Goal: Information Seeking & Learning: Check status

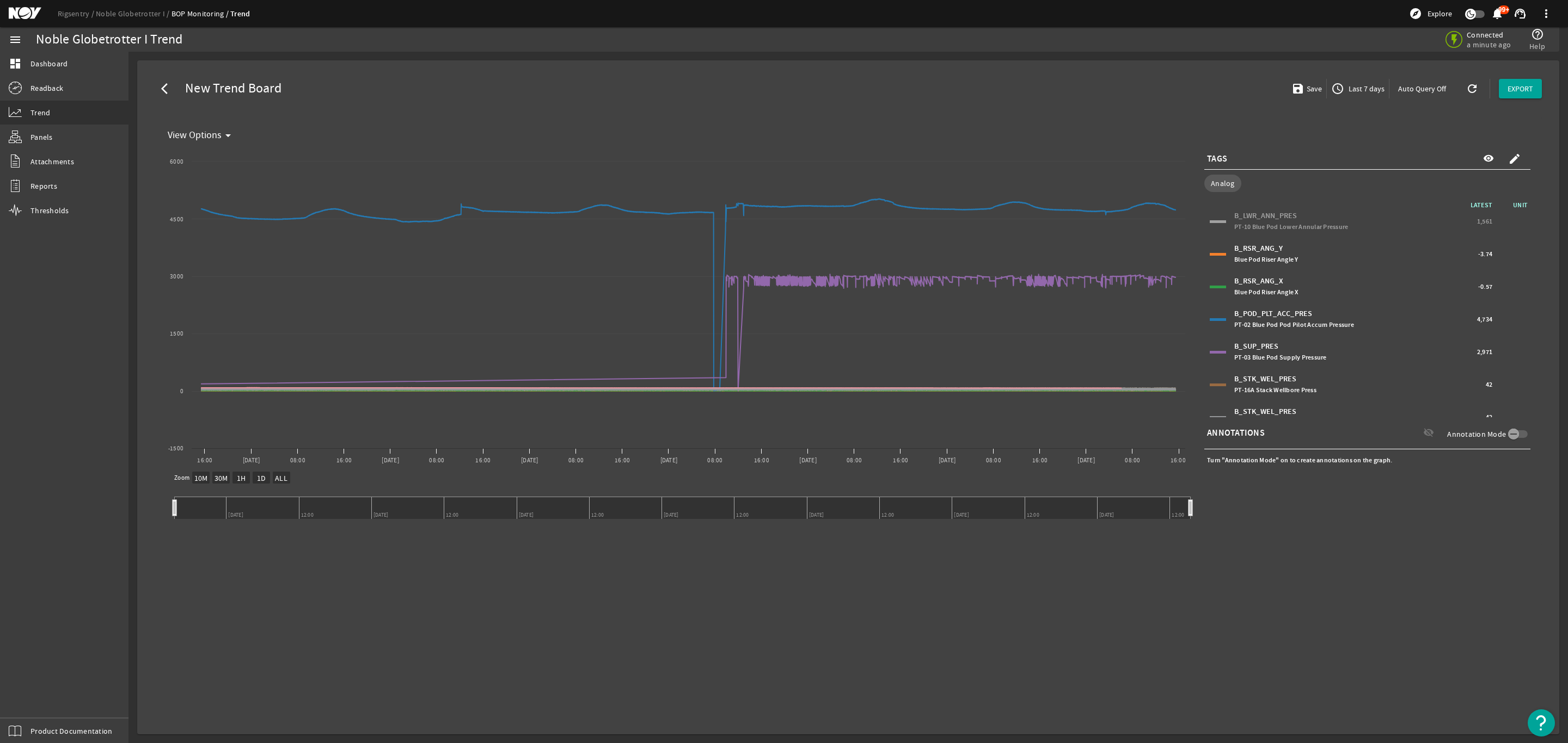
select select "10M"
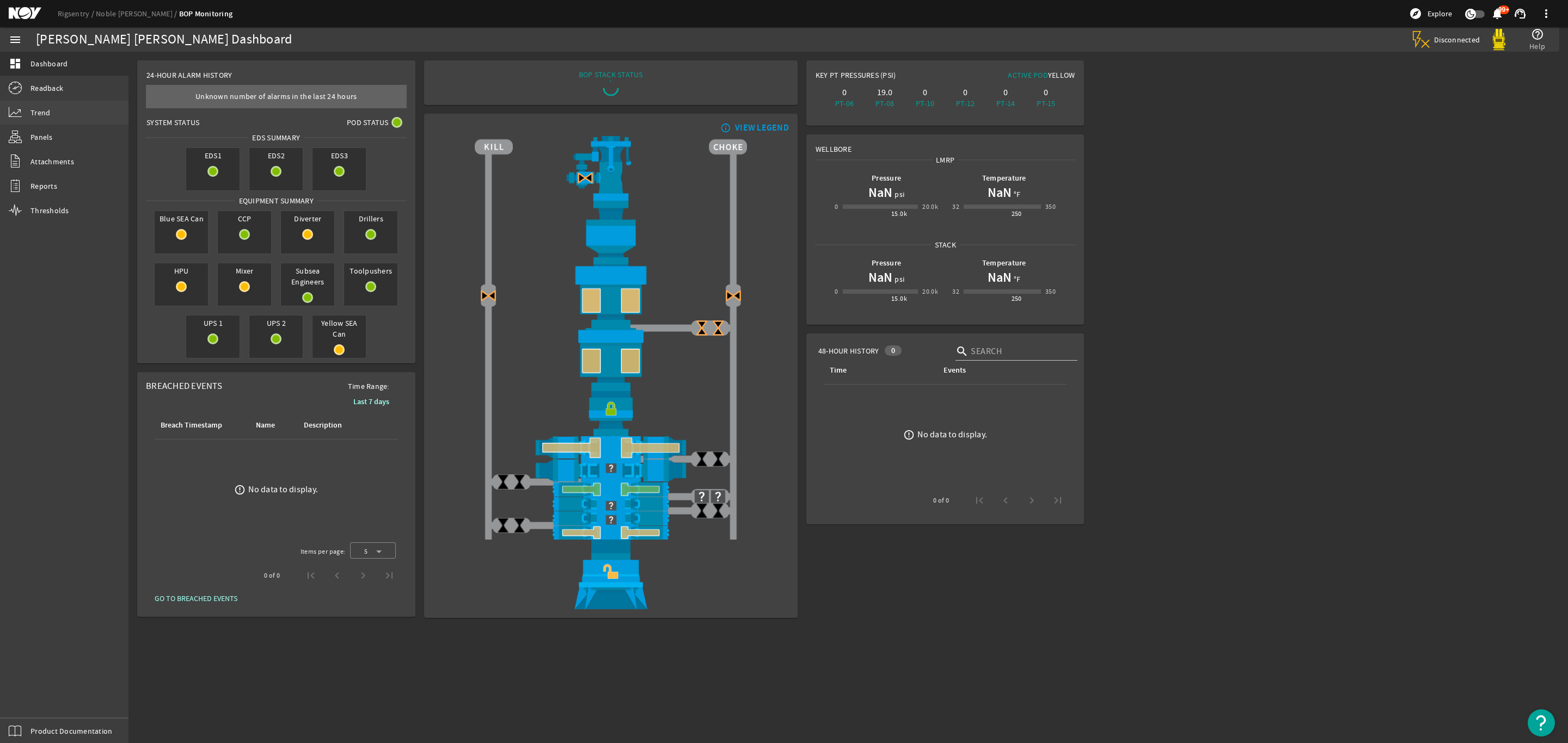
click at [38, 110] on span "Trend" at bounding box center [40, 113] width 20 height 11
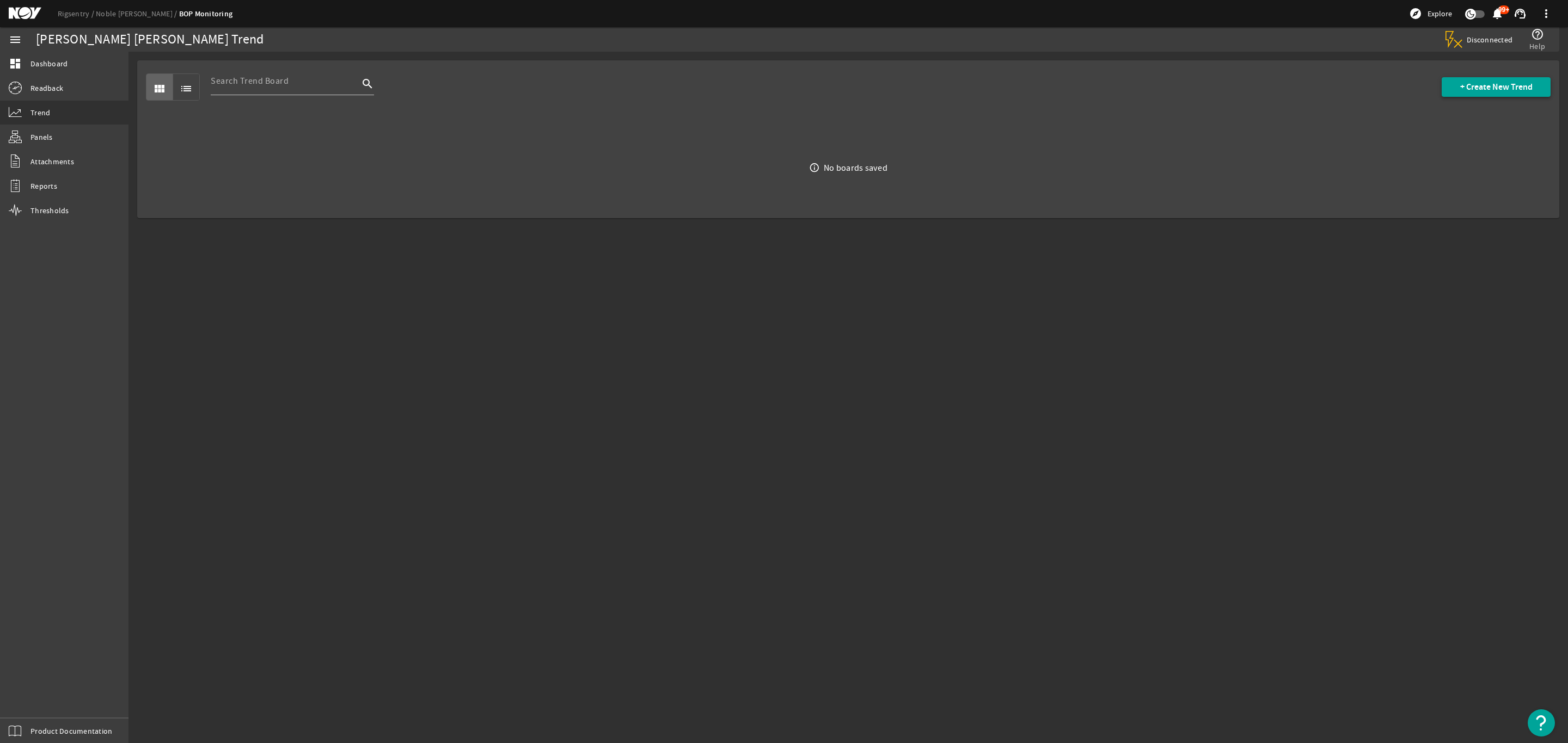
click at [1481, 82] on span "+ Create New Trend" at bounding box center [1496, 87] width 72 height 11
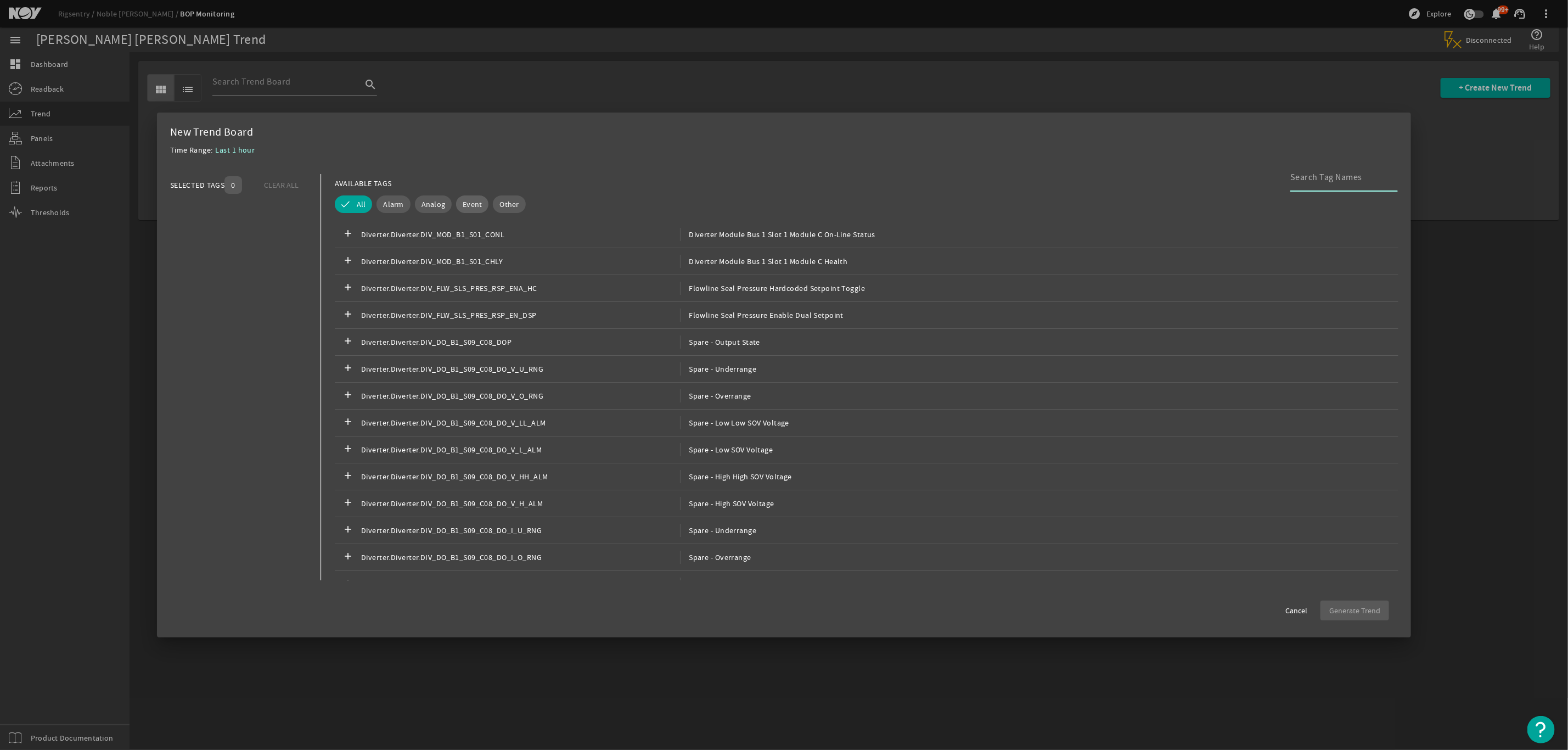
drag, startPoint x: 432, startPoint y: 206, endPoint x: 473, endPoint y: 209, distance: 41.1
click at [430, 208] on span "Analog" at bounding box center [433, 204] width 24 height 11
drag, startPoint x: 1367, startPoint y: 186, endPoint x: 1358, endPoint y: 182, distance: 9.8
click at [1367, 185] on div at bounding box center [1340, 177] width 99 height 29
click at [1339, 182] on input at bounding box center [1340, 177] width 99 height 13
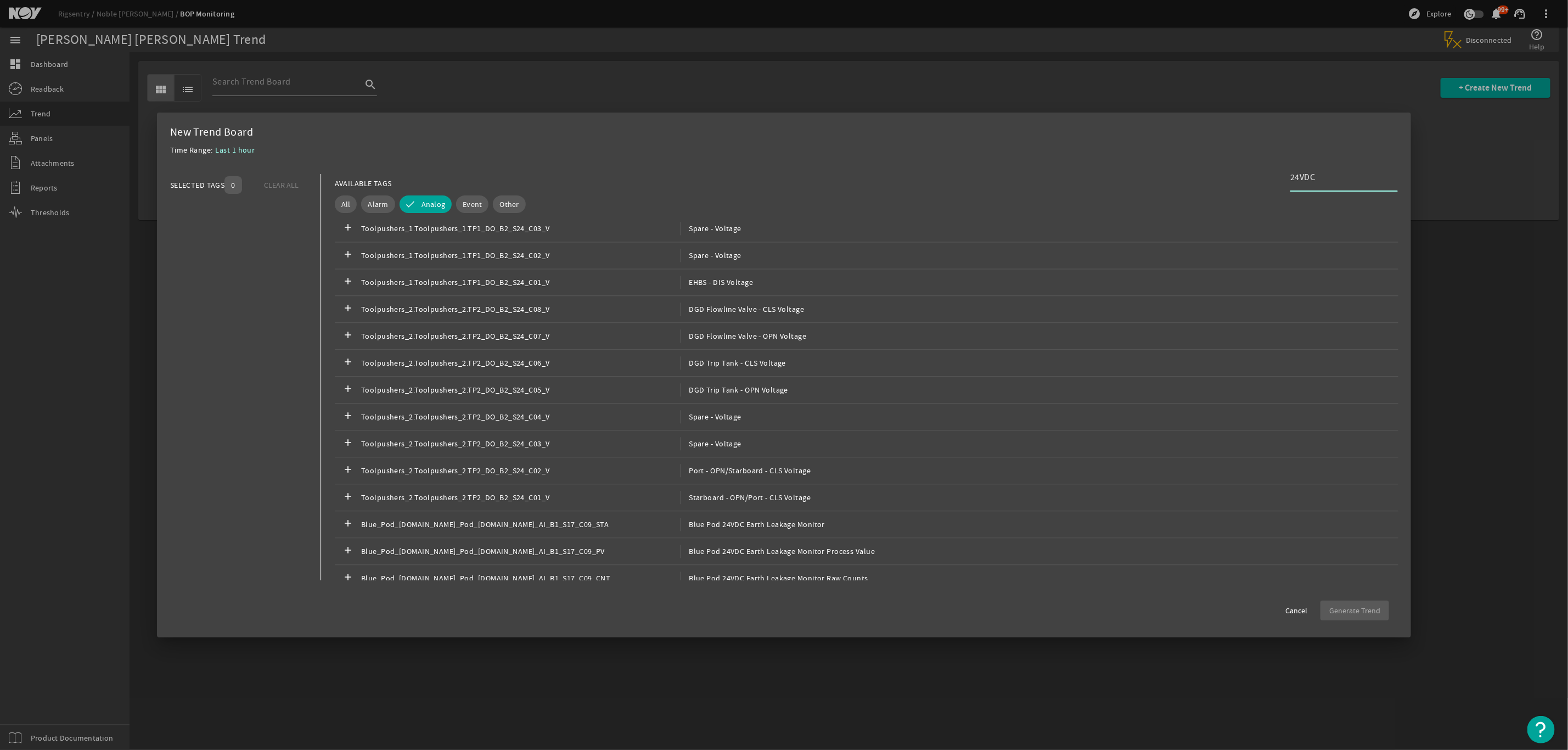
type input "24VDC"
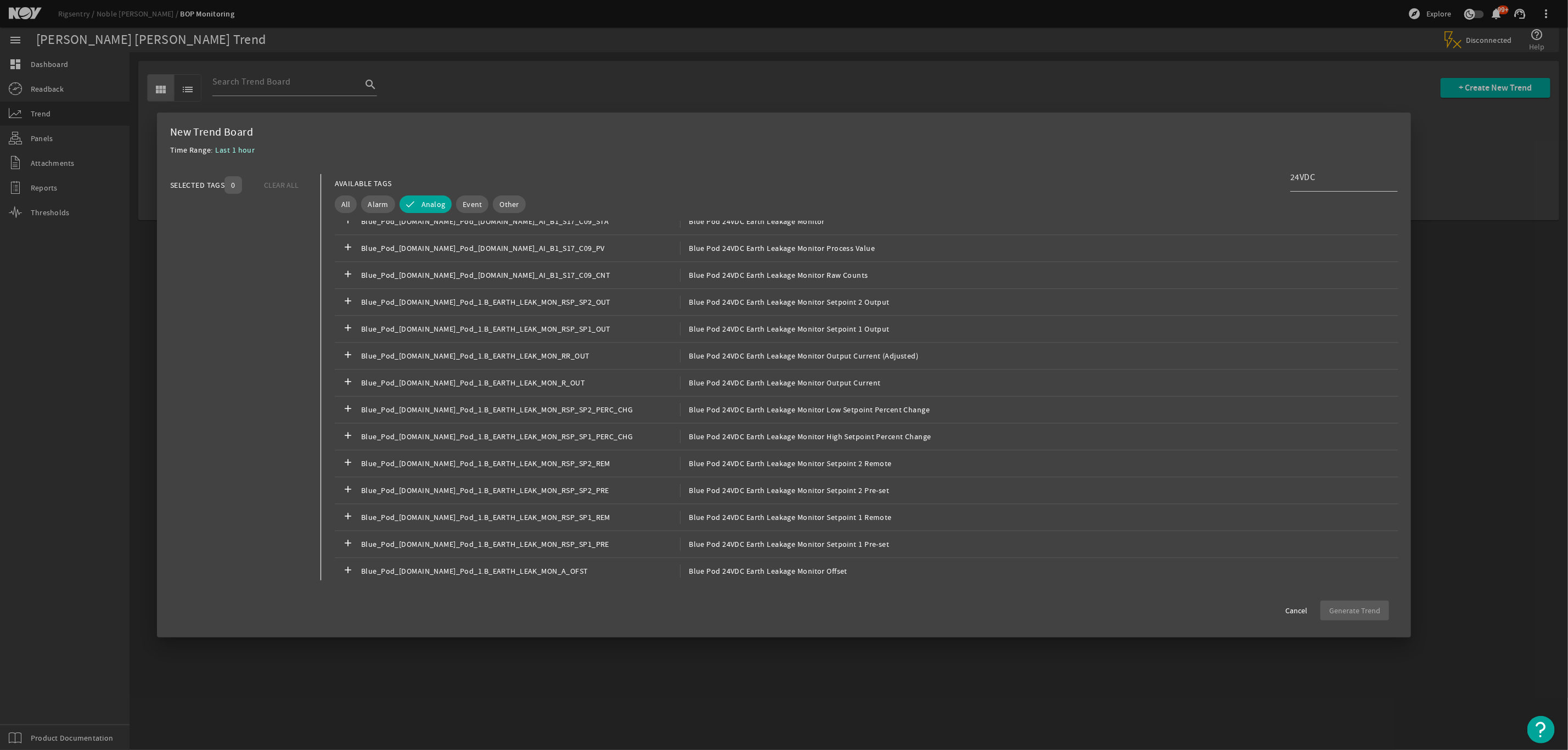
scroll to position [2604, 0]
click at [929, 81] on div at bounding box center [784, 375] width 1568 height 750
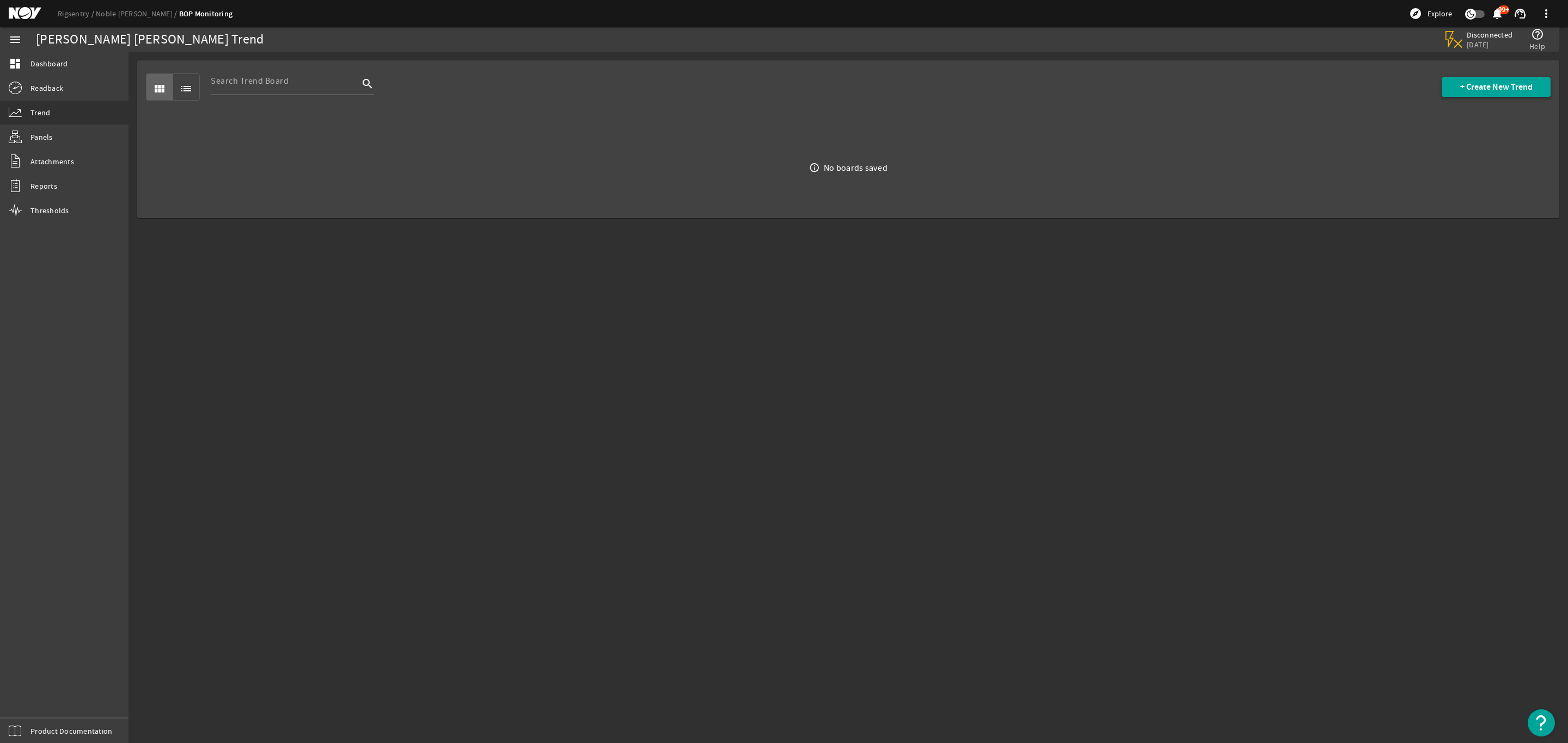
click at [1479, 90] on span "+ Create New Trend" at bounding box center [1496, 87] width 72 height 11
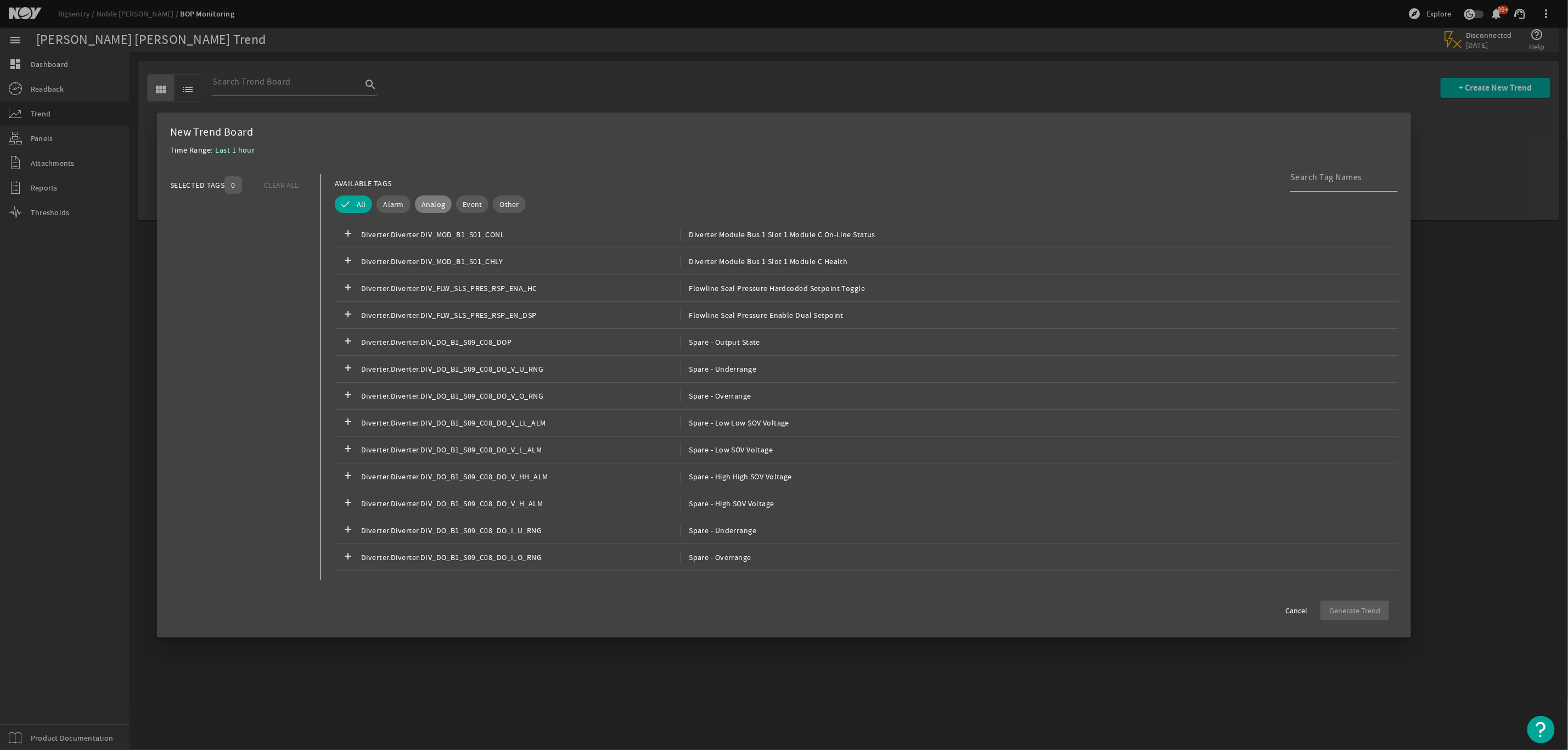
drag, startPoint x: 433, startPoint y: 201, endPoint x: 859, endPoint y: 204, distance: 426.0
click at [435, 202] on span "Analog" at bounding box center [433, 204] width 24 height 11
drag, startPoint x: 1258, startPoint y: 175, endPoint x: 1343, endPoint y: 173, distance: 85.0
click at [1290, 175] on div "AVAILABLE TAGS" at bounding box center [867, 184] width 1064 height 19
click at [1319, 177] on input at bounding box center [1340, 177] width 99 height 13
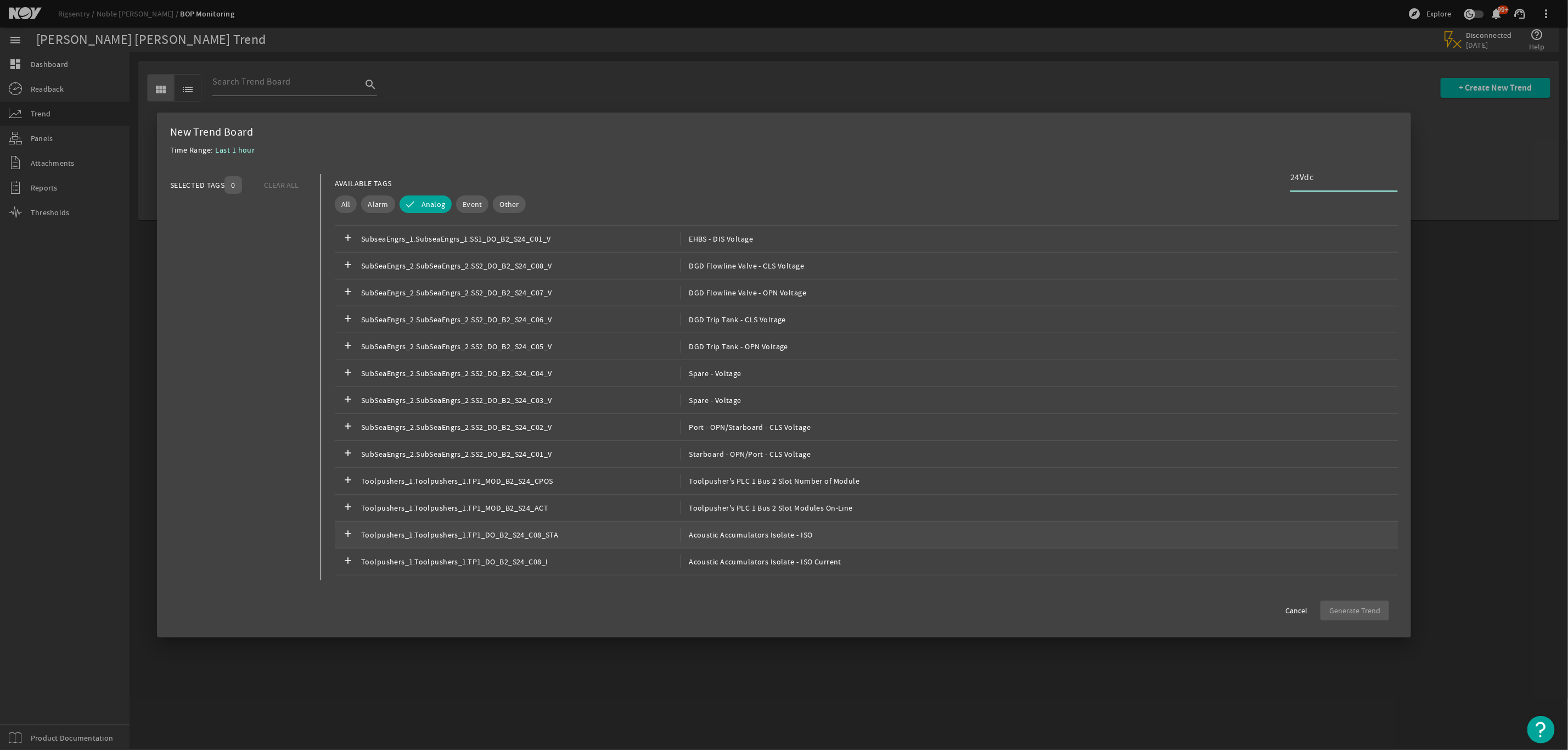
scroll to position [741, 0]
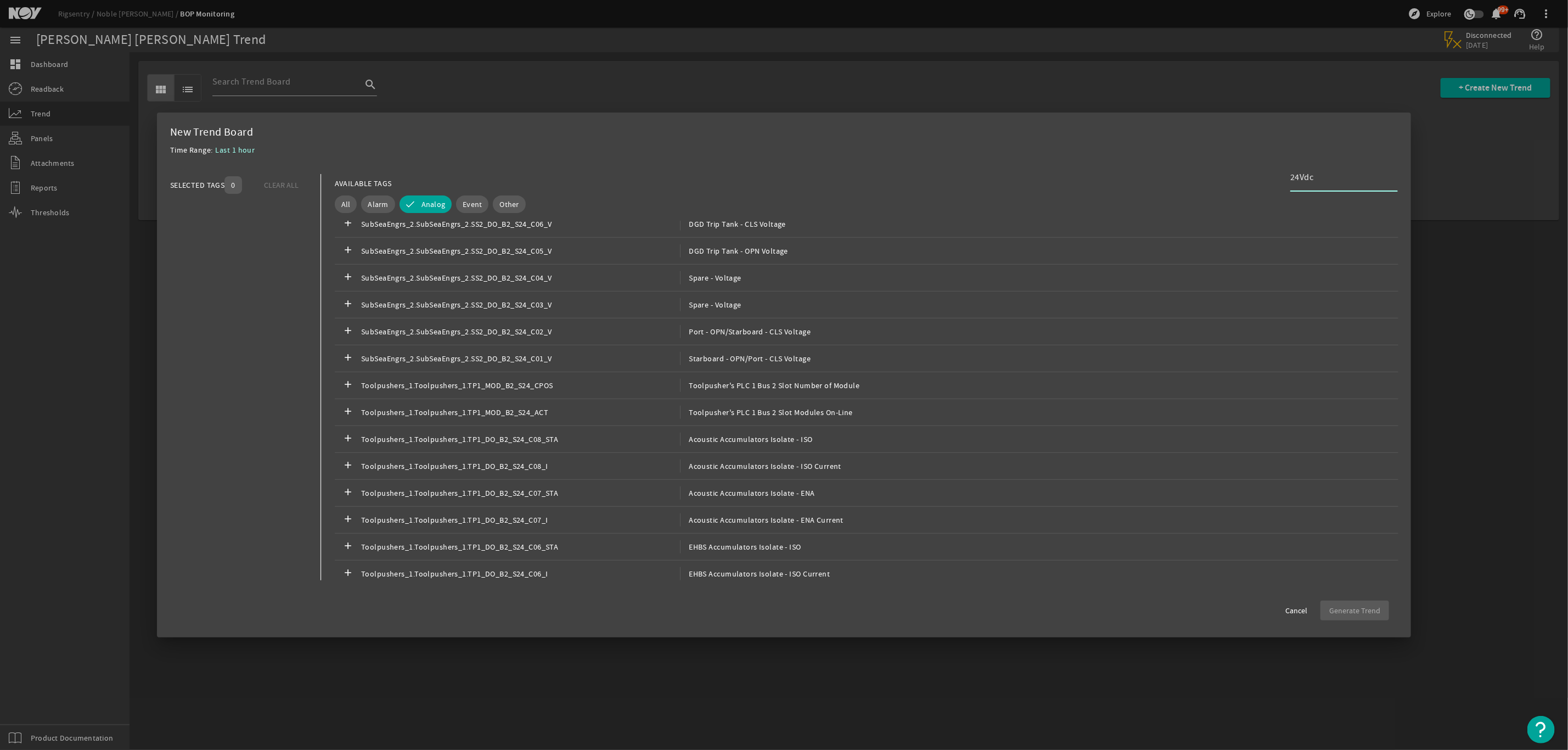
type input "24Vdc"
click at [524, 87] on div at bounding box center [784, 375] width 1568 height 750
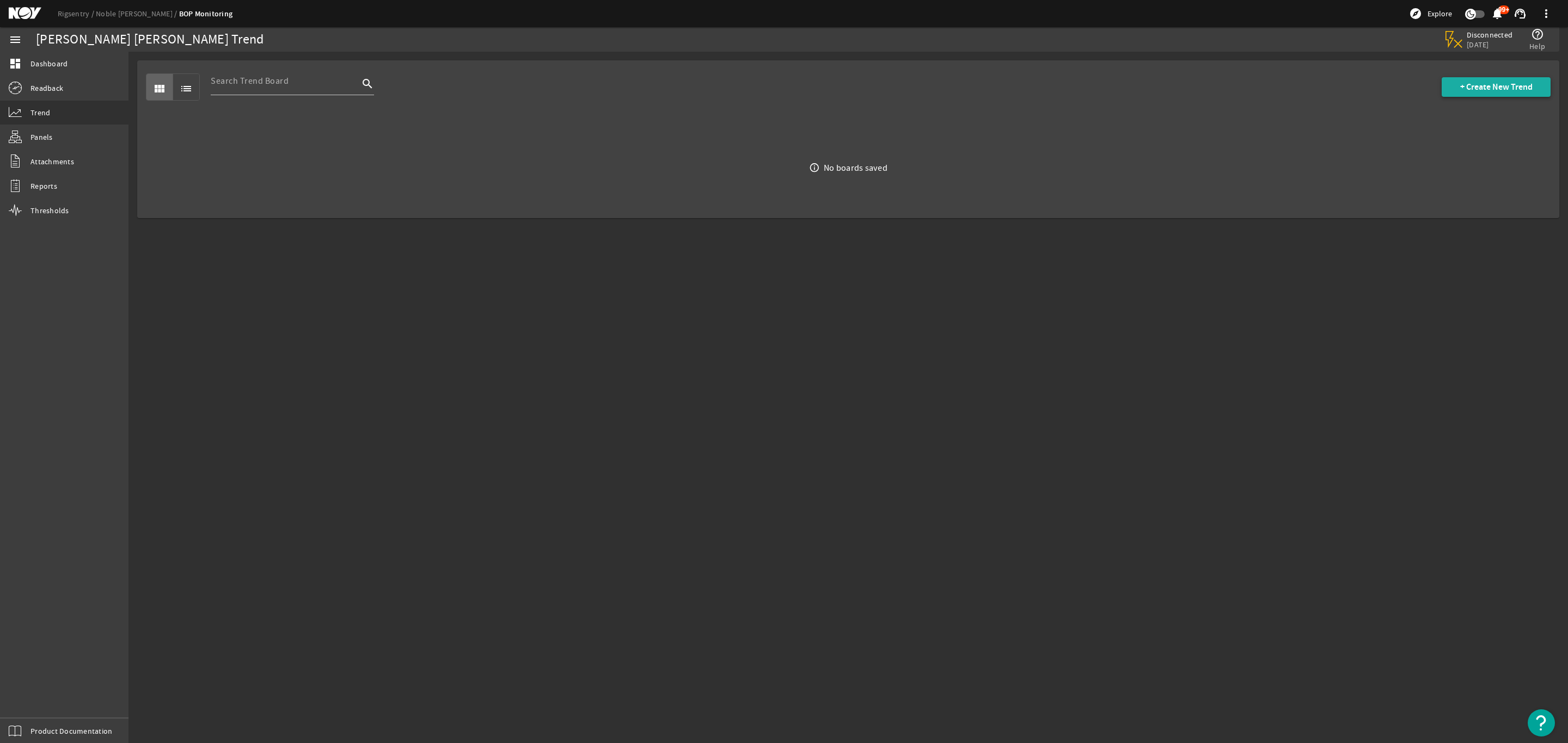
click at [1509, 88] on span "+ Create New Trend" at bounding box center [1496, 87] width 72 height 11
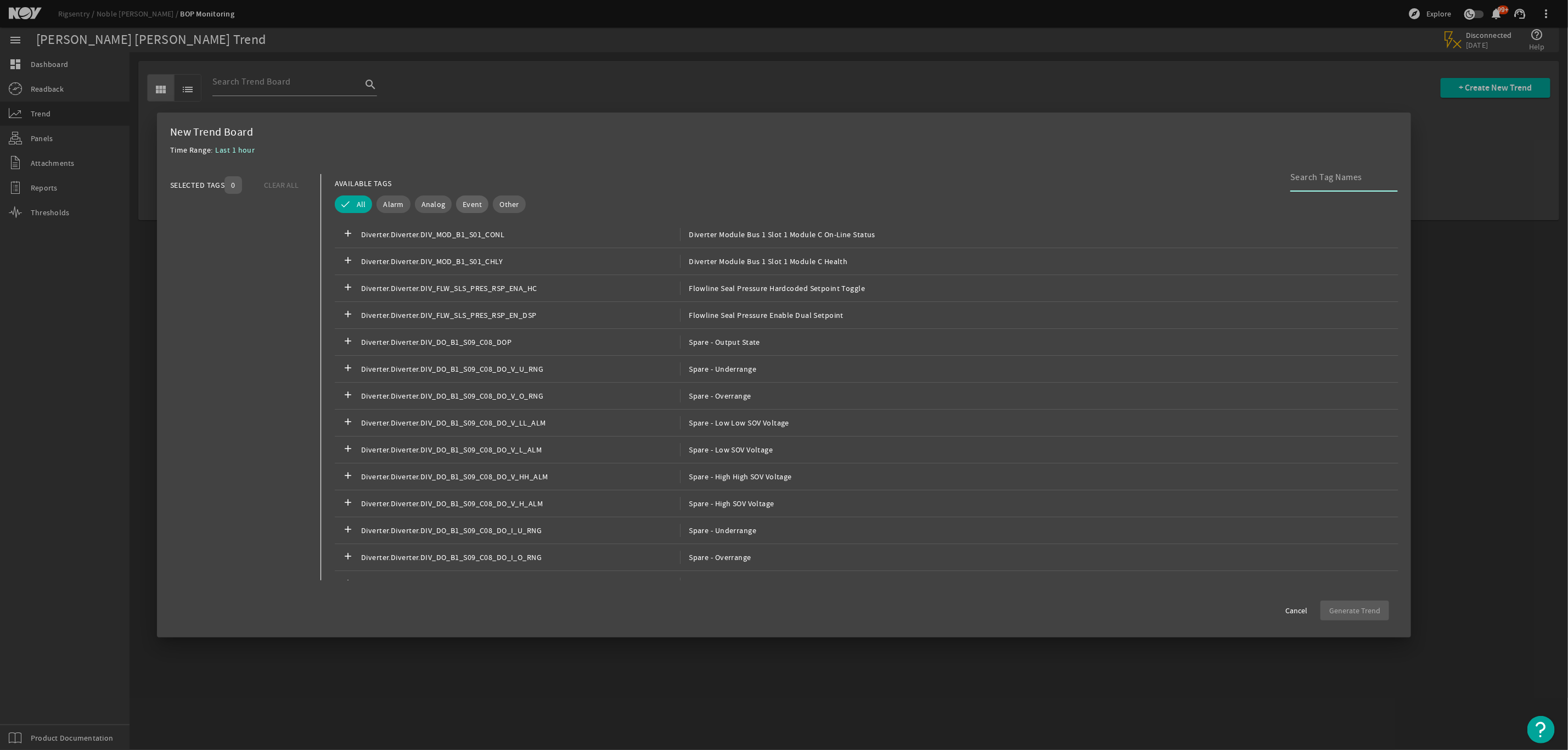
click at [465, 203] on span "Event" at bounding box center [472, 204] width 19 height 11
click at [432, 203] on button "Analog" at bounding box center [418, 204] width 38 height 18
drag, startPoint x: 464, startPoint y: 206, endPoint x: 475, endPoint y: 206, distance: 11.0
click at [465, 206] on button "Event" at bounding box center [480, 204] width 48 height 18
drag, startPoint x: 1328, startPoint y: 180, endPoint x: 1322, endPoint y: 178, distance: 6.3
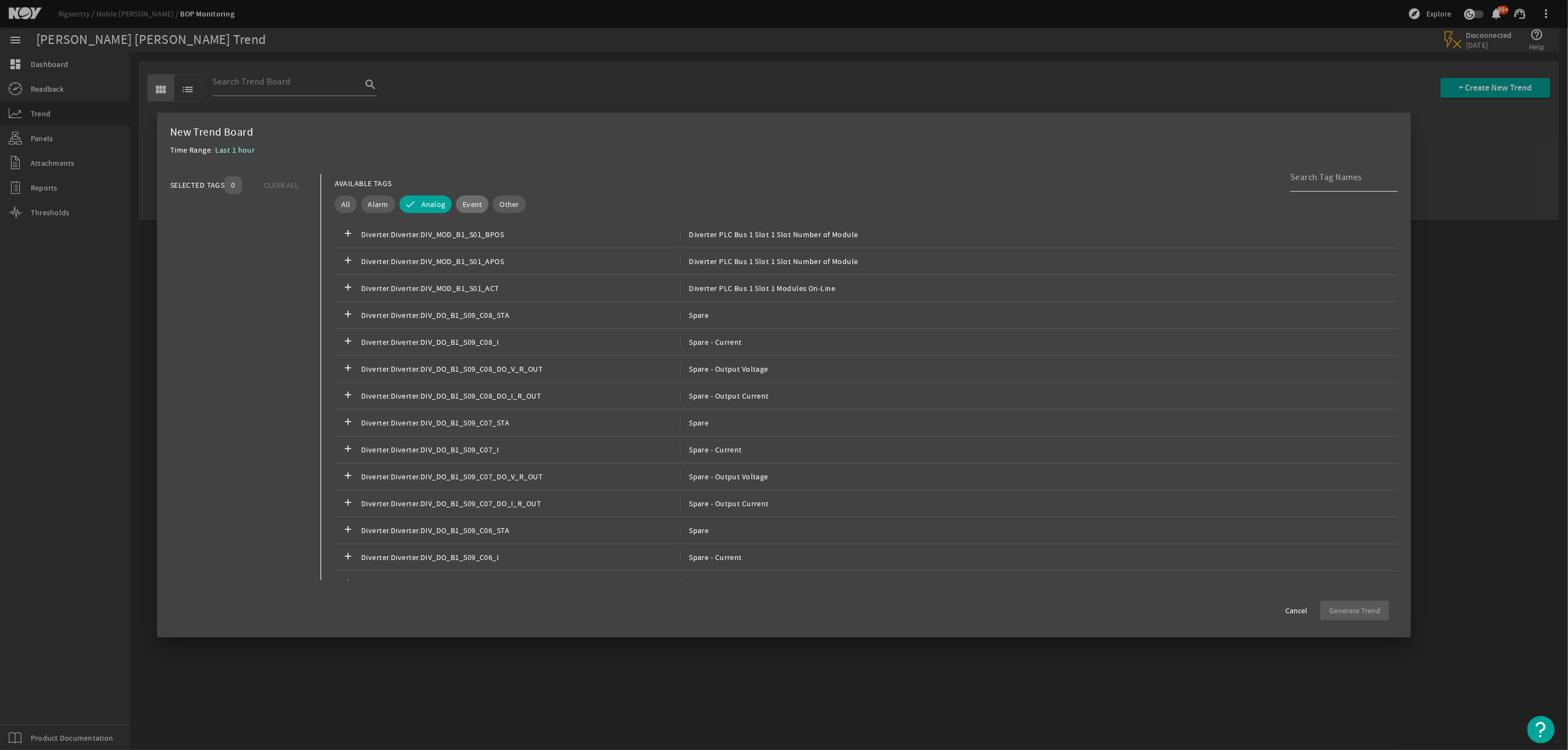
click at [1323, 178] on input at bounding box center [1340, 177] width 99 height 13
click at [1344, 176] on input "24Vdc" at bounding box center [1340, 177] width 99 height 13
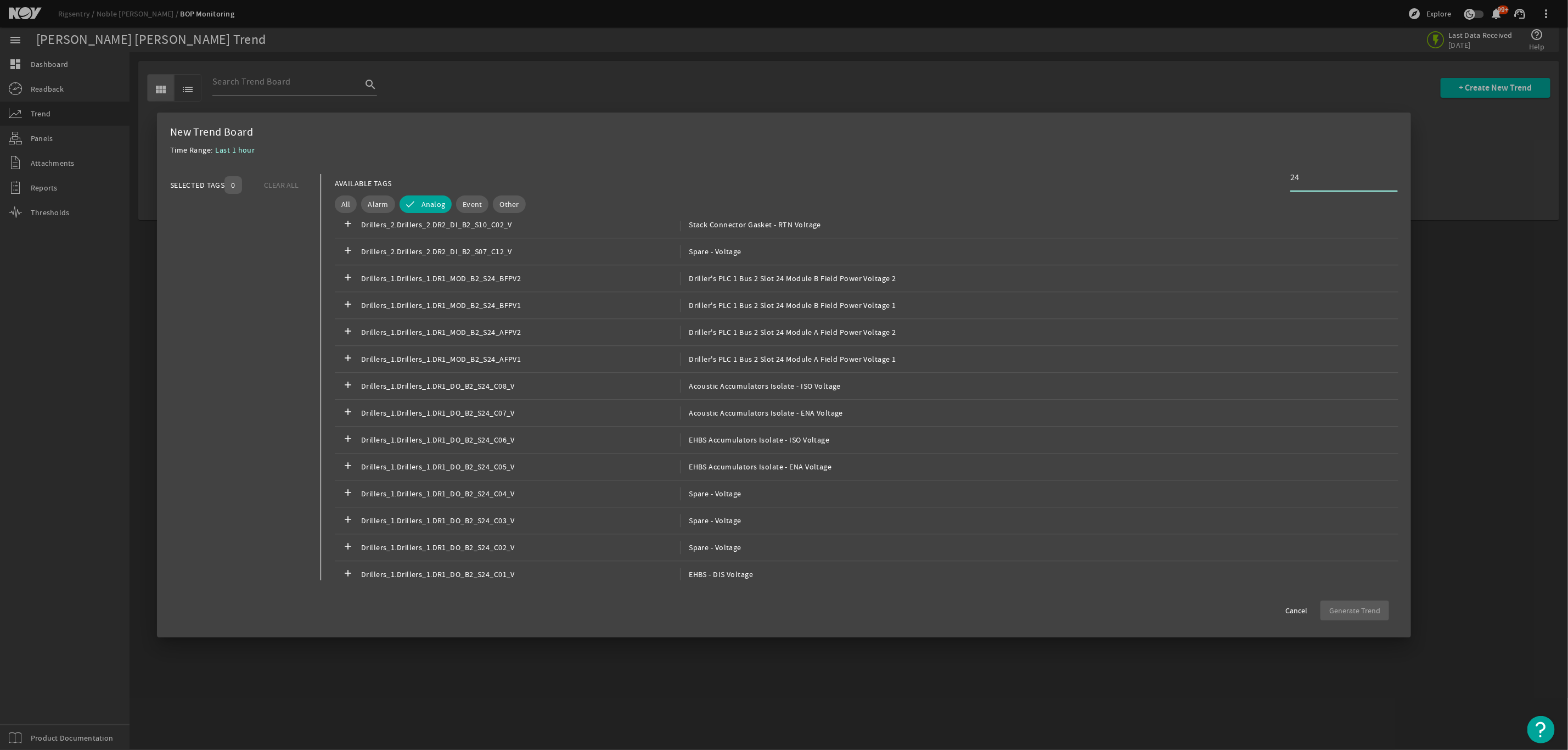
scroll to position [402, 0]
type input "2"
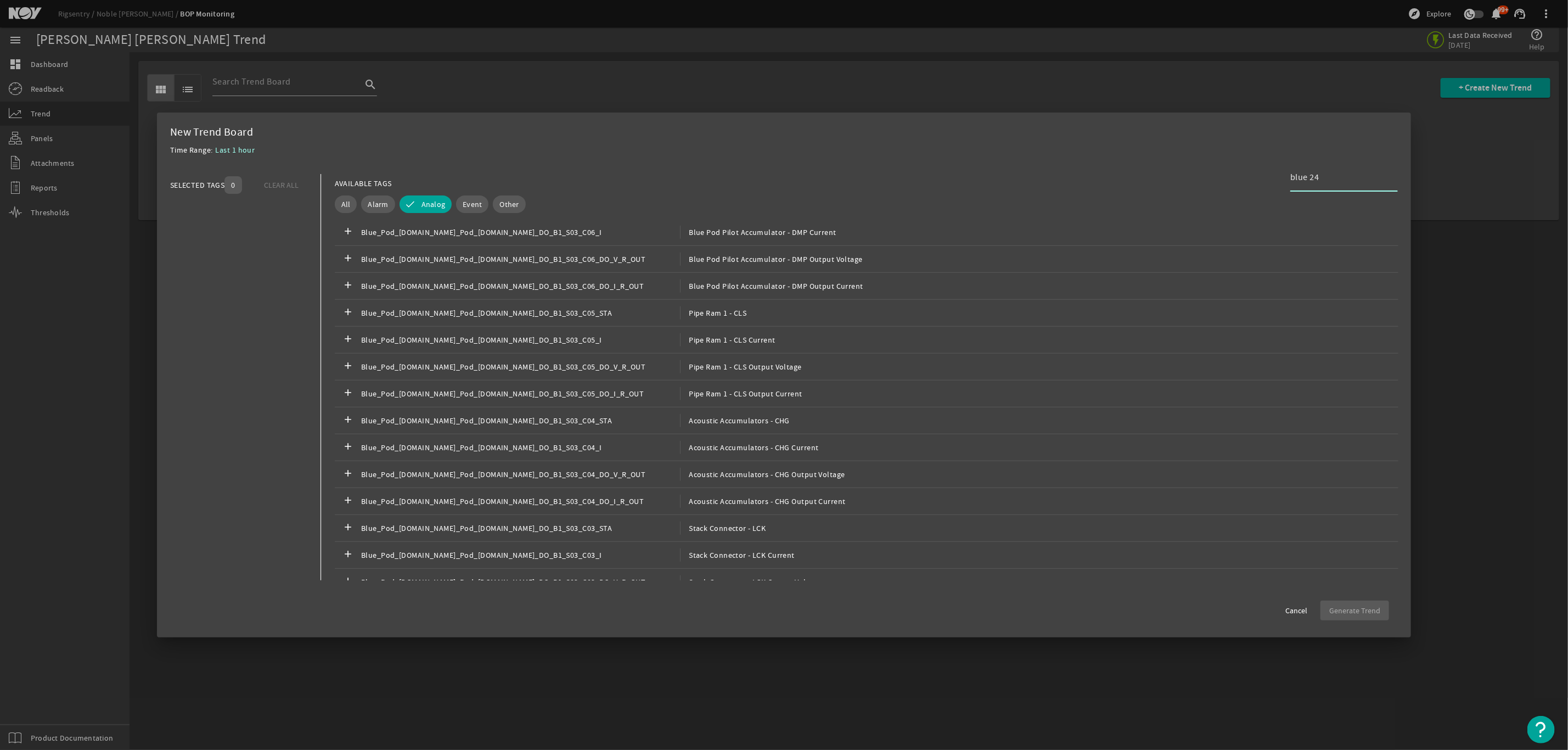
scroll to position [48, 0]
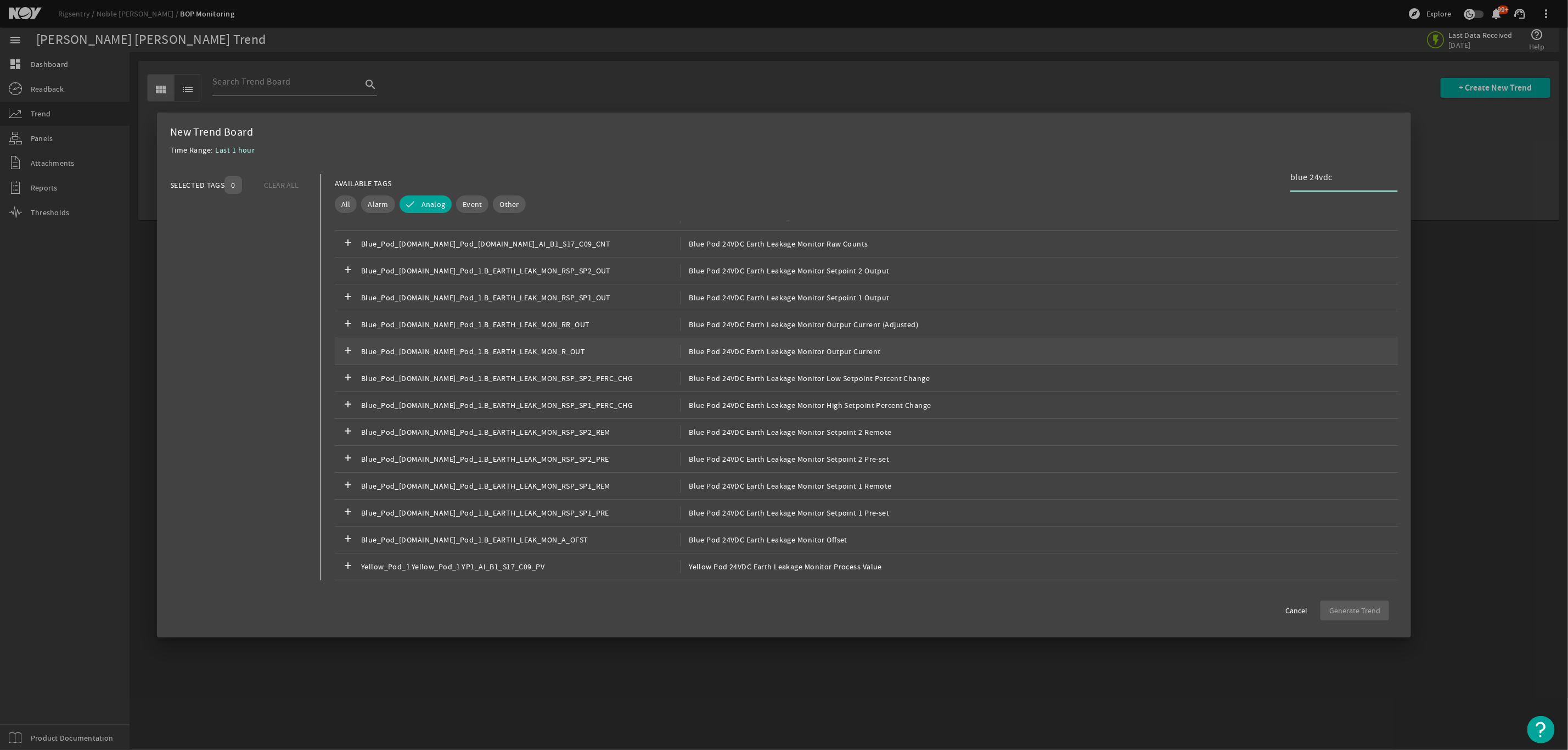
type input "blue 24vdc"
click at [849, 346] on span "Blue Pod 24VDC Earth Leakage Monitor Output Current" at bounding box center [781, 351] width 201 height 13
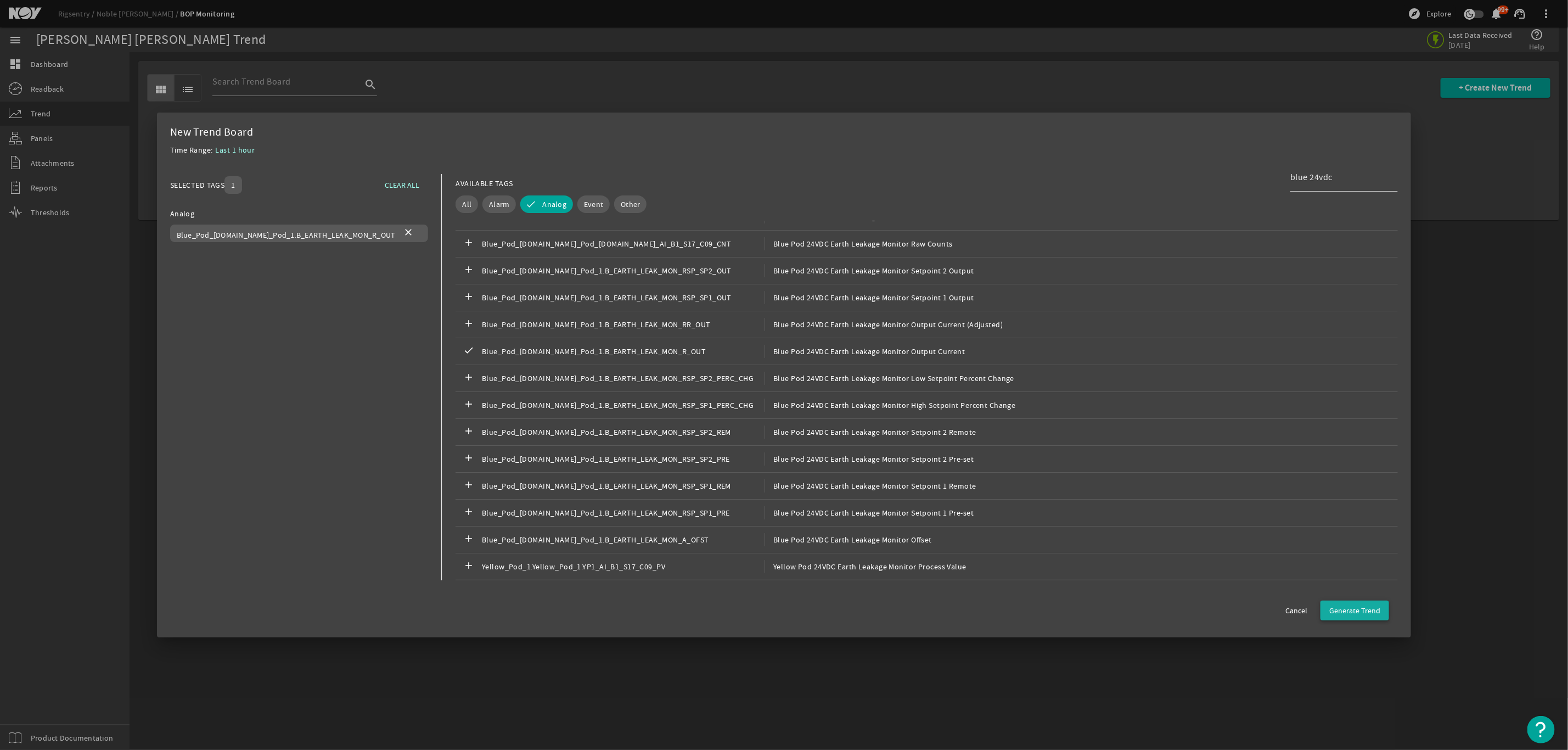
click at [1369, 604] on span "button" at bounding box center [1355, 610] width 69 height 27
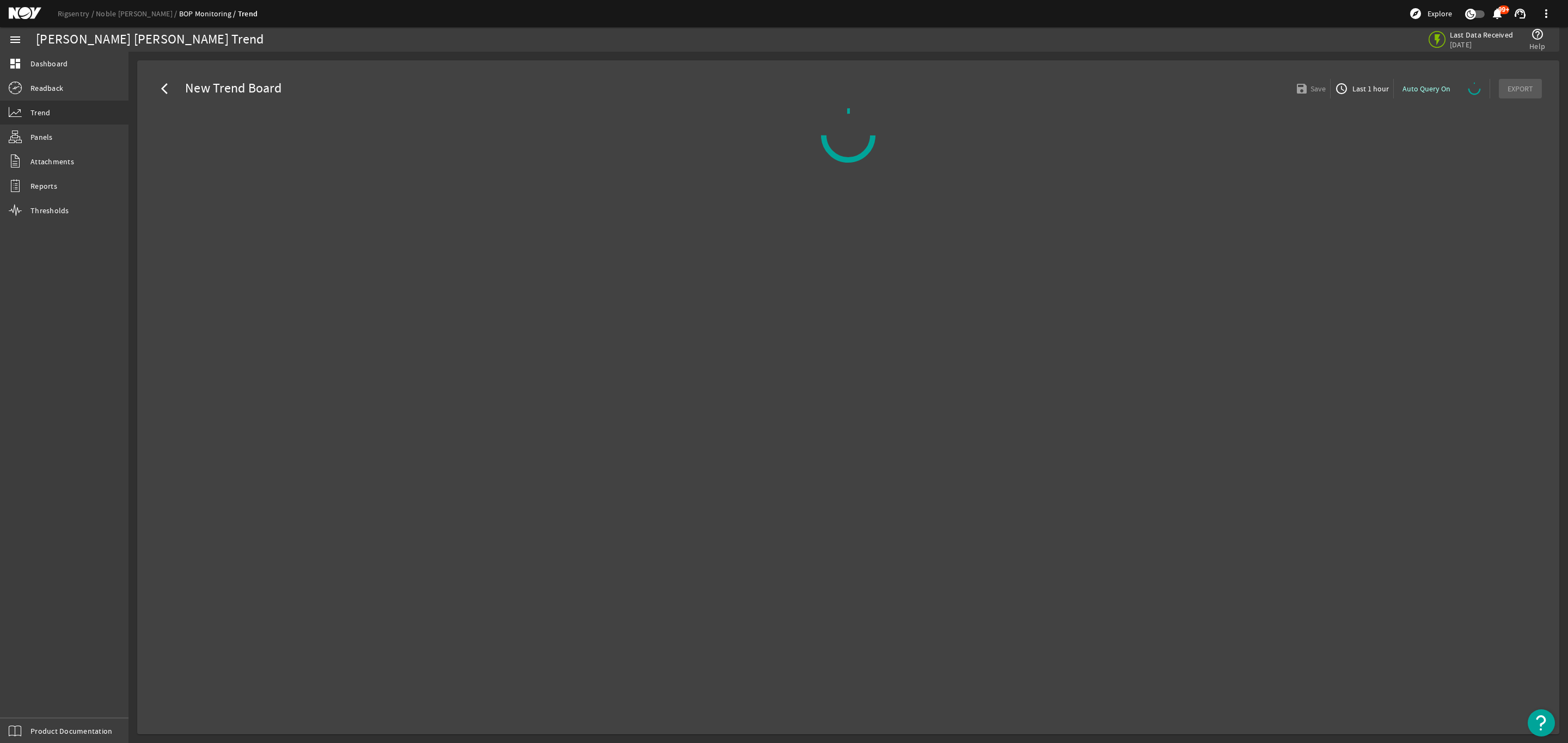
select select "ALL"
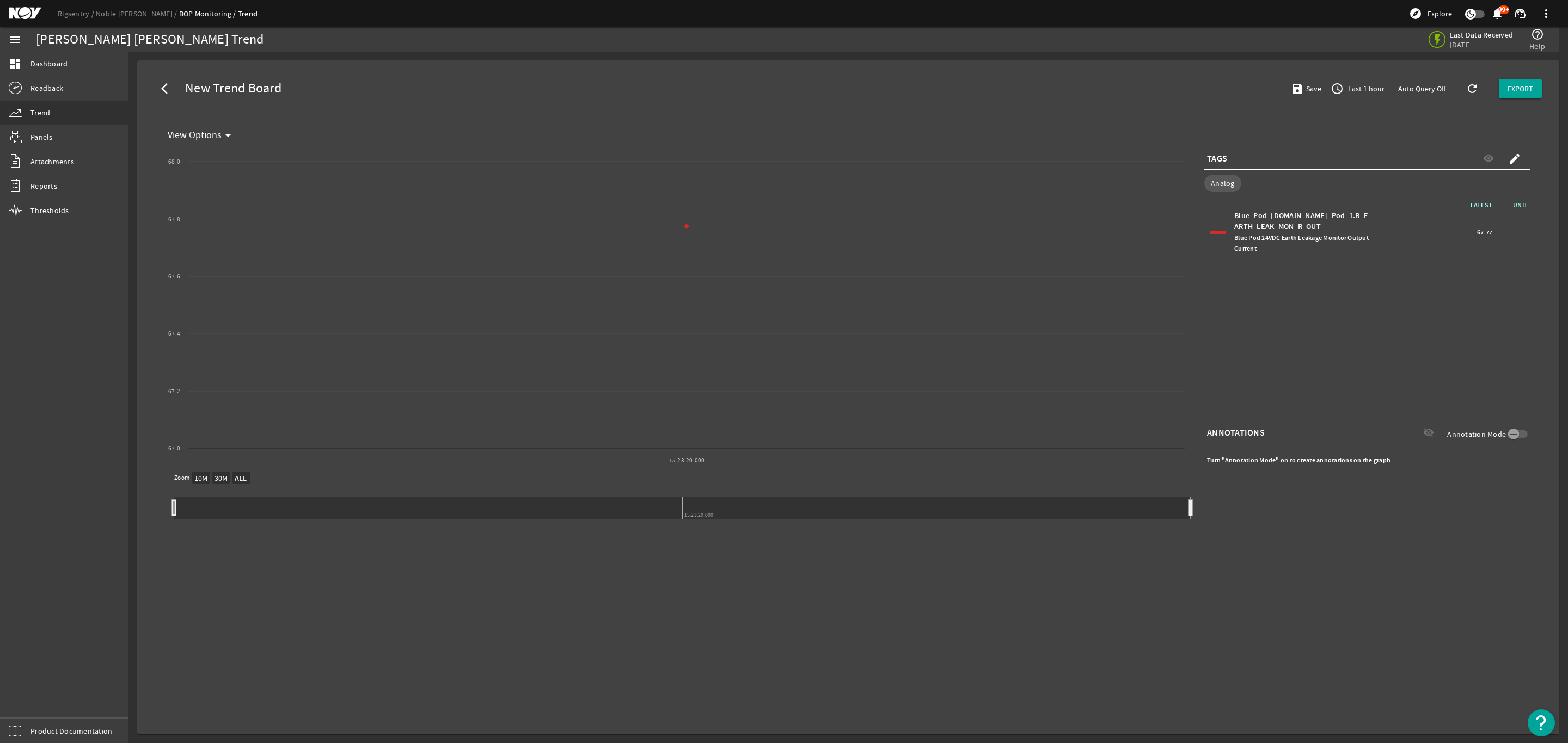
click at [1362, 88] on span "Last 1 hour" at bounding box center [1365, 88] width 39 height 11
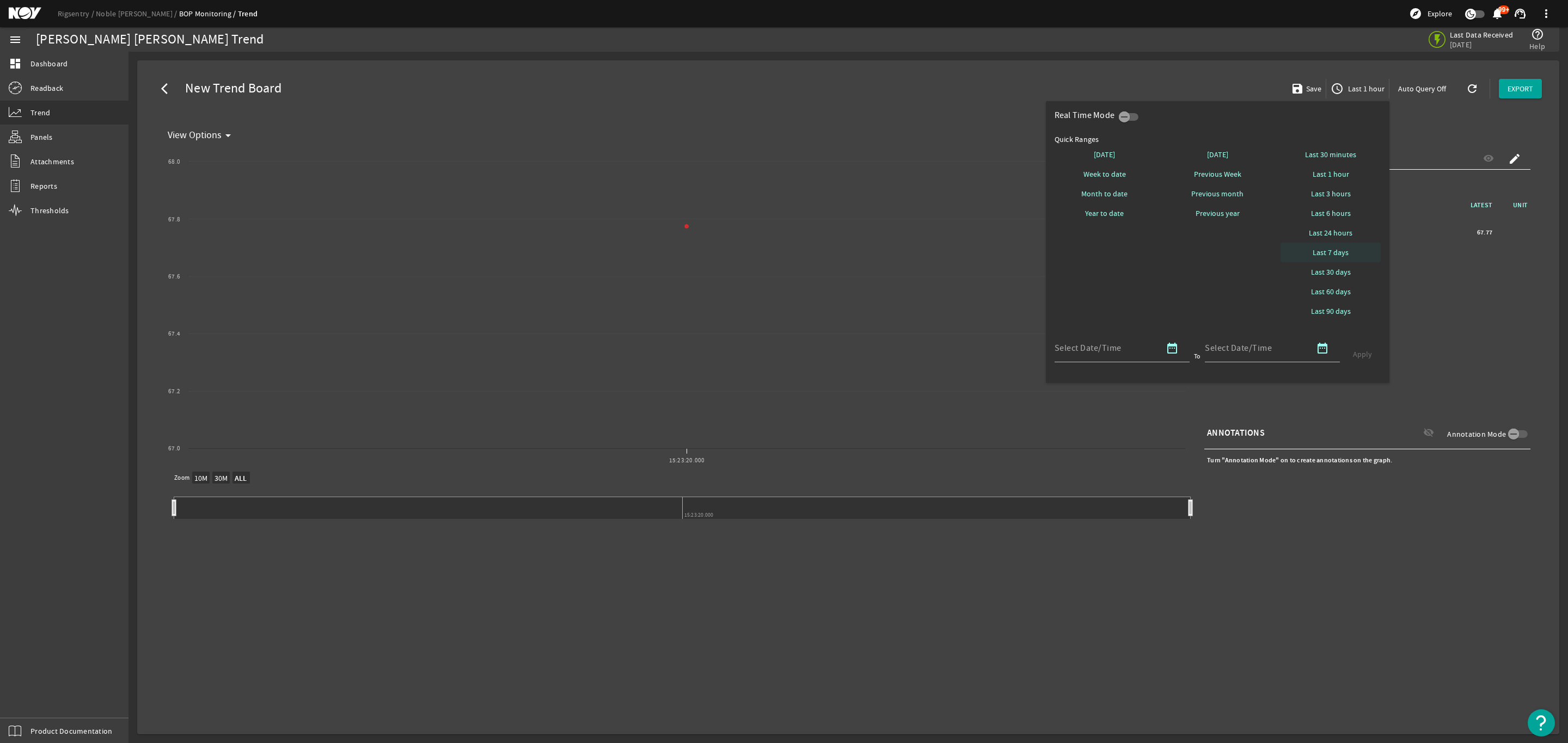
click at [1332, 249] on span "Last 7 days" at bounding box center [1330, 252] width 36 height 11
select select "10M"
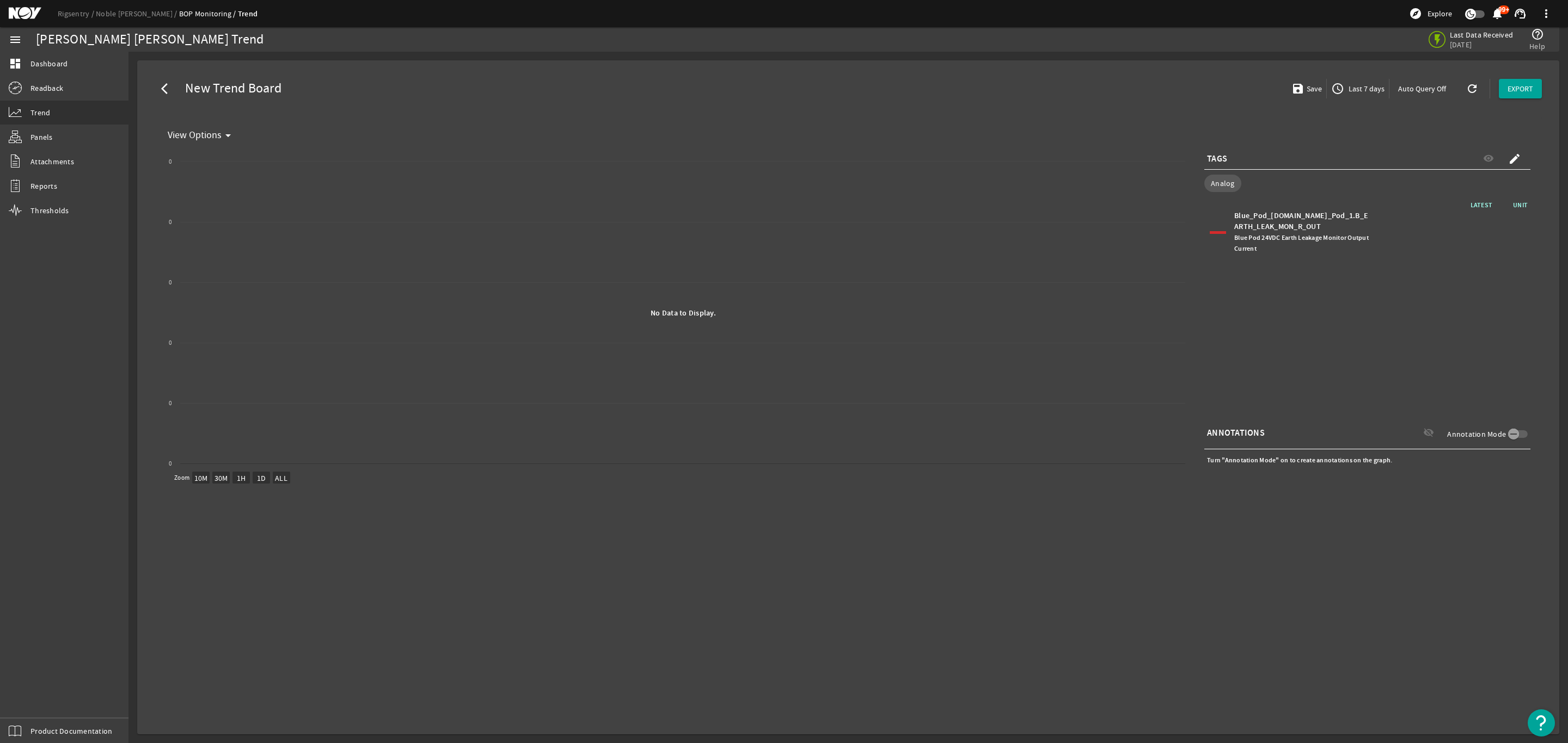
click at [1359, 86] on span "Last 7 days" at bounding box center [1365, 88] width 38 height 11
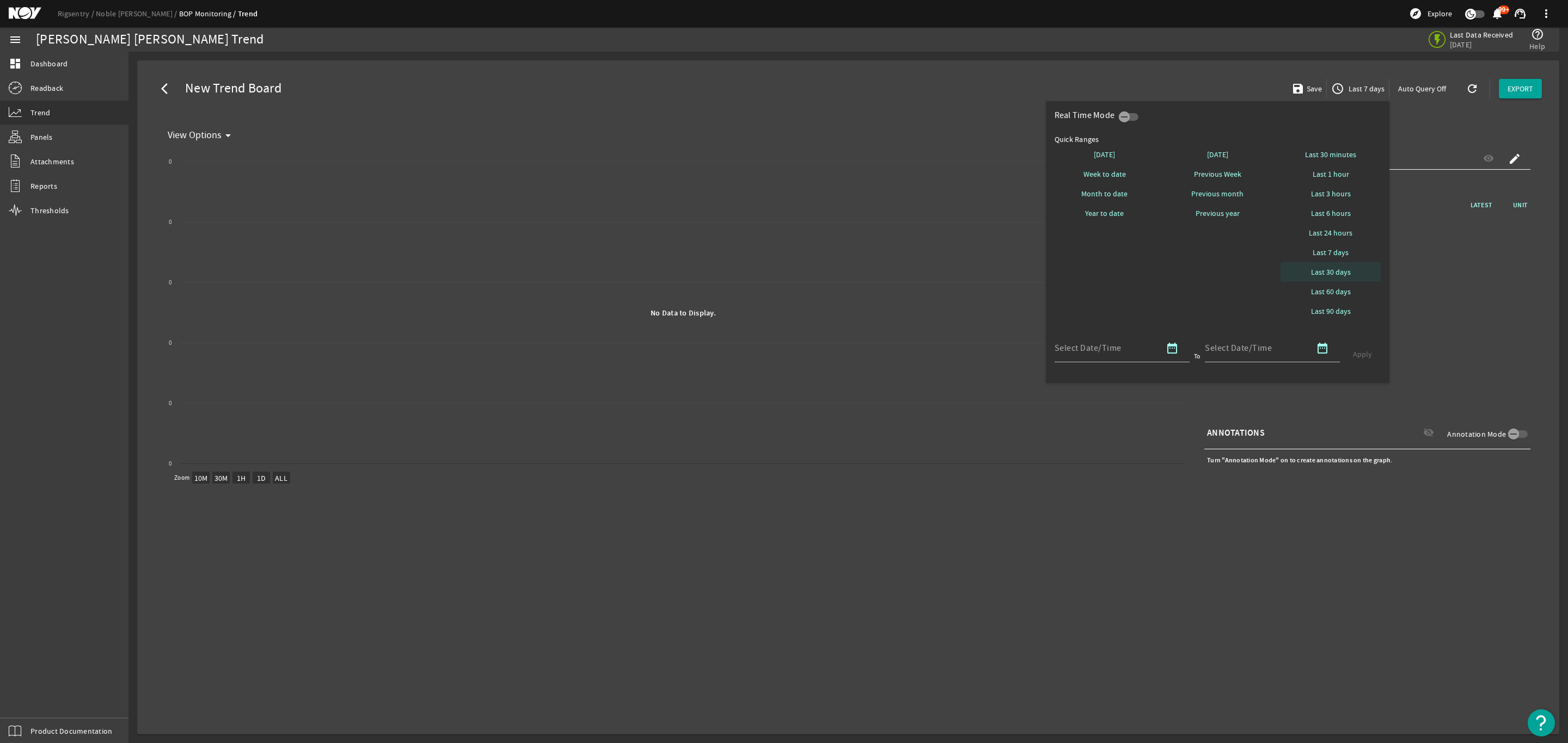
click at [1339, 268] on span "Last 30 days" at bounding box center [1330, 272] width 40 height 11
select select "10M"
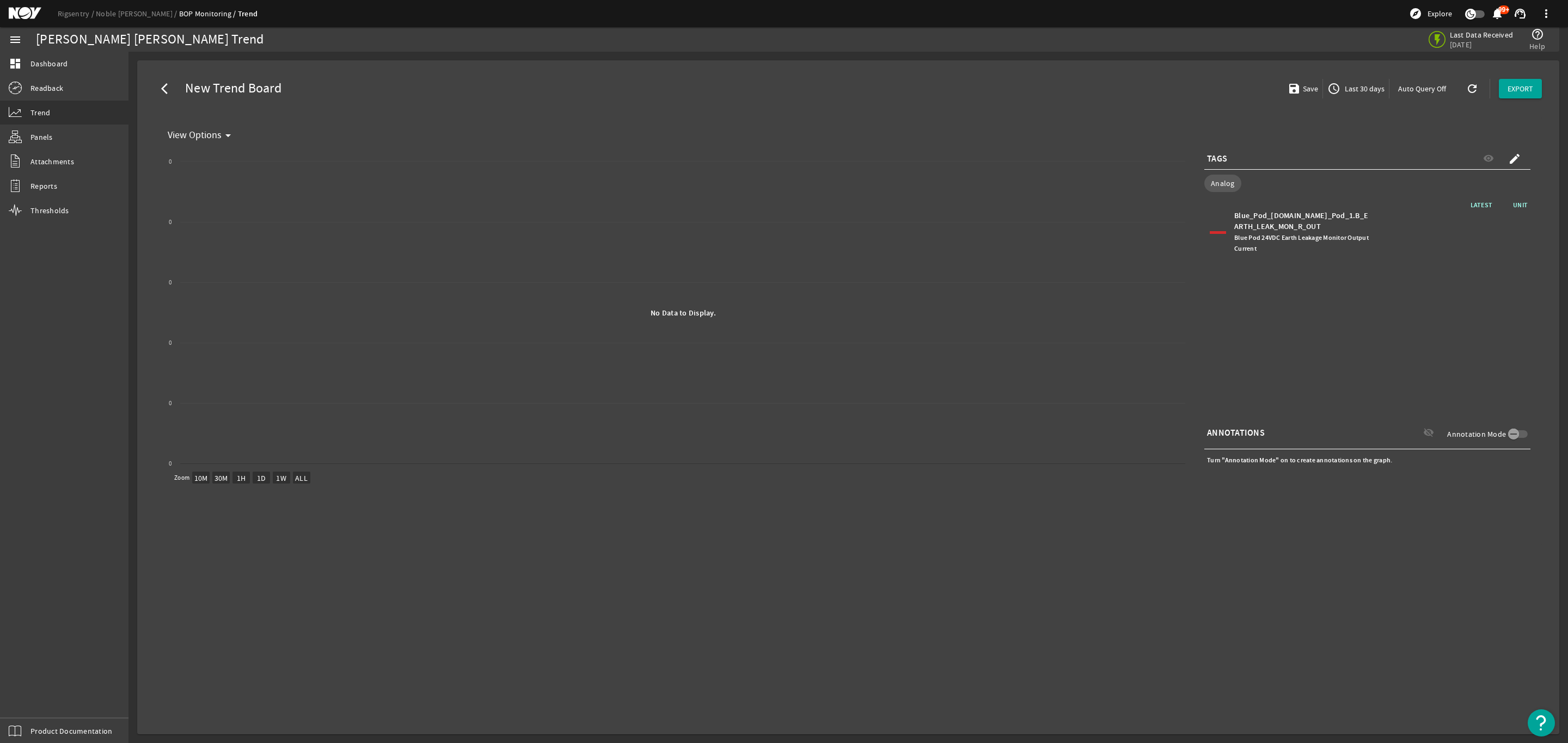
click at [1369, 88] on span "Last 30 days" at bounding box center [1363, 88] width 42 height 11
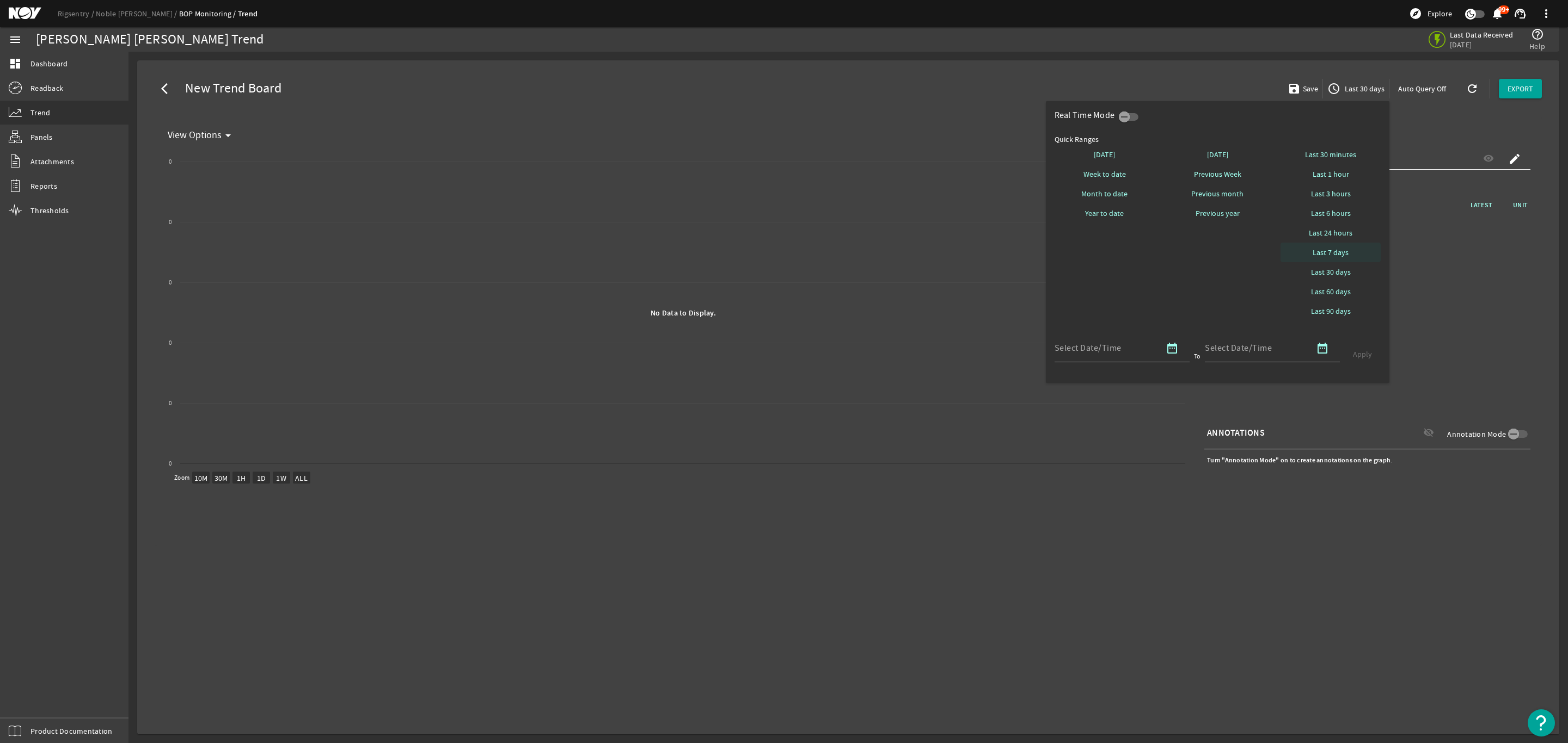
click at [1341, 252] on span "Last 7 days" at bounding box center [1330, 252] width 36 height 11
select select "10M"
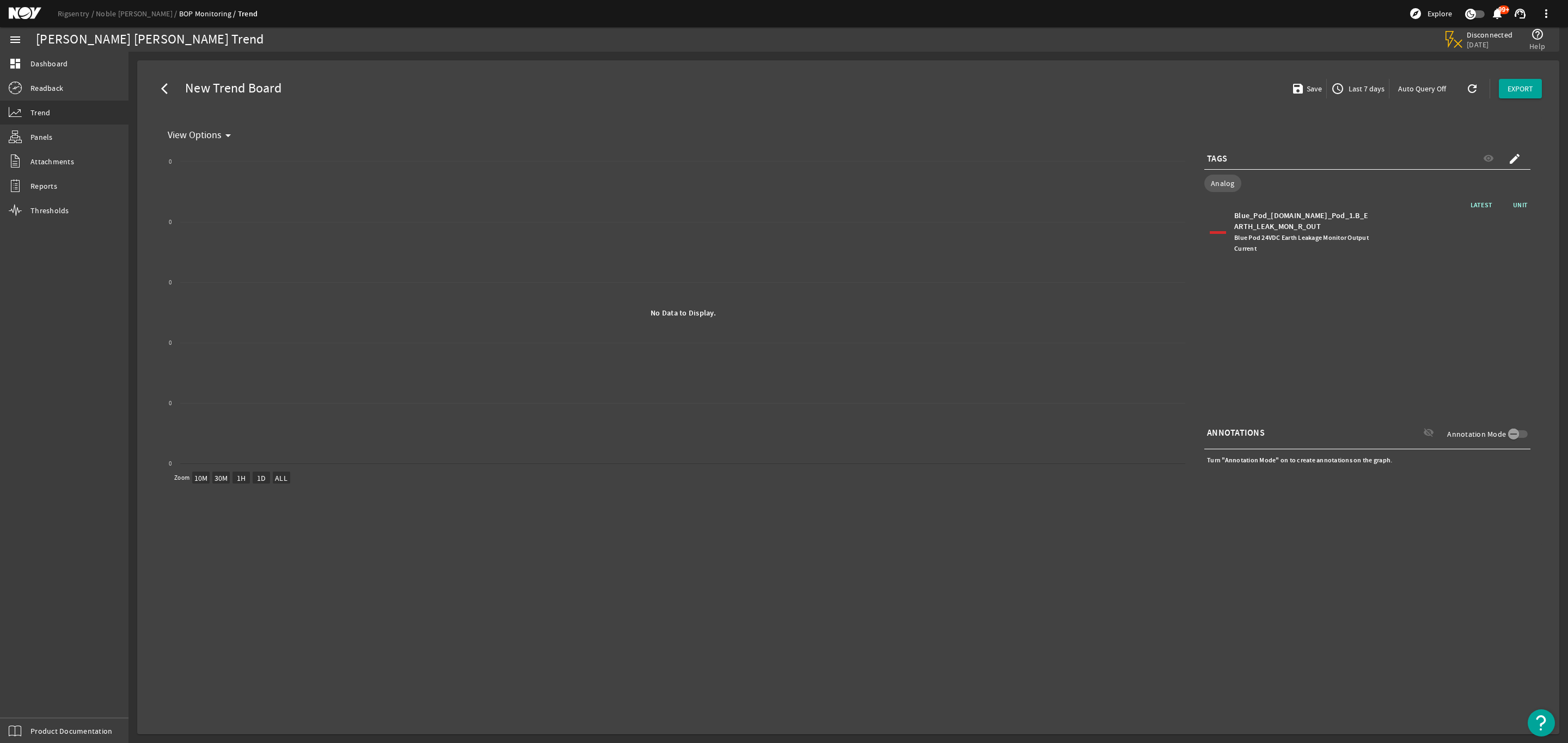
click at [488, 75] on div "arrow_back_ios New Trend Board save Save access_time Last 7 days Auto Query Off…" at bounding box center [847, 88] width 1404 height 39
click at [1365, 86] on span "Last 7 days" at bounding box center [1365, 88] width 38 height 11
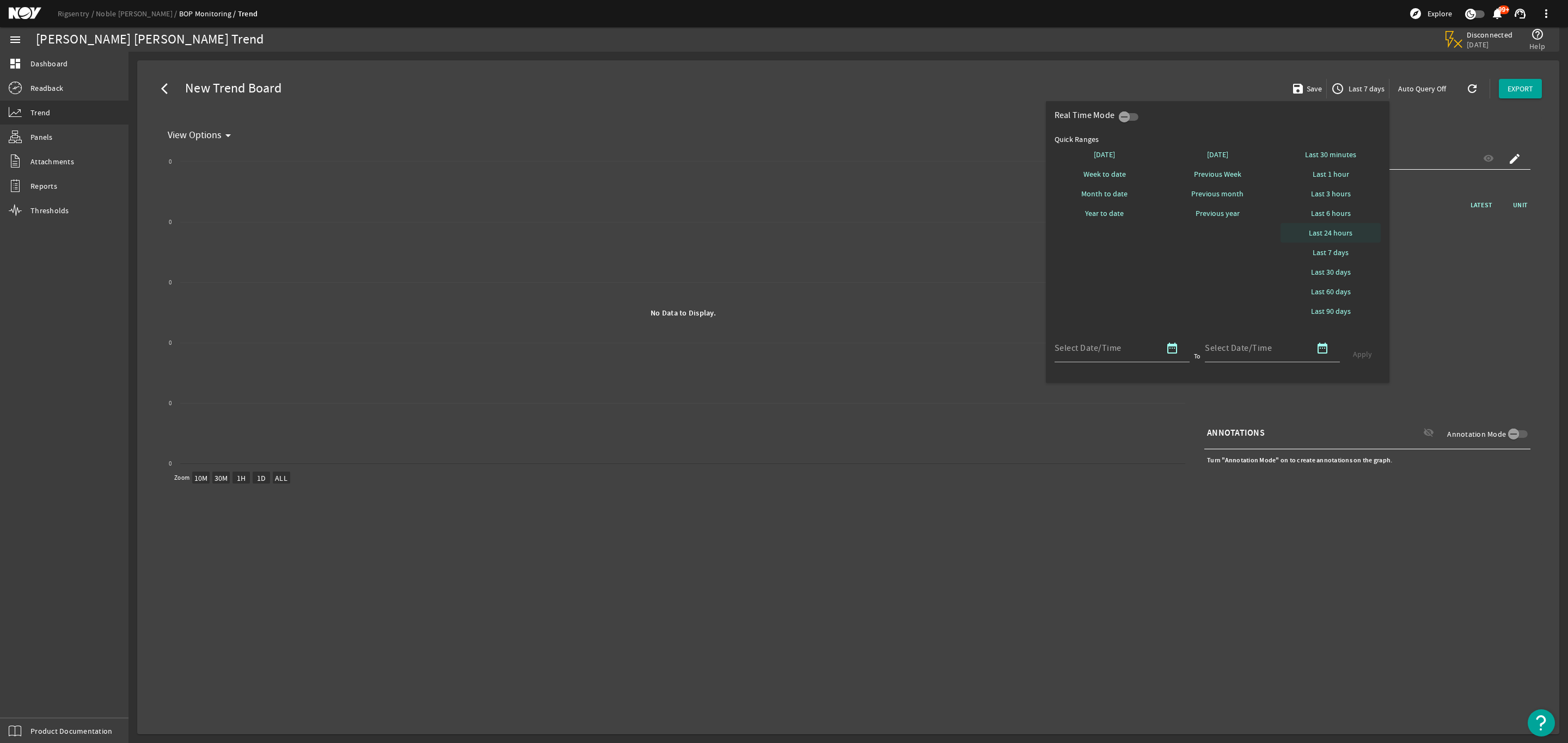
click at [1339, 234] on span "Last 24 hours" at bounding box center [1330, 233] width 44 height 11
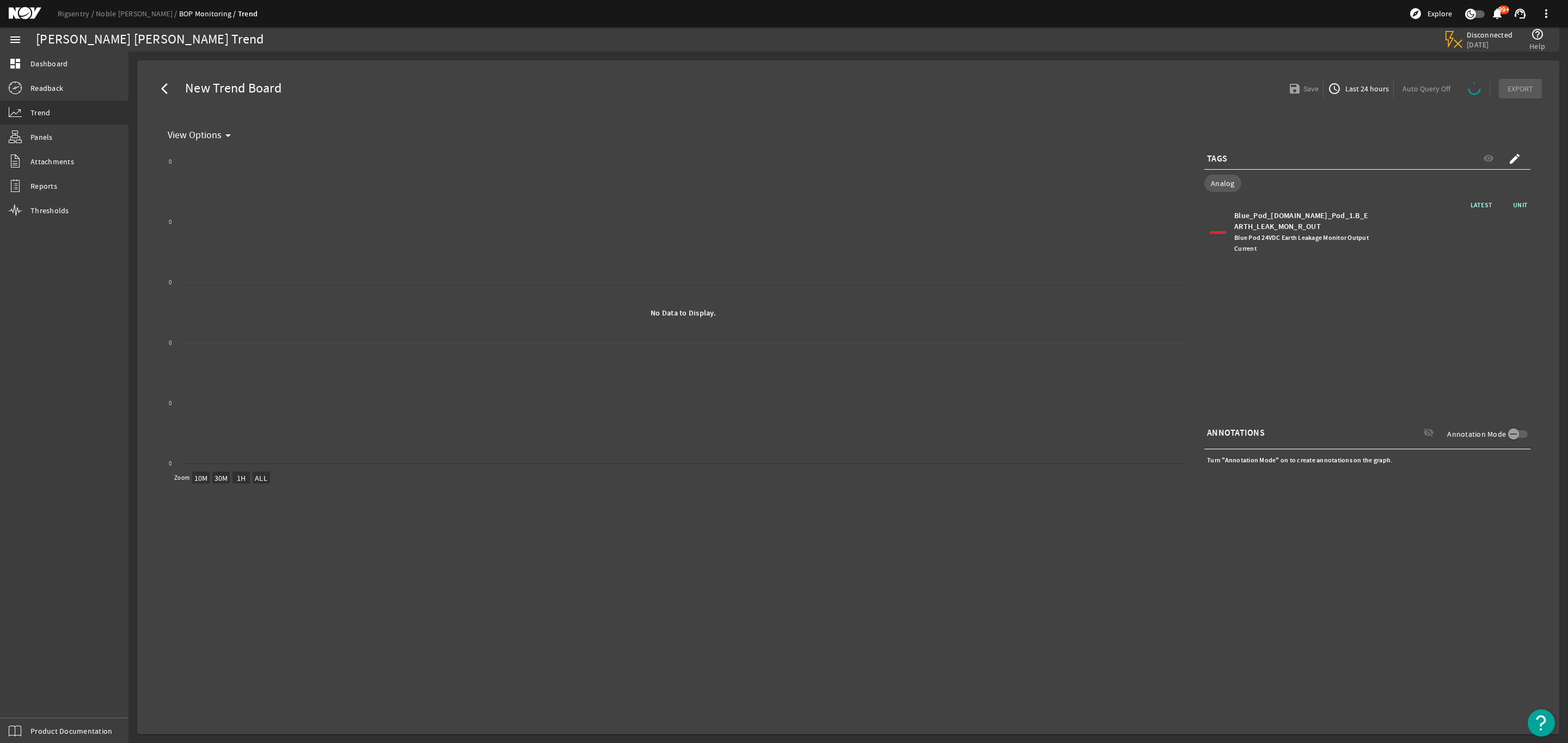
select select "ALL"
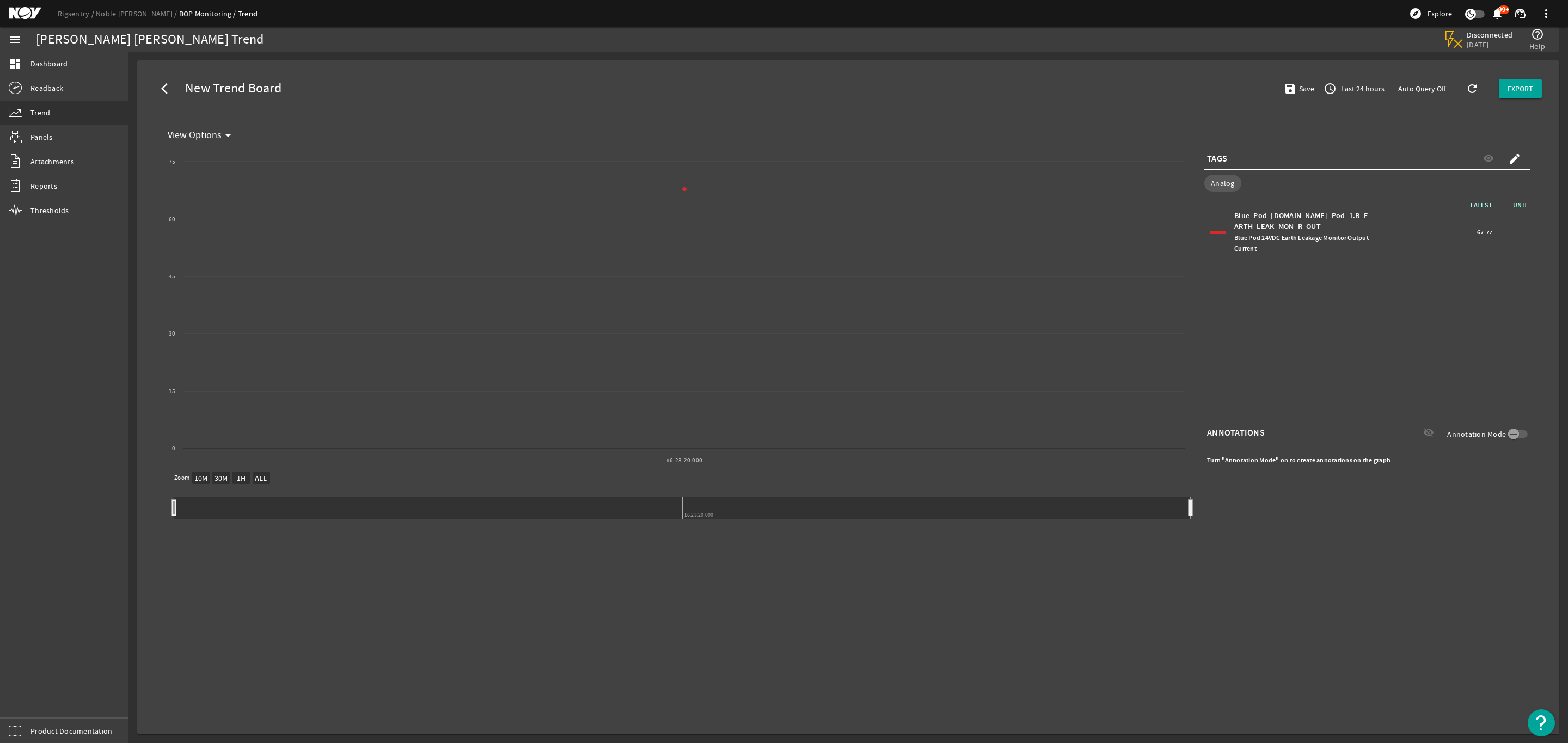
click at [1364, 87] on span "Last 24 hours" at bounding box center [1361, 88] width 45 height 11
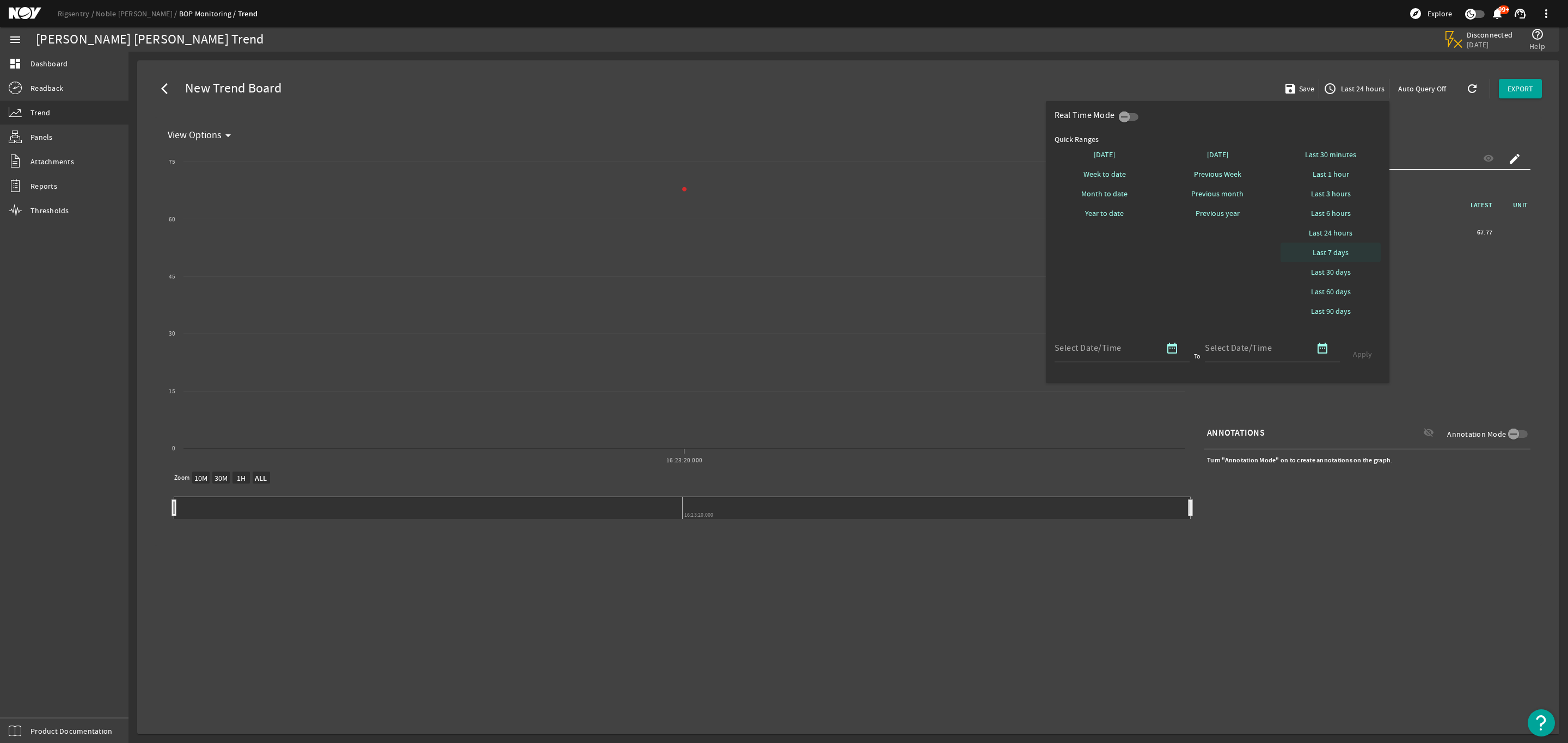
click at [1327, 254] on span "Last 7 days" at bounding box center [1330, 252] width 36 height 11
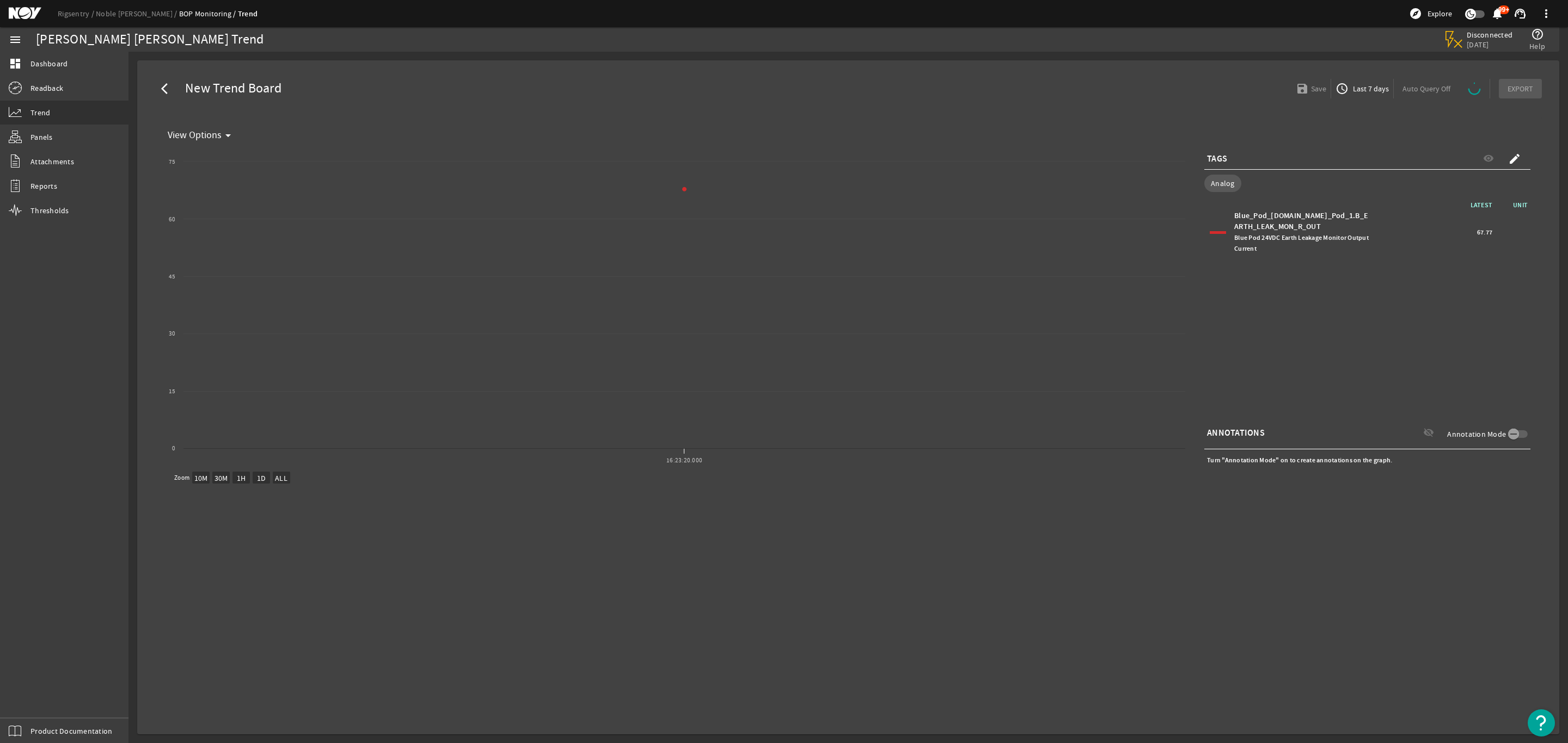
select select "ALL"
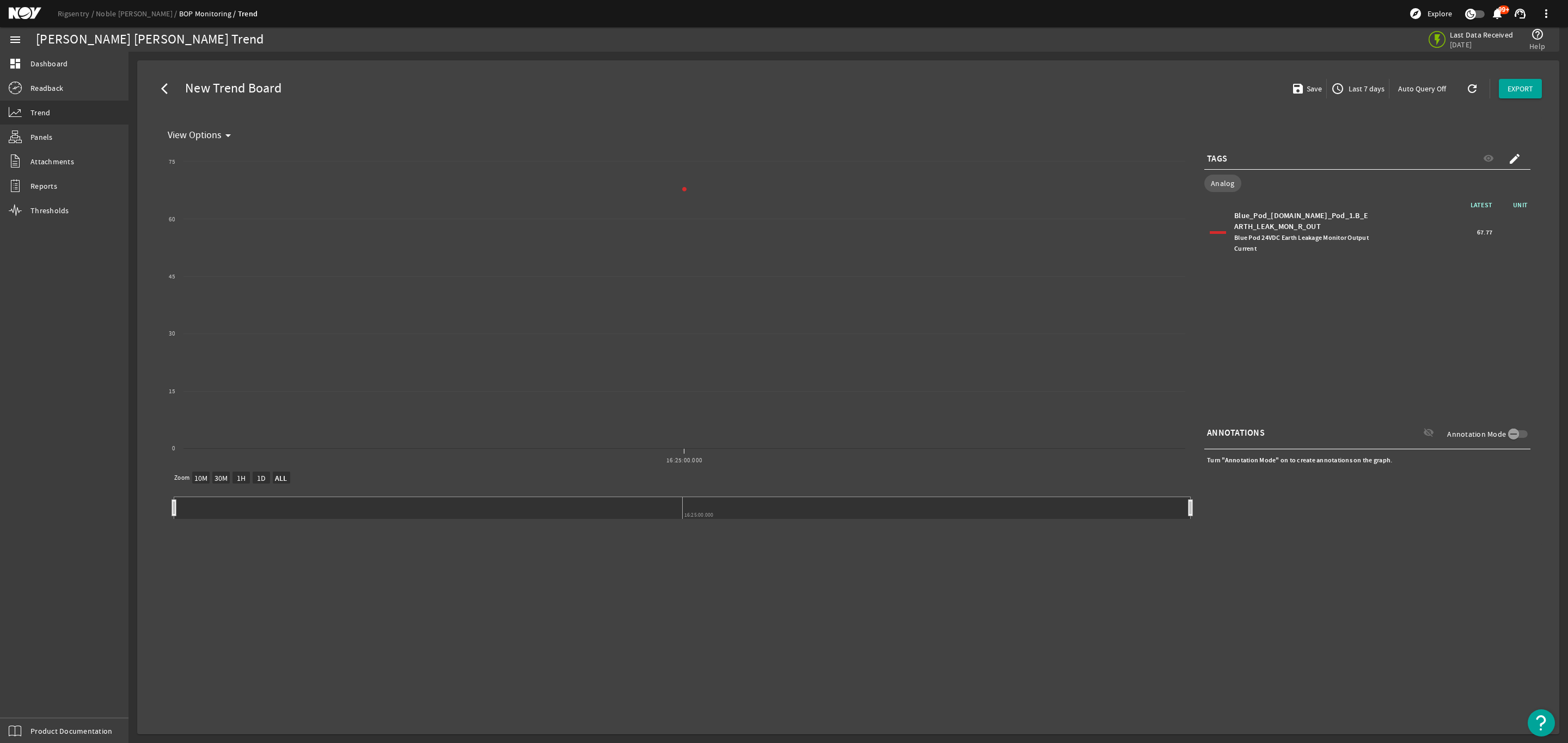
click at [1357, 88] on span "Last 7 days" at bounding box center [1365, 88] width 38 height 11
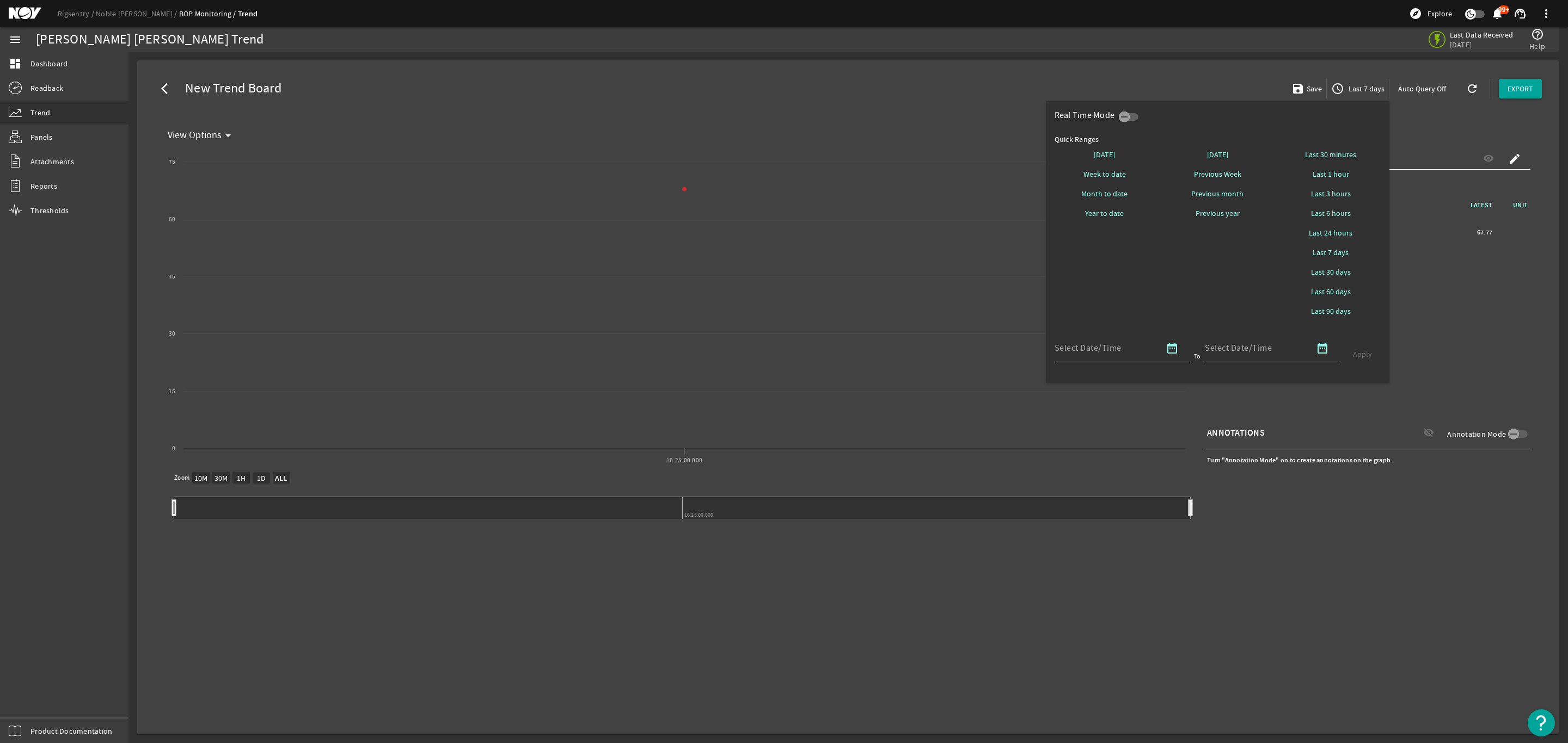
click at [1230, 83] on div at bounding box center [784, 372] width 1568 height 743
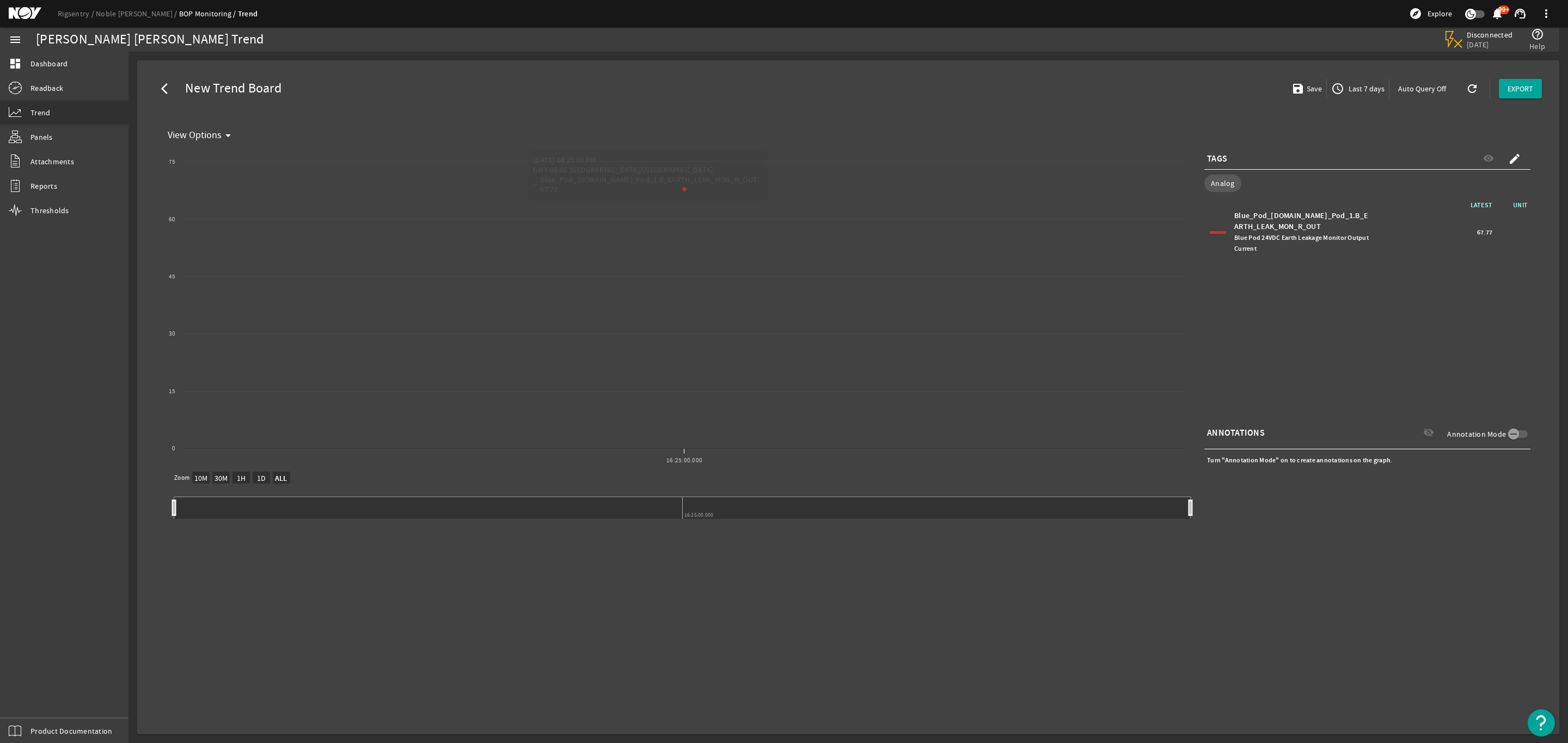
click at [1384, 82] on span "access_time Last 7 days" at bounding box center [1357, 88] width 53 height 13
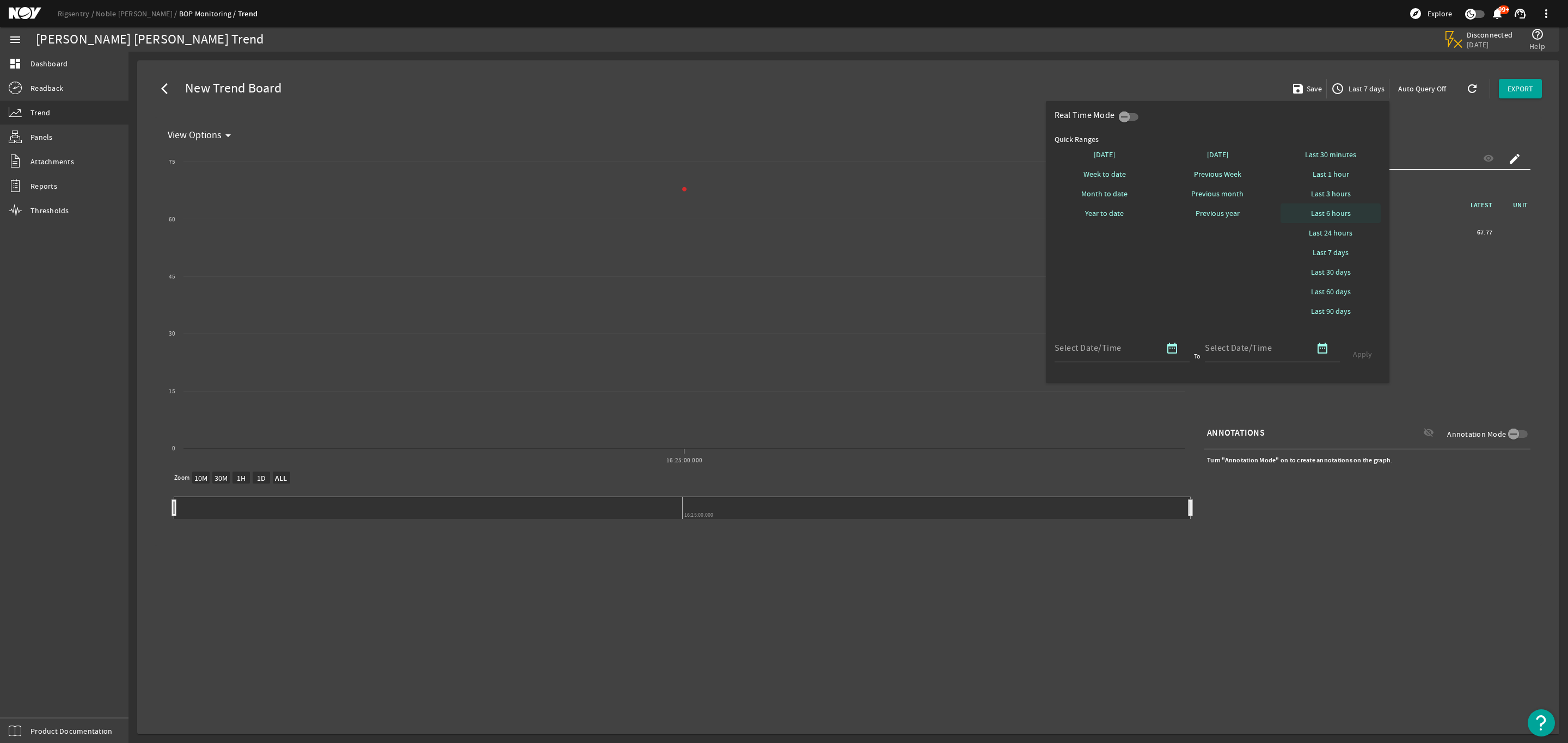
click at [1331, 211] on span "Last 6 hours" at bounding box center [1330, 213] width 40 height 11
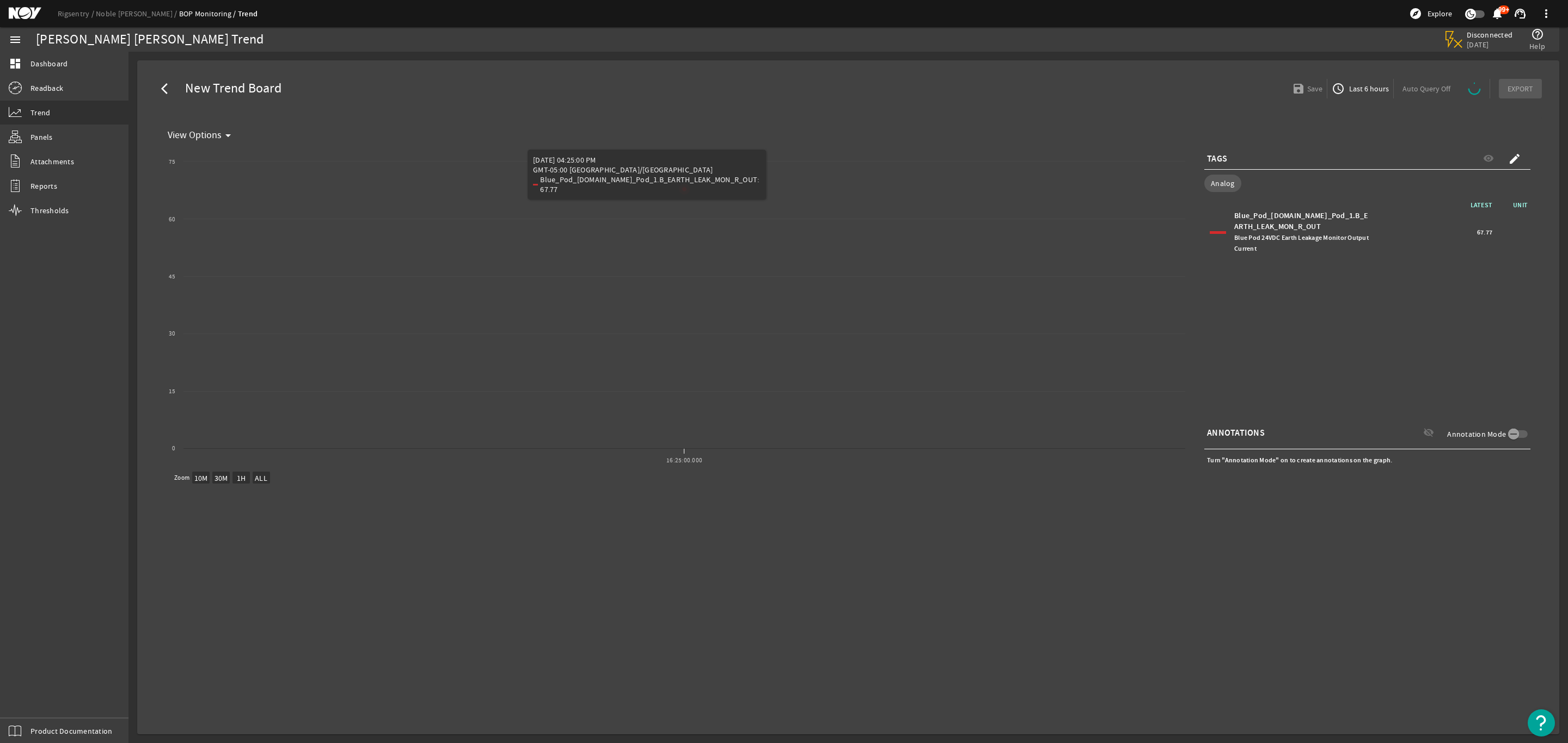
select select "ALL"
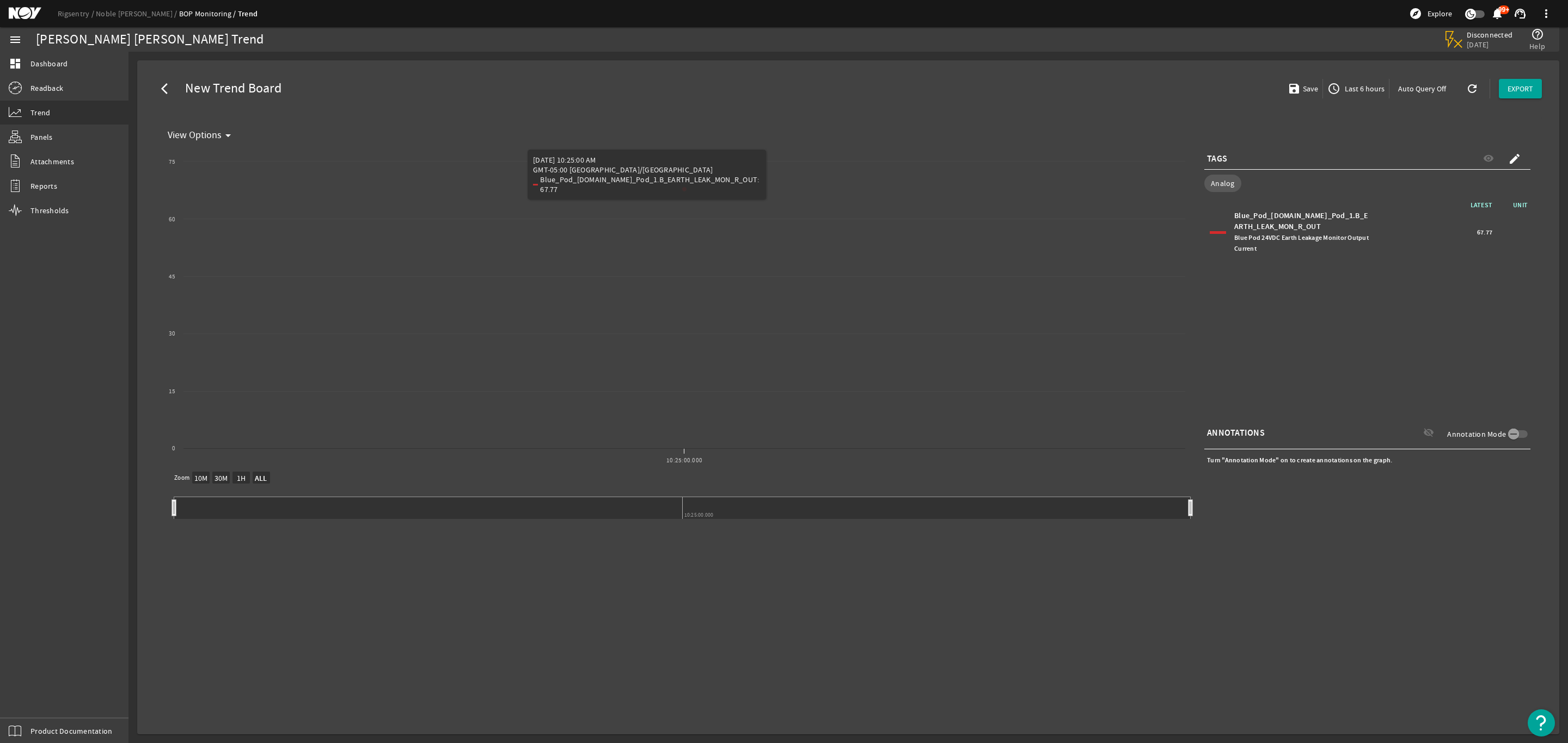
click at [1355, 91] on span "Last 6 hours" at bounding box center [1363, 88] width 42 height 11
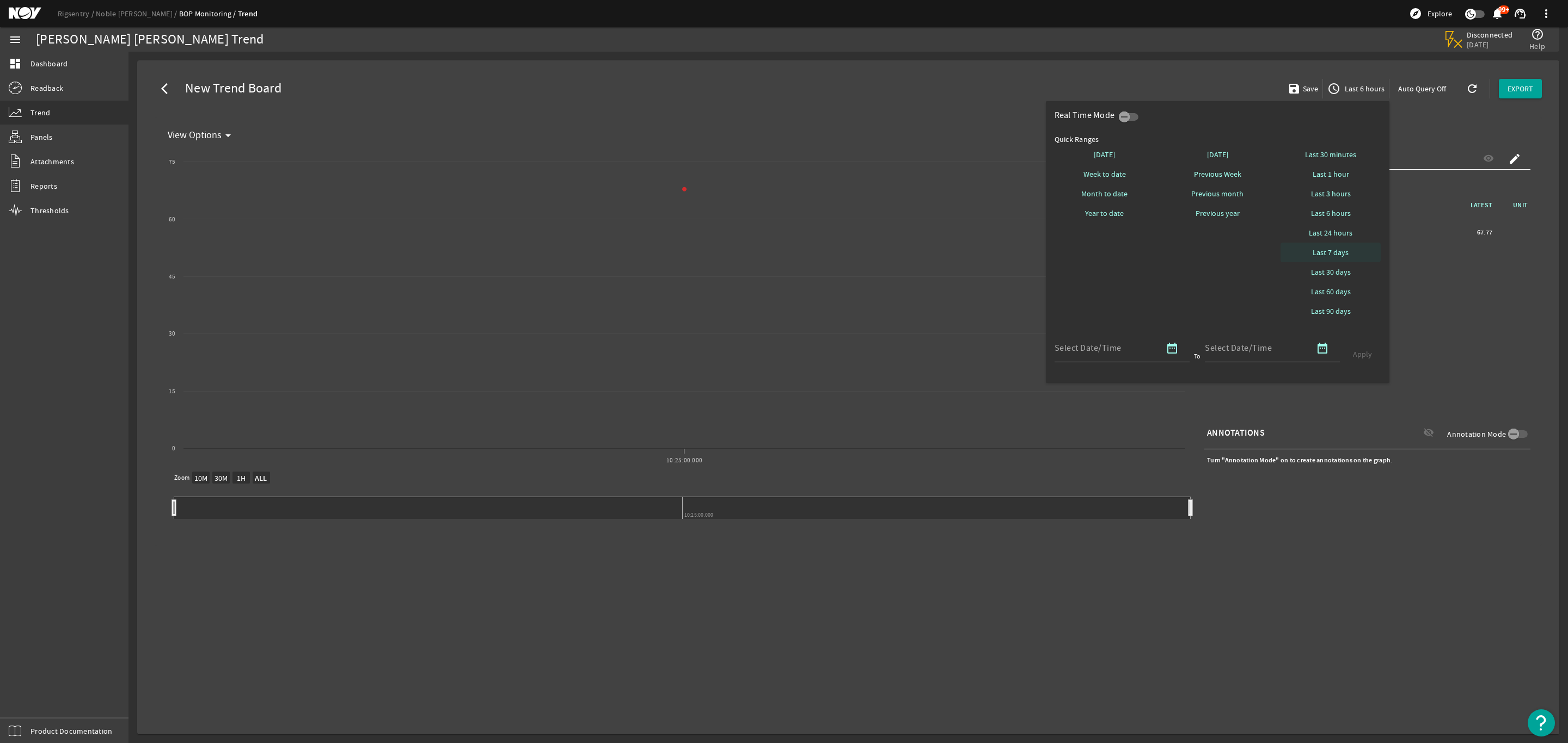
click at [1336, 247] on span "Last 7 days" at bounding box center [1330, 252] width 36 height 11
select select "10M"
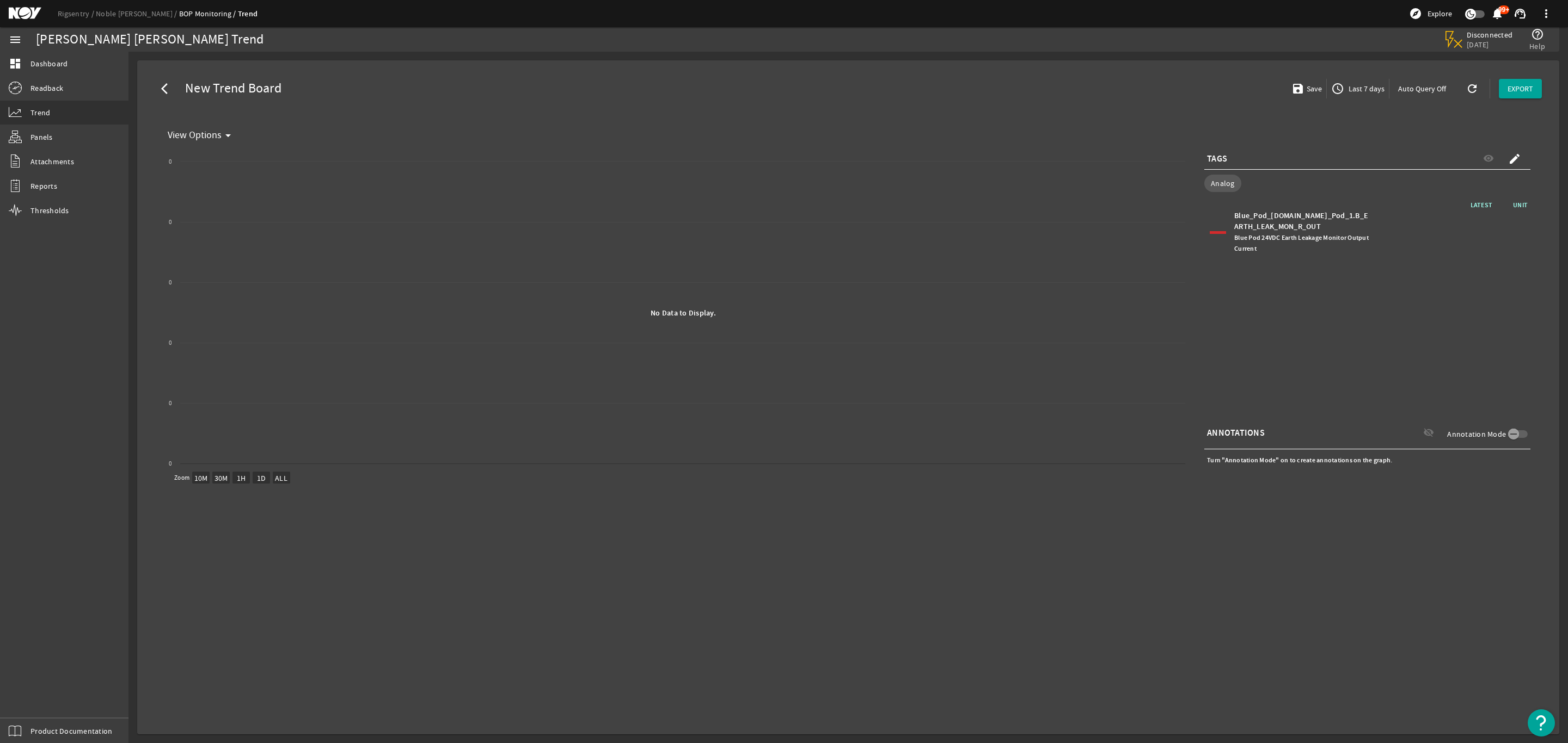
click at [1359, 93] on span "Last 7 days" at bounding box center [1365, 88] width 38 height 11
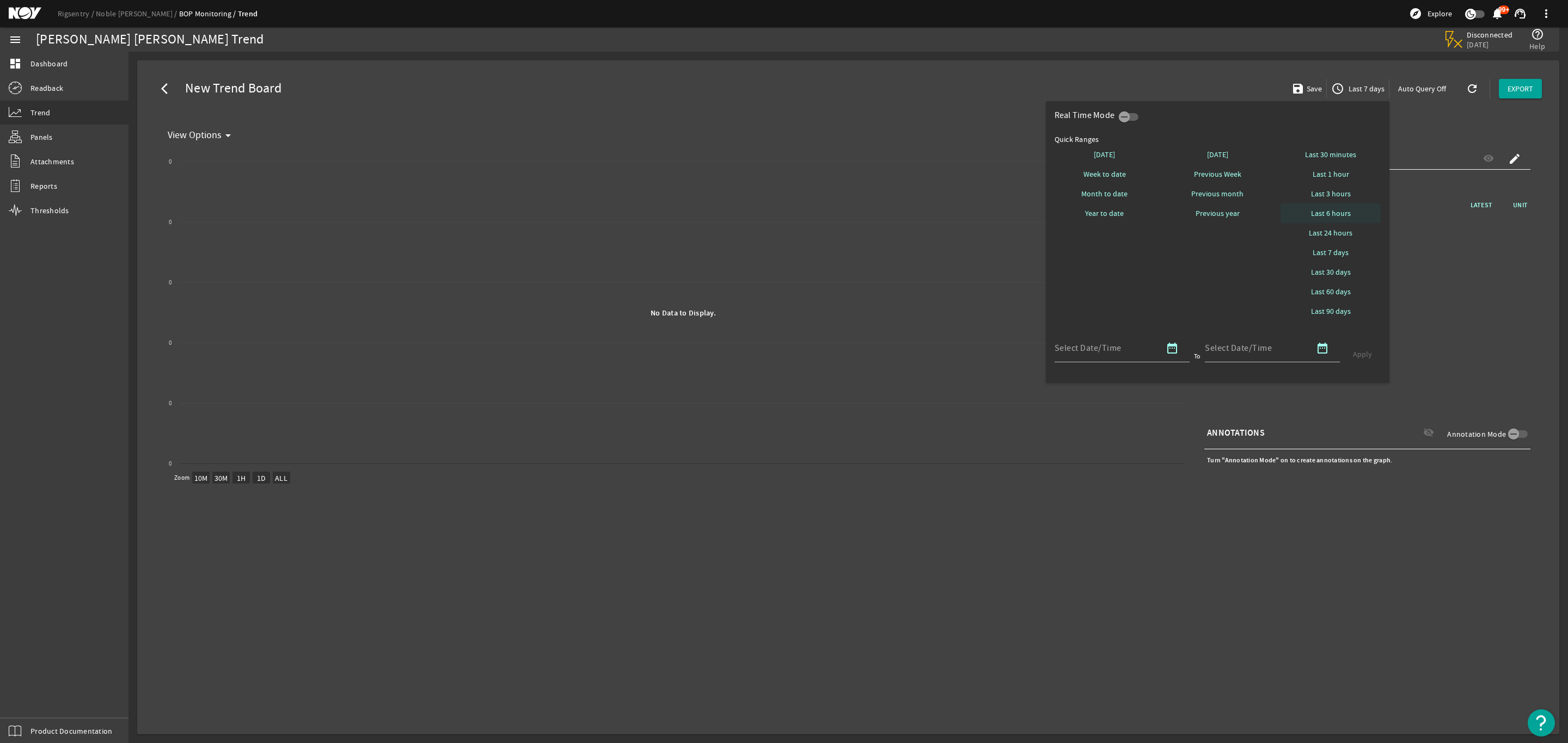
click at [1332, 213] on span "Last 6 hours" at bounding box center [1330, 213] width 40 height 11
select select "10M"
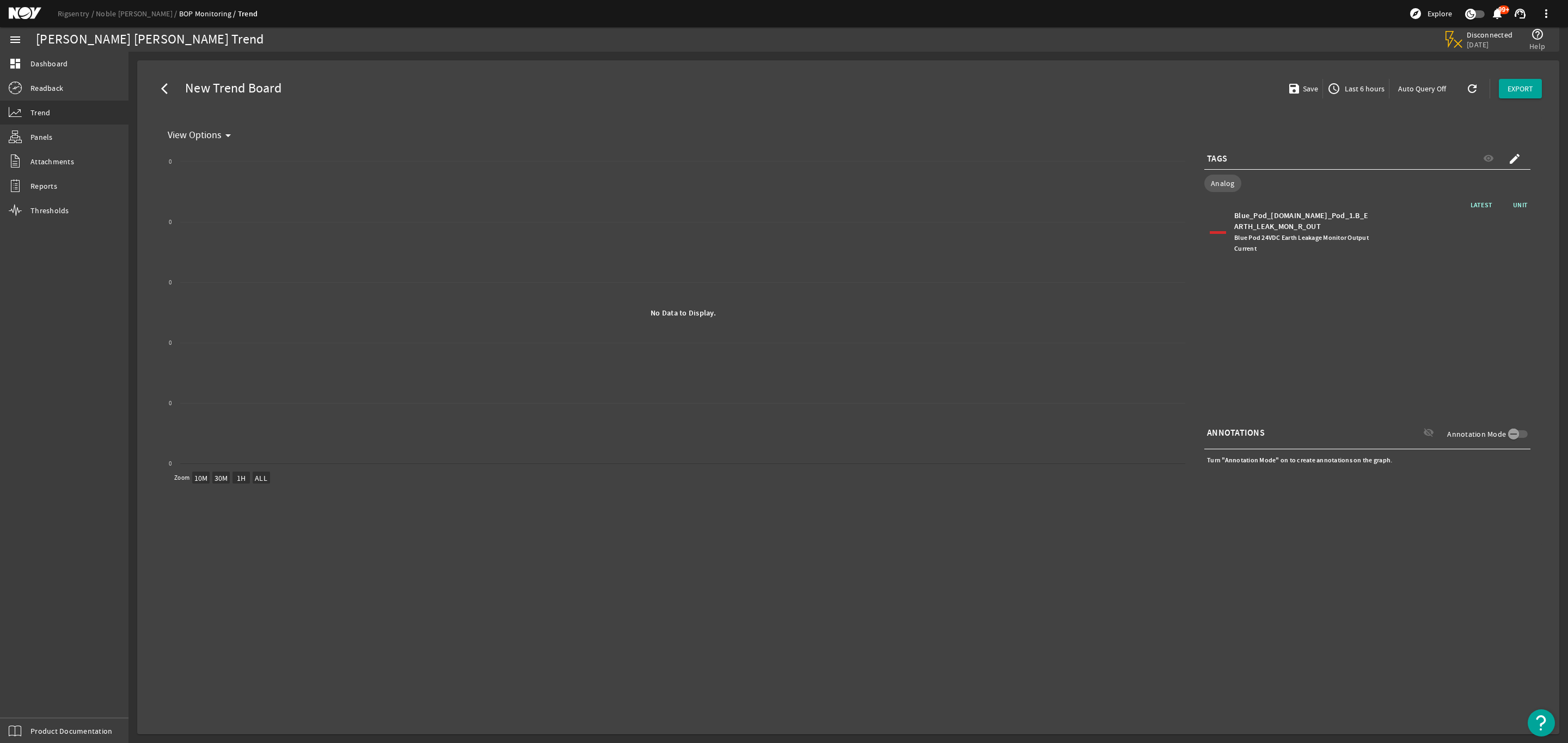
click at [1365, 91] on span "Last 6 hours" at bounding box center [1363, 88] width 42 height 11
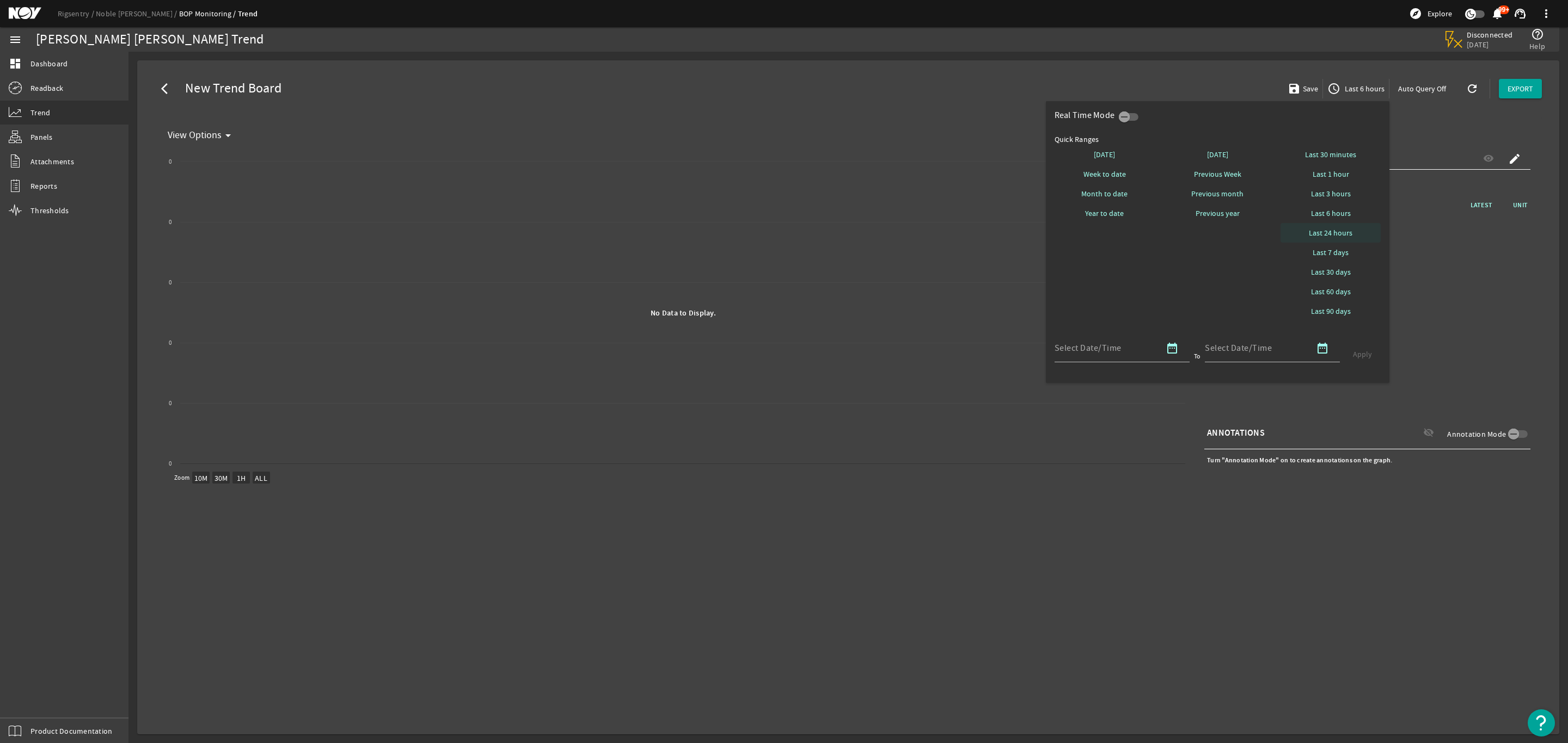
click at [1344, 232] on span "Last 24 hours" at bounding box center [1330, 233] width 44 height 11
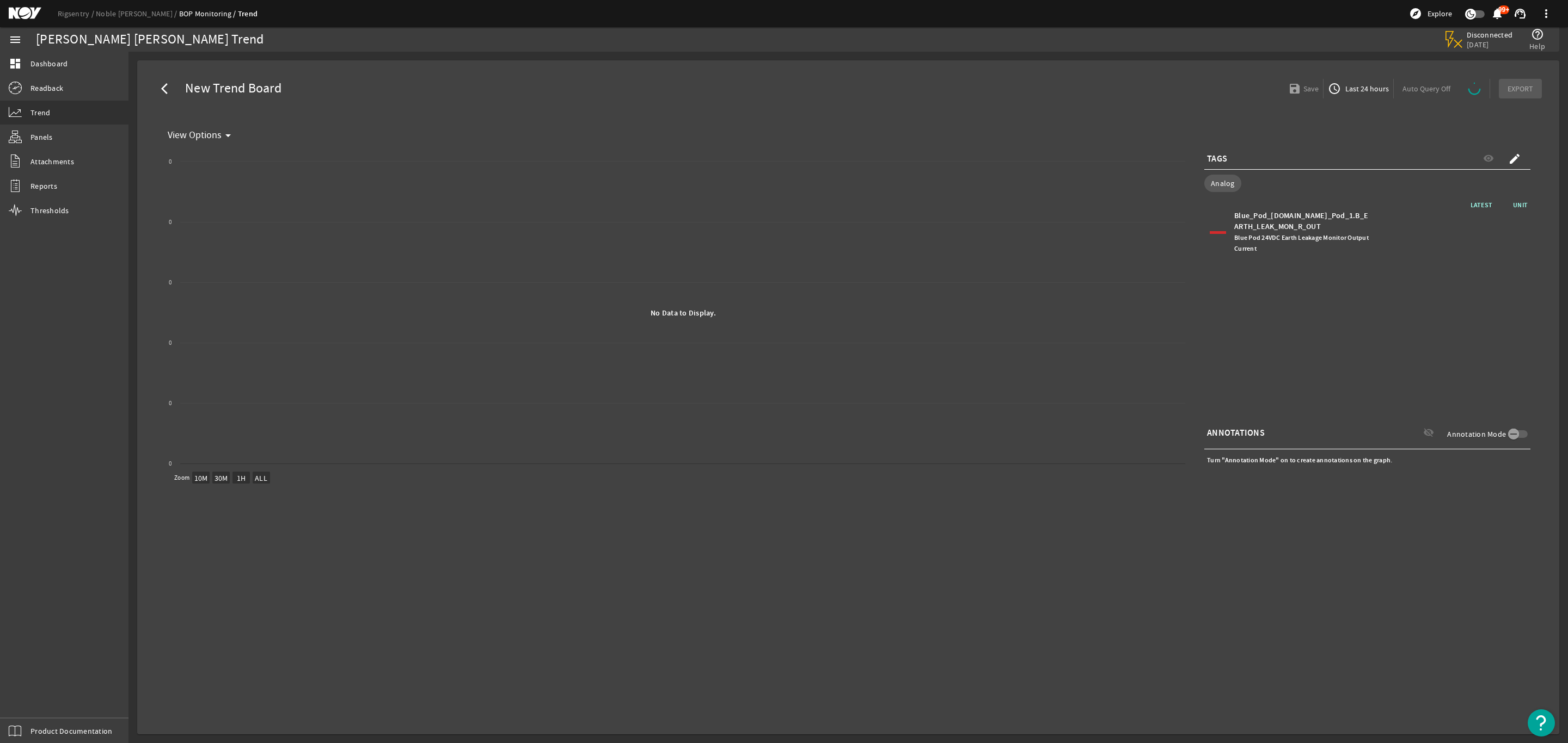
select select "ALL"
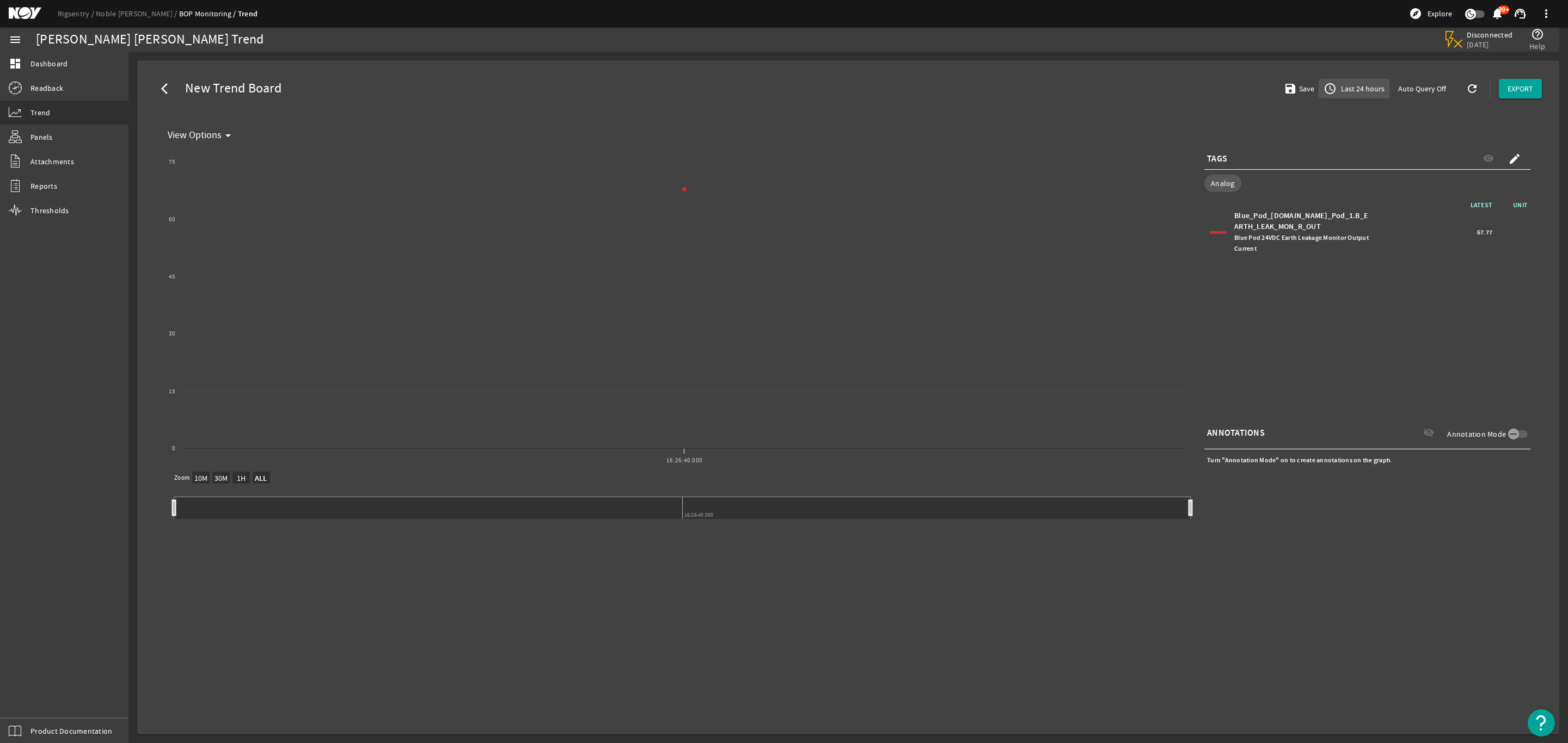
click at [1367, 88] on span "Last 24 hours" at bounding box center [1361, 88] width 45 height 11
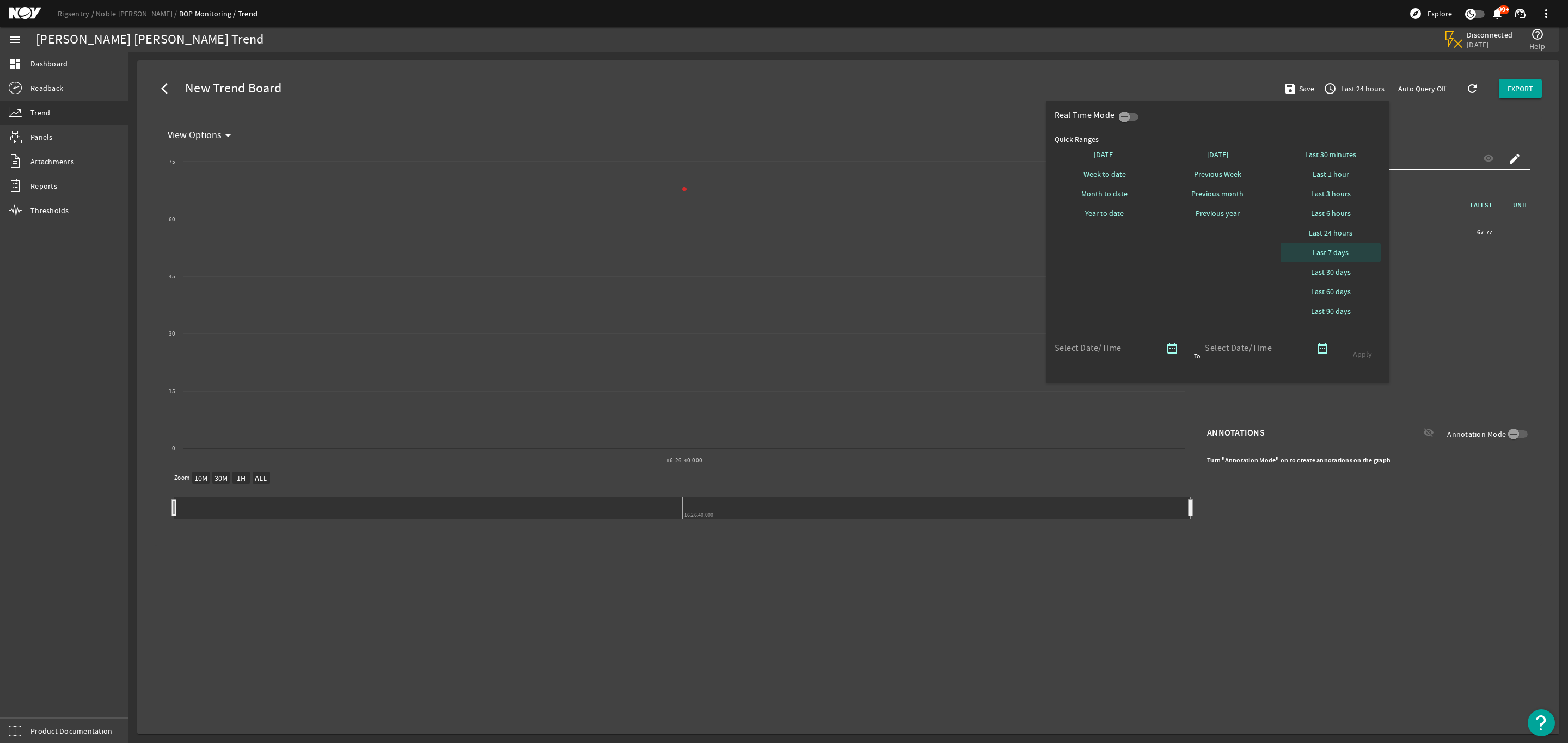
click at [1340, 252] on span "Last 7 days" at bounding box center [1330, 252] width 36 height 11
select select "10M"
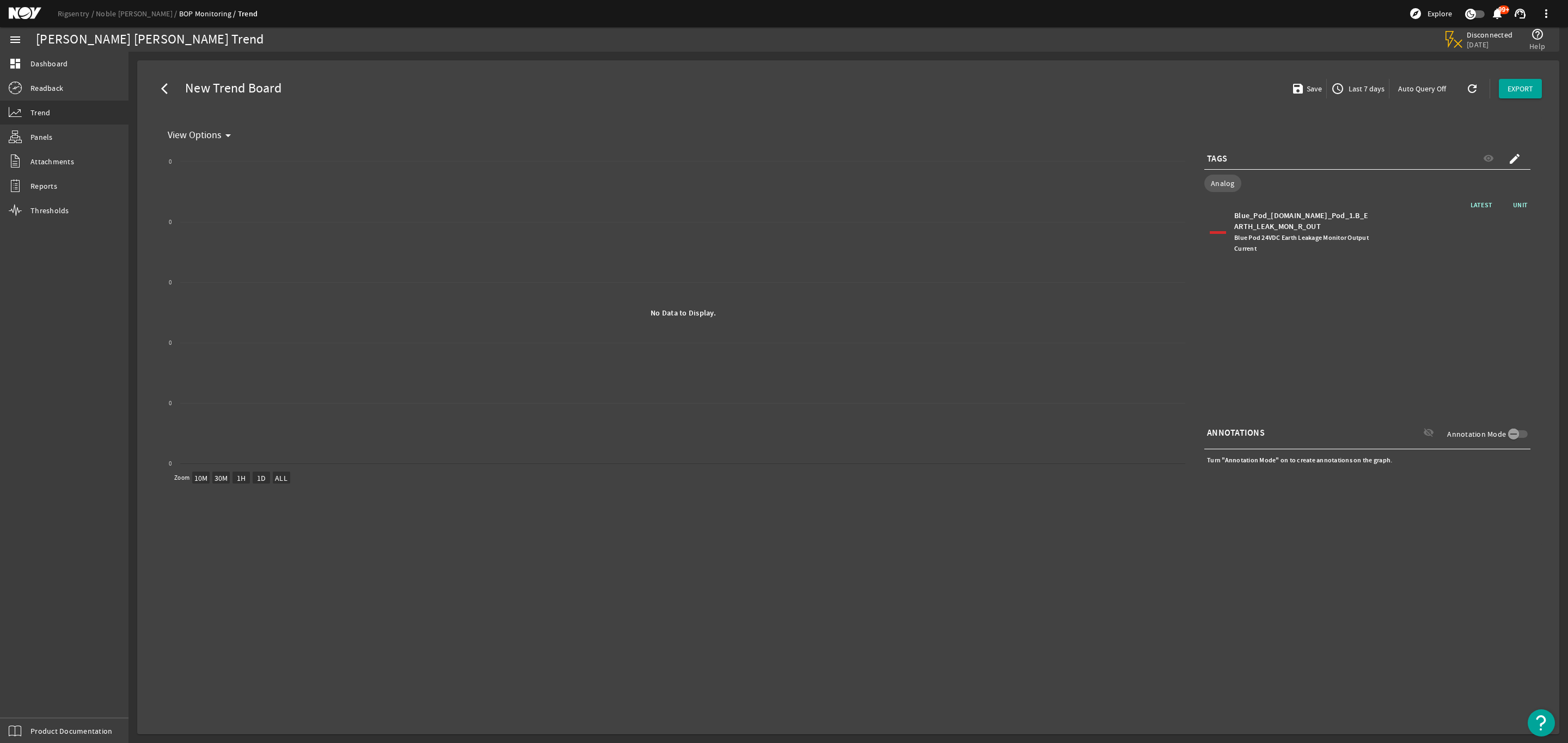
drag, startPoint x: 1057, startPoint y: 67, endPoint x: 1032, endPoint y: 82, distance: 29.2
click at [1057, 67] on mat-card "arrow_back_ios New Trend Board save Save access_time Last 7 days Auto Query Off…" at bounding box center [847, 398] width 1422 height 674
click at [201, 12] on link "BOP Monitoring" at bounding box center [209, 13] width 59 height 10
click at [135, 15] on link "Noble Faye Kozack" at bounding box center [138, 13] width 83 height 10
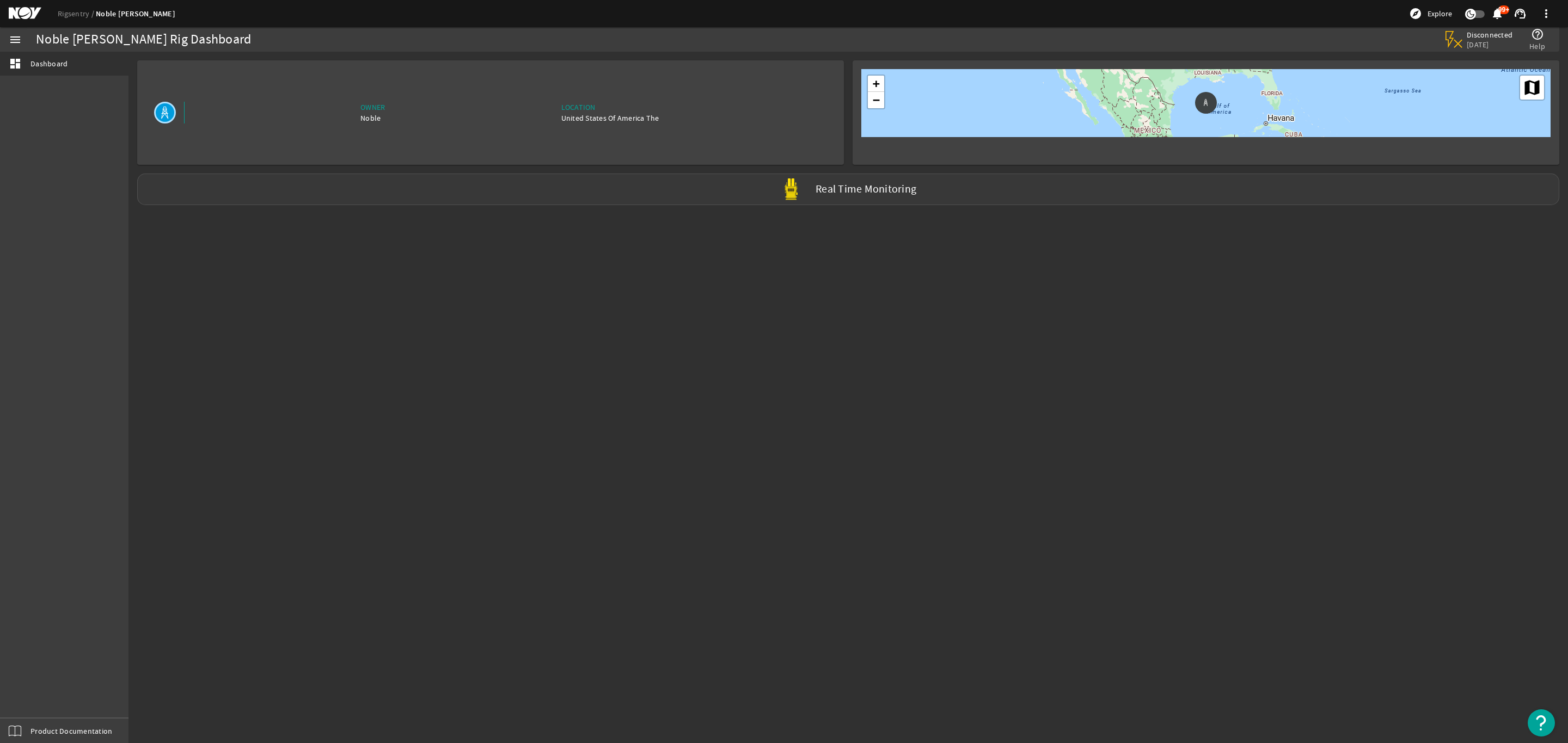
click at [875, 176] on div "Real Time Monitoring" at bounding box center [847, 189] width 1422 height 31
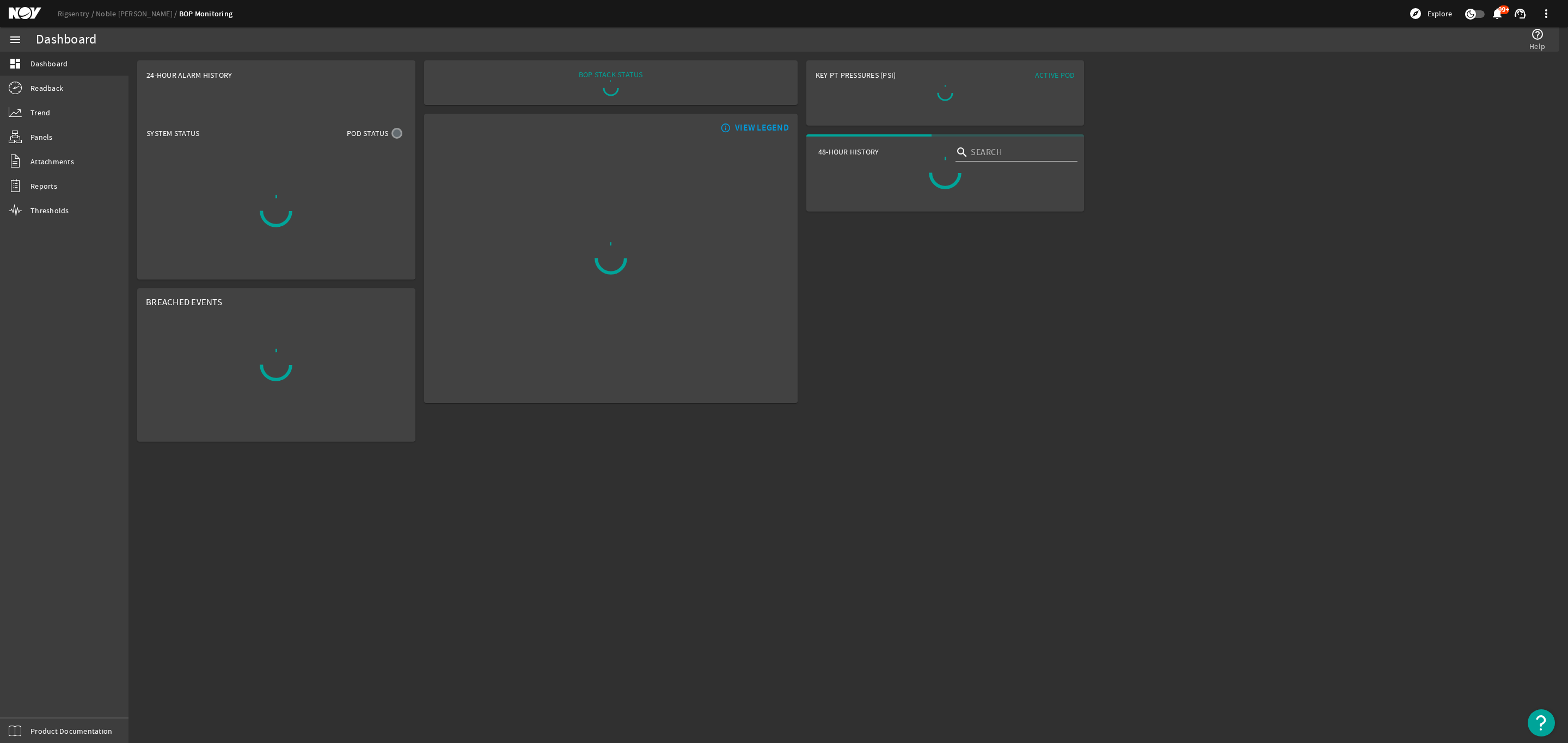
click at [860, 188] on mat-card "48-Hour History search" at bounding box center [945, 173] width 278 height 78
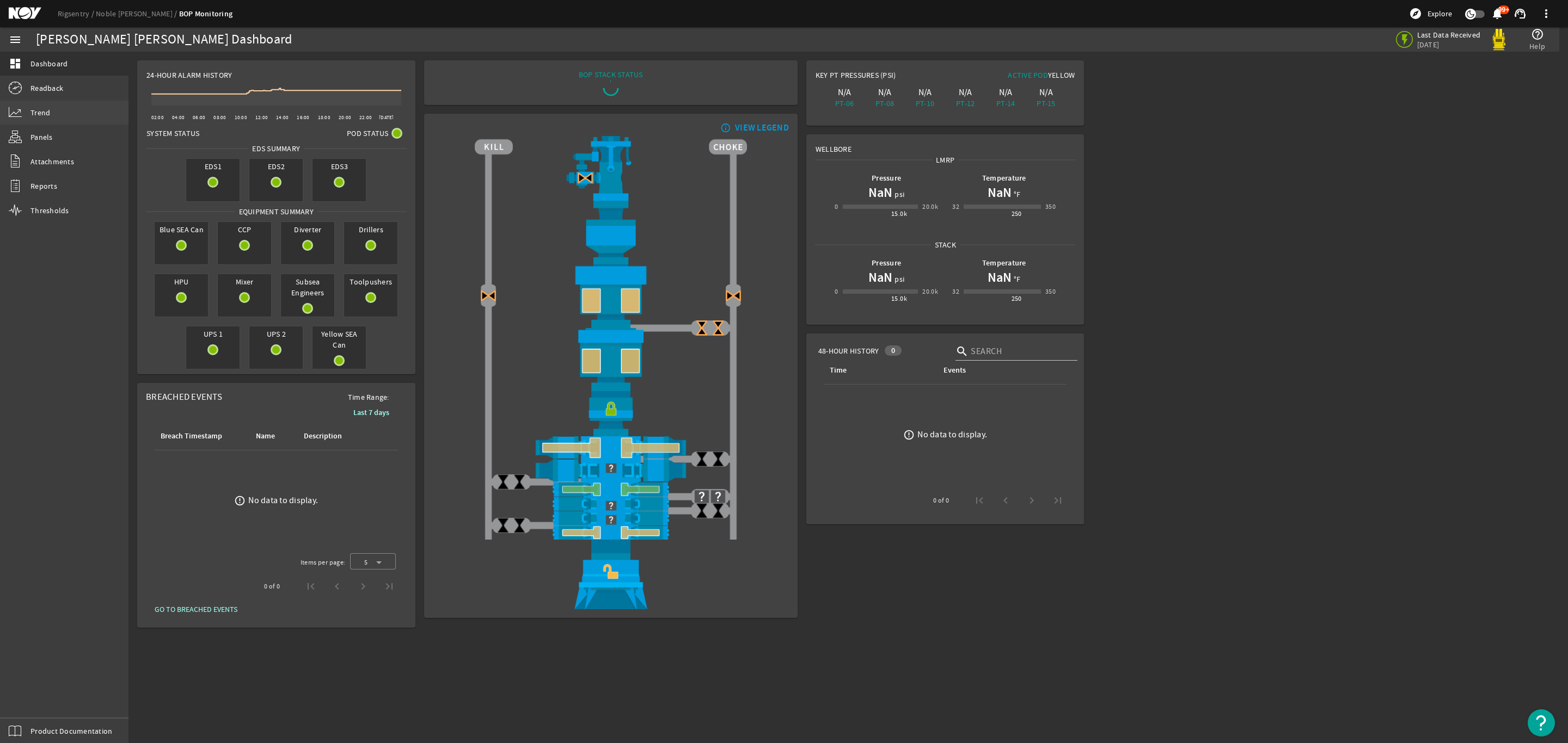
click at [46, 112] on span "Trend" at bounding box center [40, 113] width 20 height 11
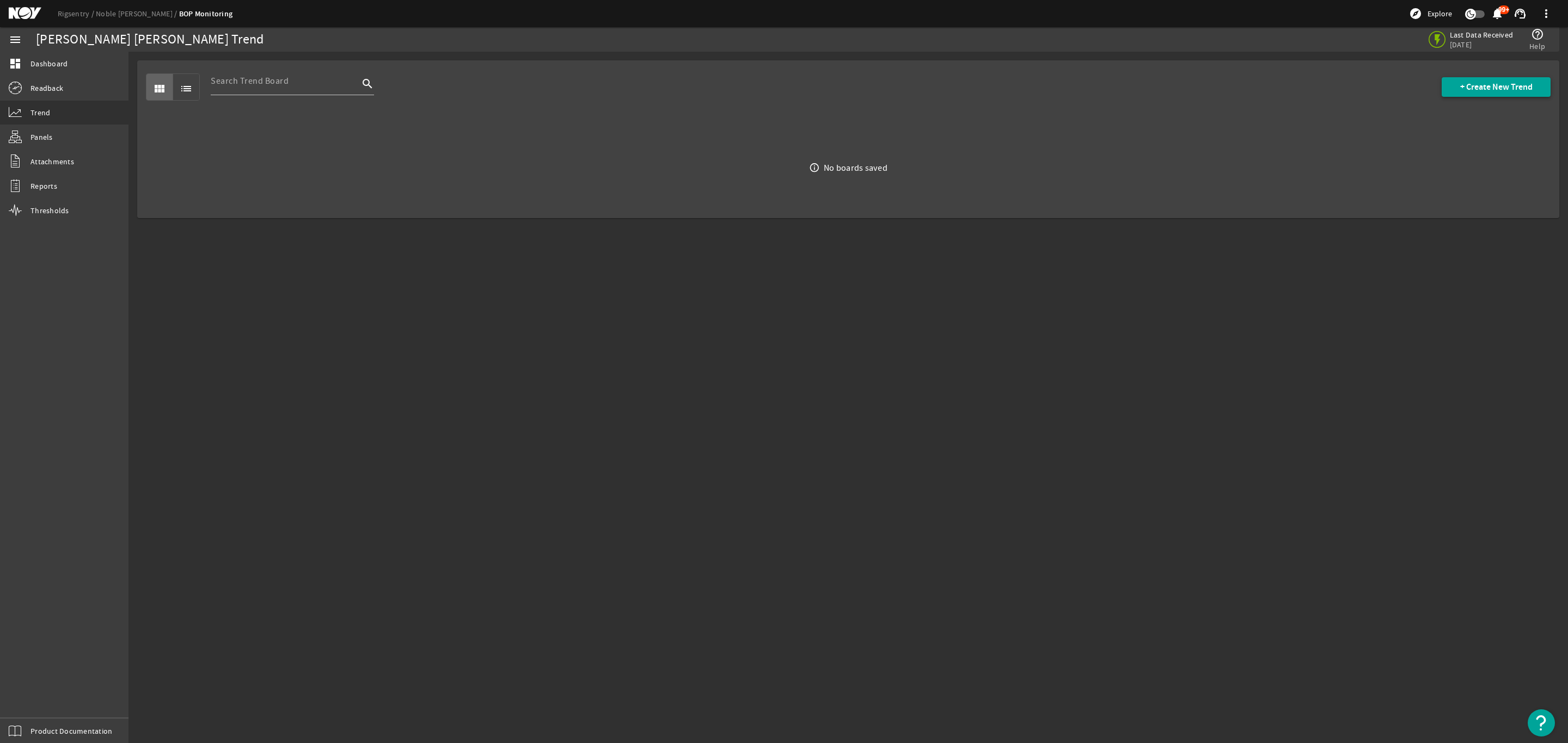
click at [1495, 92] on span "+ Create New Trend" at bounding box center [1496, 87] width 72 height 11
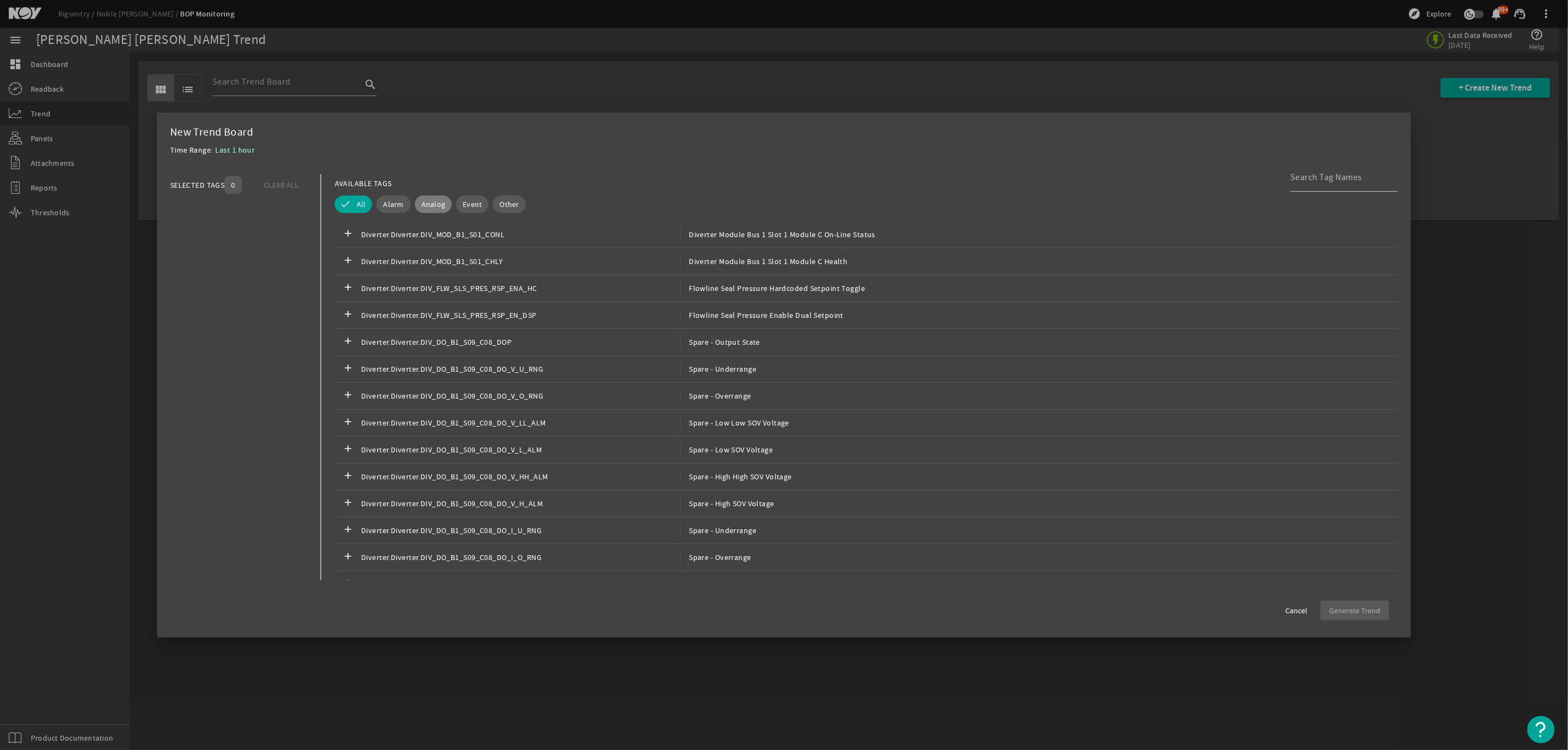
click at [432, 202] on span "Analog" at bounding box center [433, 204] width 24 height 11
click at [1326, 182] on input at bounding box center [1340, 177] width 99 height 13
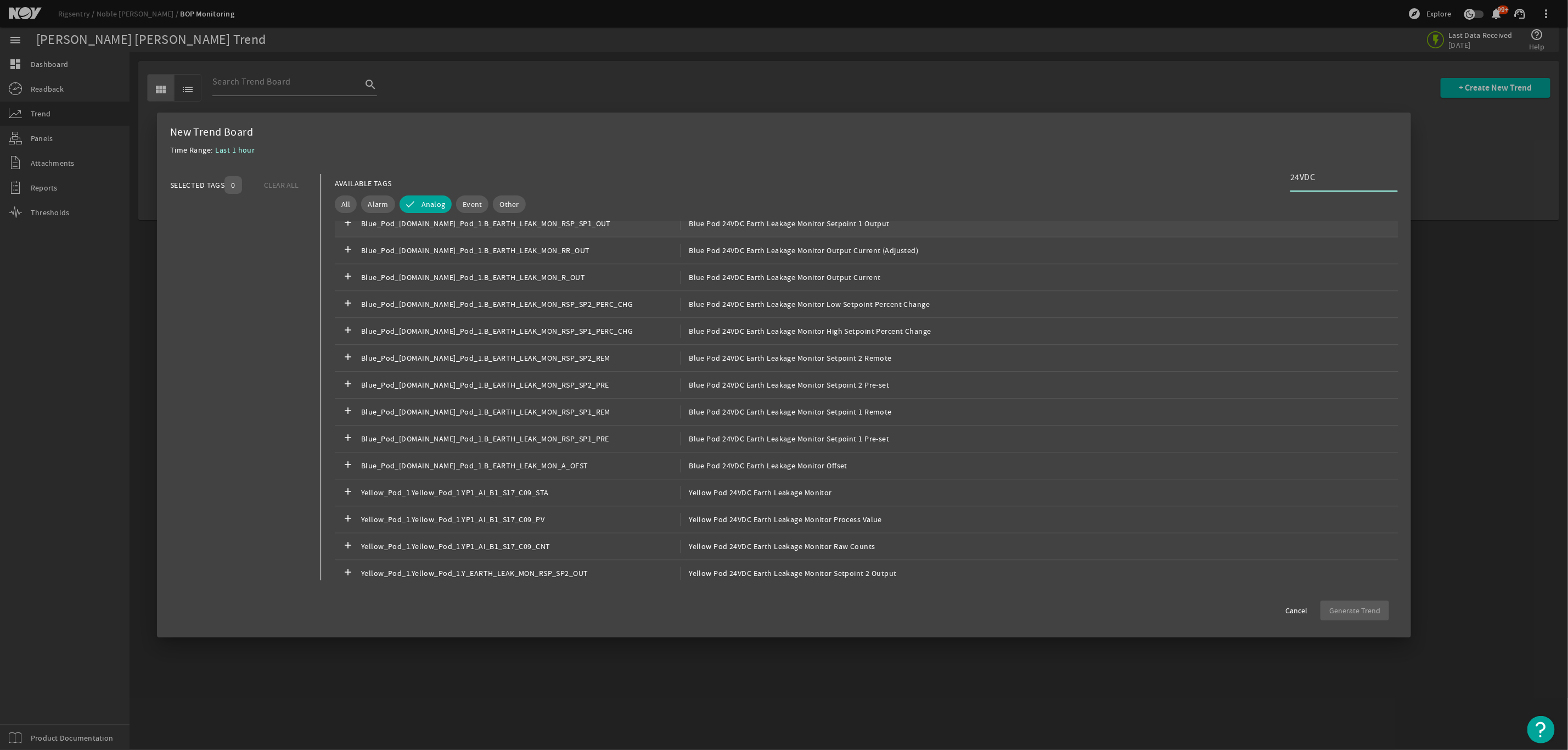
scroll to position [1895, 0]
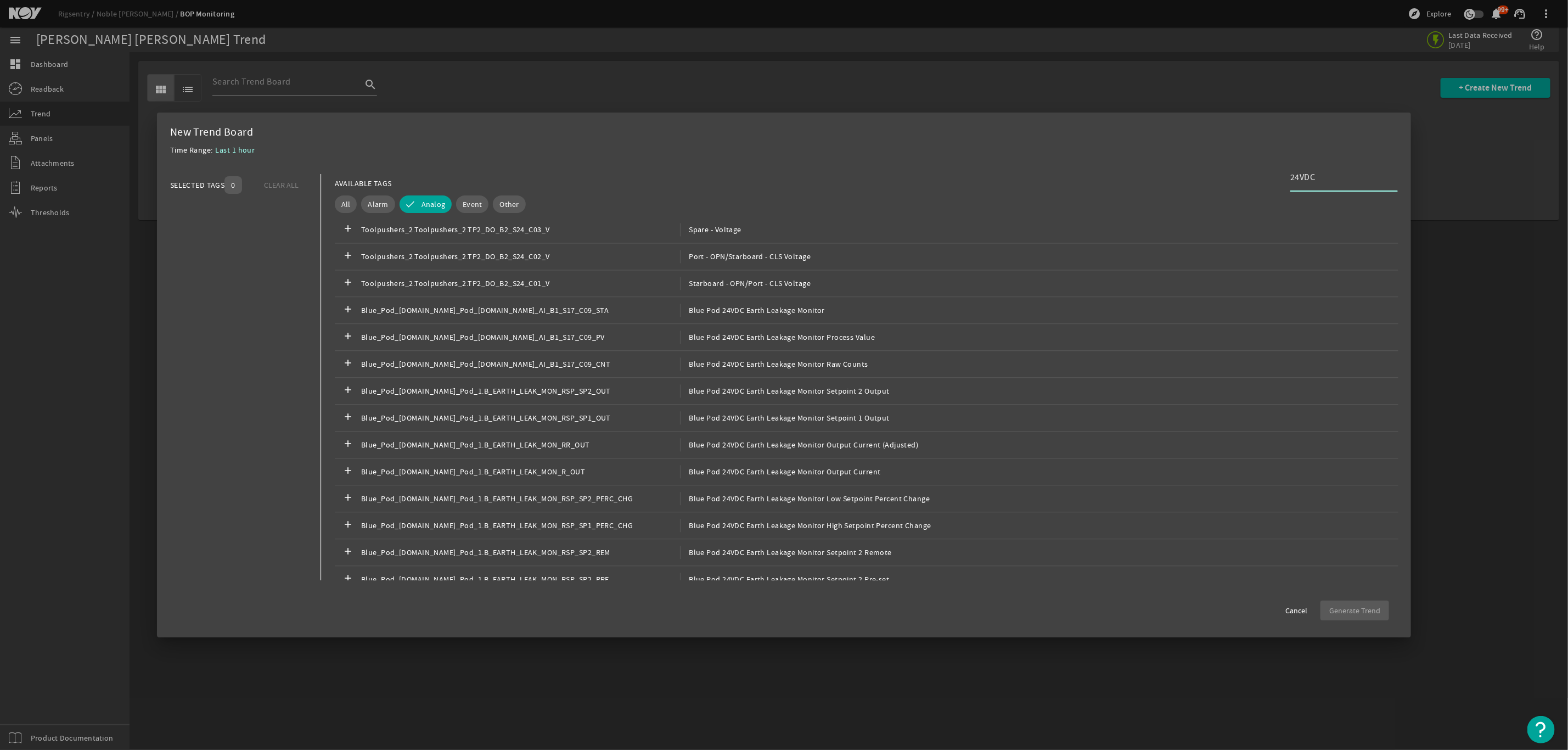
click at [1337, 173] on input "24VDC" at bounding box center [1340, 177] width 99 height 13
type input "24VDC"
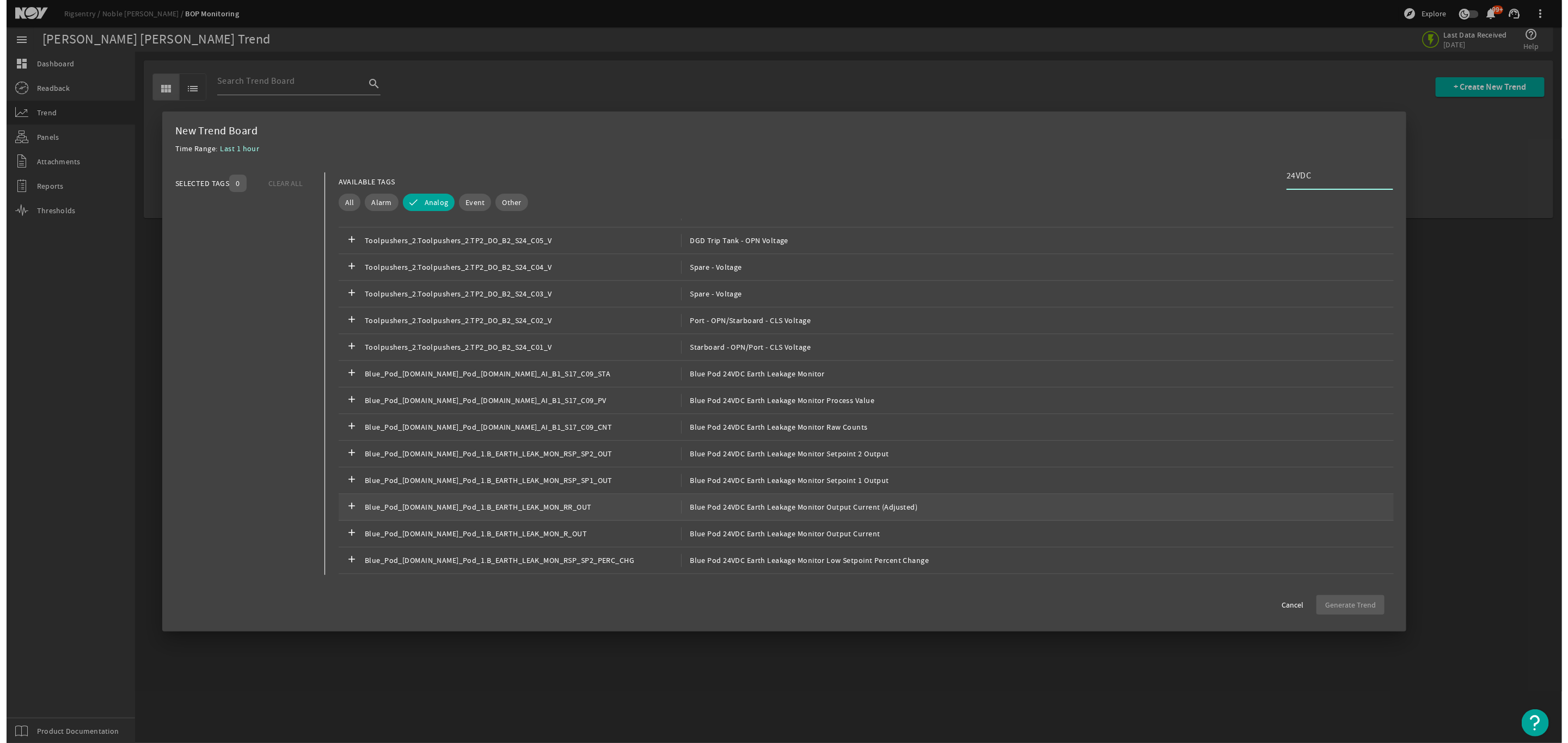
scroll to position [2214, 0]
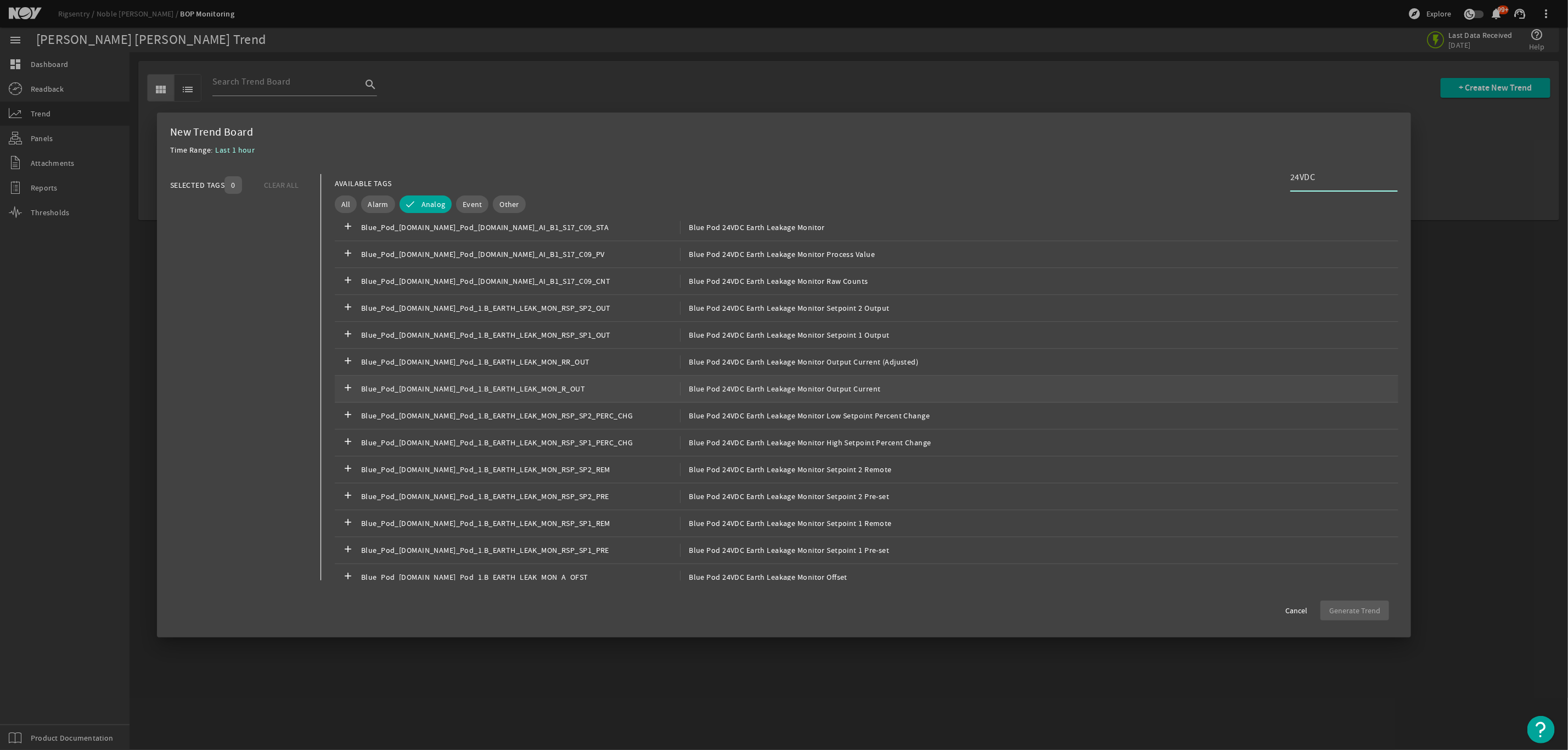
click at [843, 396] on span "Blue Pod 24VDC Earth Leakage Monitor Output Current" at bounding box center [781, 389] width 201 height 13
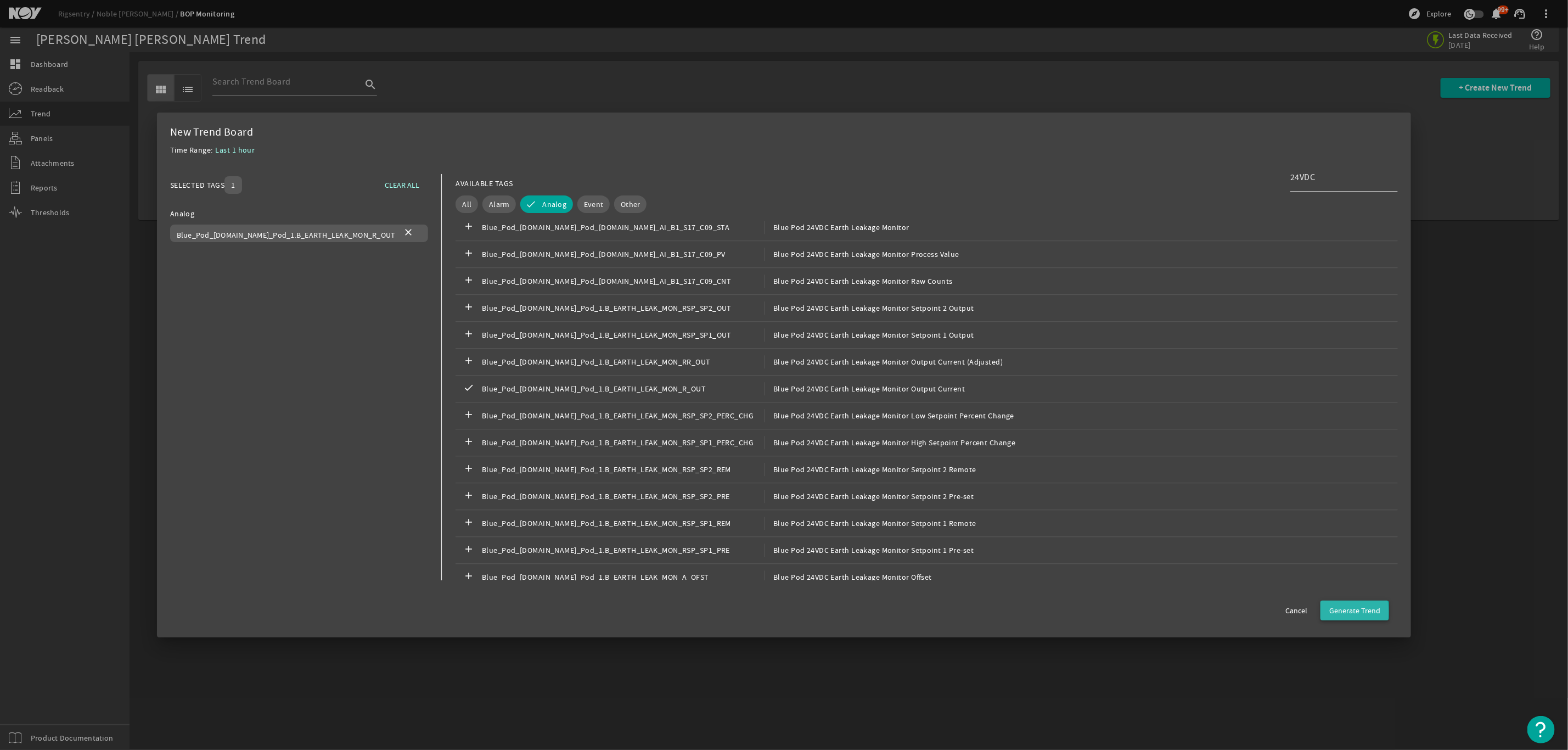
click at [1353, 612] on span "Generate Trend" at bounding box center [1355, 610] width 51 height 11
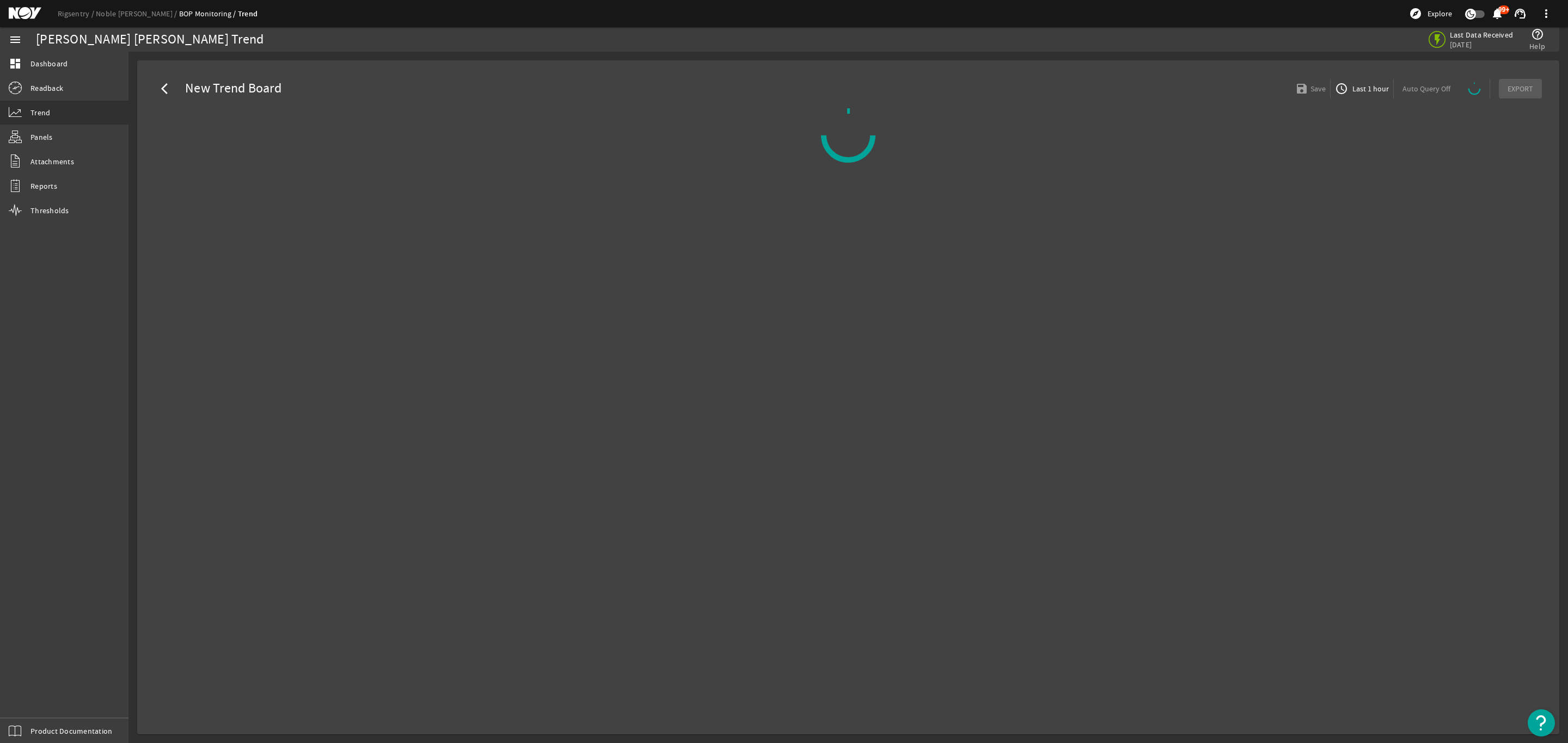
select select "ALL"
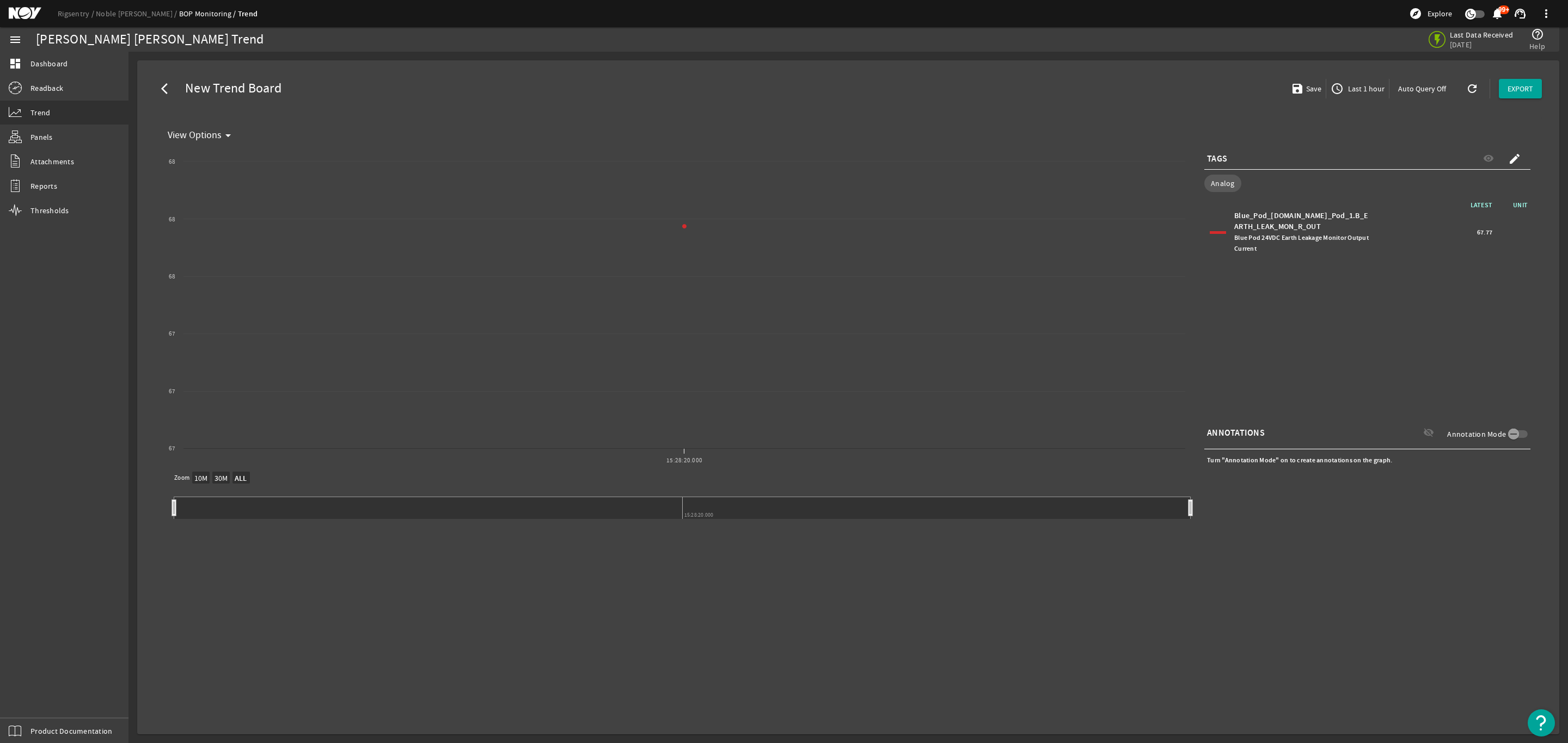
click at [1362, 90] on span "Last 1 hour" at bounding box center [1365, 88] width 39 height 11
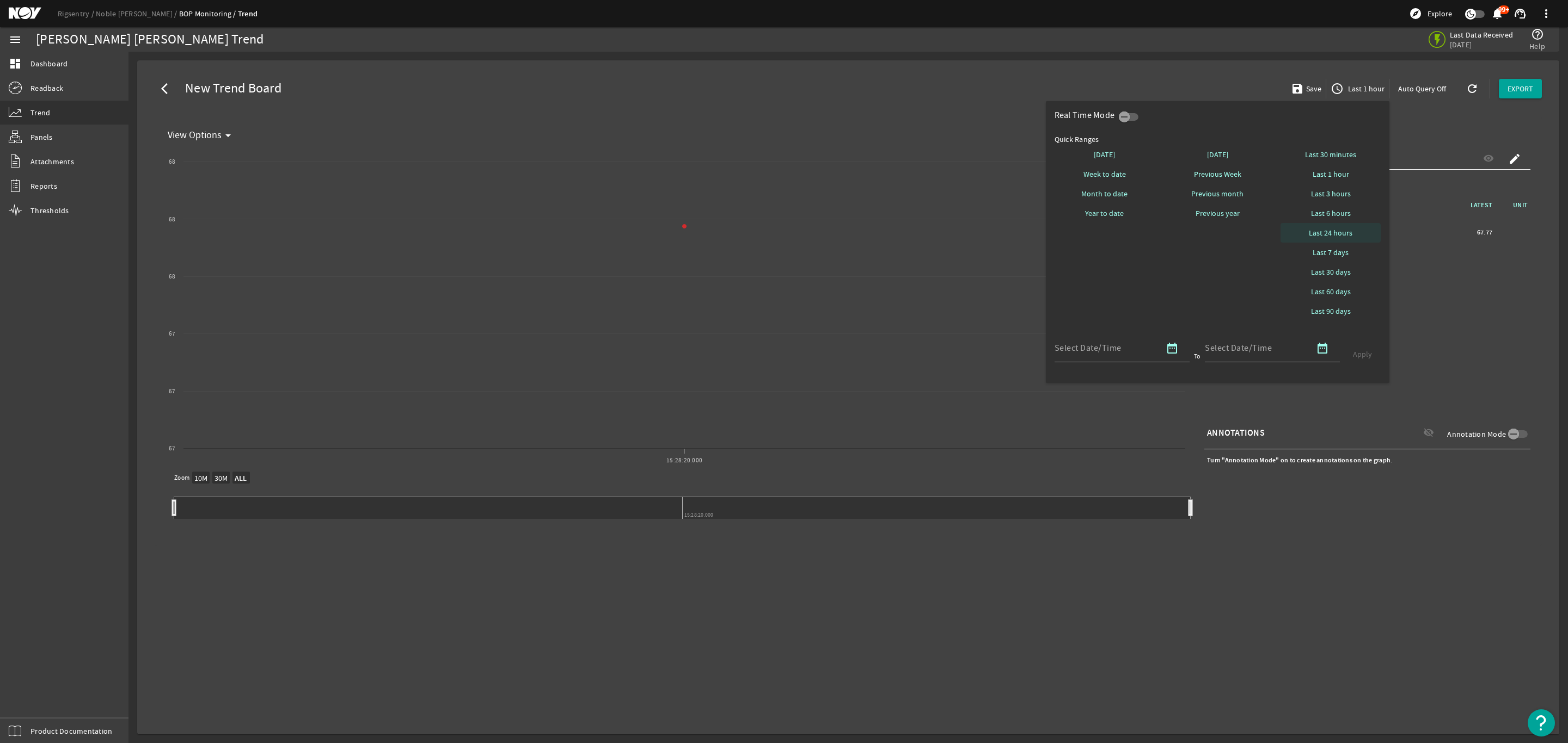
click at [1338, 228] on span "Last 24 hours" at bounding box center [1330, 233] width 44 height 11
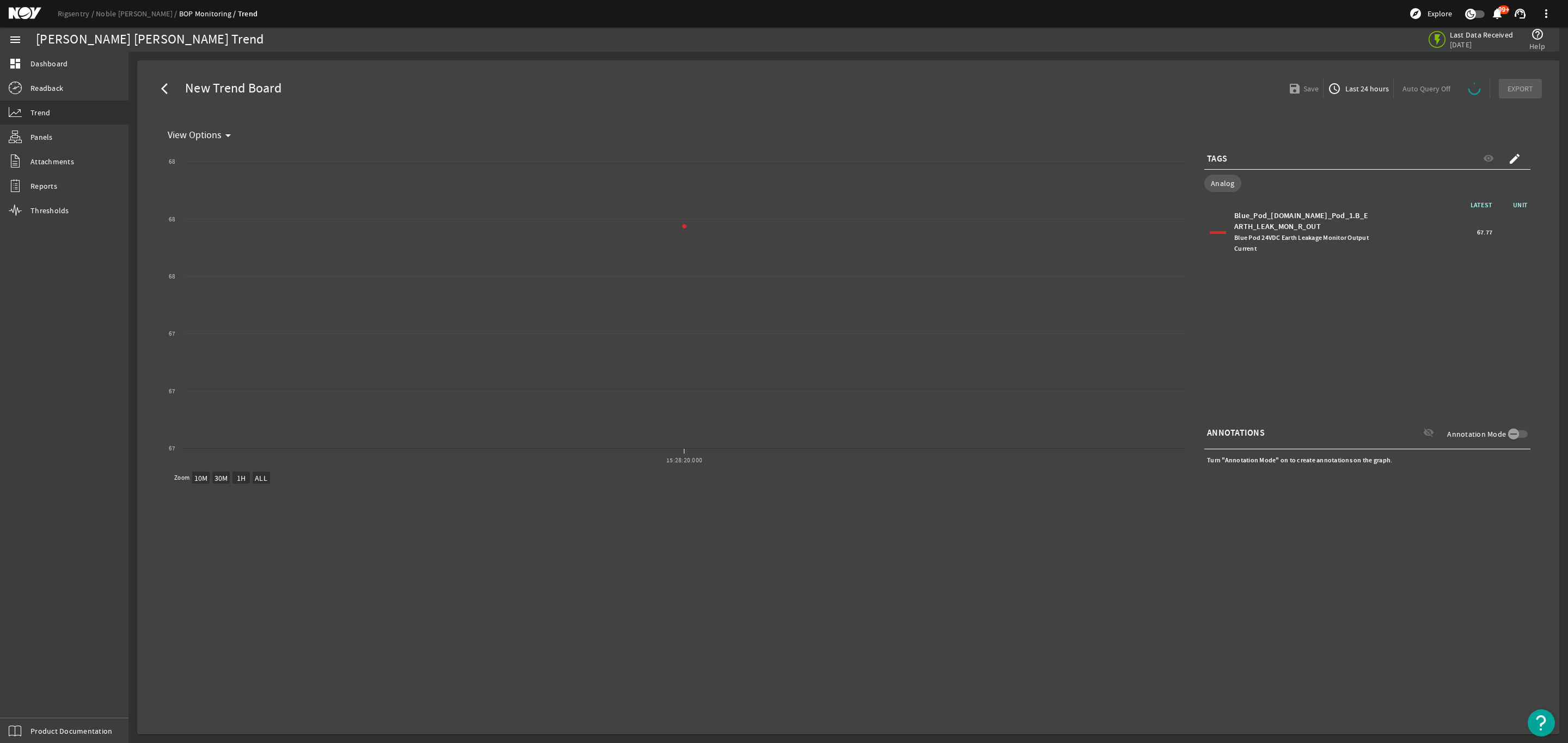
select select "ALL"
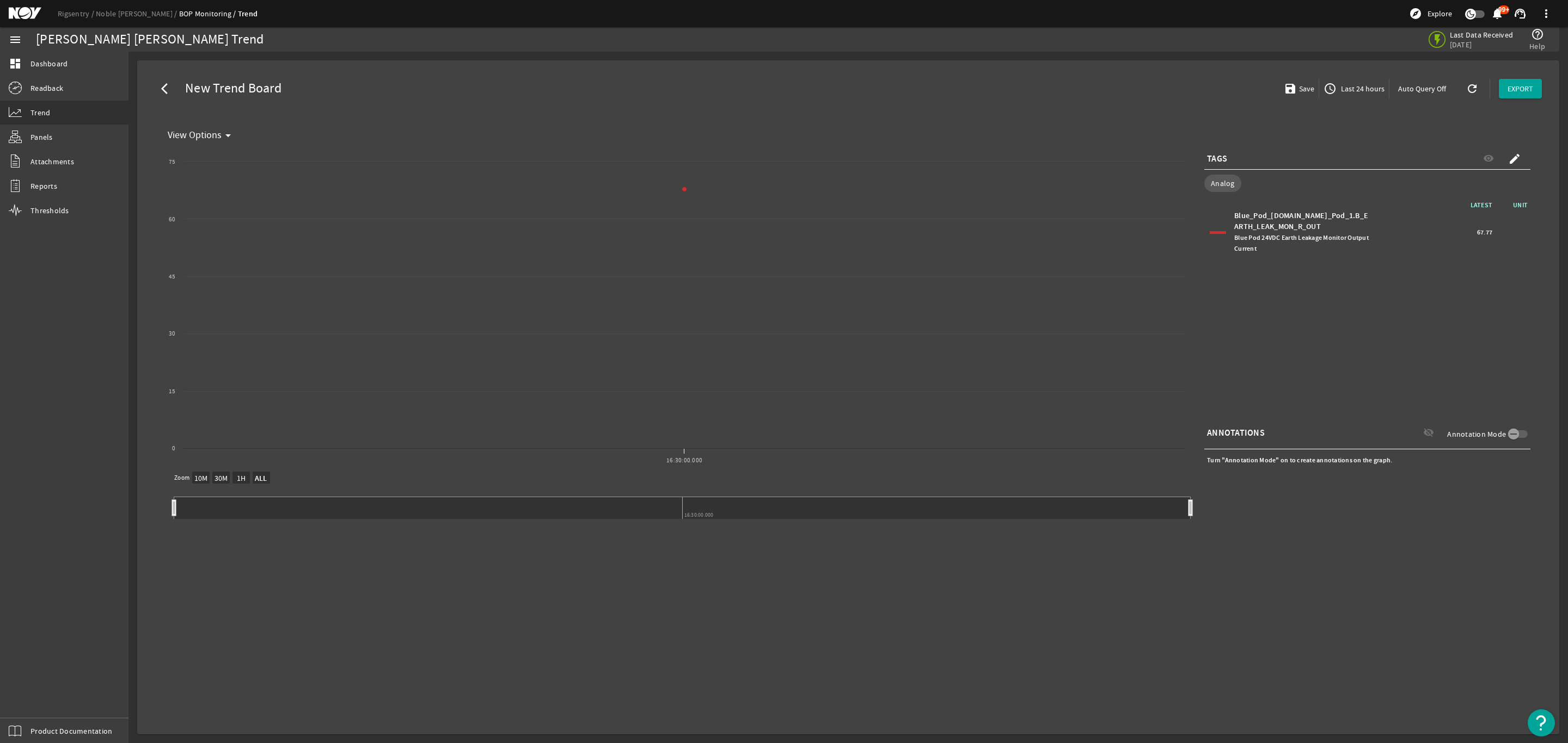
click at [1357, 90] on span "Last 24 hours" at bounding box center [1361, 88] width 45 height 11
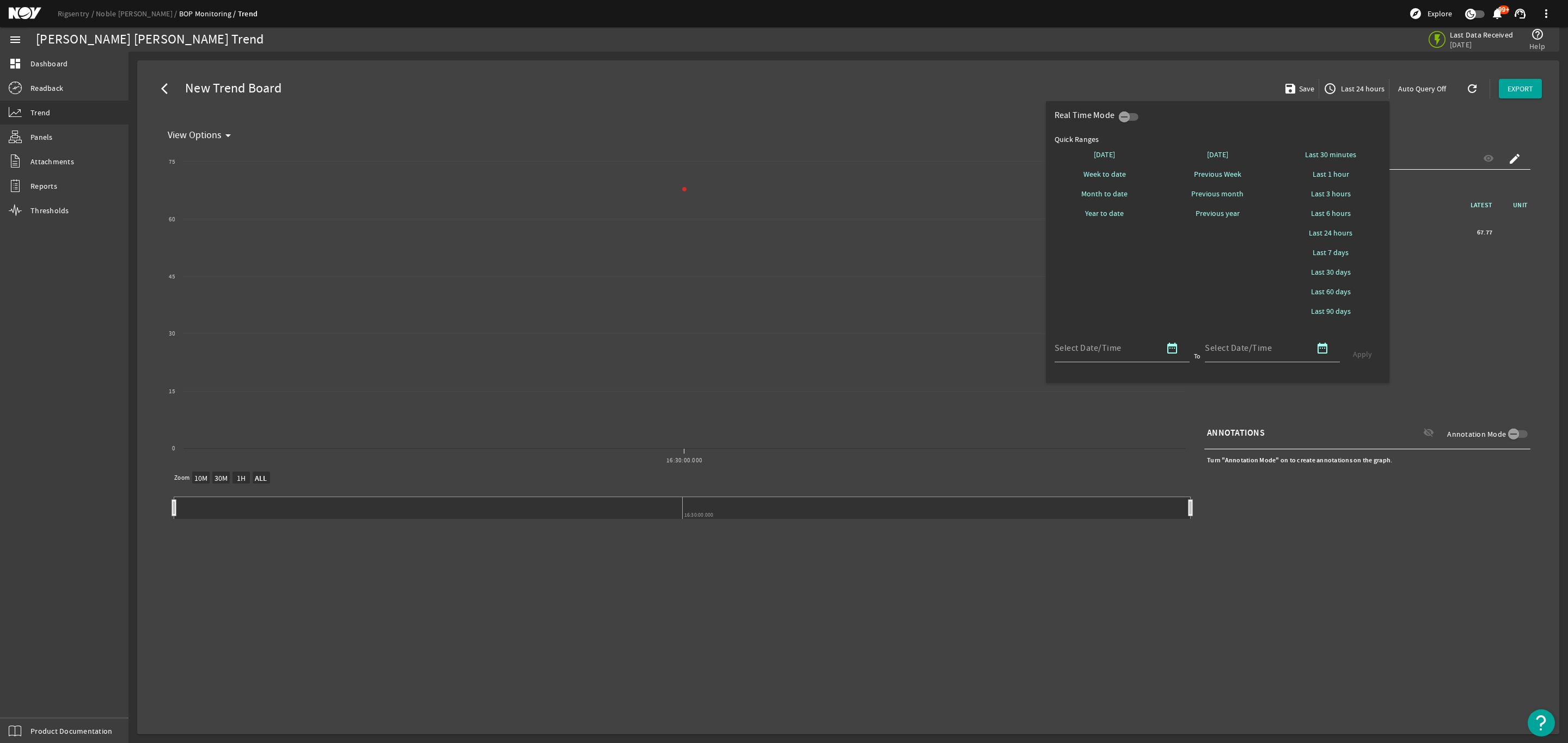
click at [1328, 258] on button "Last 7 days" at bounding box center [1330, 252] width 100 height 20
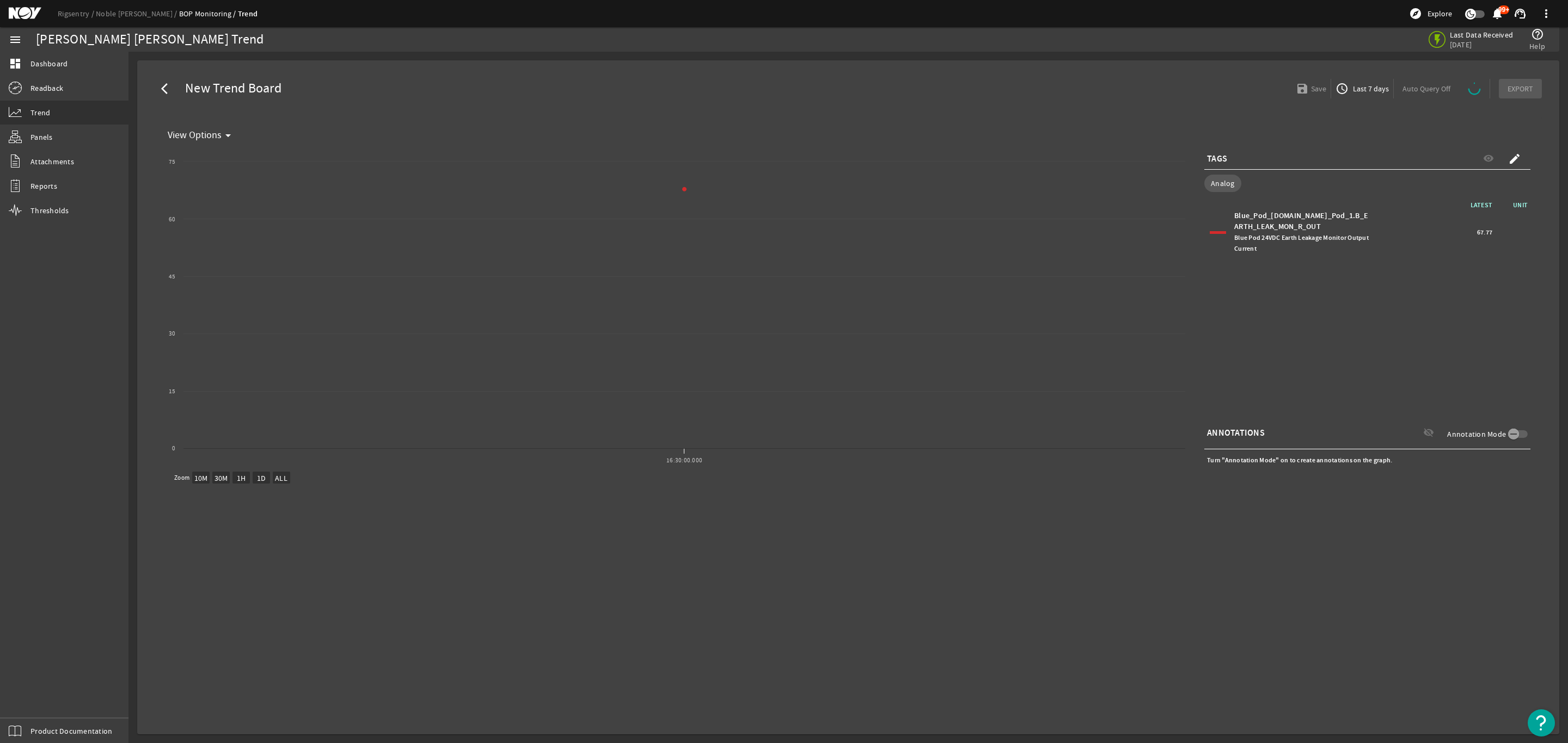
select select "ALL"
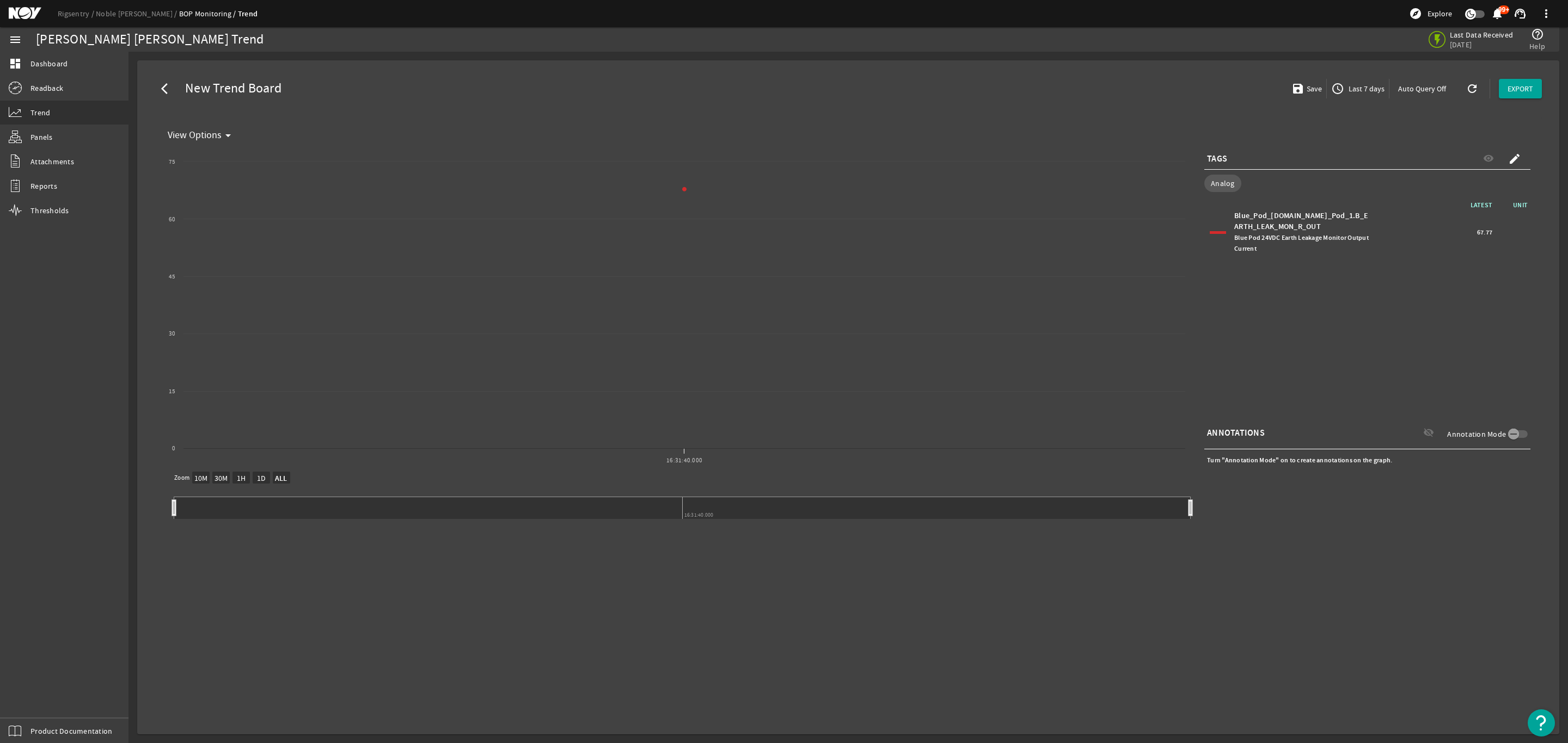
click at [1364, 90] on span "Last 7 days" at bounding box center [1365, 88] width 38 height 11
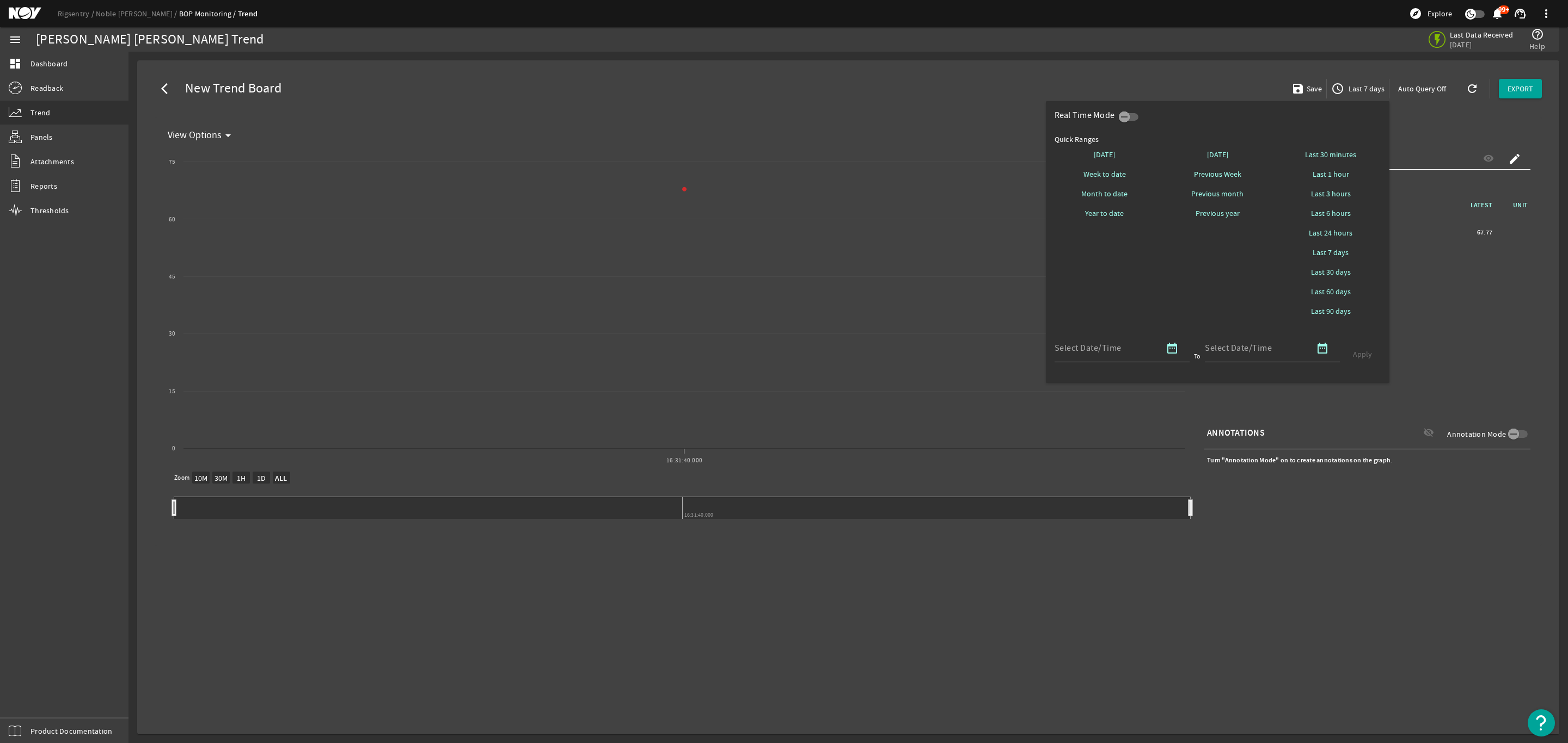
click at [1115, 71] on div at bounding box center [784, 372] width 1568 height 743
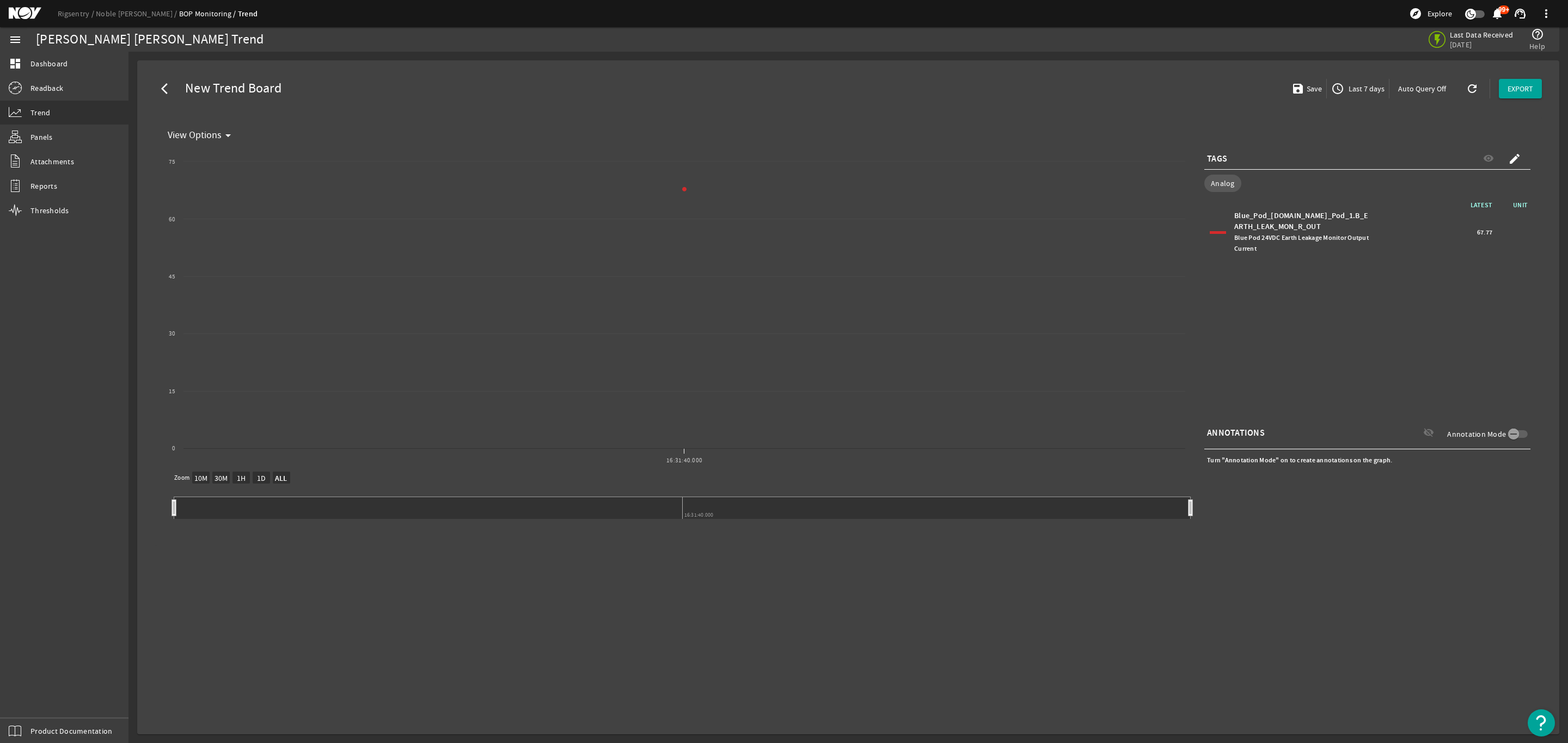
click at [1380, 92] on span "Last 7 days" at bounding box center [1365, 88] width 38 height 11
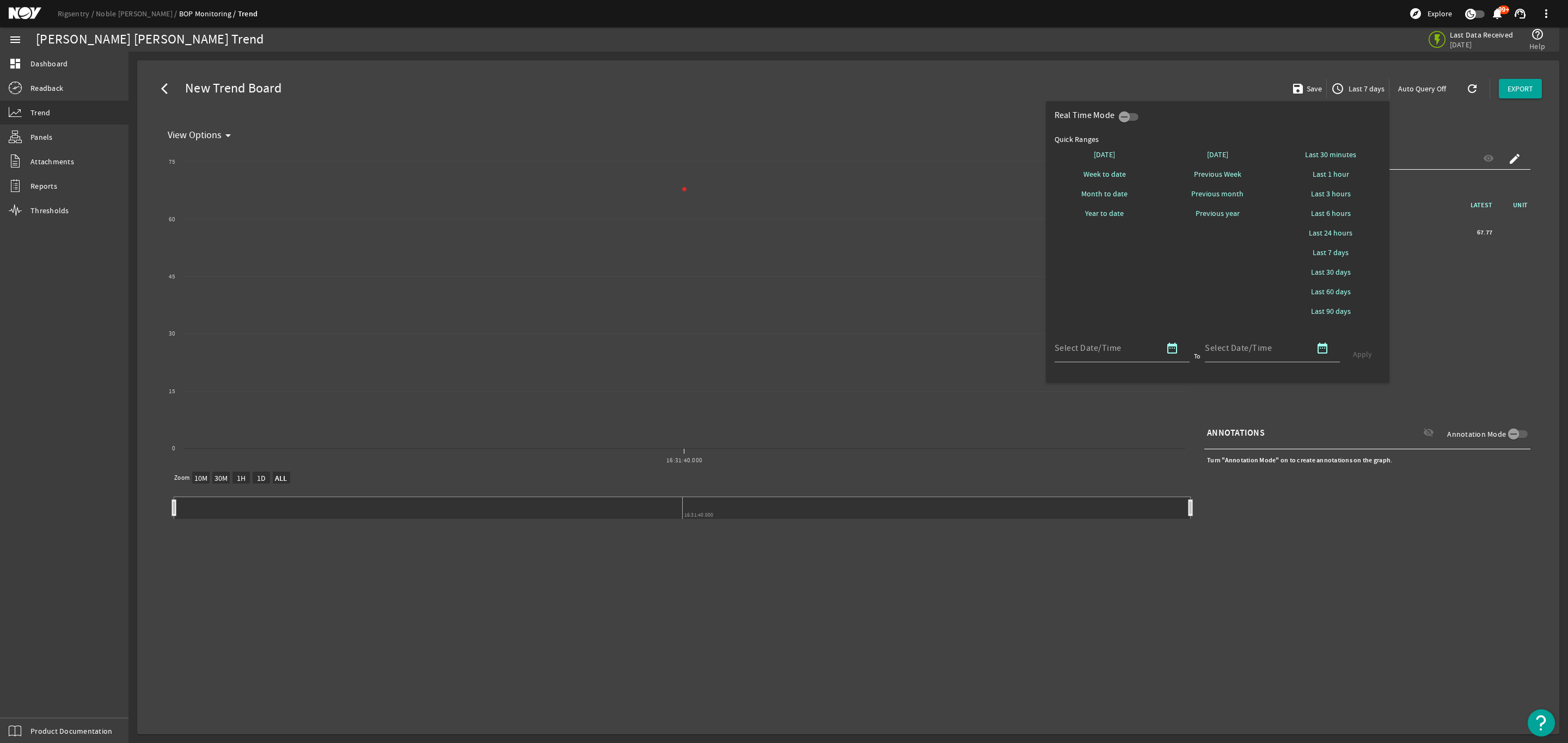
click at [1158, 86] on div at bounding box center [784, 372] width 1568 height 743
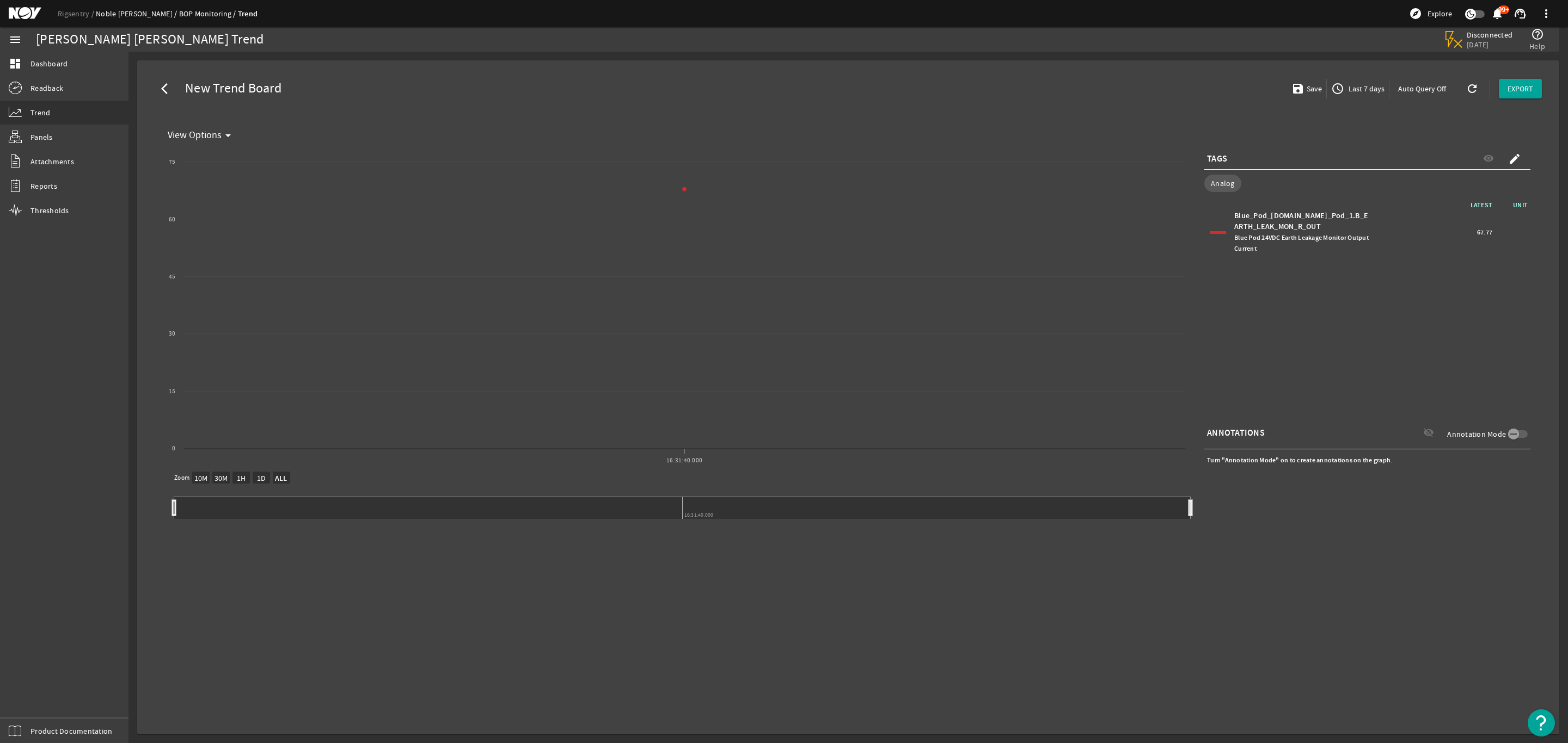
click at [139, 12] on link "Noble Faye Kozack" at bounding box center [138, 13] width 83 height 10
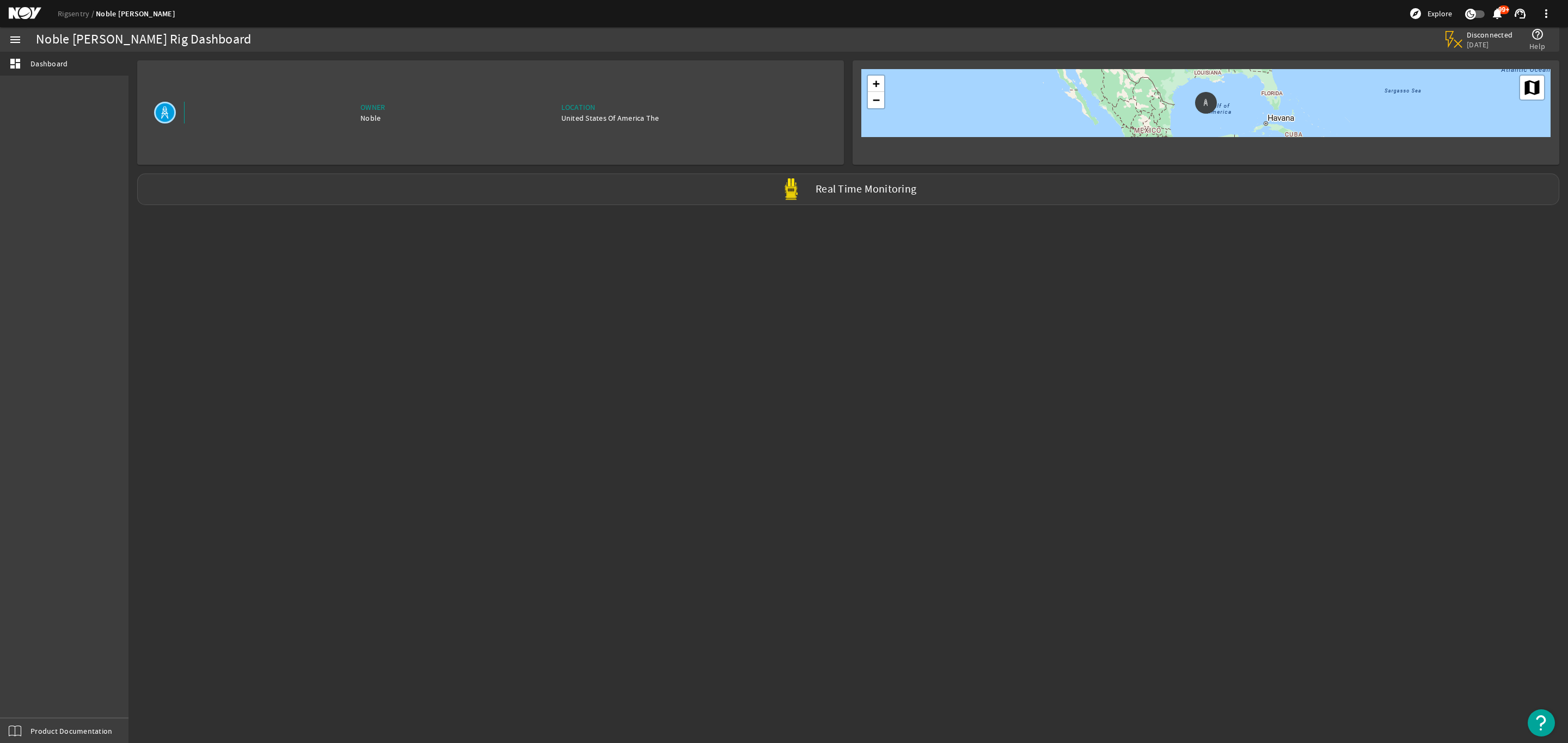
click at [849, 188] on label "Real Time Monitoring" at bounding box center [866, 189] width 101 height 12
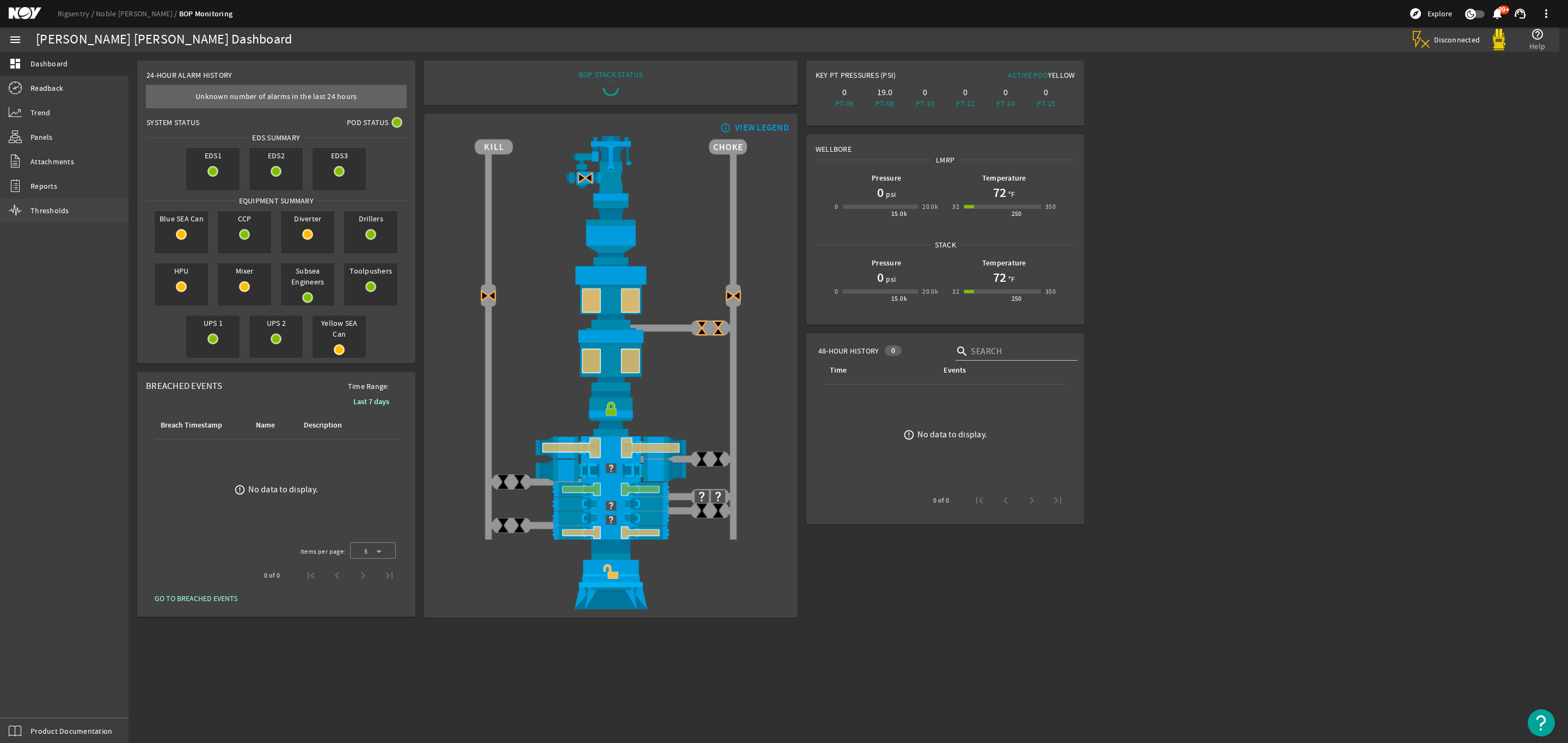
click at [53, 208] on span "Thresholds" at bounding box center [50, 210] width 39 height 11
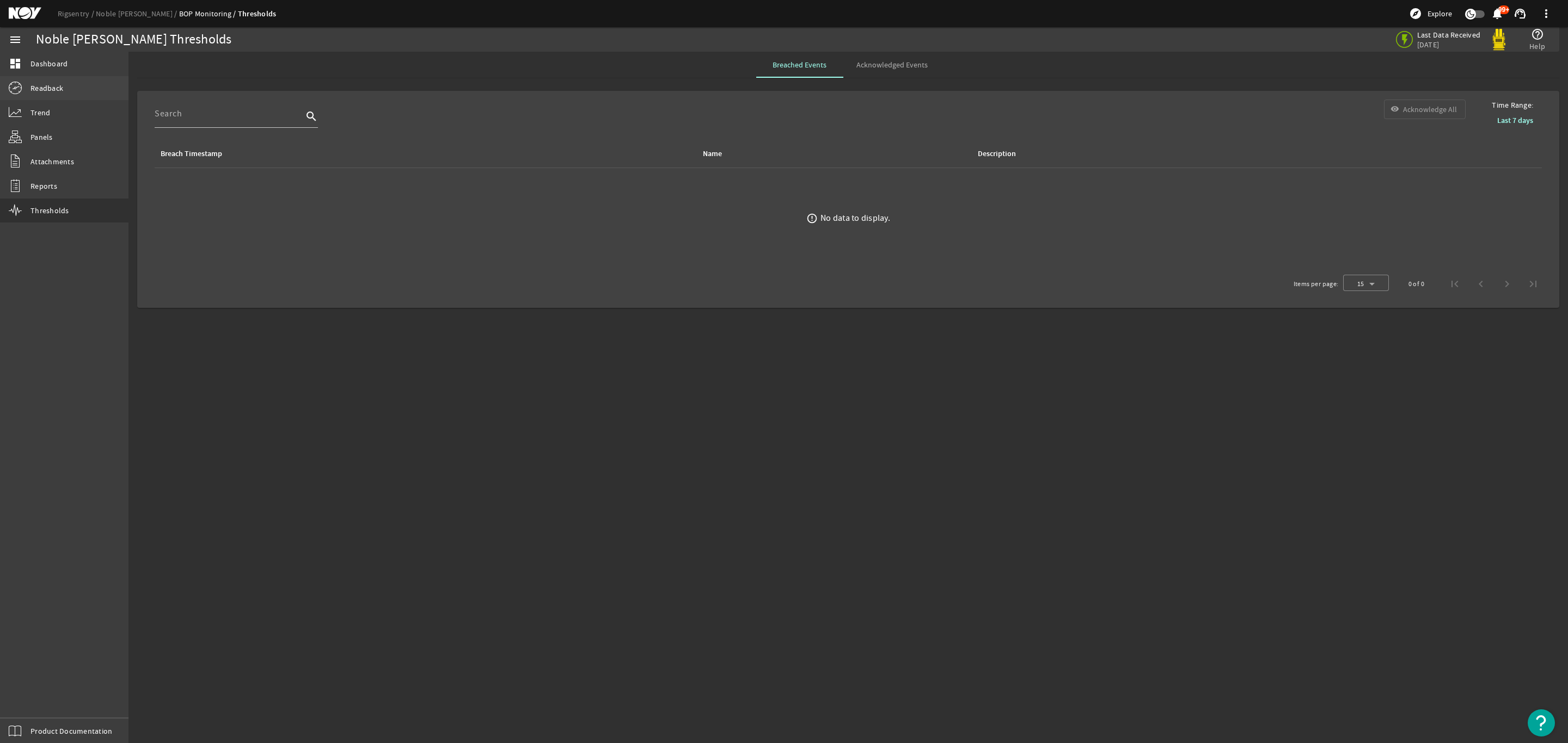
drag, startPoint x: 45, startPoint y: 82, endPoint x: 62, endPoint y: 80, distance: 17.1
click at [45, 82] on link "Readback" at bounding box center [64, 88] width 129 height 24
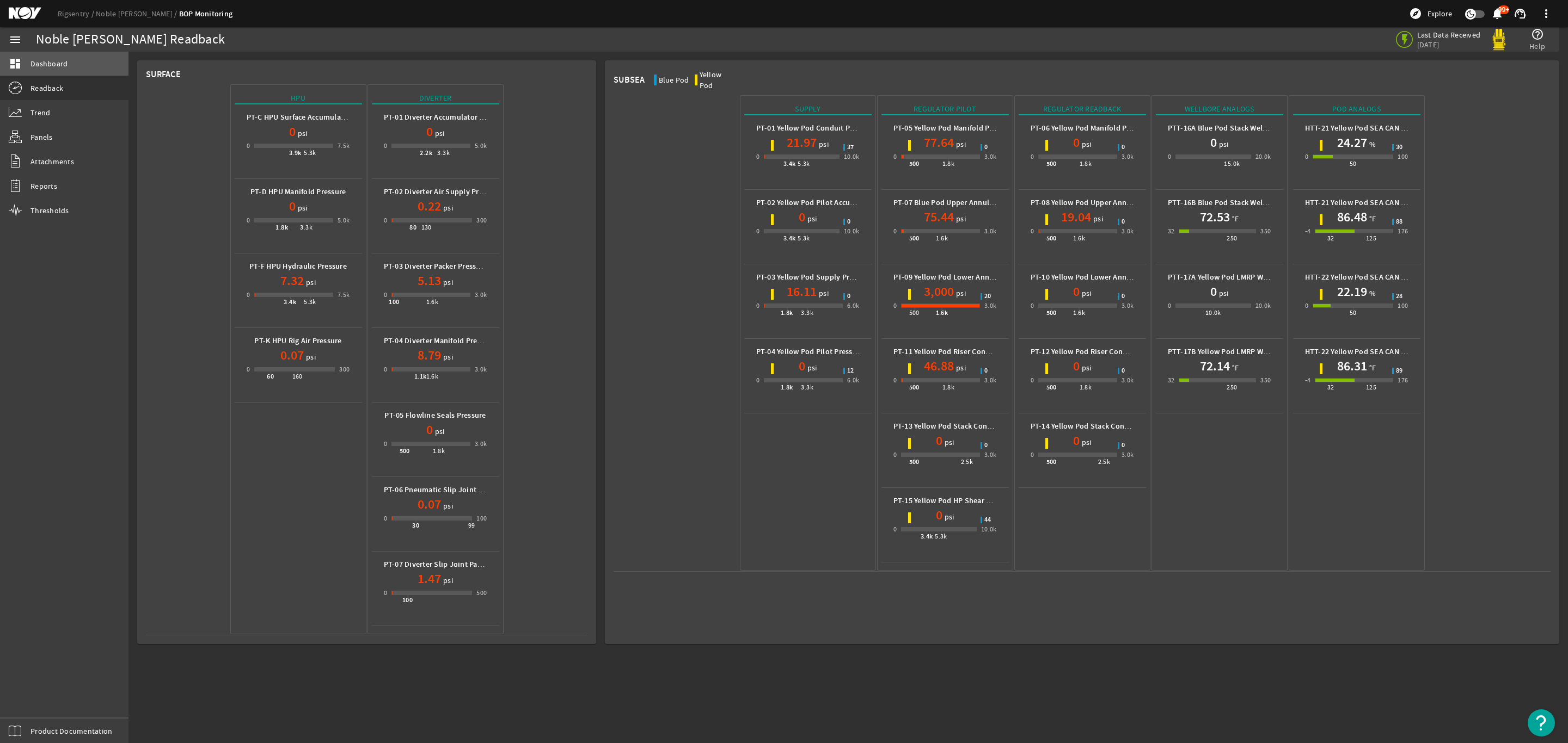
click at [75, 65] on link "dashboard Dashboard" at bounding box center [64, 64] width 129 height 24
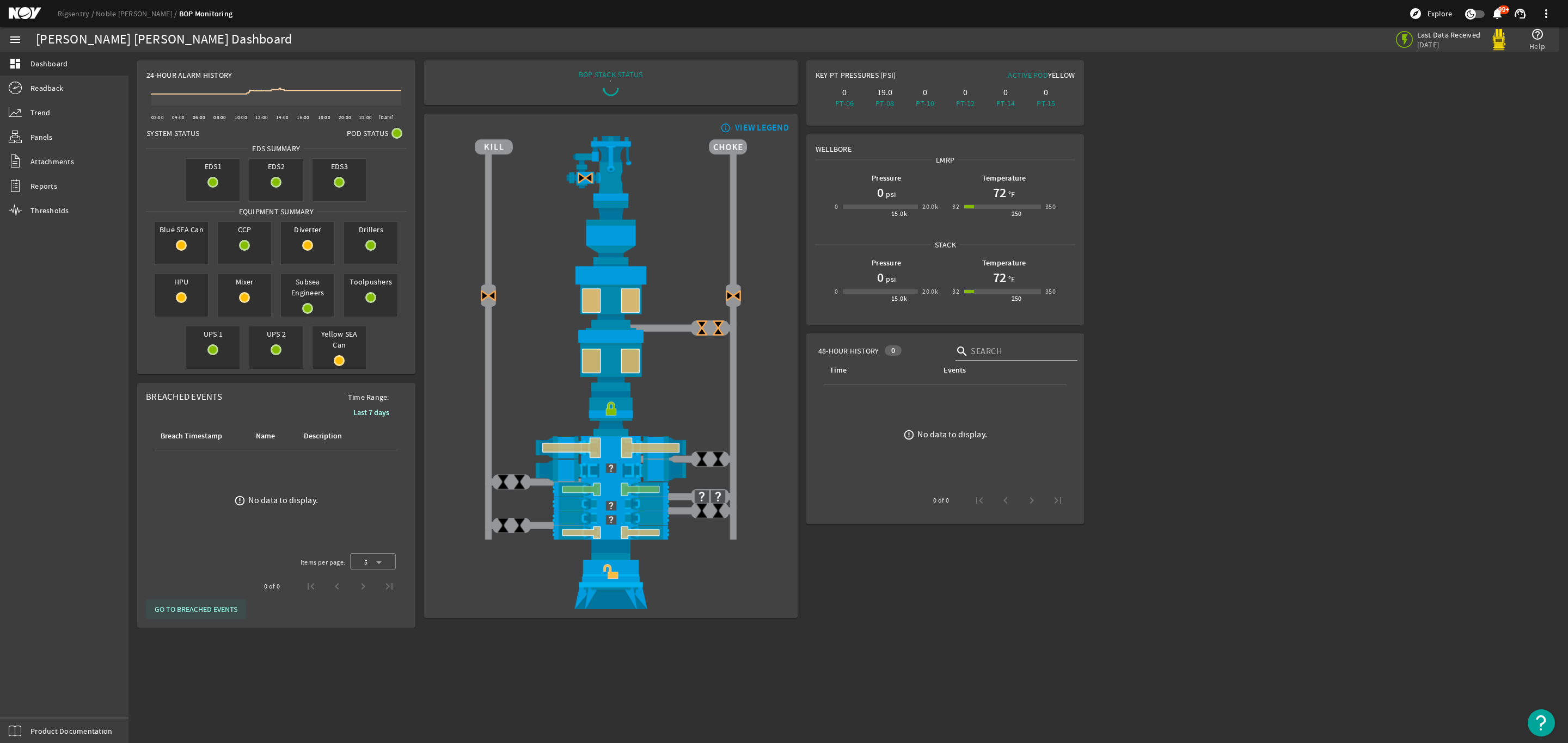
click at [200, 605] on span "GO TO BREACHED EVENTS" at bounding box center [195, 609] width 83 height 11
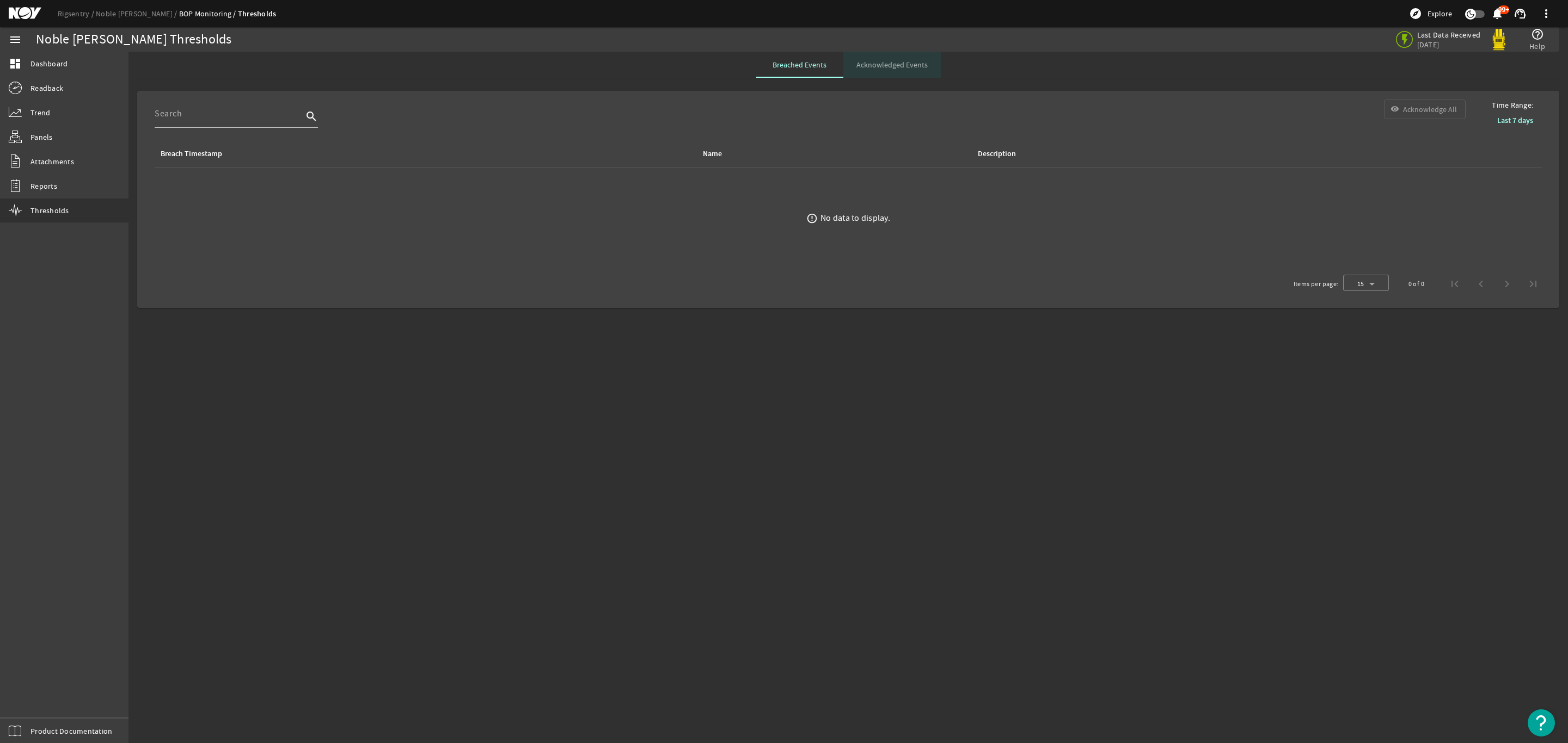
click at [892, 67] on span "Acknowledged Events" at bounding box center [891, 64] width 71 height 7
click at [797, 63] on span "Breached Events" at bounding box center [800, 64] width 54 height 7
drag, startPoint x: 1161, startPoint y: 170, endPoint x: 1166, endPoint y: 167, distance: 5.8
click at [1161, 169] on ds-error-state "error_outline No data to display." at bounding box center [847, 219] width 1404 height 101
drag, startPoint x: 1328, startPoint y: 123, endPoint x: 1428, endPoint y: 108, distance: 101.1
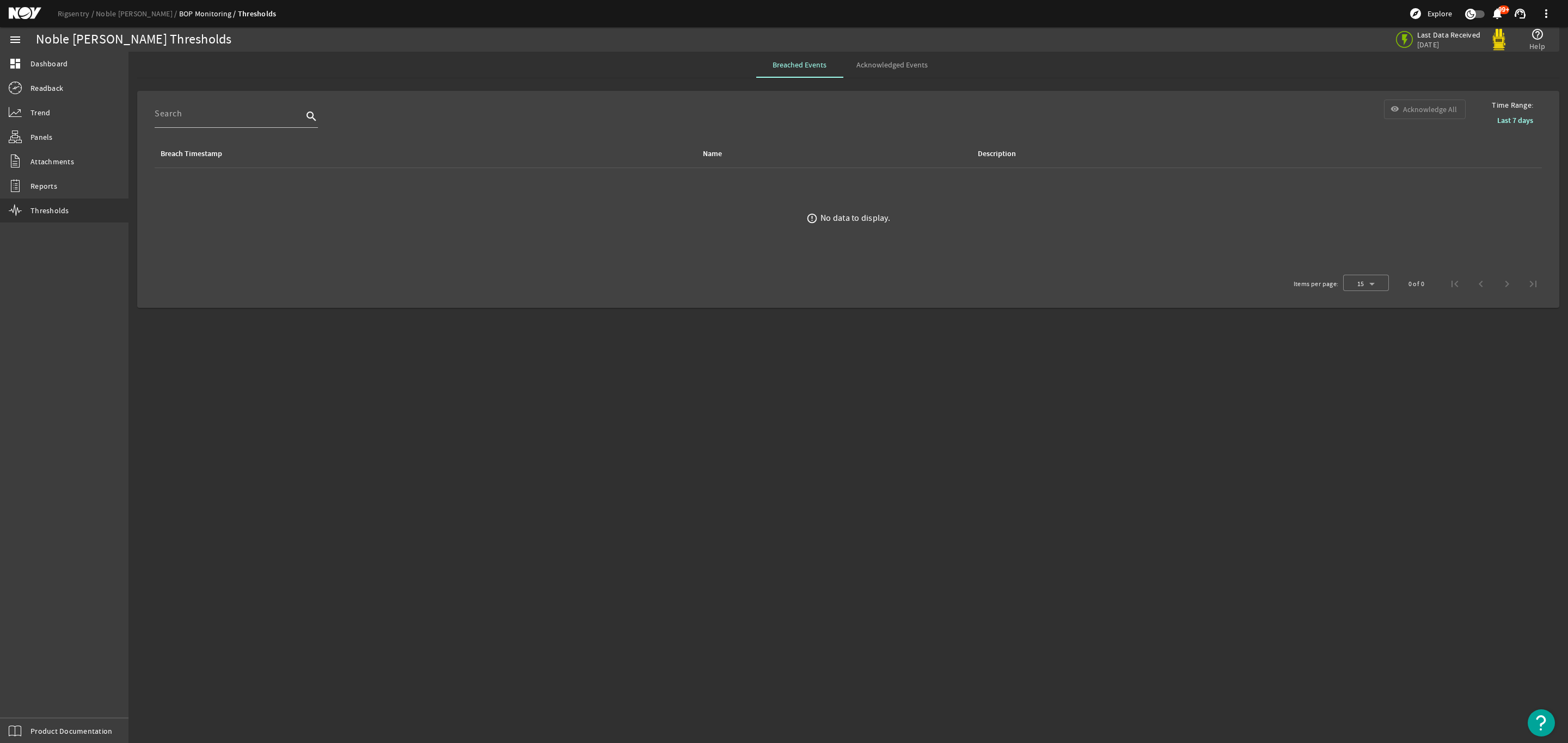
click at [1329, 122] on div "search visibility Acknowledge All" at bounding box center [809, 119] width 1328 height 40
click at [1428, 107] on div "search visibility Acknowledge All" at bounding box center [809, 119] width 1328 height 40
click at [1523, 116] on b "Last 7 days" at bounding box center [1515, 121] width 36 height 10
drag, startPoint x: 1091, startPoint y: 516, endPoint x: 1027, endPoint y: 448, distance: 93.4
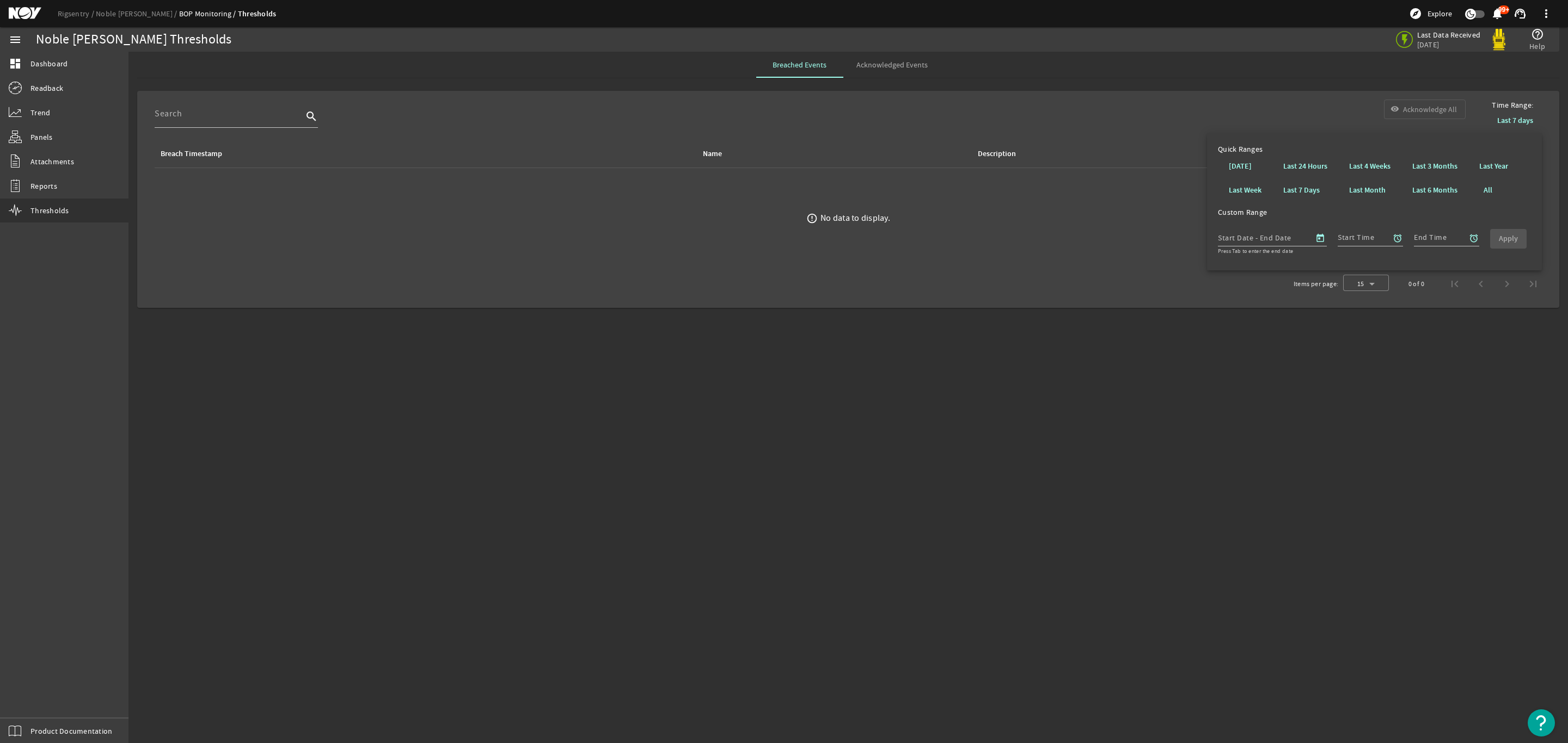
click at [1087, 510] on mat-sidenav-content "Noble Faye Kozack Thresholds Last Data Received 2 weeks, 3 days ago help_outlin…" at bounding box center [848, 398] width 1439 height 692
click at [1438, 72] on div "Breached Events Acknowledged Events" at bounding box center [847, 65] width 1422 height 26
click at [1501, 84] on rigsentry-tab "Breached Events Acknowledged Events Time Range: Last 7 days search visibility A…" at bounding box center [848, 182] width 1439 height 260
drag, startPoint x: 1353, startPoint y: 330, endPoint x: 1016, endPoint y: 312, distance: 337.5
click at [1348, 324] on mat-sidenav-content "Noble Faye Kozack Thresholds Last Data Received 2 weeks, 3 days ago help_outlin…" at bounding box center [848, 398] width 1439 height 692
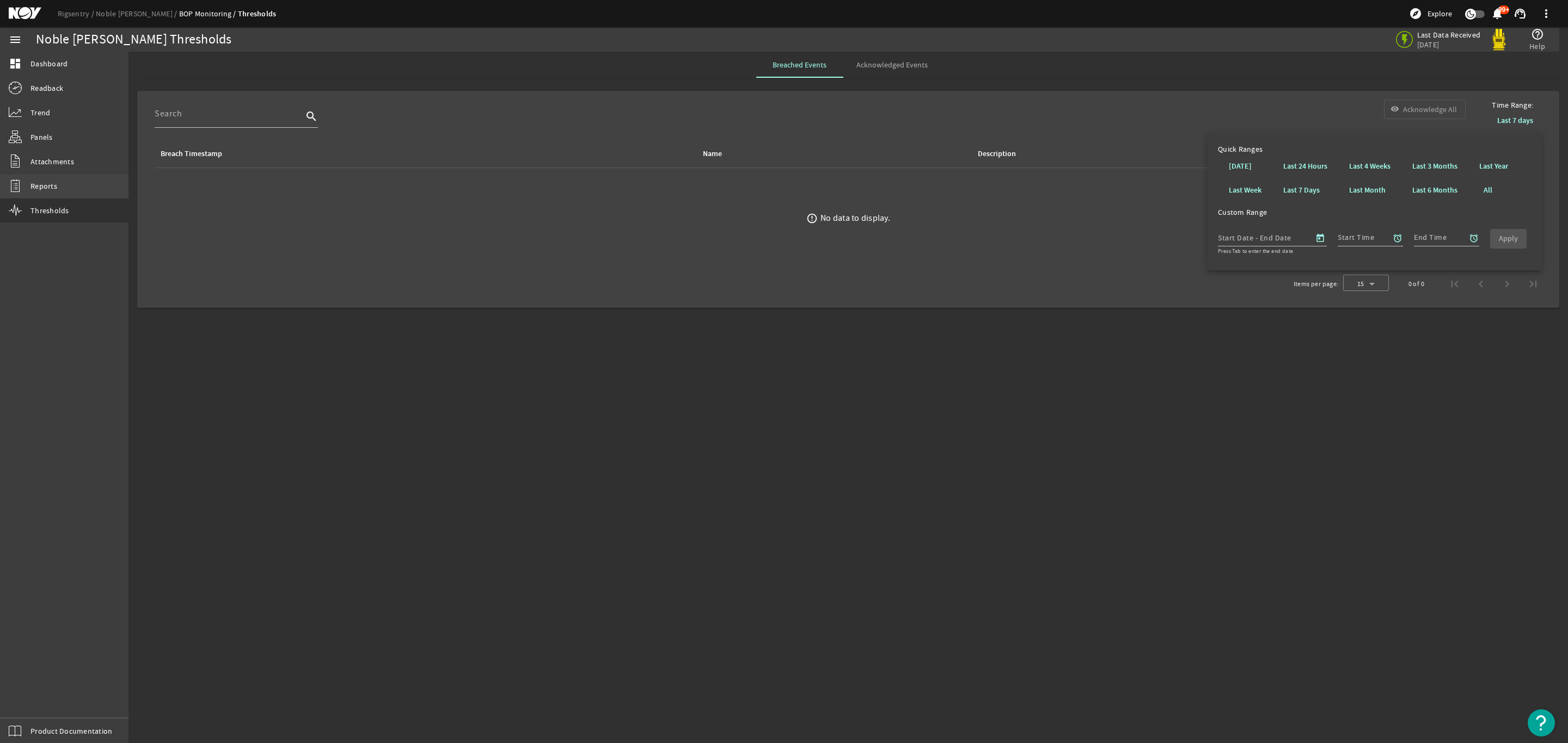
click at [40, 176] on link "Reports" at bounding box center [64, 186] width 129 height 24
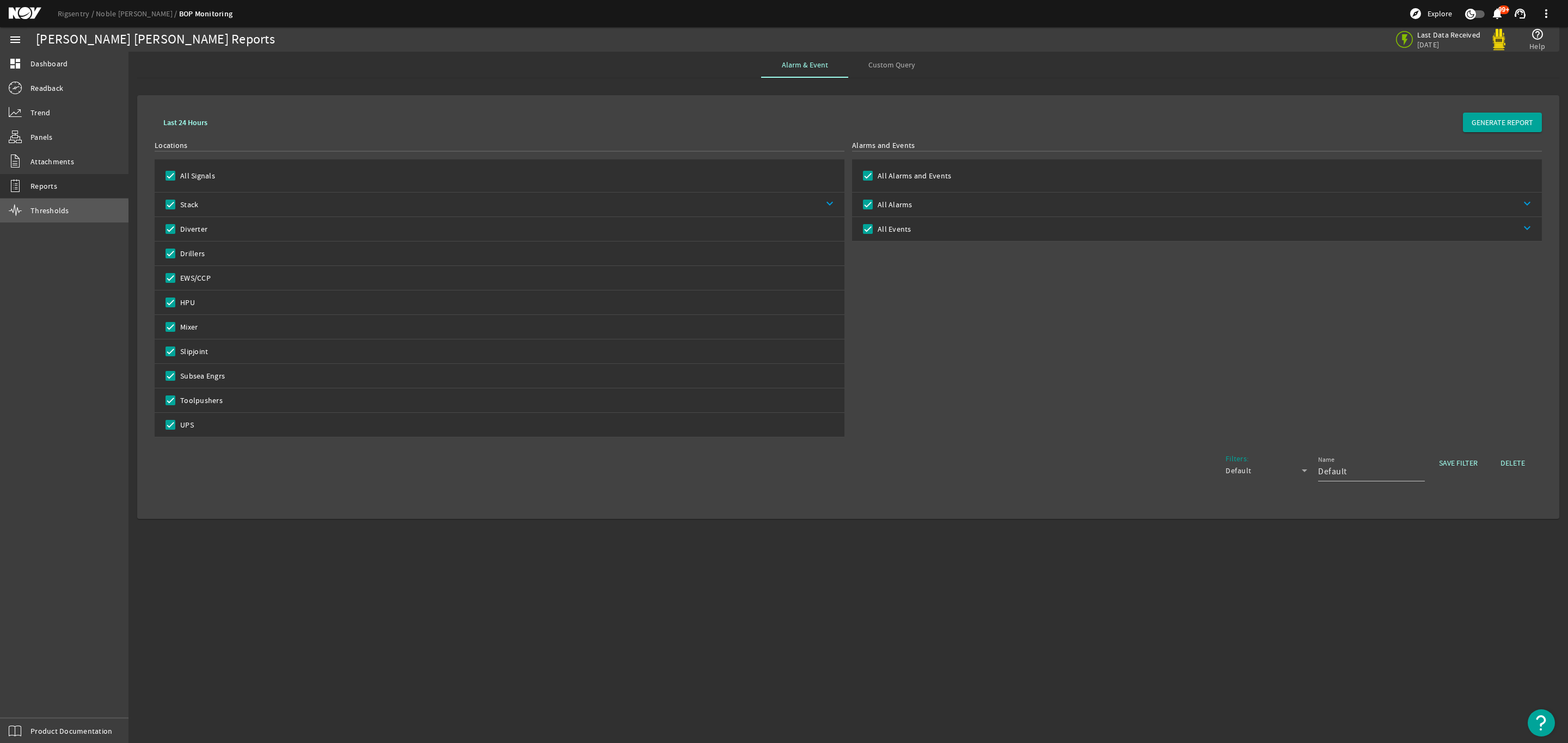
click at [33, 214] on span "Thresholds" at bounding box center [50, 210] width 39 height 11
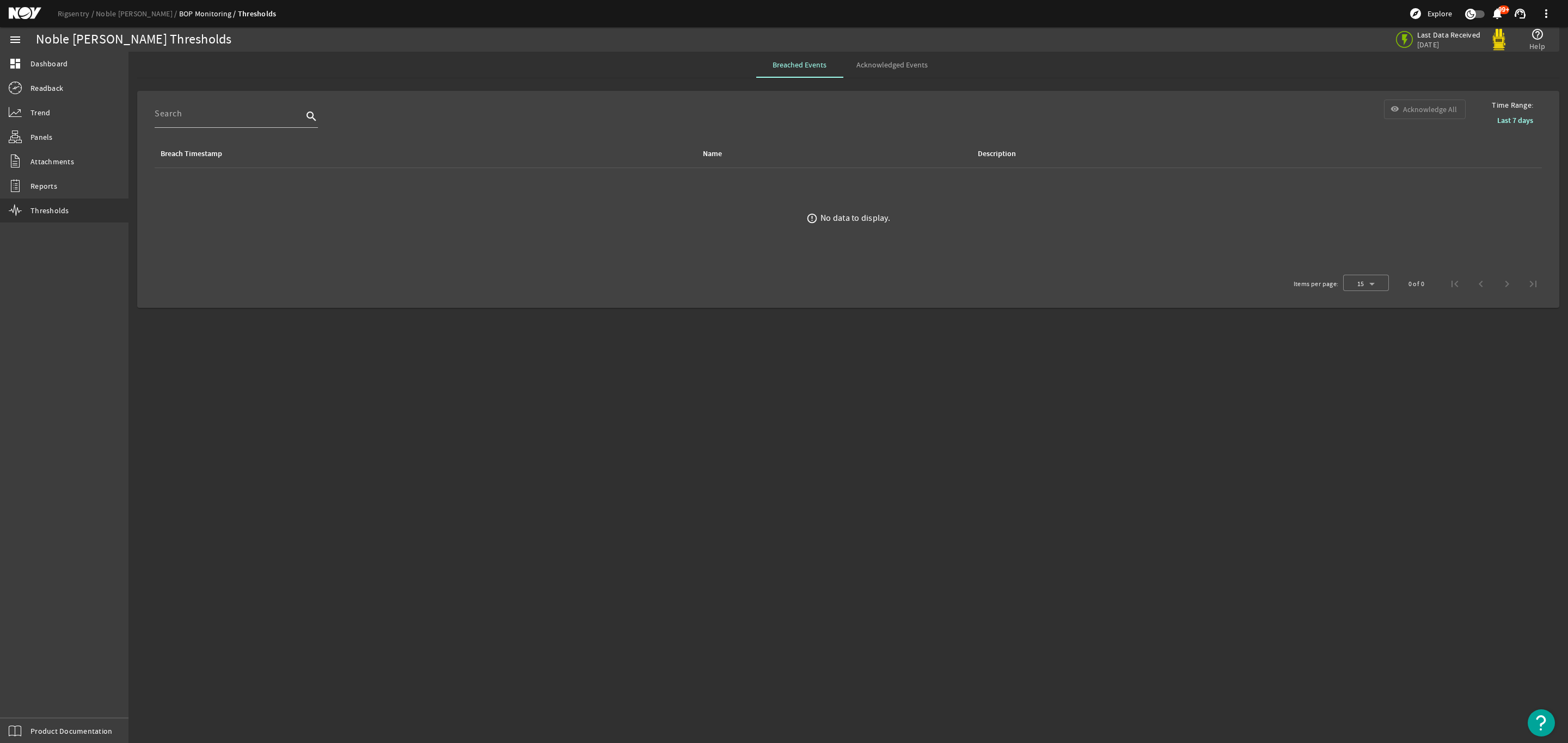
click at [830, 224] on div "No data to display." at bounding box center [855, 218] width 70 height 11
click at [903, 73] on span "Acknowledged Events" at bounding box center [891, 65] width 71 height 26
click at [806, 66] on span "Breached Events" at bounding box center [800, 64] width 54 height 7
click at [920, 69] on span "Acknowledged Events" at bounding box center [891, 64] width 71 height 7
click at [53, 181] on span "Reports" at bounding box center [44, 186] width 26 height 11
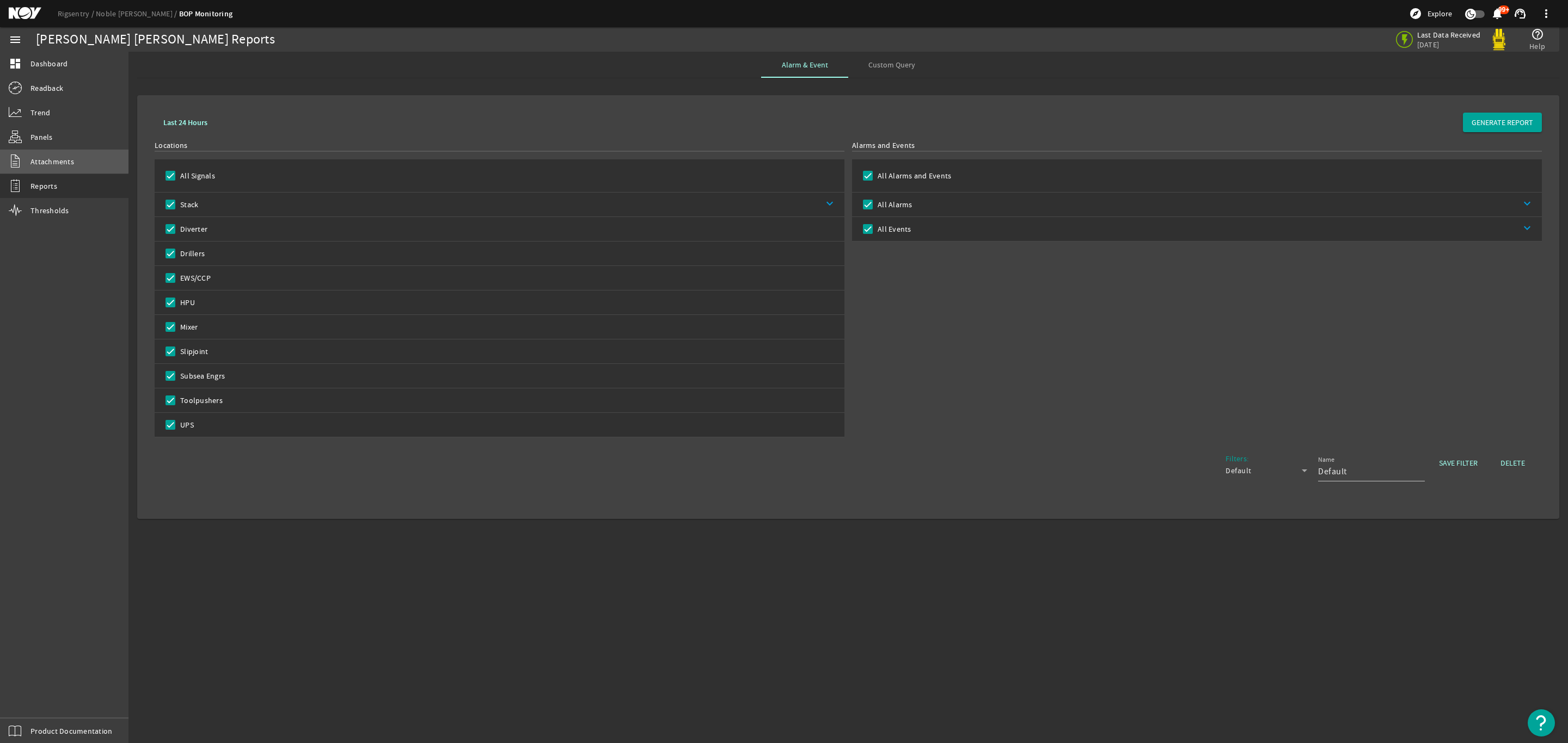
drag, startPoint x: 56, startPoint y: 156, endPoint x: 51, endPoint y: 152, distance: 6.4
click at [54, 156] on link "Attachments" at bounding box center [64, 162] width 129 height 24
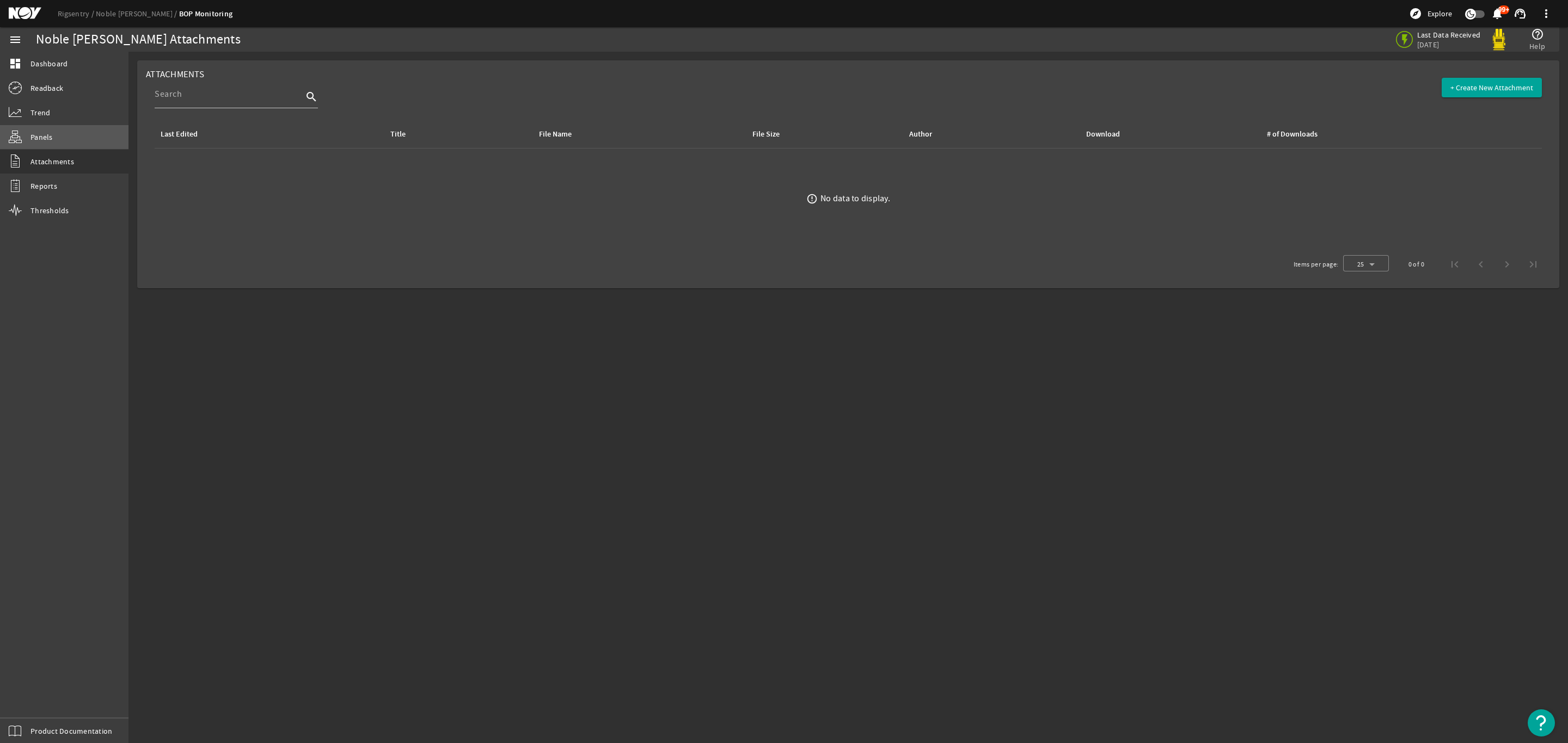
click at [40, 139] on span "Panels" at bounding box center [42, 137] width 23 height 11
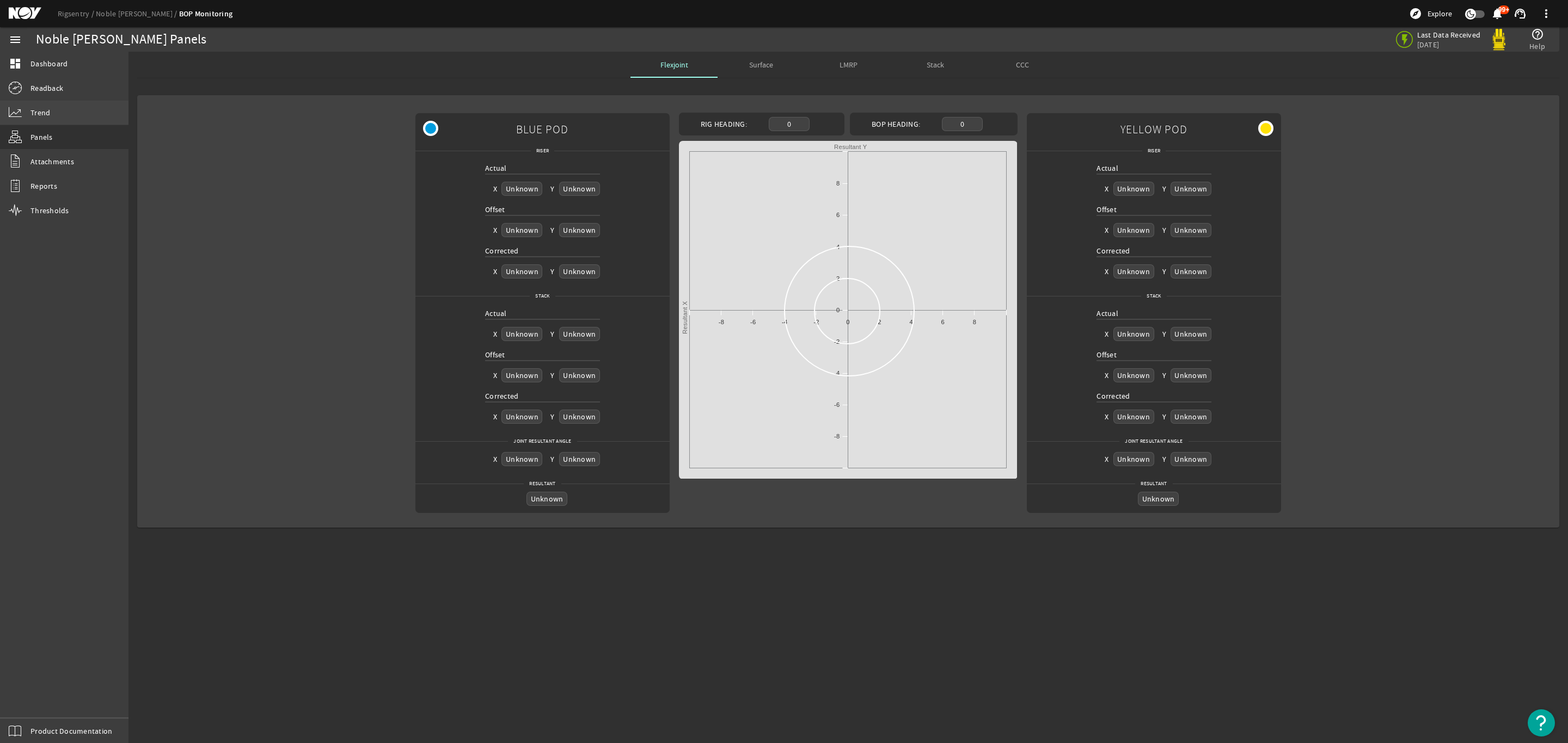
click at [40, 113] on span "Trend" at bounding box center [40, 113] width 20 height 11
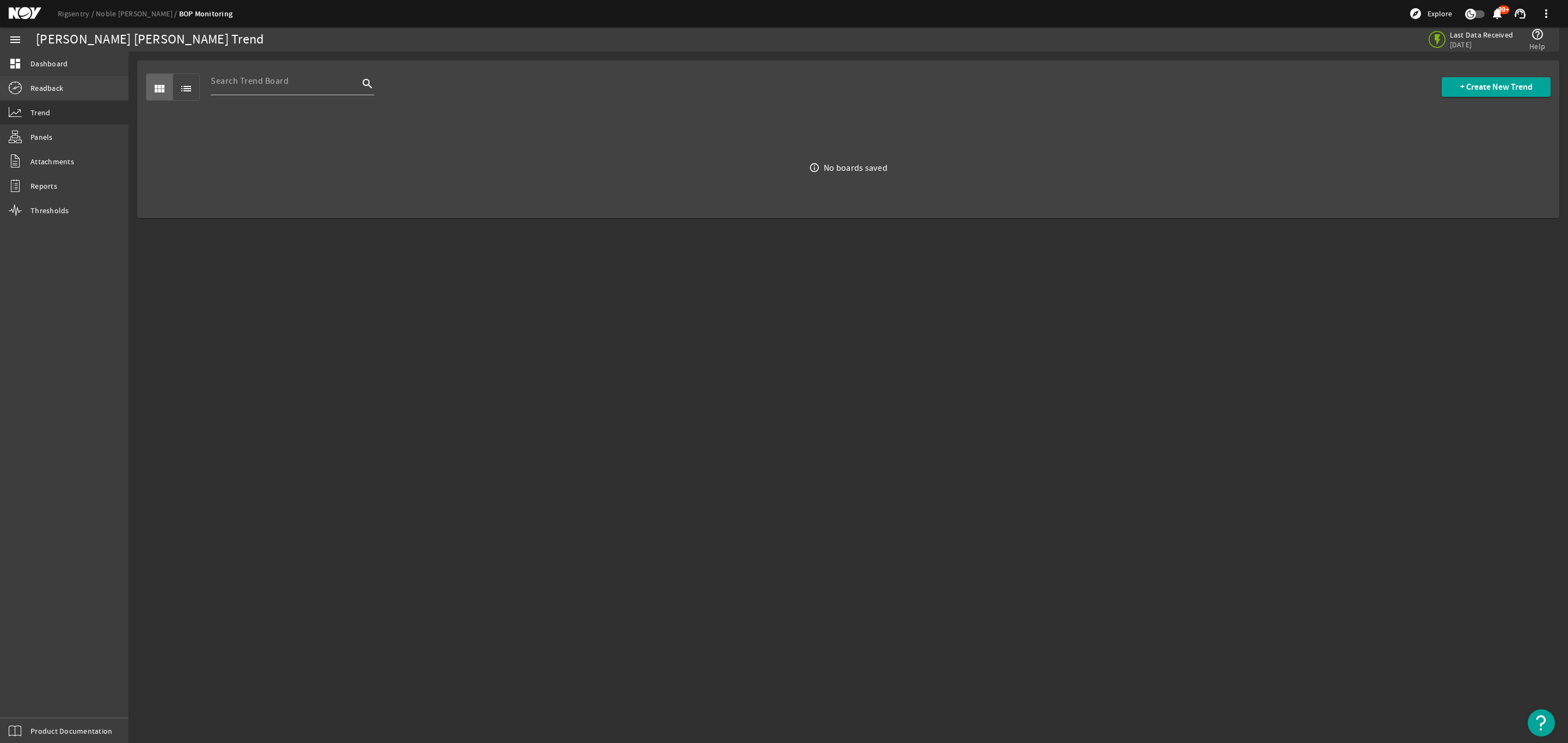
click at [61, 90] on span "Readback" at bounding box center [47, 88] width 33 height 11
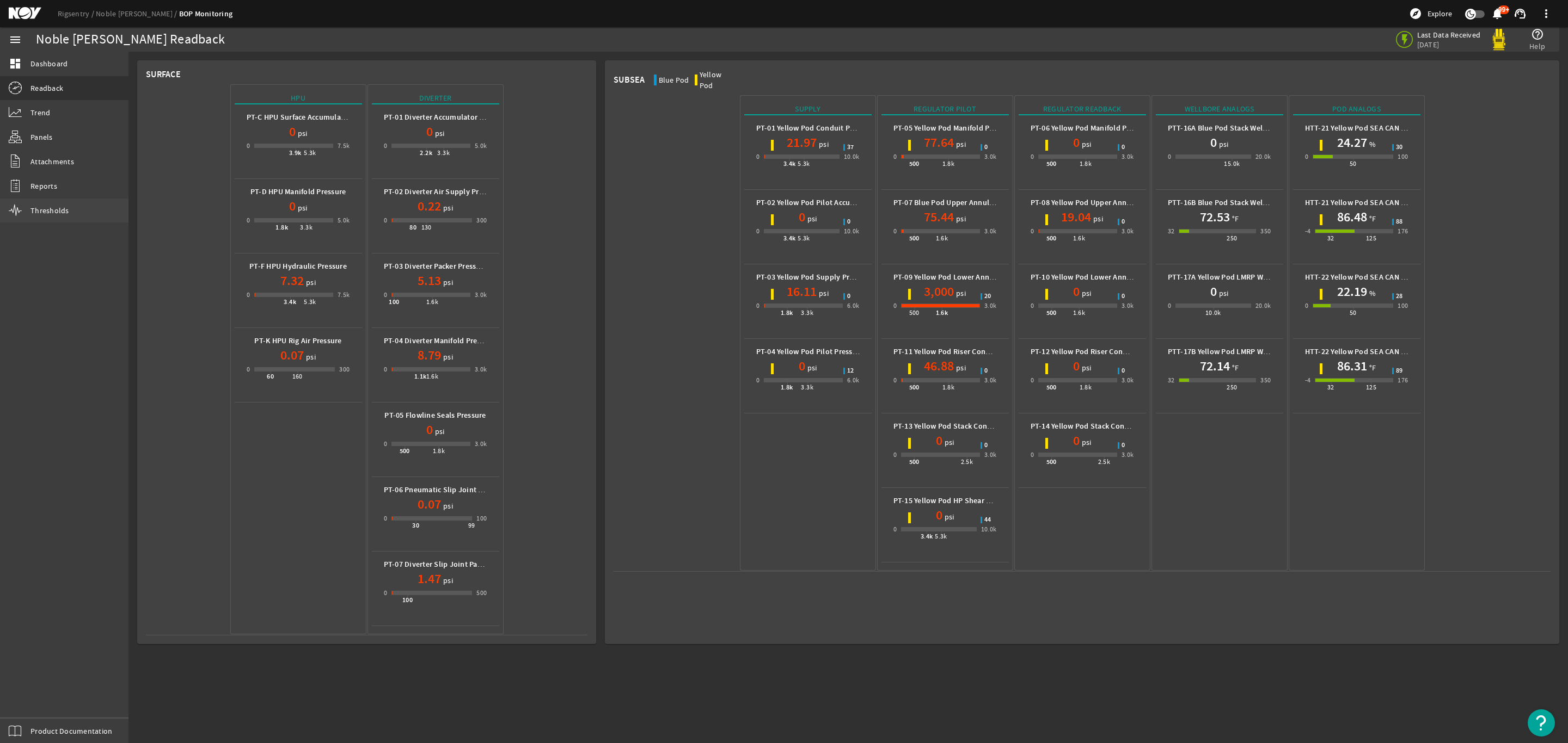
drag, startPoint x: 45, startPoint y: 211, endPoint x: 72, endPoint y: 206, distance: 27.5
click at [46, 212] on span "Thresholds" at bounding box center [50, 210] width 39 height 11
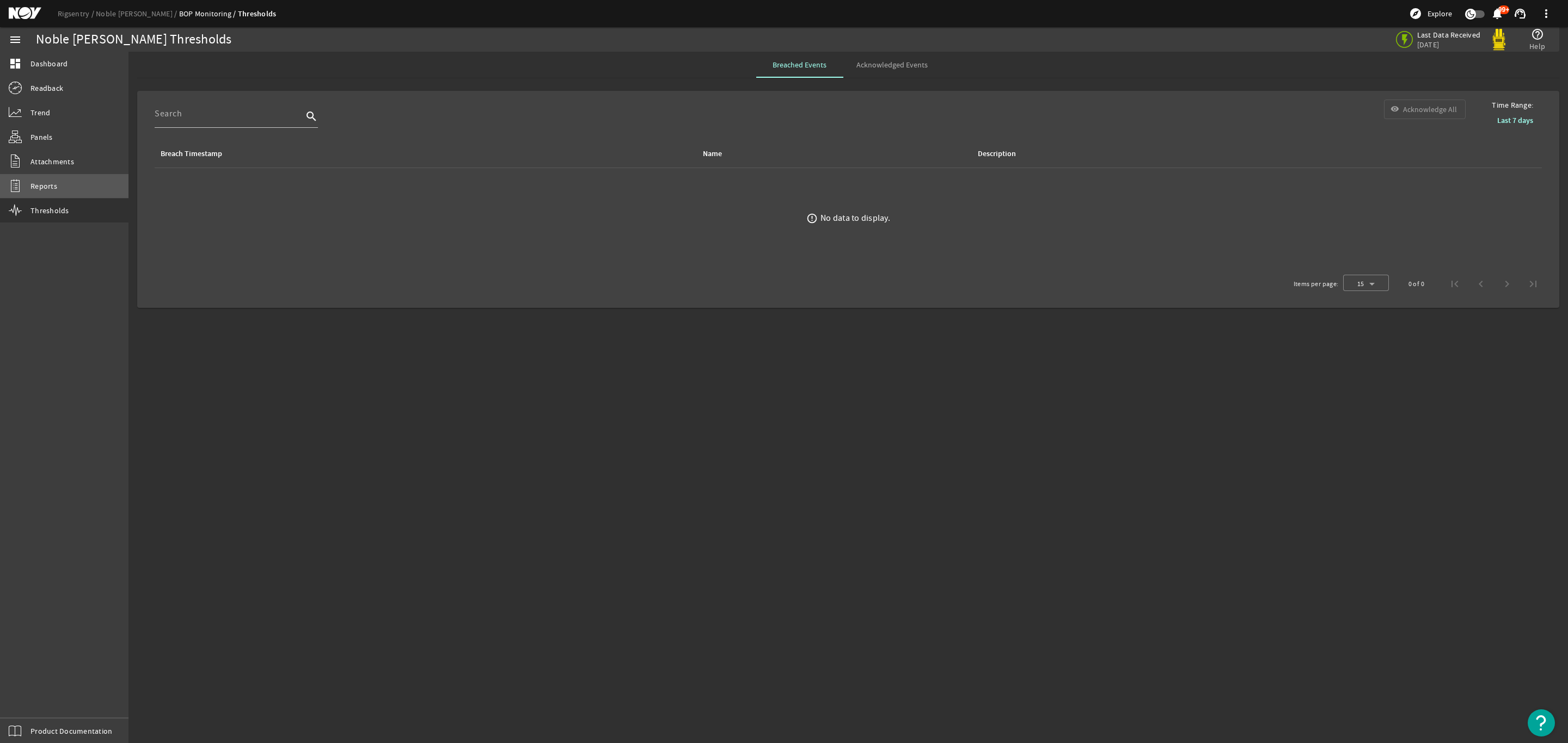
click at [42, 181] on span "Reports" at bounding box center [44, 186] width 26 height 11
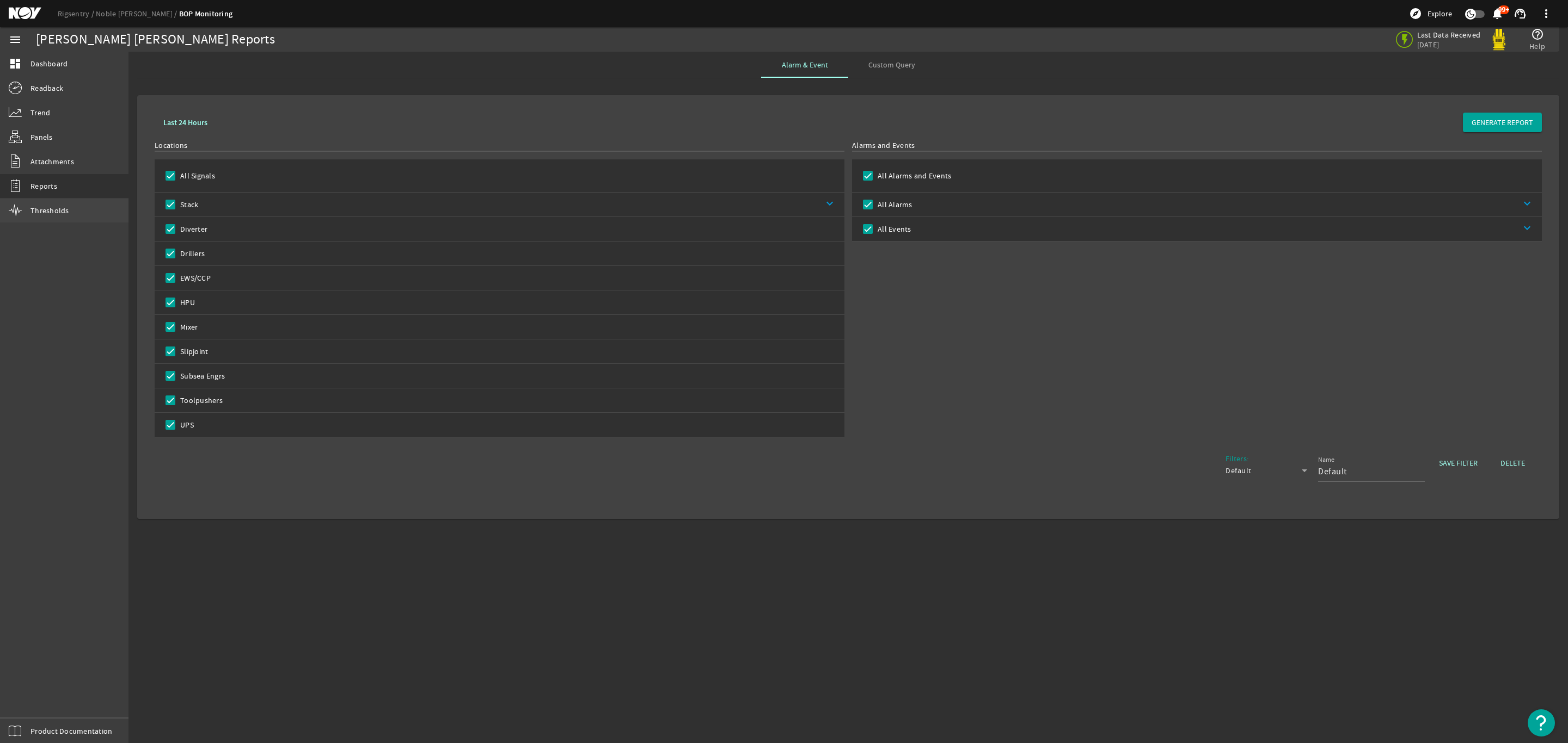
click at [33, 201] on link "Thresholds" at bounding box center [64, 211] width 129 height 24
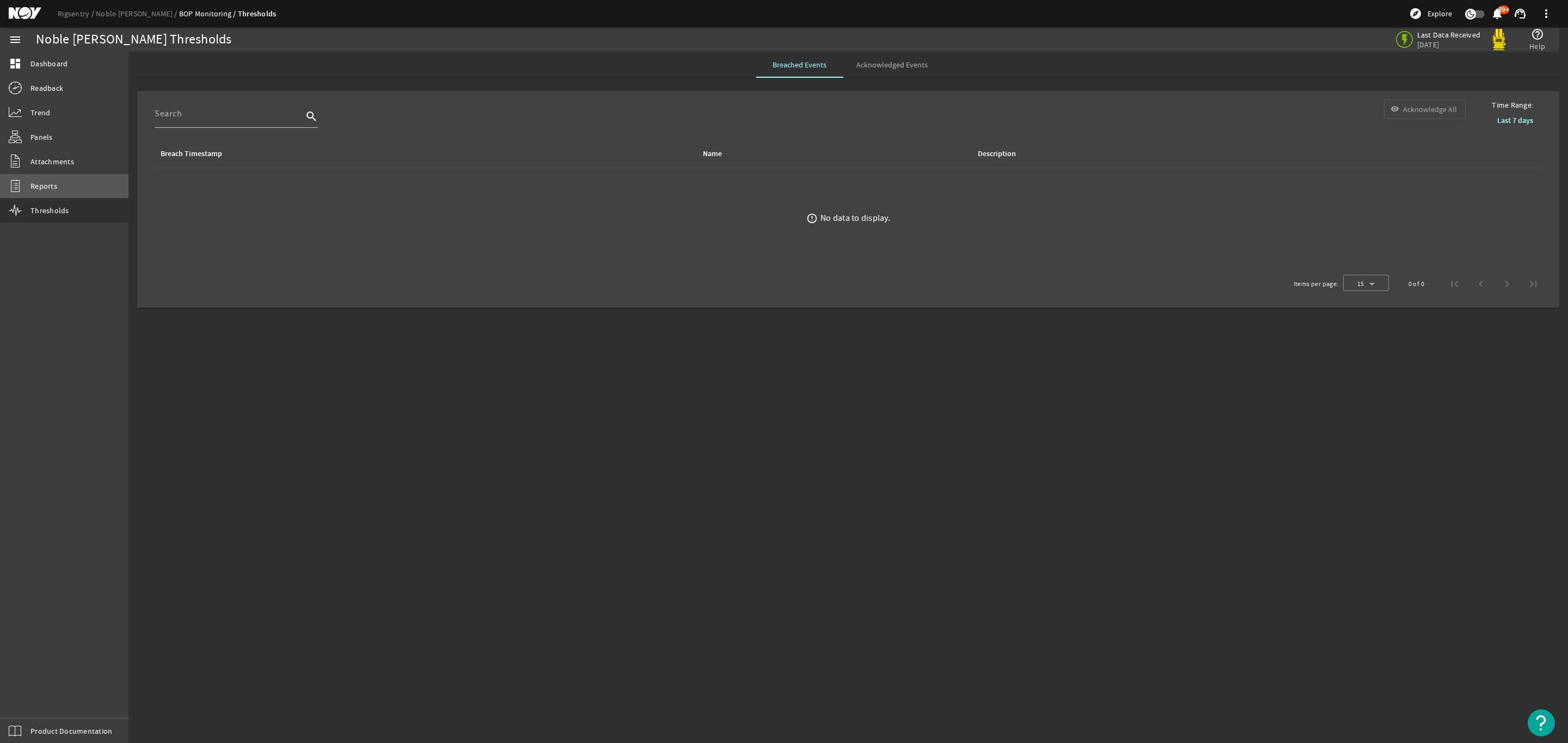
click at [64, 189] on link "Reports" at bounding box center [64, 186] width 129 height 24
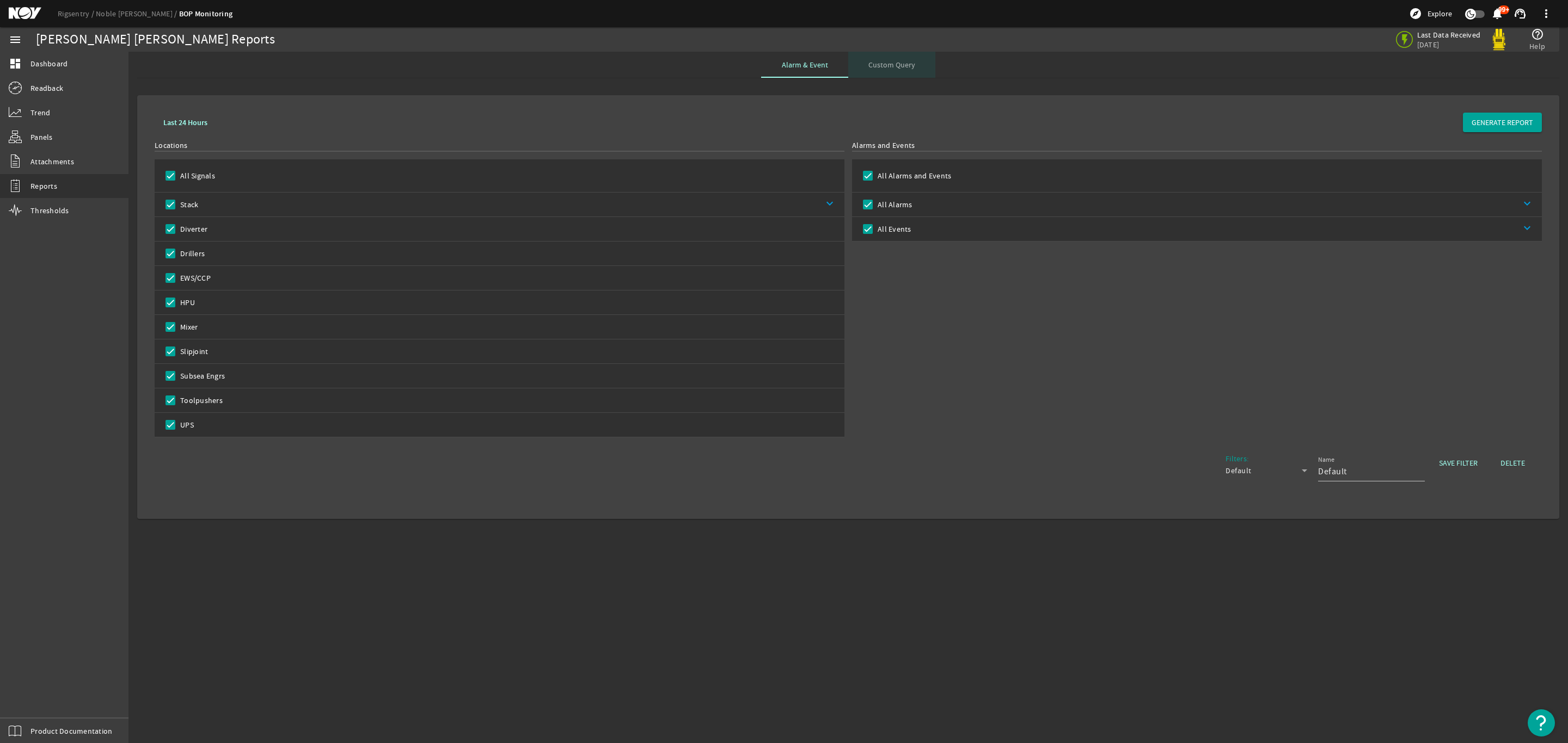
click at [900, 67] on span "Custom Query" at bounding box center [892, 64] width 47 height 7
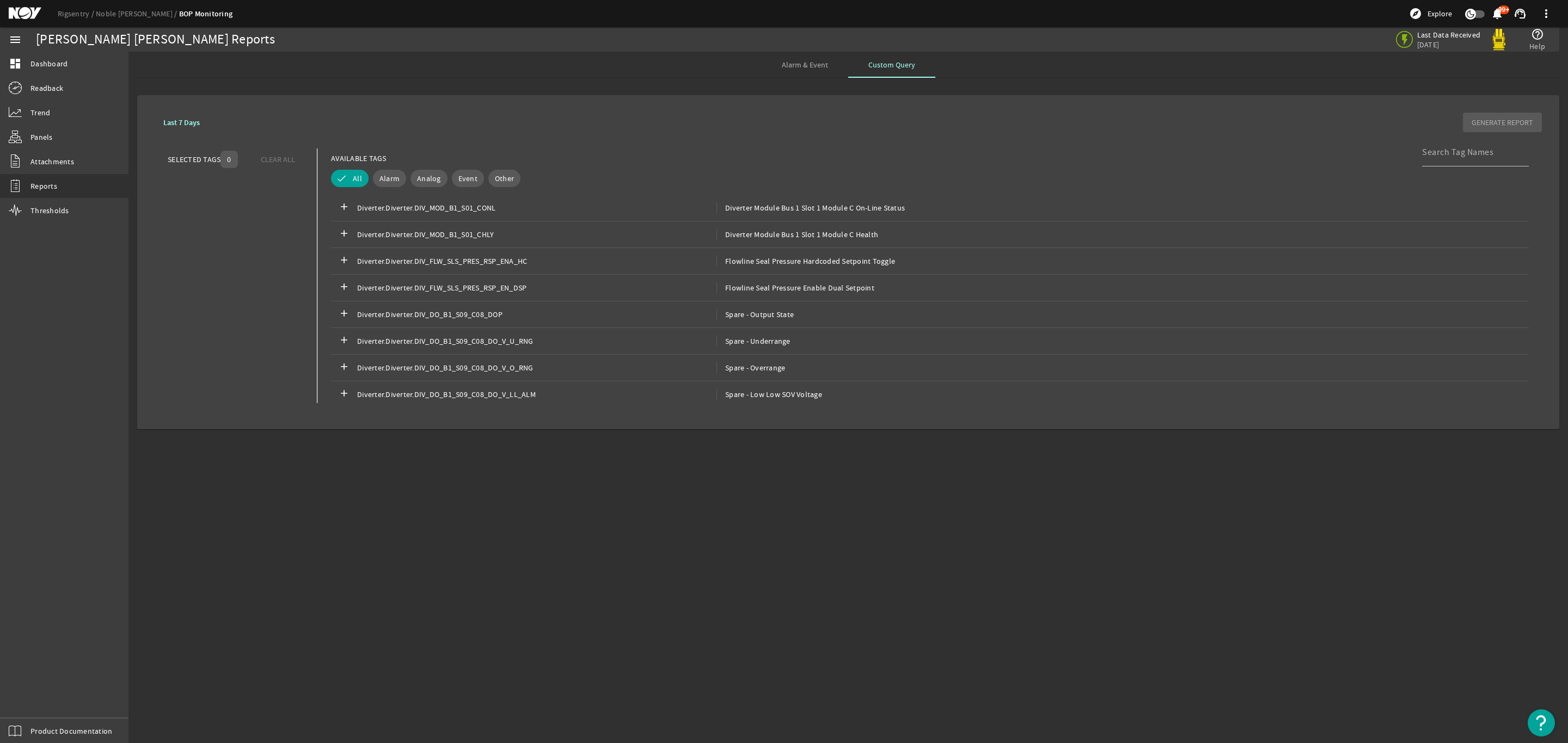
drag, startPoint x: 929, startPoint y: 613, endPoint x: 934, endPoint y: 604, distance: 10.3
click at [930, 612] on mat-sidenav-content "Noble Faye Kozack Reports Last Data Received 2 weeks, 3 days ago help_outline H…" at bounding box center [848, 398] width 1439 height 692
click at [803, 73] on span "Alarm & Event" at bounding box center [804, 65] width 46 height 26
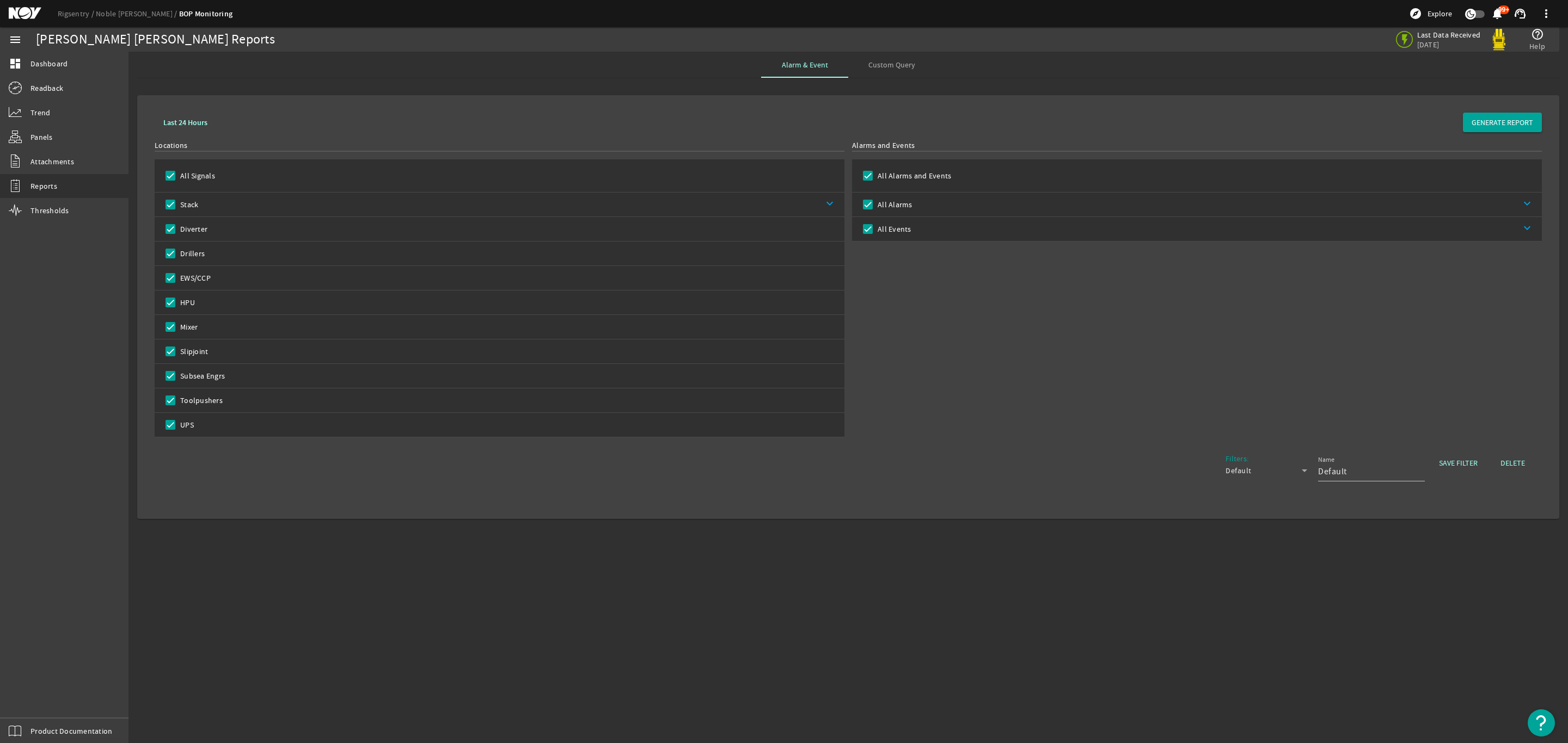
click at [1066, 41] on div "Last Data Received 2 weeks, 3 days ago help_outline Help" at bounding box center [1189, 39] width 721 height 24
click at [909, 67] on span "Custom Query" at bounding box center [892, 64] width 47 height 7
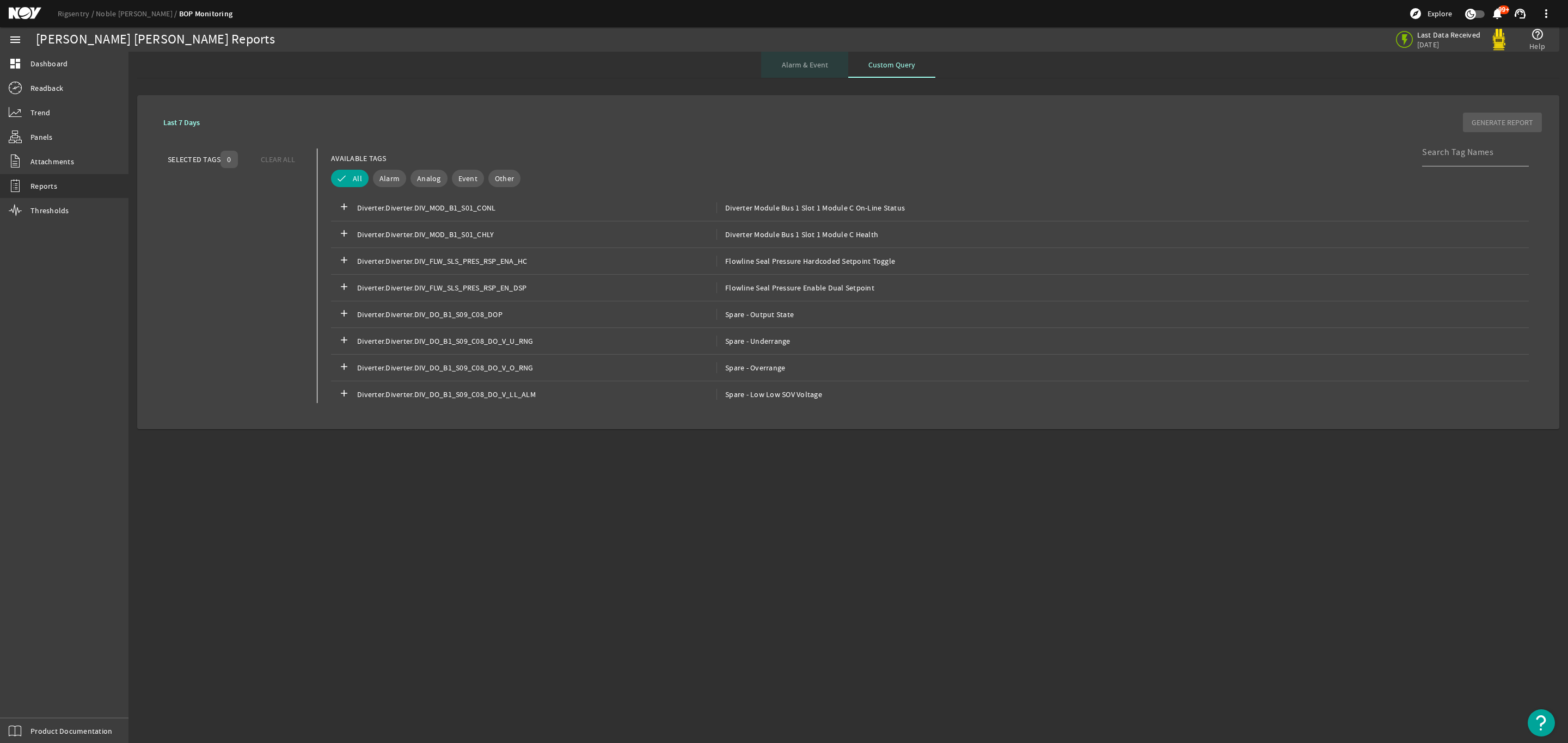
click at [810, 69] on span "Alarm & Event" at bounding box center [804, 64] width 46 height 7
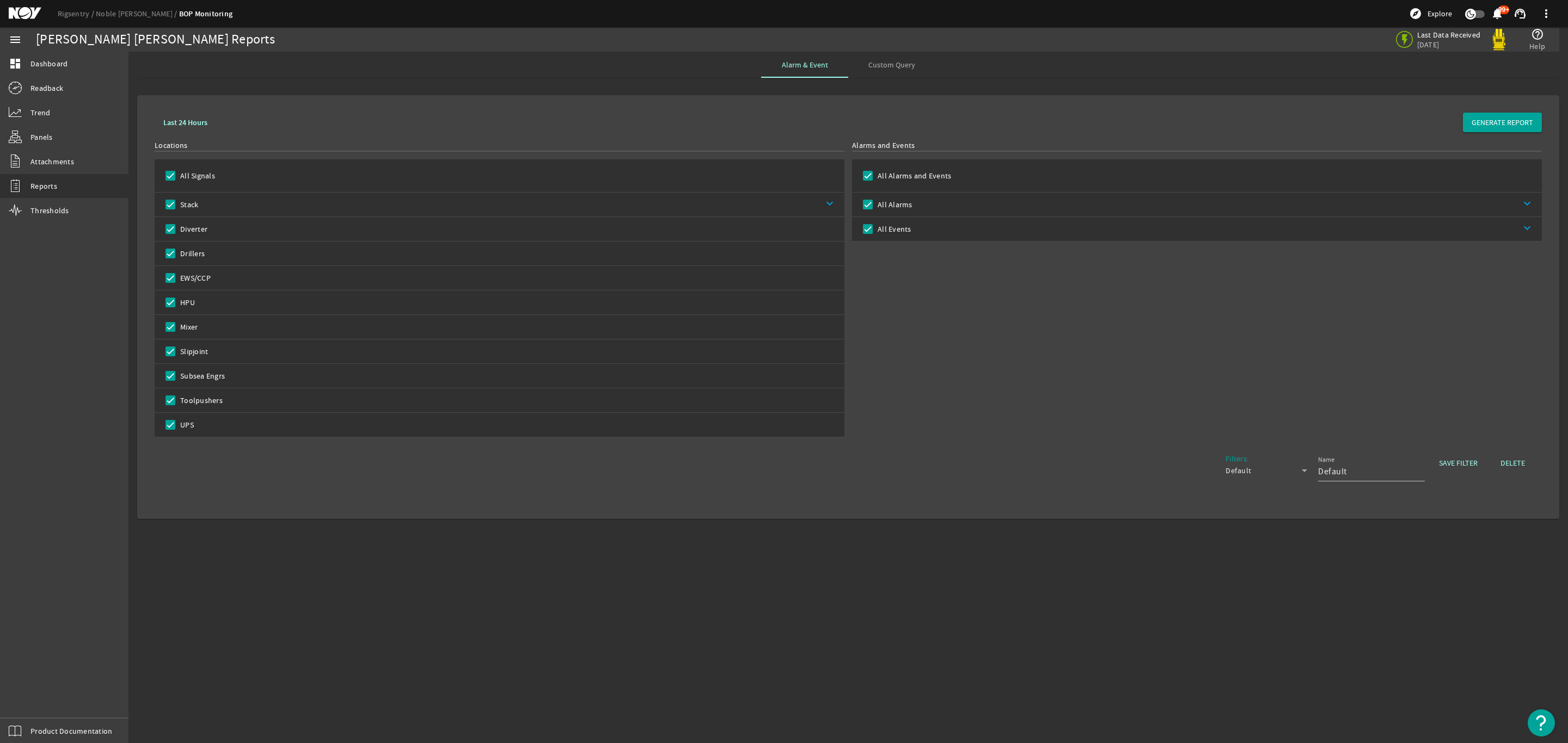
drag, startPoint x: 890, startPoint y: 62, endPoint x: 888, endPoint y: 56, distance: 6.3
click at [888, 57] on span "Custom Query" at bounding box center [892, 65] width 47 height 26
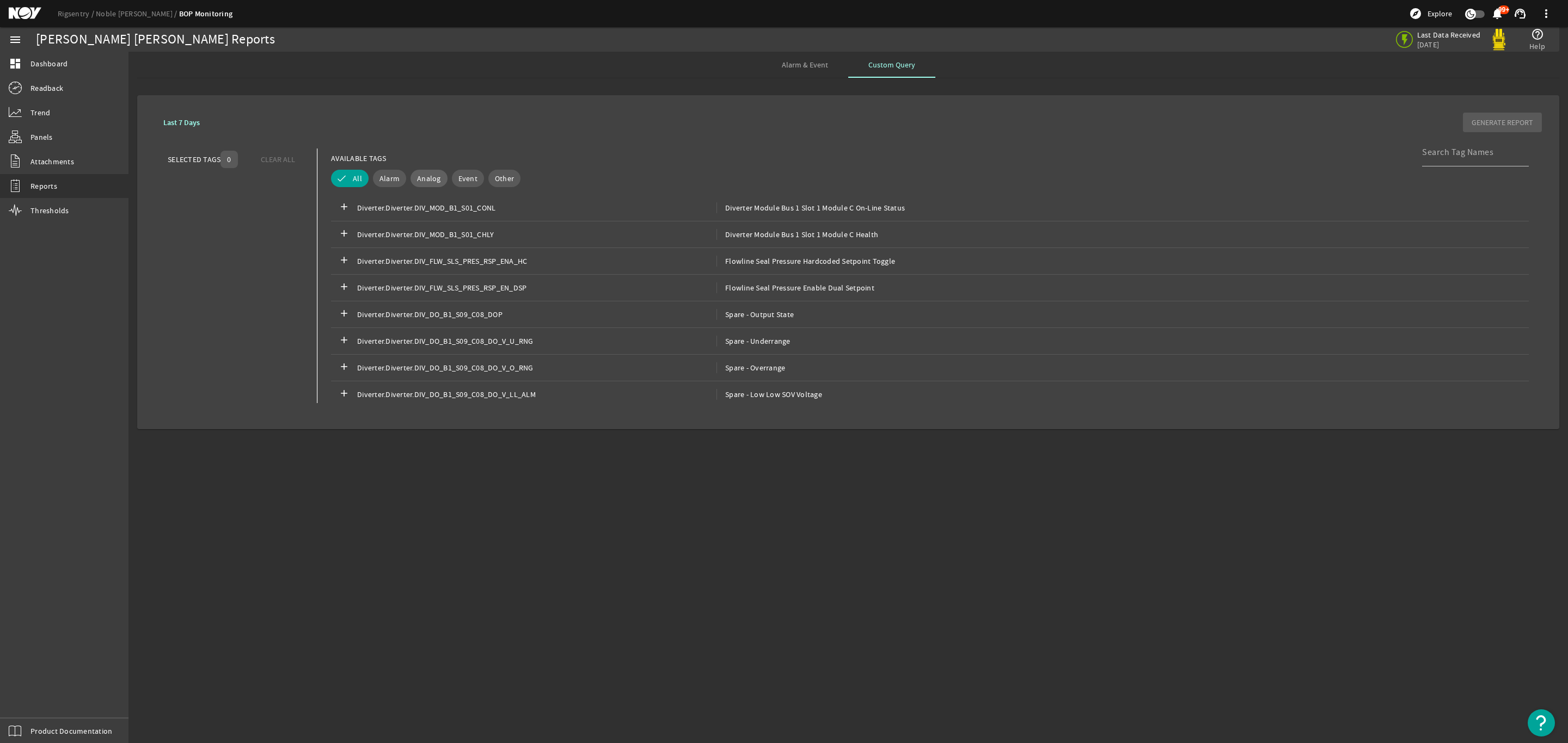
click at [433, 184] on span "Analog" at bounding box center [429, 178] width 24 height 11
click at [456, 184] on button "Event" at bounding box center [468, 178] width 32 height 18
drag, startPoint x: 427, startPoint y: 170, endPoint x: 460, endPoint y: 189, distance: 38.1
click at [427, 171] on button "Analog" at bounding box center [421, 178] width 52 height 18
click at [664, 95] on mat-card "Last 7 Days GENERATE REPORT SELECTED TAGS 0 CLEAR ALL You can select up to 10 t…" at bounding box center [847, 262] width 1422 height 334
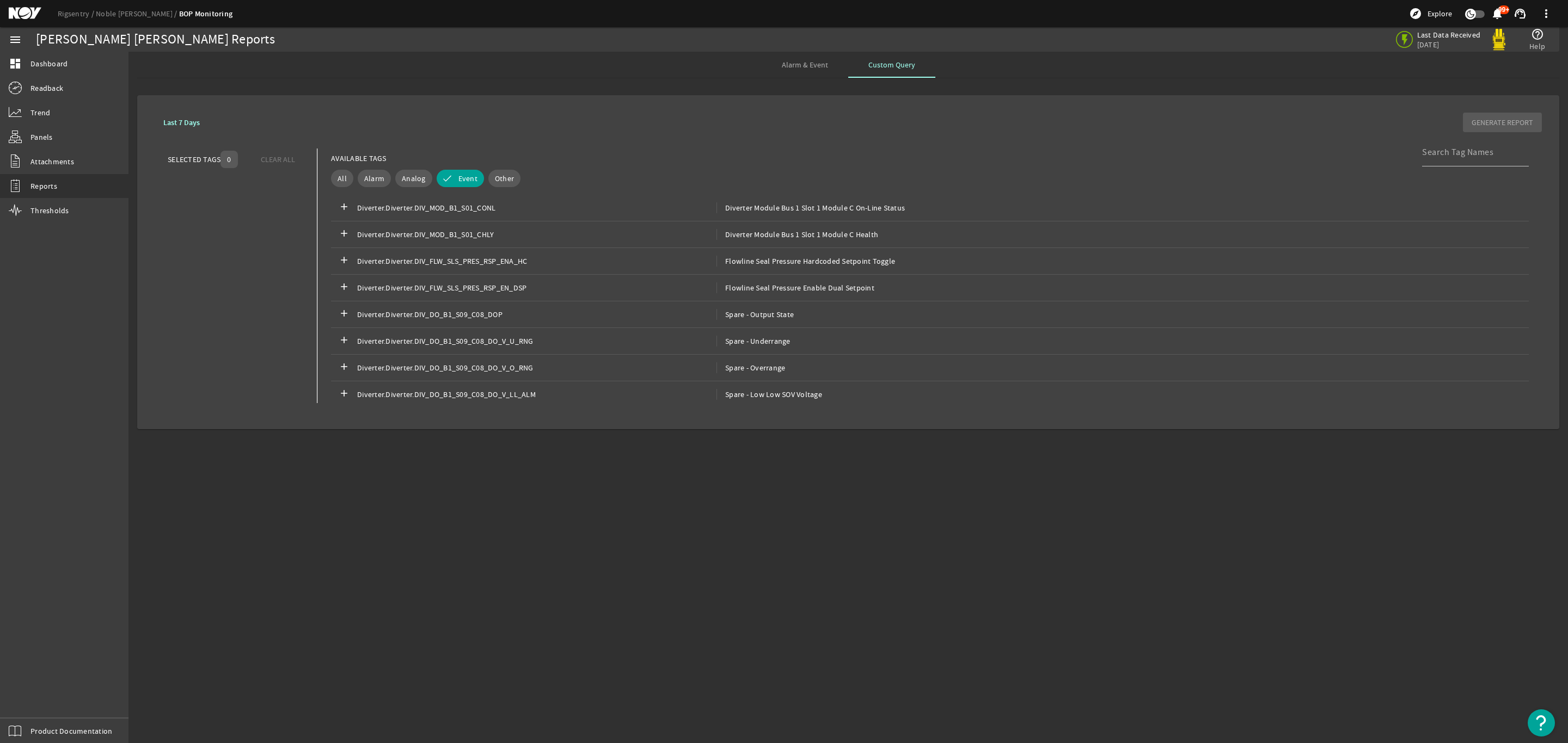
click at [797, 78] on span "Alarm & Event" at bounding box center [804, 65] width 46 height 26
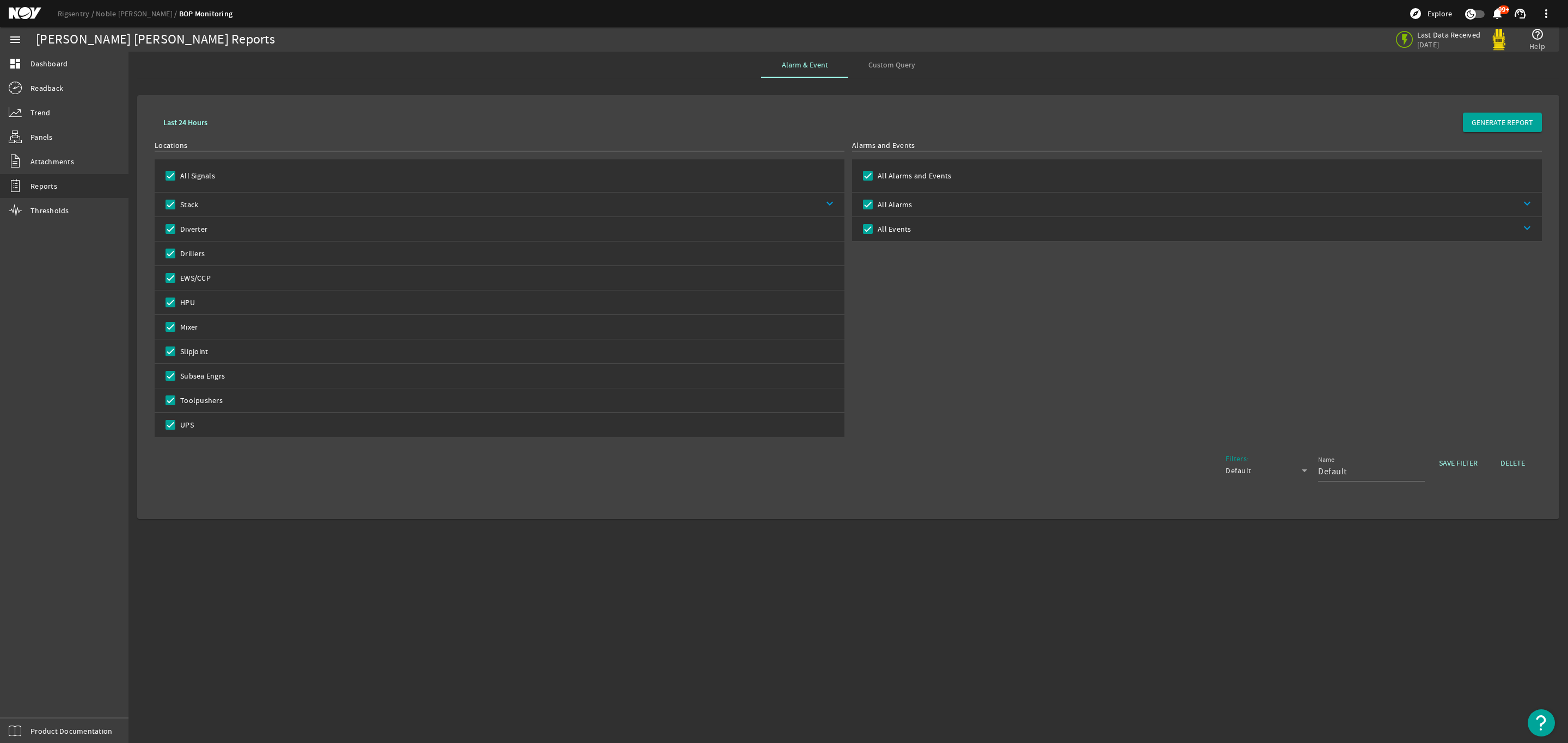
click at [1230, 75] on div "Alarm & Event Custom Query" at bounding box center [847, 65] width 1422 height 26
drag, startPoint x: 1119, startPoint y: 124, endPoint x: 1108, endPoint y: 118, distance: 12.5
click at [1120, 124] on div "Last 24 Hours GENERATE REPORT" at bounding box center [848, 122] width 1387 height 20
click at [916, 57] on div "Custom Query" at bounding box center [891, 65] width 87 height 26
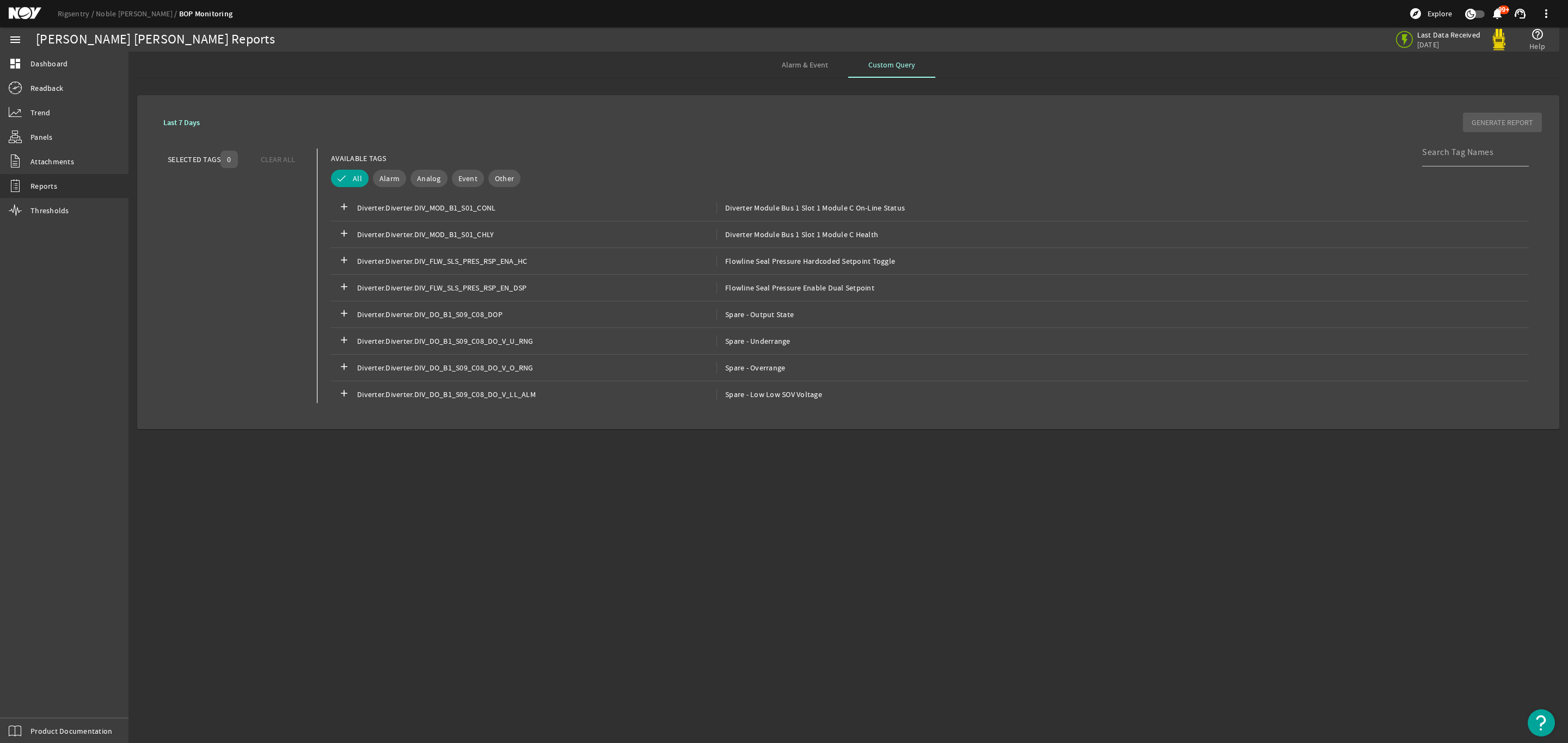
click at [618, 86] on rigsentry-mat-card "Last 7 Days GENERATE REPORT SELECTED TAGS 0 CLEAR ALL You can select up to 10 t…" at bounding box center [848, 262] width 1439 height 352
drag, startPoint x: 31, startPoint y: 212, endPoint x: 41, endPoint y: 208, distance: 10.8
click at [31, 213] on span "Thresholds" at bounding box center [50, 210] width 39 height 11
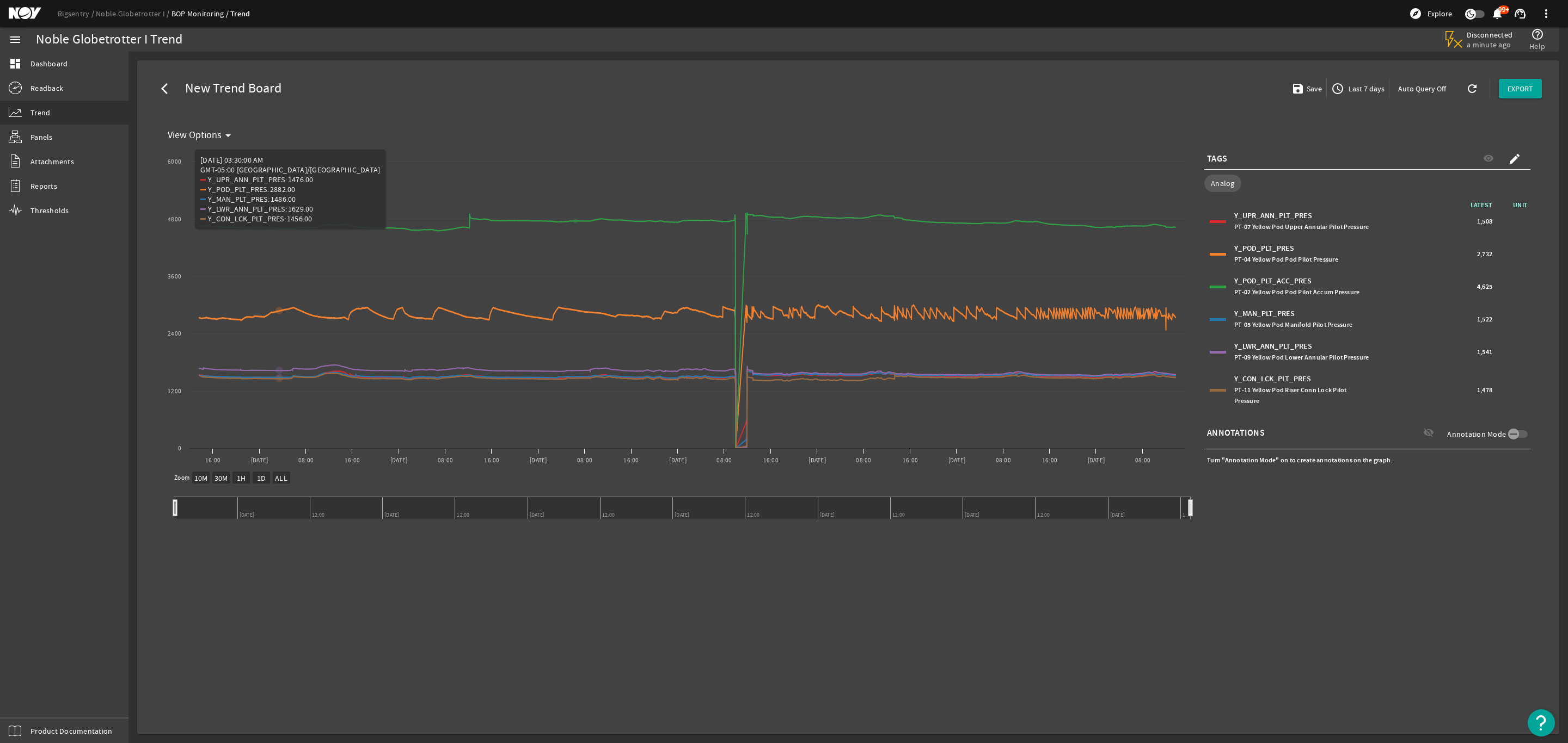
select select "10M"
click at [57, 201] on link "Thresholds" at bounding box center [64, 211] width 129 height 24
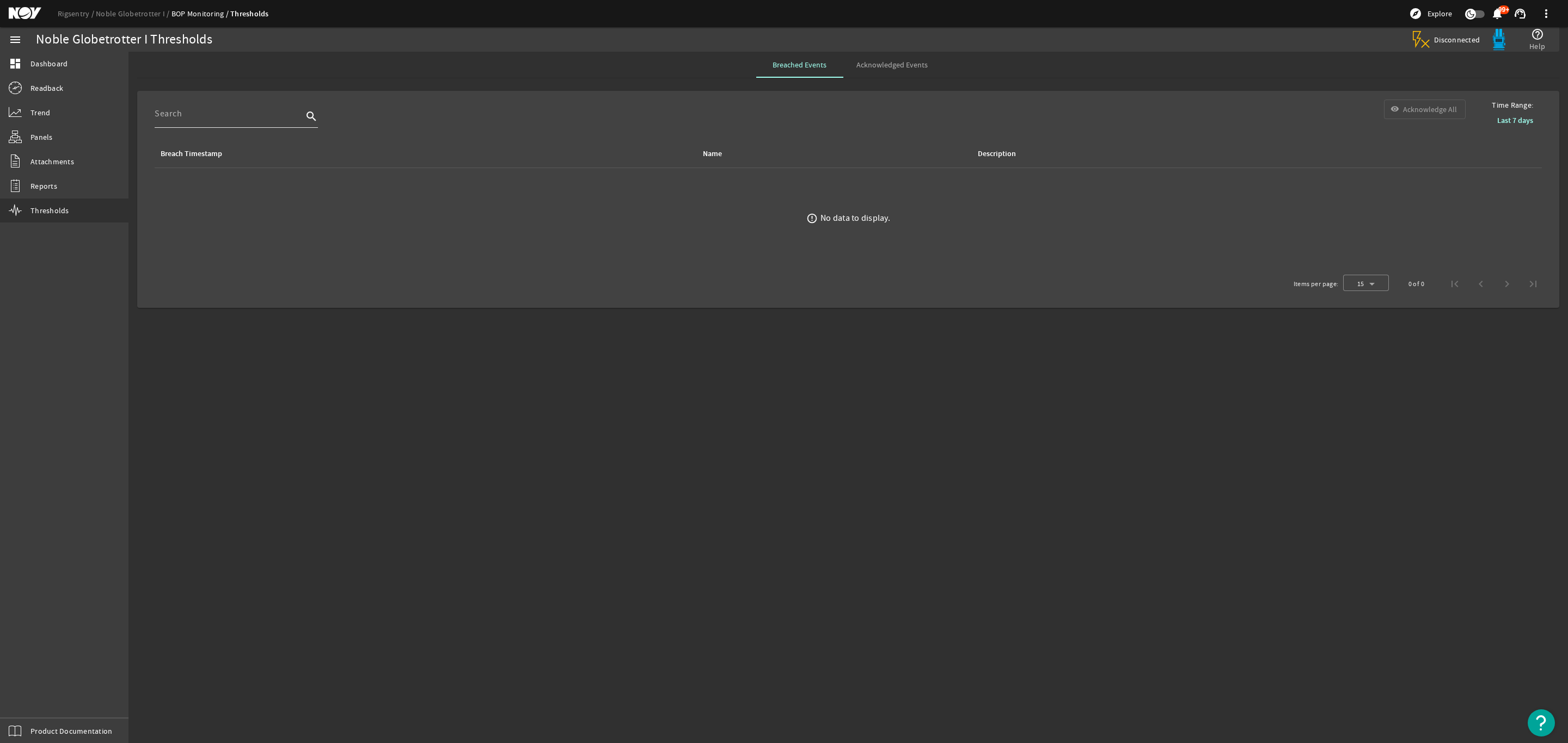
click at [248, 118] on input at bounding box center [228, 114] width 148 height 13
type input "24VDC"
click at [237, 114] on input "24VDC" at bounding box center [215, 114] width 122 height 13
click at [786, 64] on span "Breached Events" at bounding box center [800, 64] width 54 height 7
drag, startPoint x: 945, startPoint y: 86, endPoint x: 924, endPoint y: 69, distance: 27.0
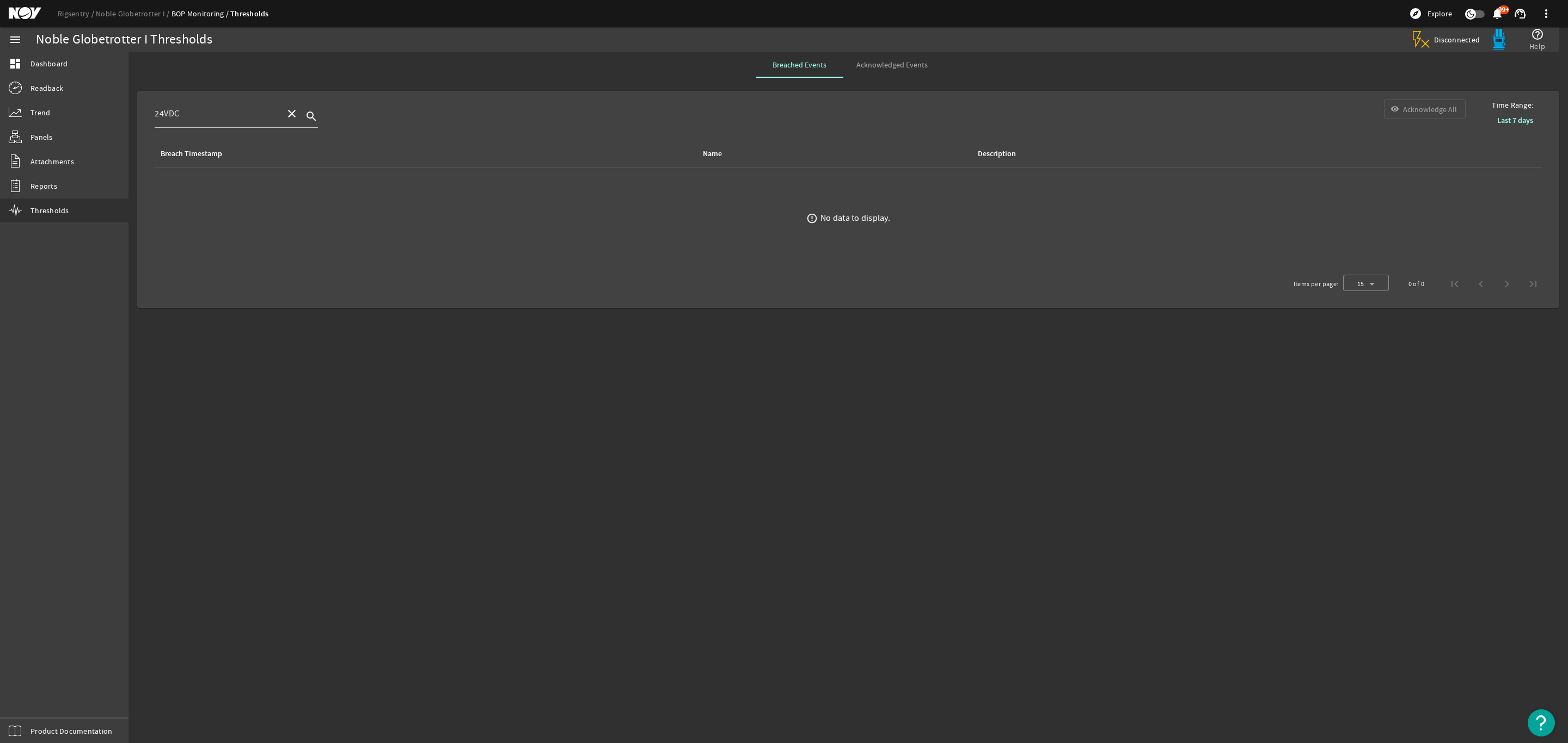
click at [945, 85] on rigsentry-tab "Breached Events Acknowledged Events Time Range: Last 7 days 24VDC close search …" at bounding box center [848, 182] width 1439 height 260
drag, startPoint x: 903, startPoint y: 64, endPoint x: 894, endPoint y: 66, distance: 9.2
click at [902, 64] on span "Acknowledged Events" at bounding box center [891, 64] width 71 height 7
click at [810, 64] on span "Breached Events" at bounding box center [800, 64] width 54 height 7
click at [244, 112] on input at bounding box center [228, 114] width 148 height 13
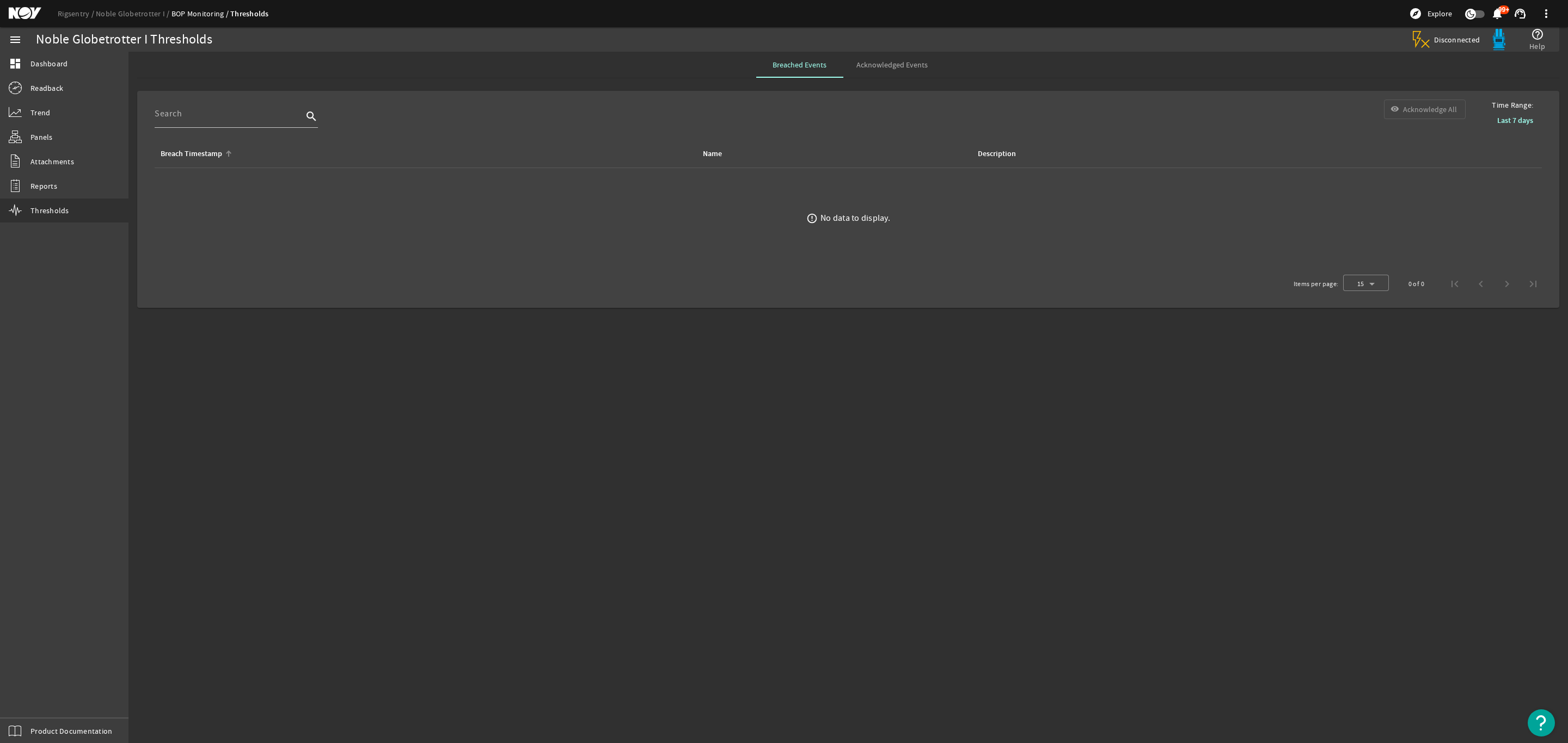
click at [209, 152] on div "Breach Timestamp" at bounding box center [191, 154] width 61 height 12
click at [199, 154] on div "Breach Timestamp" at bounding box center [191, 154] width 61 height 12
click at [1512, 118] on b "Last 7 days" at bounding box center [1515, 121] width 36 height 10
click at [1423, 110] on div "search visibility Acknowledge All" at bounding box center [809, 119] width 1328 height 40
click at [1075, 137] on div "search visibility Acknowledge All" at bounding box center [809, 119] width 1328 height 40
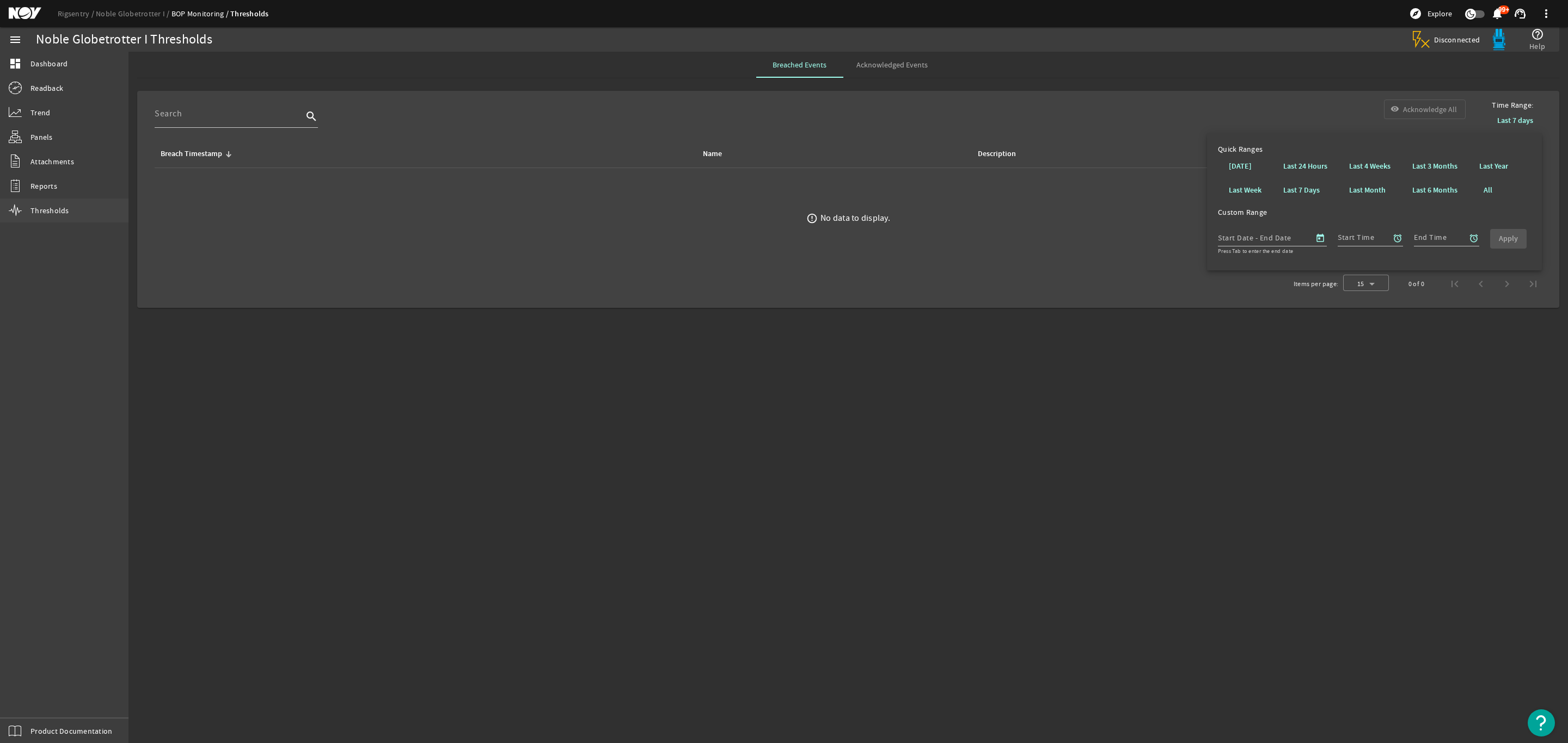
click at [57, 205] on span "Thresholds" at bounding box center [50, 210] width 39 height 11
click at [209, 152] on div "Breach Timestamp" at bounding box center [191, 154] width 61 height 12
click at [833, 62] on div "Breached Events" at bounding box center [799, 65] width 87 height 26
click at [884, 66] on span "Acknowledged Events" at bounding box center [891, 64] width 71 height 7
click at [195, 160] on th "Breach Timestamp" at bounding box center [348, 154] width 386 height 29
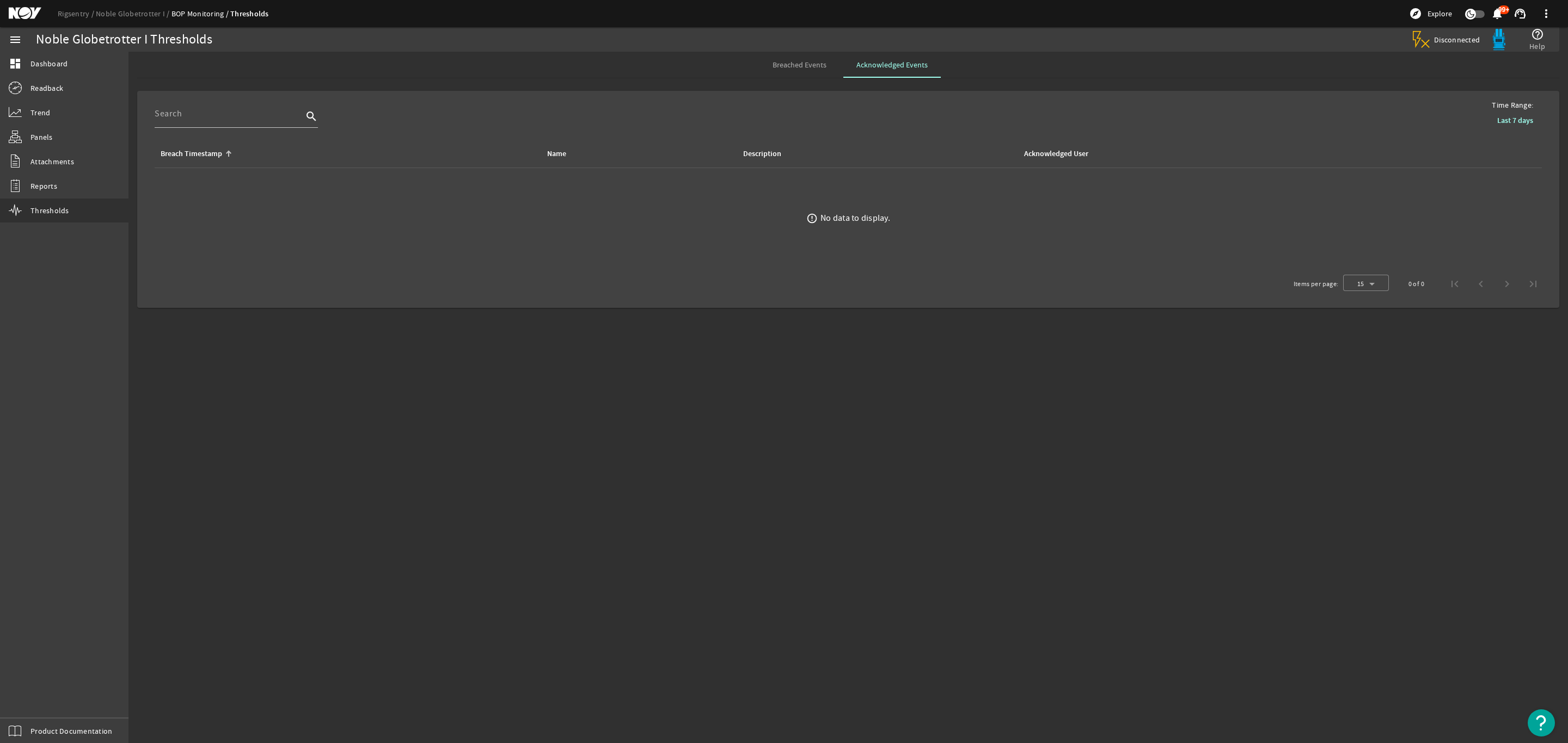
click at [803, 67] on span "Breached Events" at bounding box center [800, 64] width 54 height 7
click at [903, 72] on span "Acknowledged Events" at bounding box center [891, 65] width 71 height 26
click at [1376, 281] on div at bounding box center [1365, 284] width 45 height 26
click at [1359, 342] on span "25" at bounding box center [1356, 339] width 10 height 13
drag, startPoint x: 769, startPoint y: 65, endPoint x: 835, endPoint y: 70, distance: 66.2
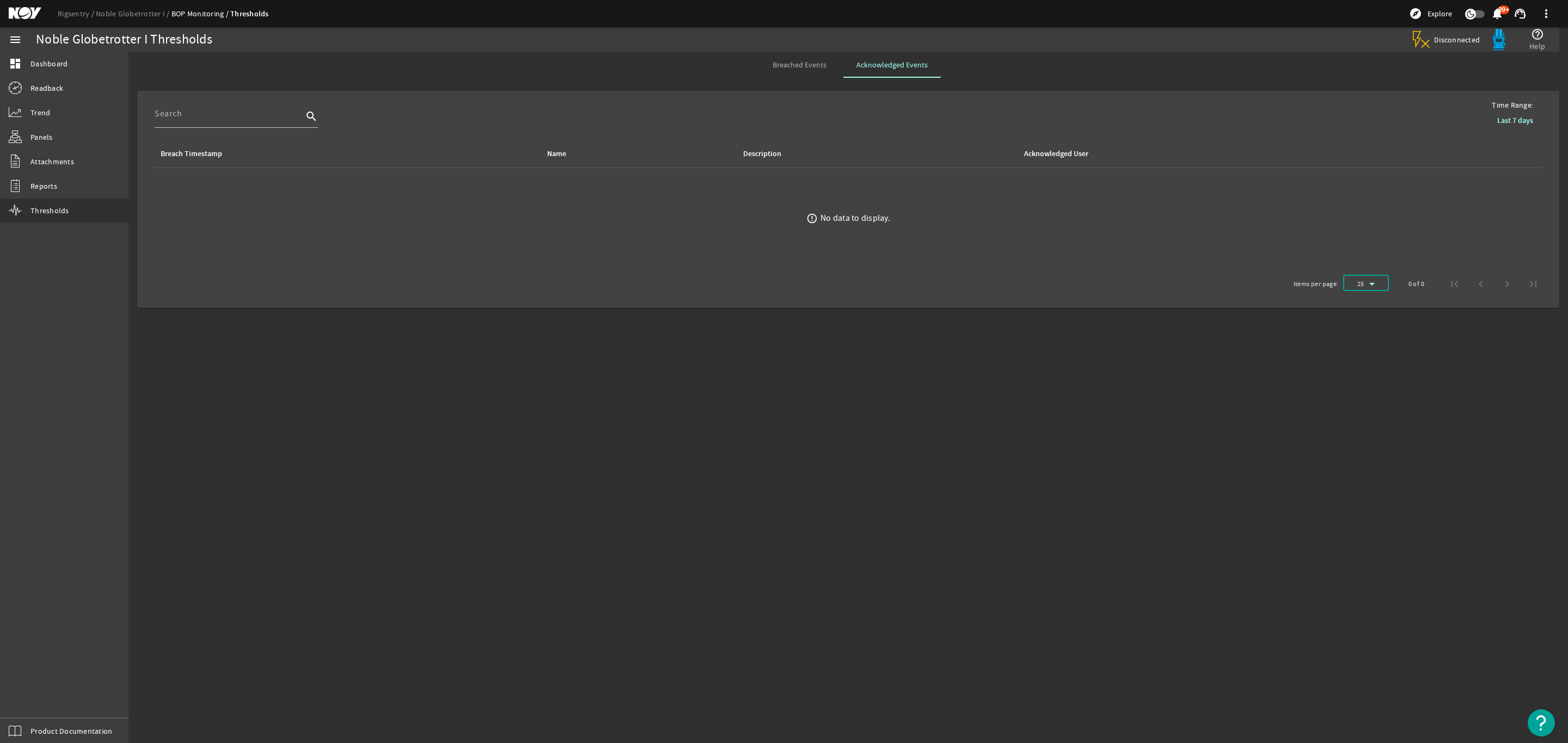
click at [770, 65] on div "Breached Events" at bounding box center [799, 65] width 87 height 26
click at [44, 186] on span "Reports" at bounding box center [44, 186] width 26 height 11
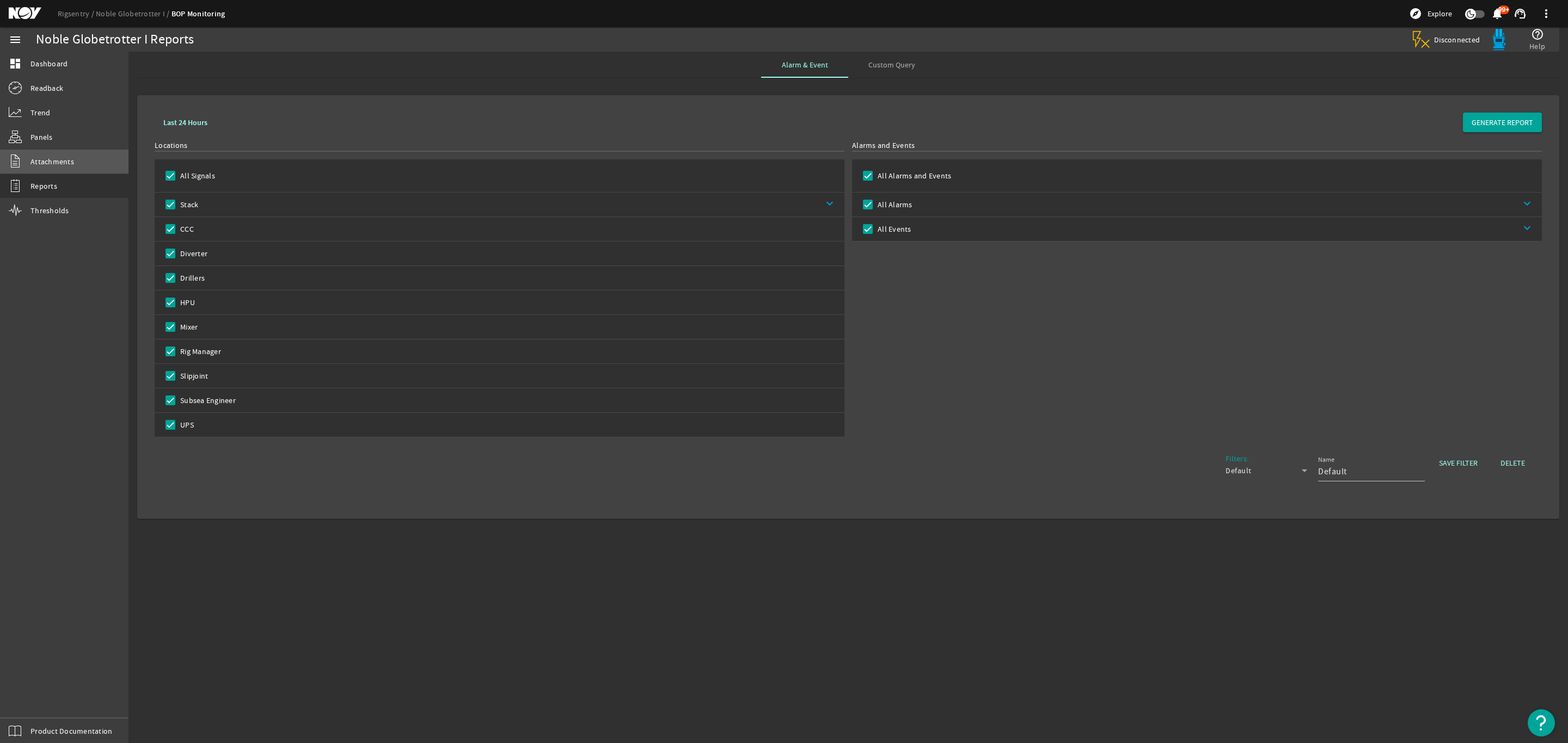
click at [65, 159] on span "Attachments" at bounding box center [53, 162] width 44 height 11
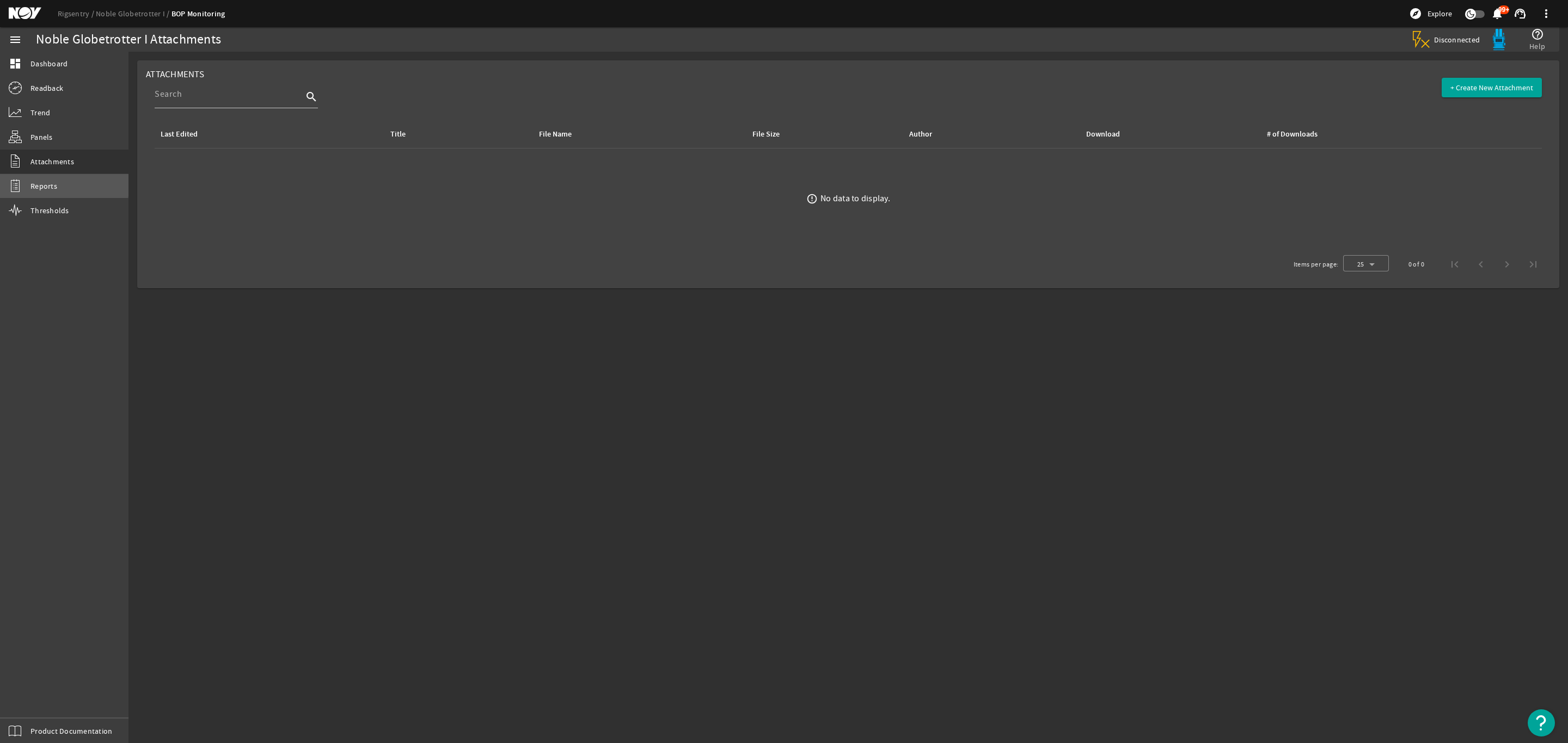
click at [42, 183] on span "Reports" at bounding box center [44, 186] width 26 height 11
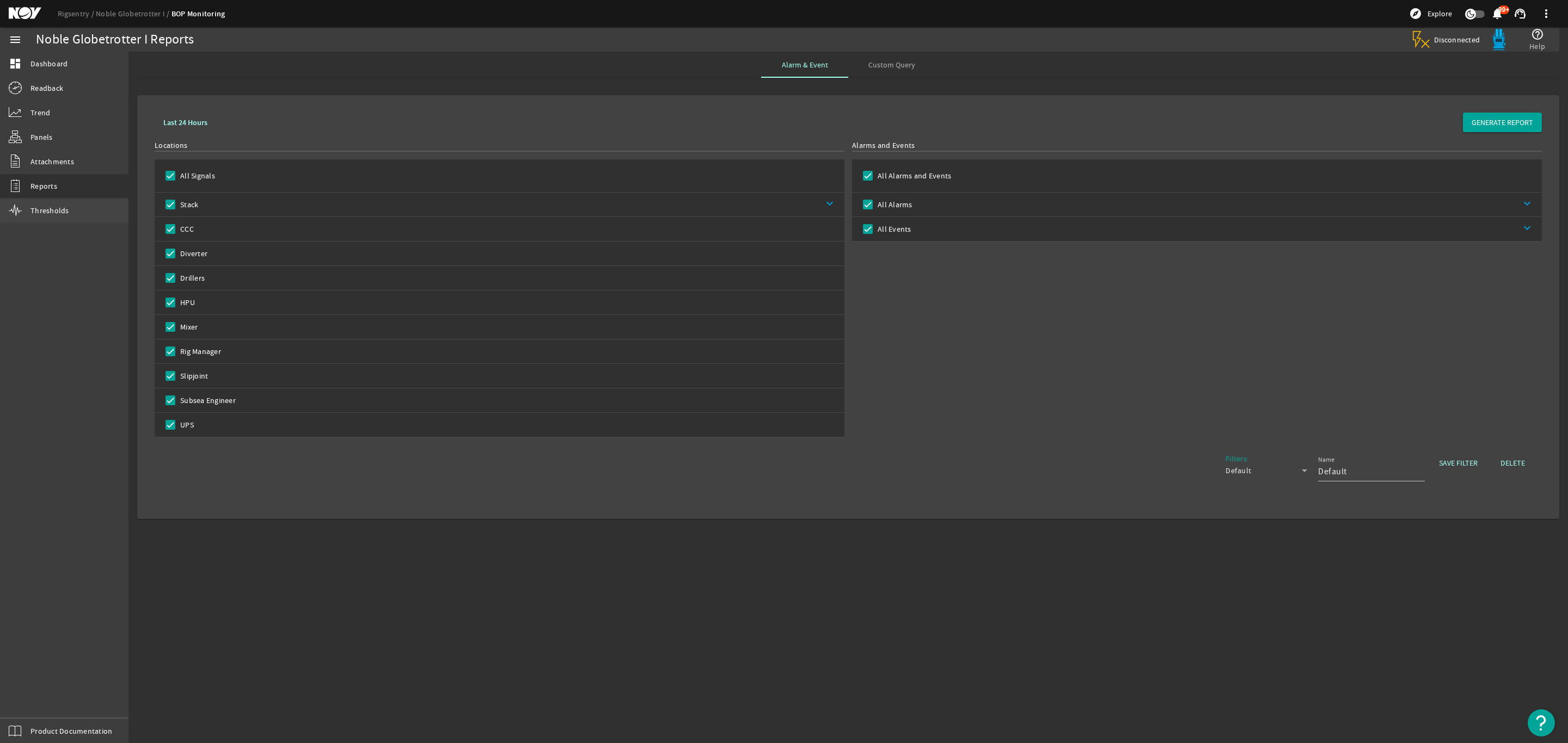
click at [50, 209] on span "Thresholds" at bounding box center [50, 210] width 39 height 11
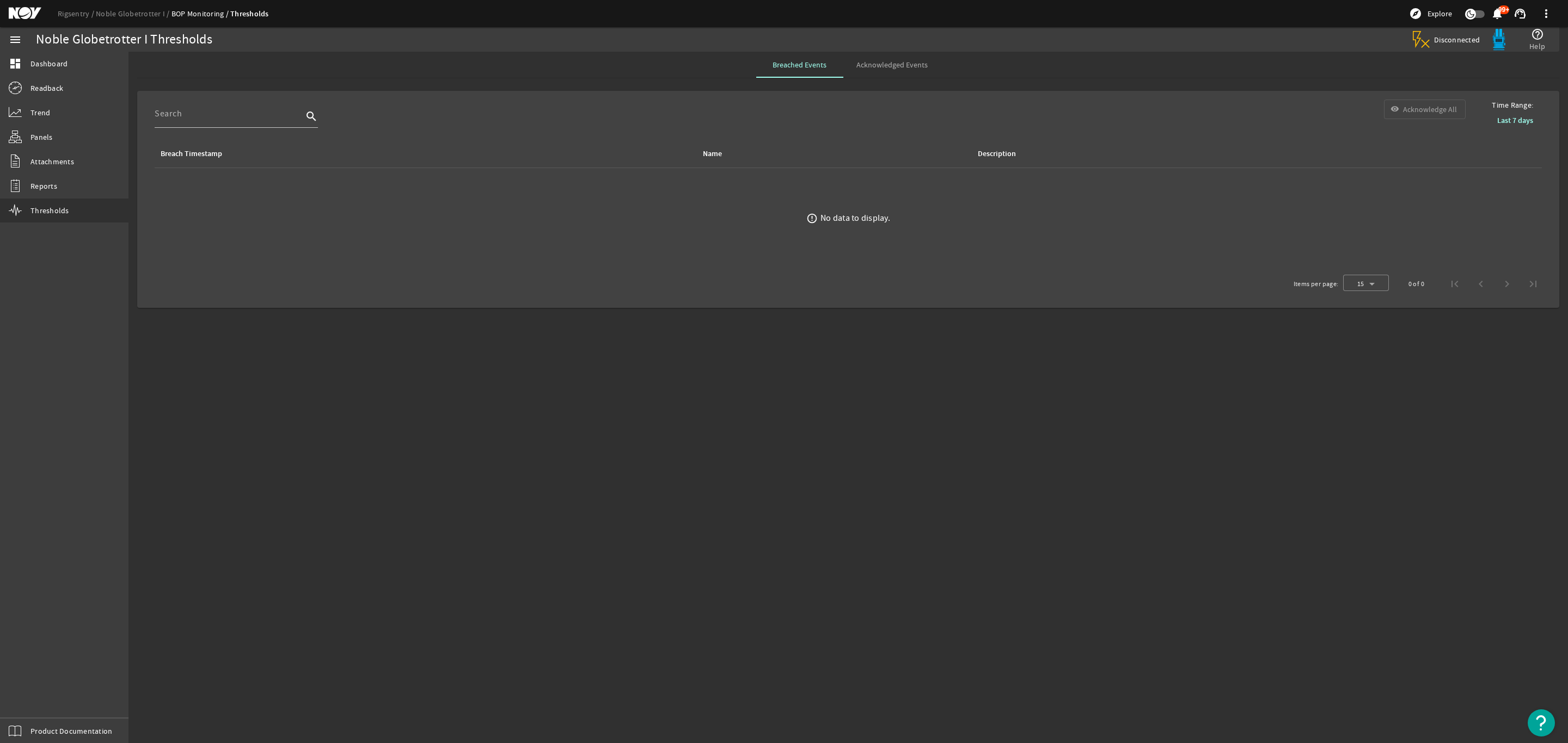
click at [883, 69] on span "Acknowledged Events" at bounding box center [891, 65] width 71 height 26
click at [42, 188] on span "Reports" at bounding box center [44, 186] width 26 height 11
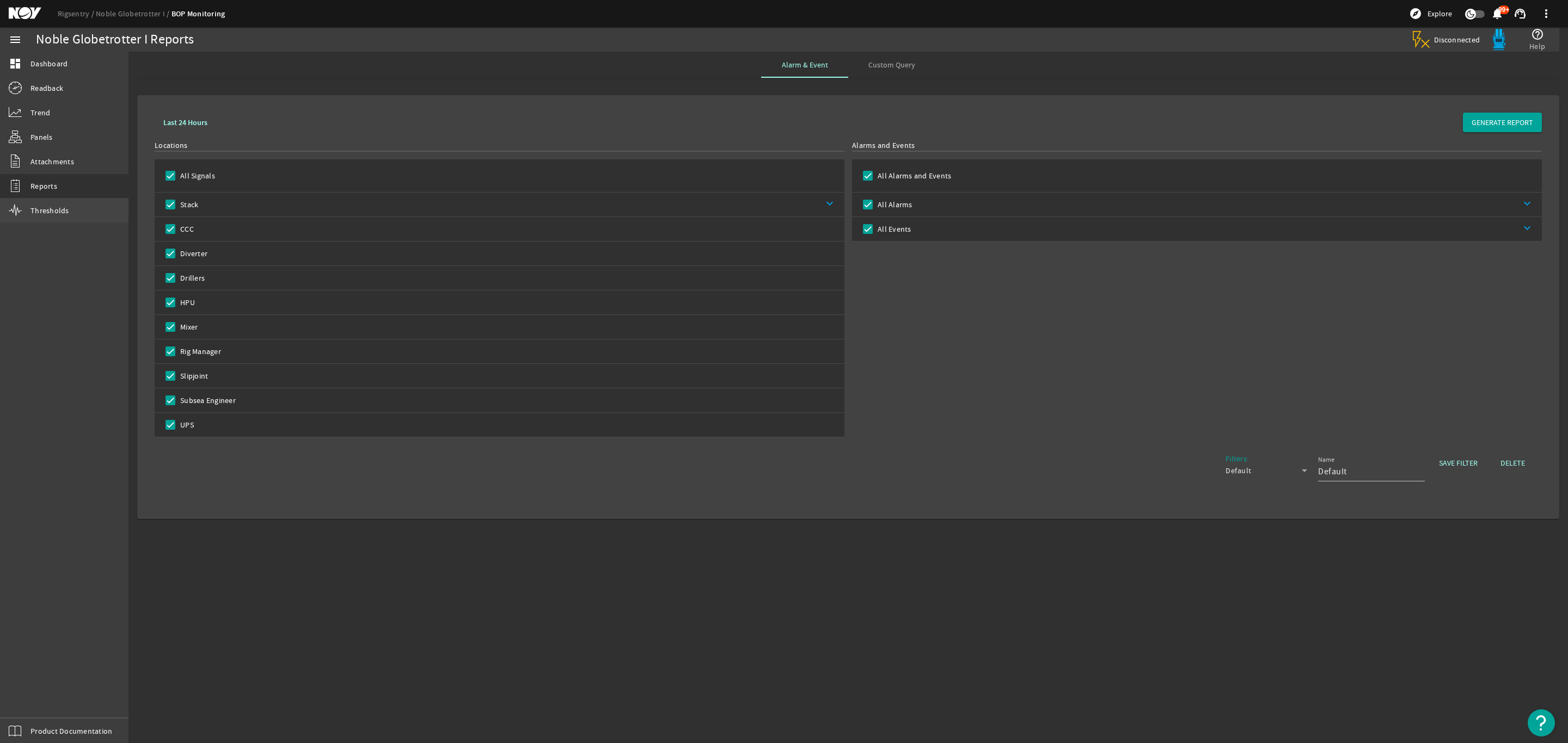
drag, startPoint x: 40, startPoint y: 214, endPoint x: 56, endPoint y: 209, distance: 16.8
click at [40, 214] on span "Thresholds" at bounding box center [50, 210] width 39 height 11
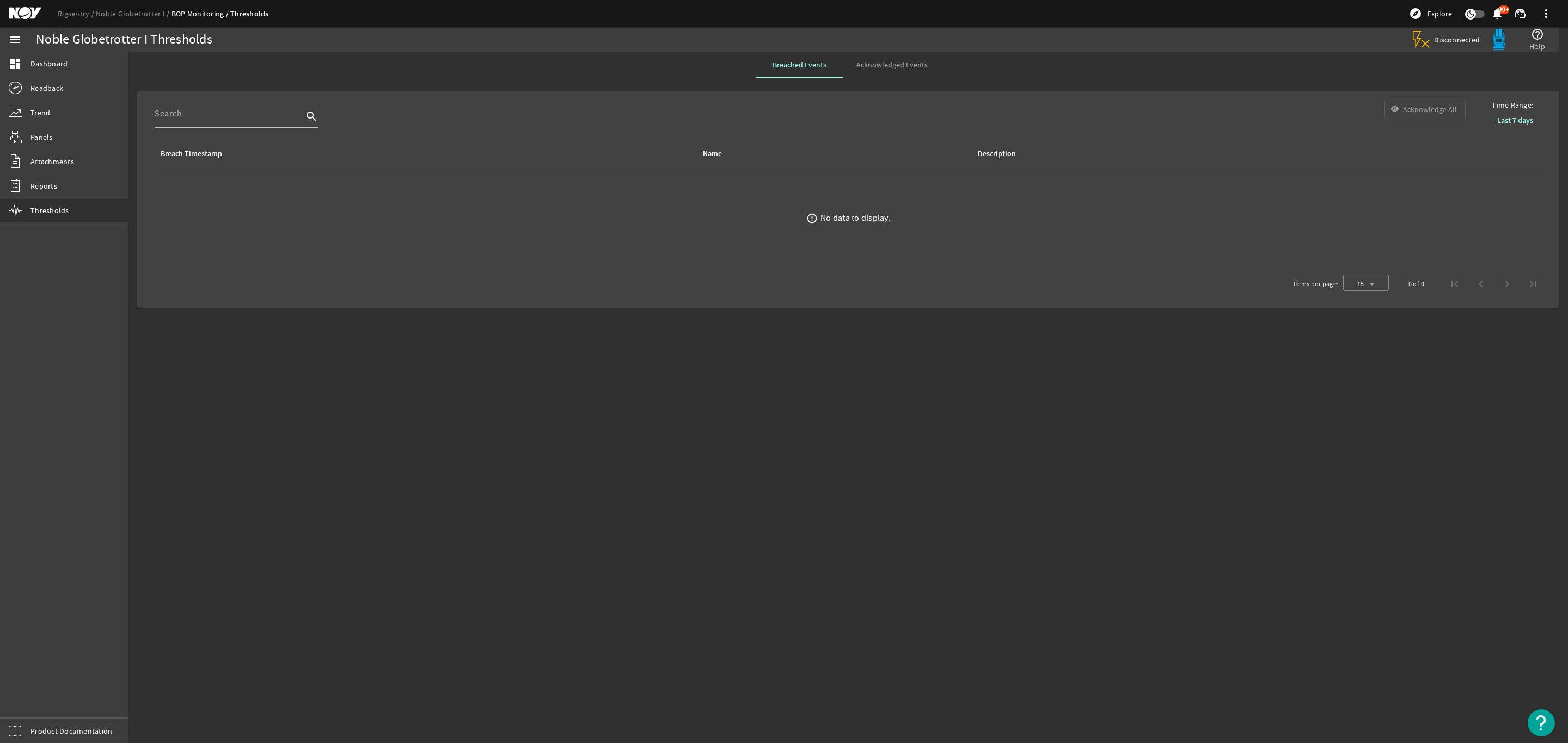
click at [904, 70] on span "Acknowledged Events" at bounding box center [891, 65] width 71 height 26
click at [815, 72] on span "Breached Events" at bounding box center [800, 65] width 54 height 26
click at [48, 177] on link "Reports" at bounding box center [64, 186] width 129 height 24
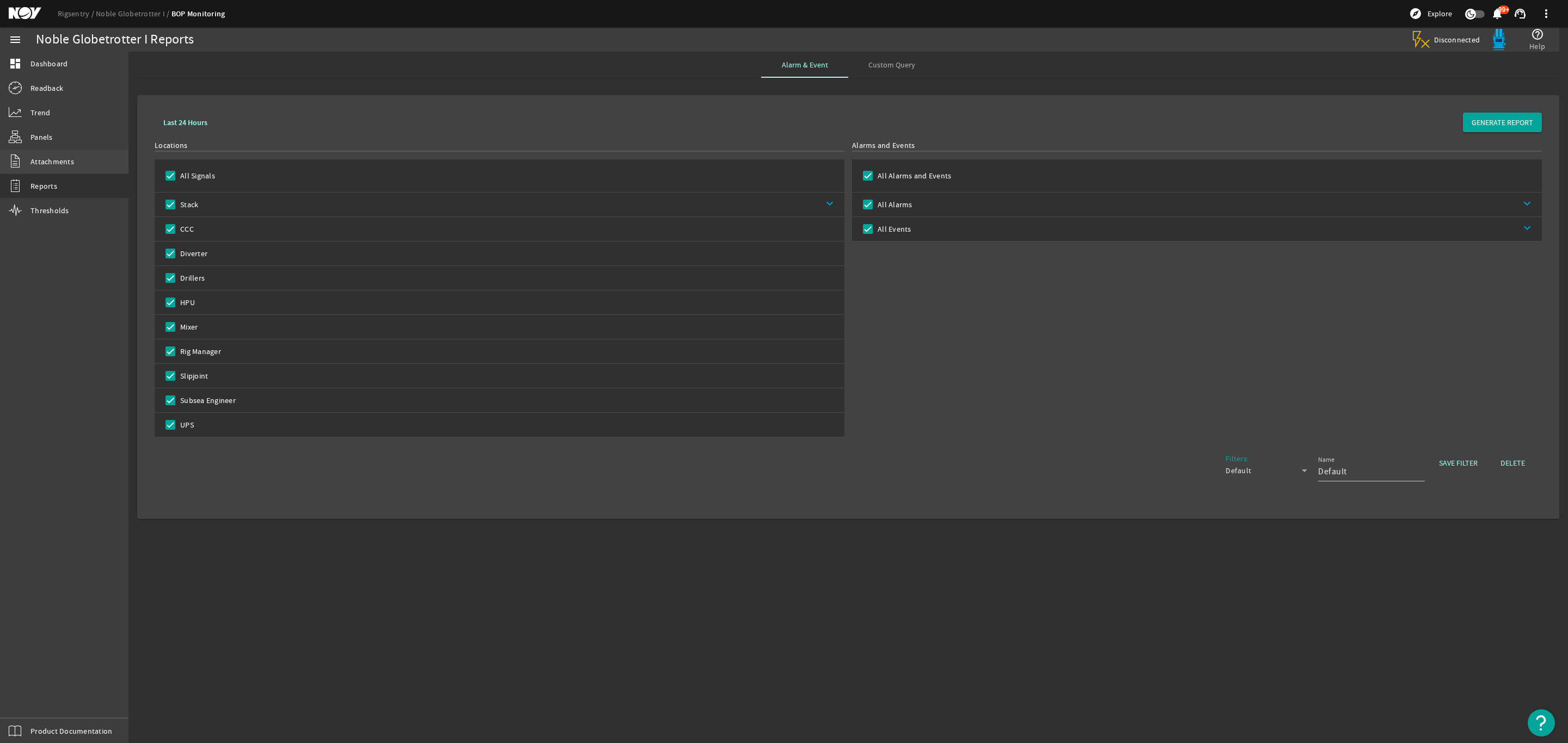
click at [69, 160] on span "Attachments" at bounding box center [53, 162] width 44 height 11
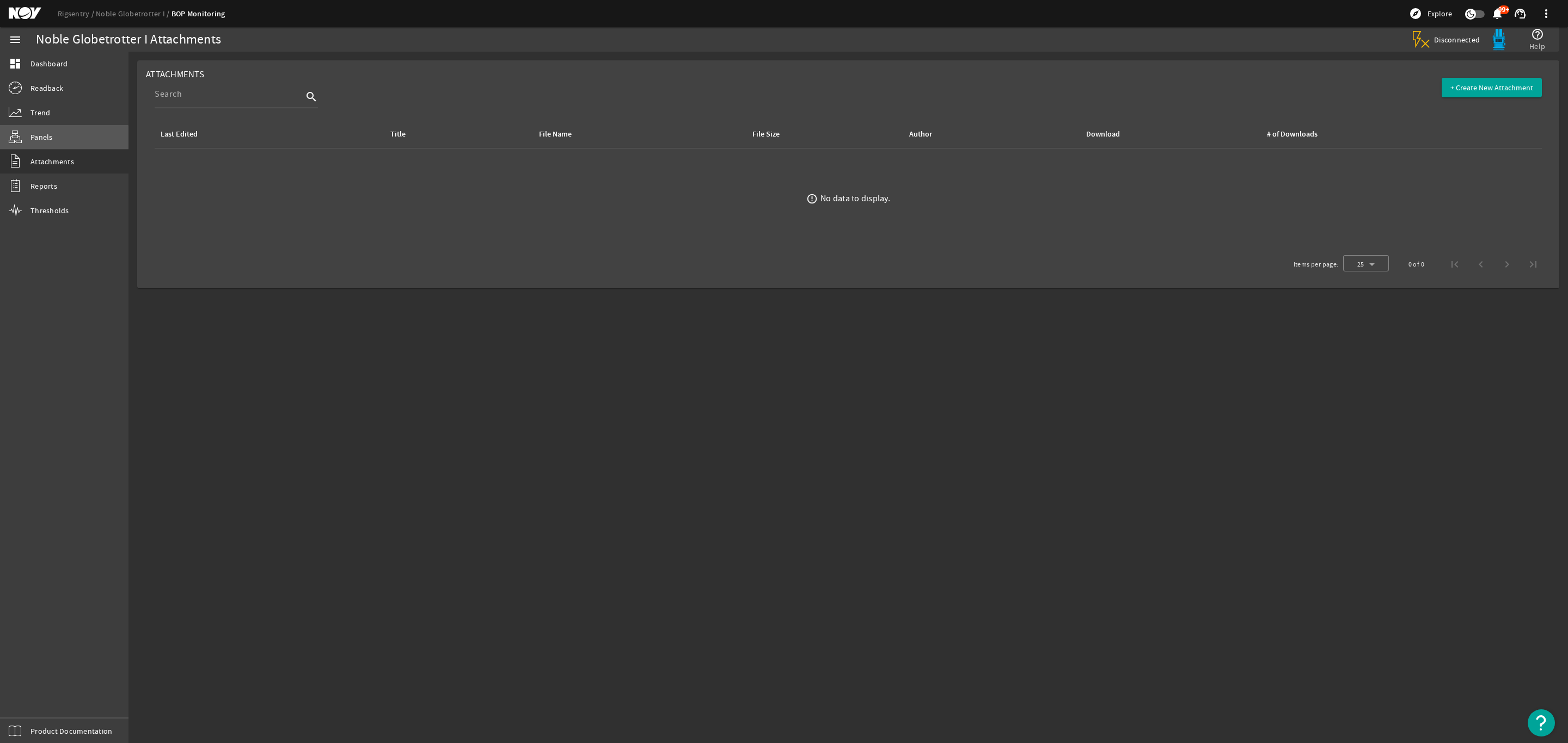
click at [50, 142] on span "Panels" at bounding box center [42, 137] width 23 height 11
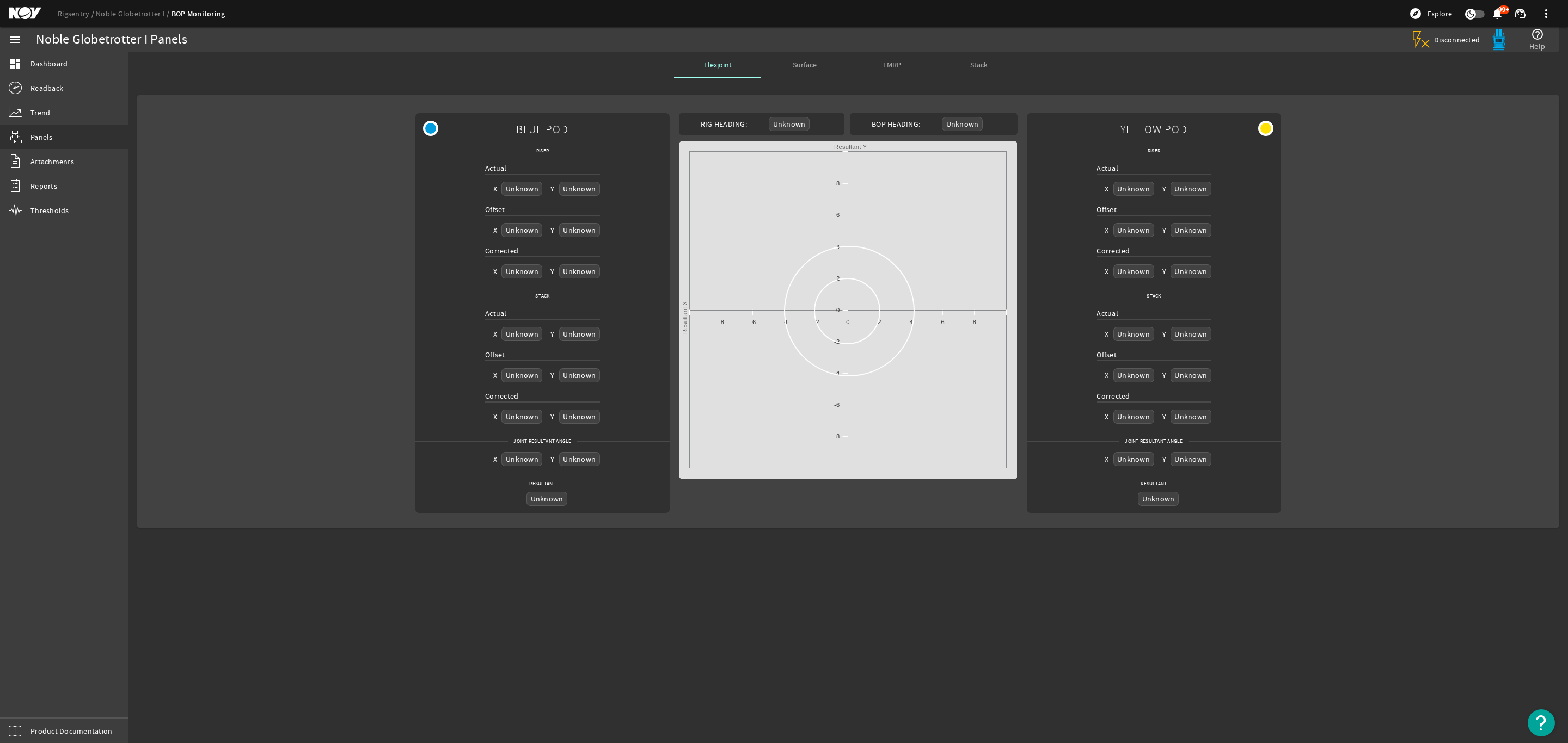
click at [813, 58] on span "Surface" at bounding box center [804, 65] width 24 height 26
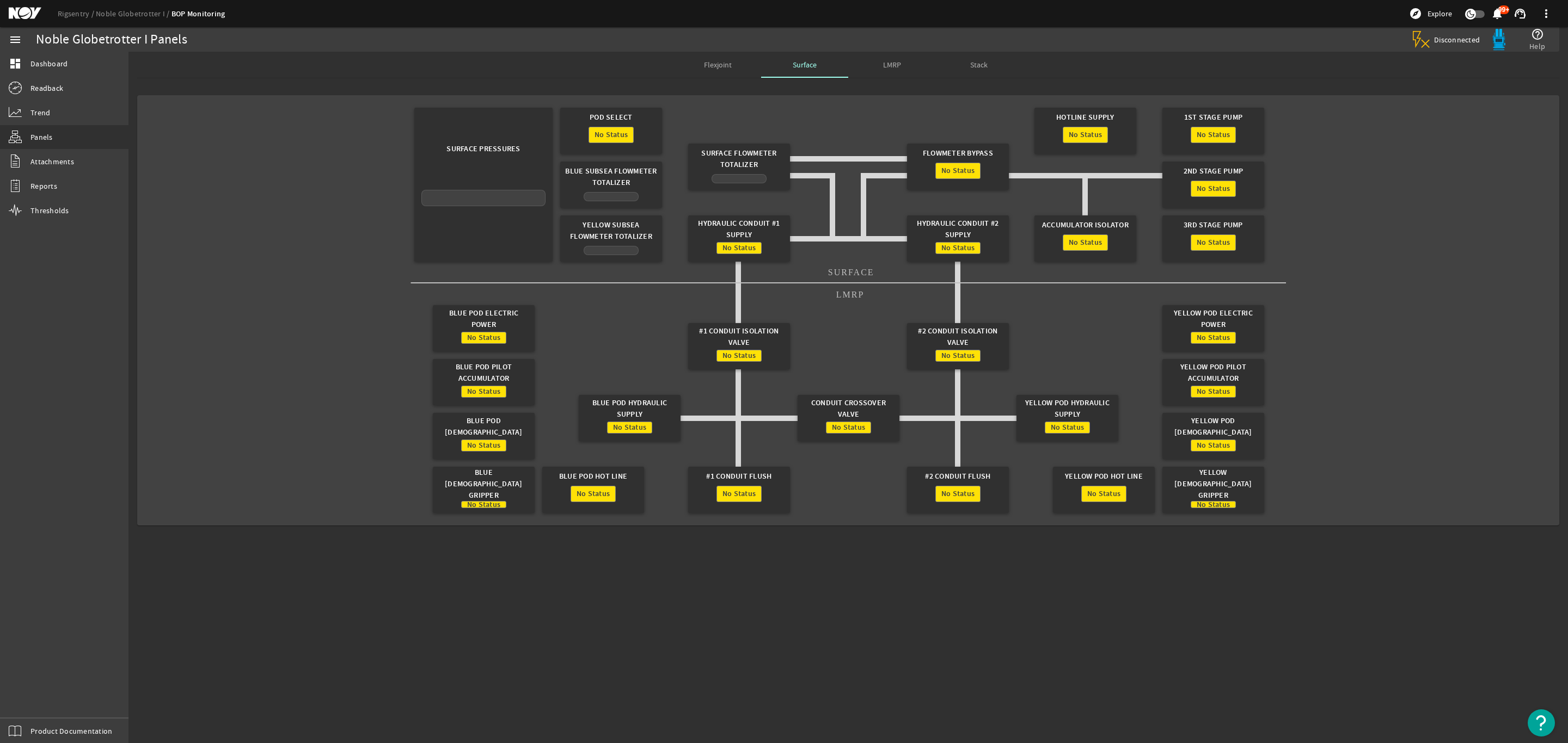
click at [899, 65] on span "LMRP" at bounding box center [892, 64] width 18 height 7
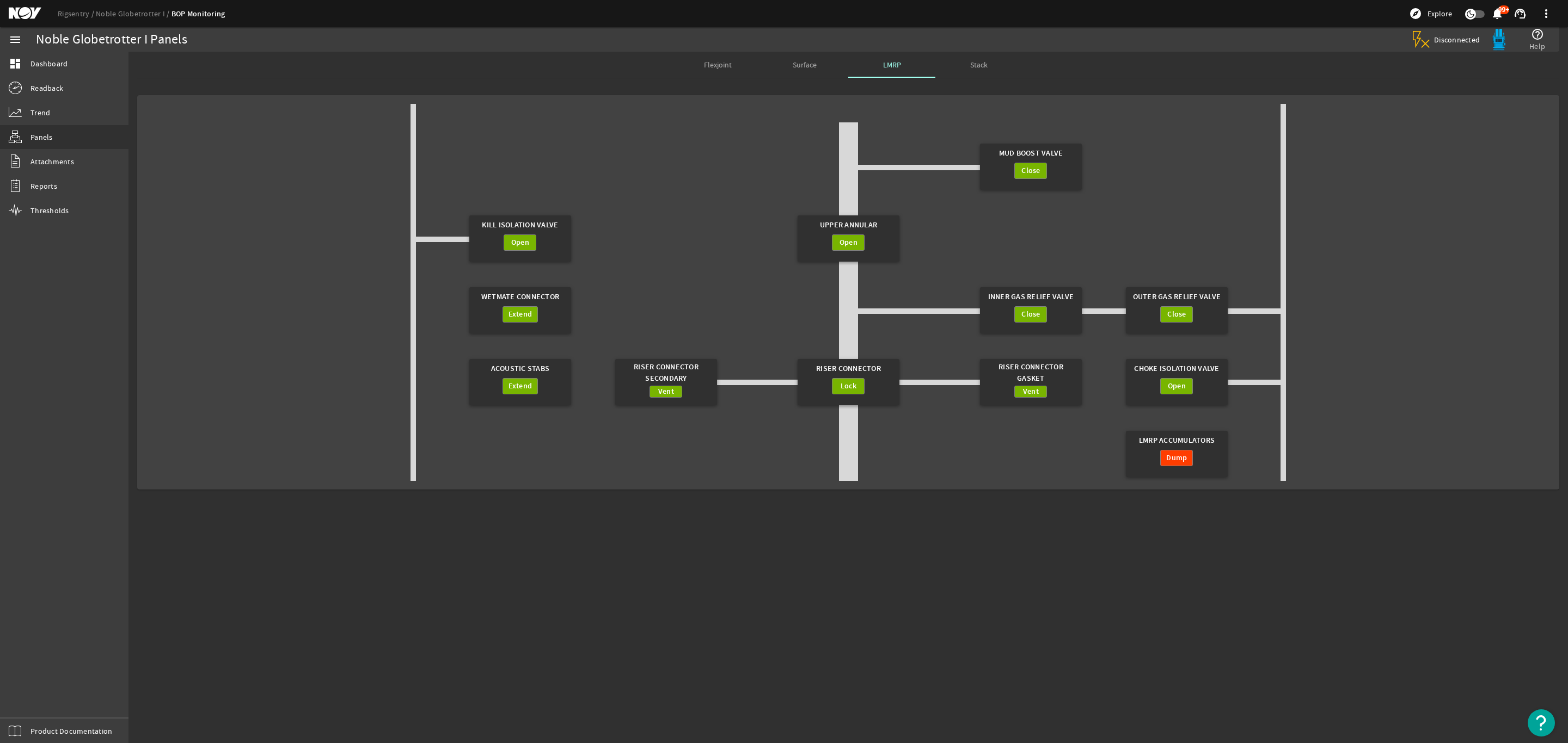
click at [980, 64] on span "Stack" at bounding box center [979, 64] width 18 height 7
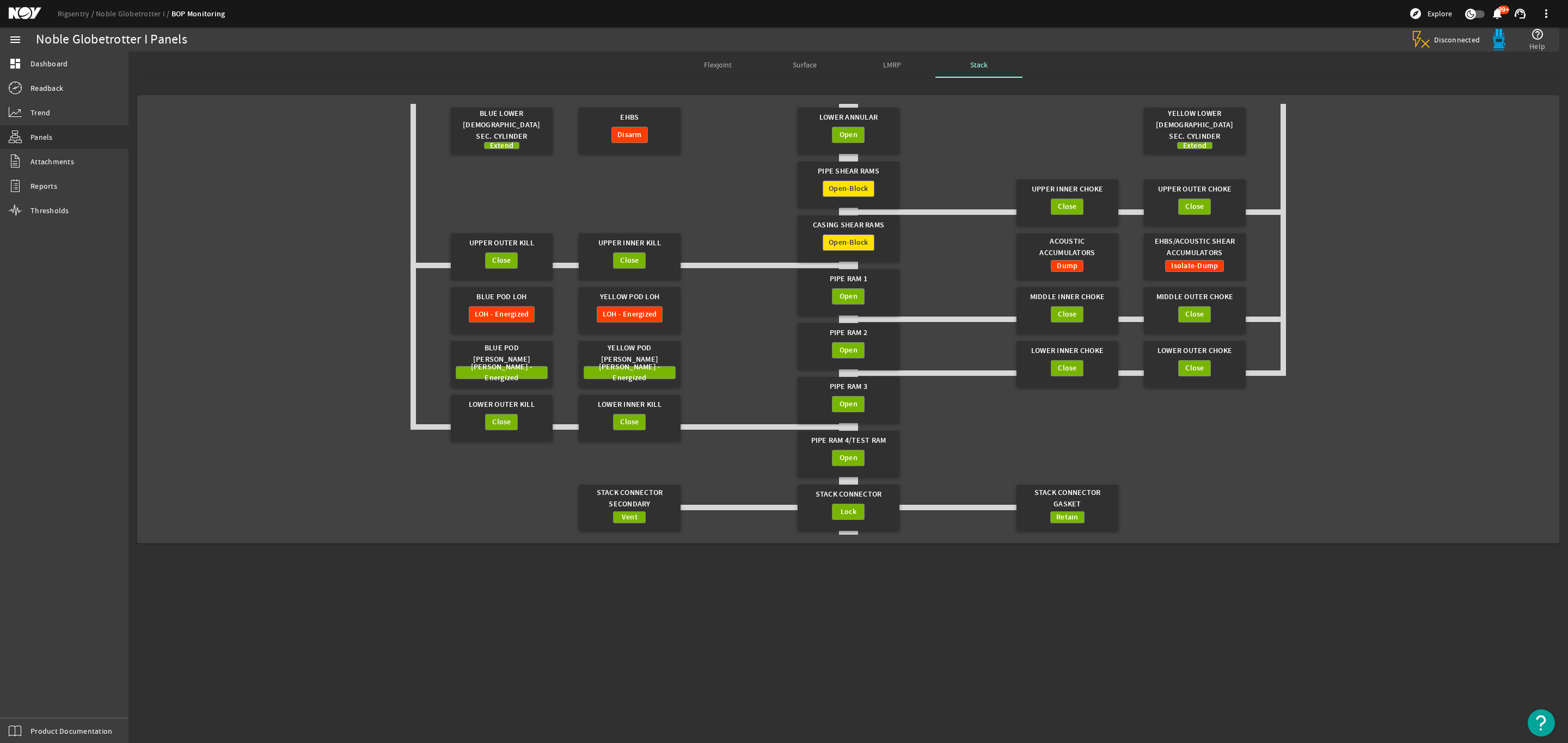
drag, startPoint x: 792, startPoint y: 79, endPoint x: 796, endPoint y: 86, distance: 8.1
click at [794, 82] on rigsentry-tab "Flexjoint Surface LMRP Stack Blue Lower [DEMOGRAPHIC_DATA] Sec. Cylinder Extend…" at bounding box center [848, 302] width 1439 height 500
click at [813, 72] on span "Surface" at bounding box center [804, 65] width 24 height 26
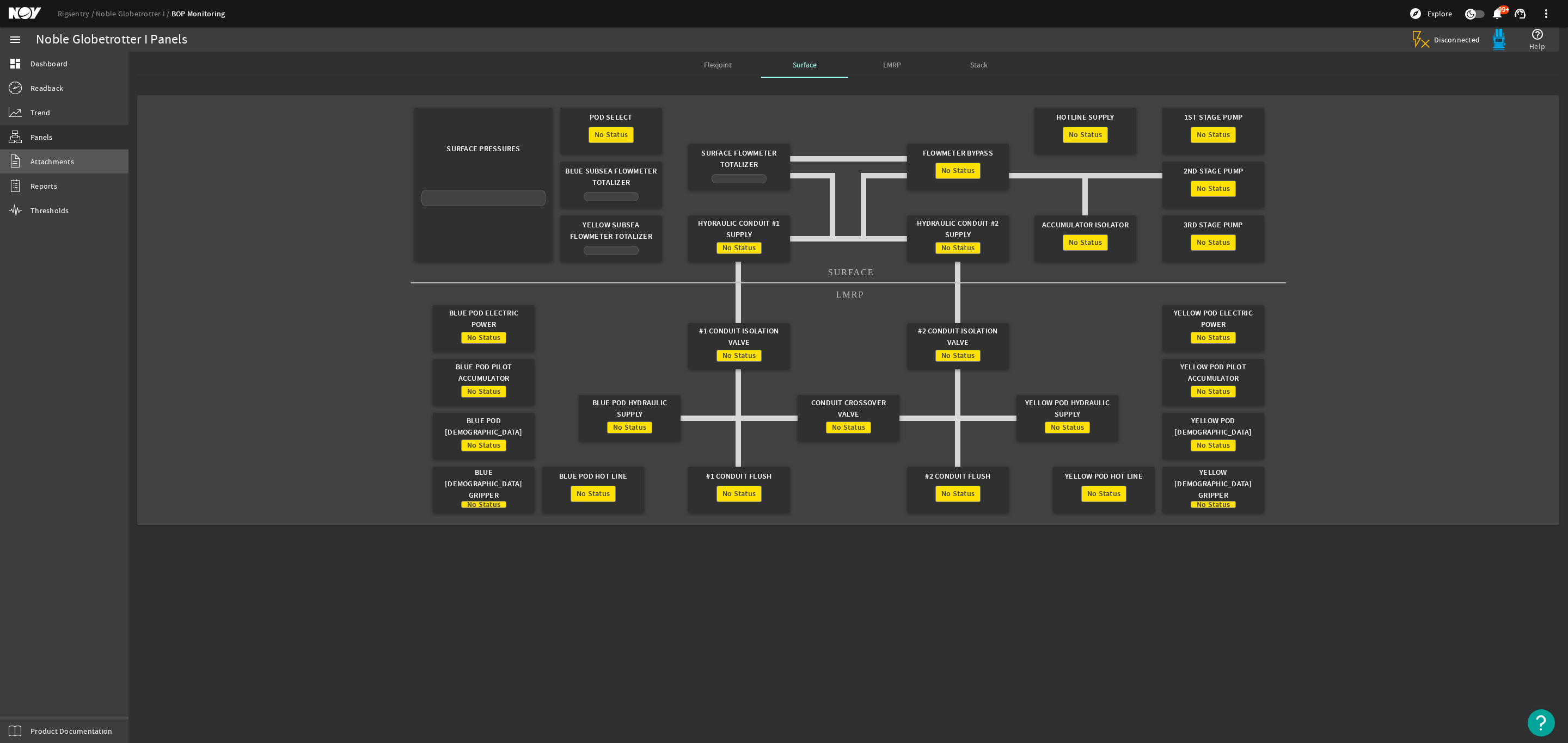
click at [70, 157] on span "Attachments" at bounding box center [53, 162] width 44 height 11
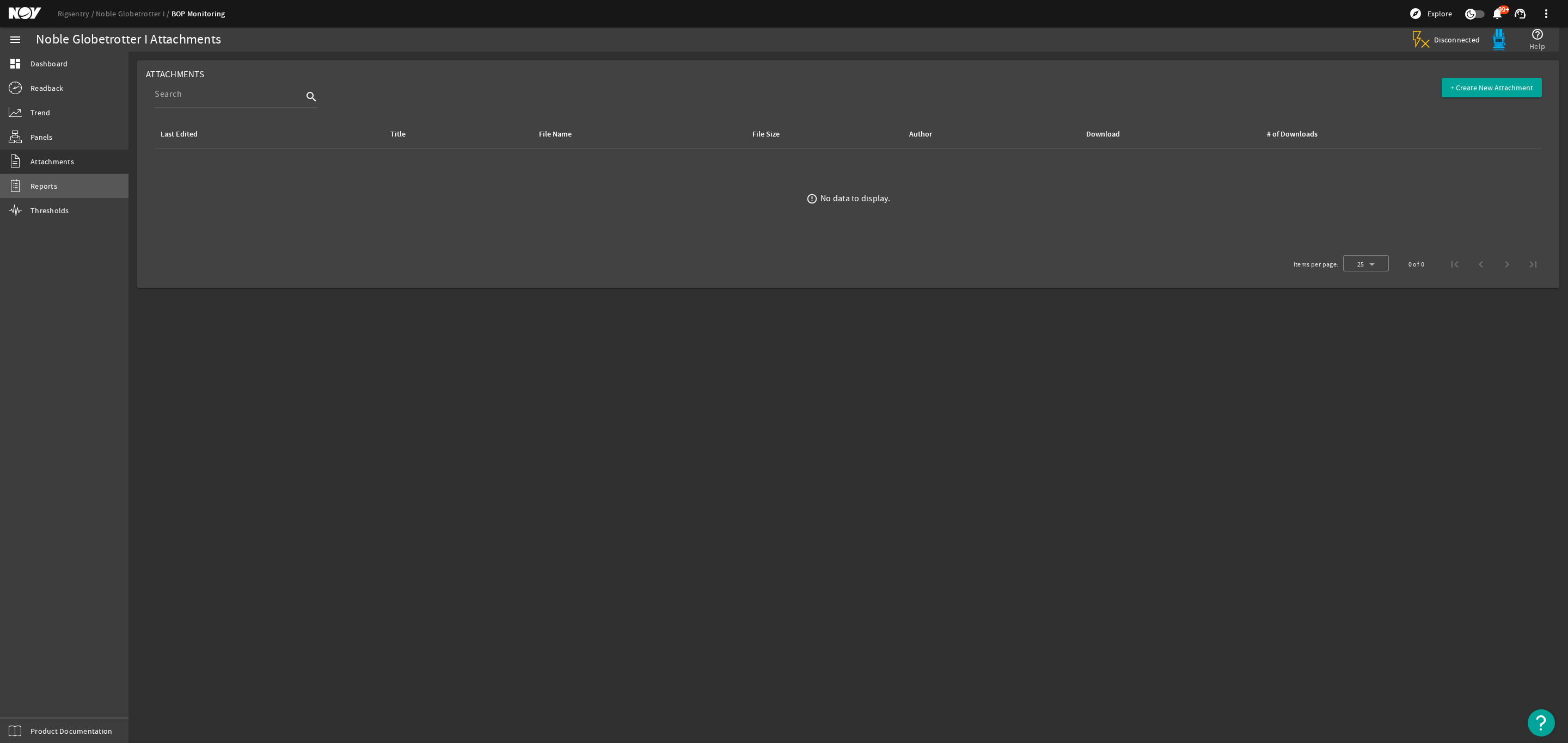
click at [59, 181] on link "Reports" at bounding box center [64, 186] width 129 height 24
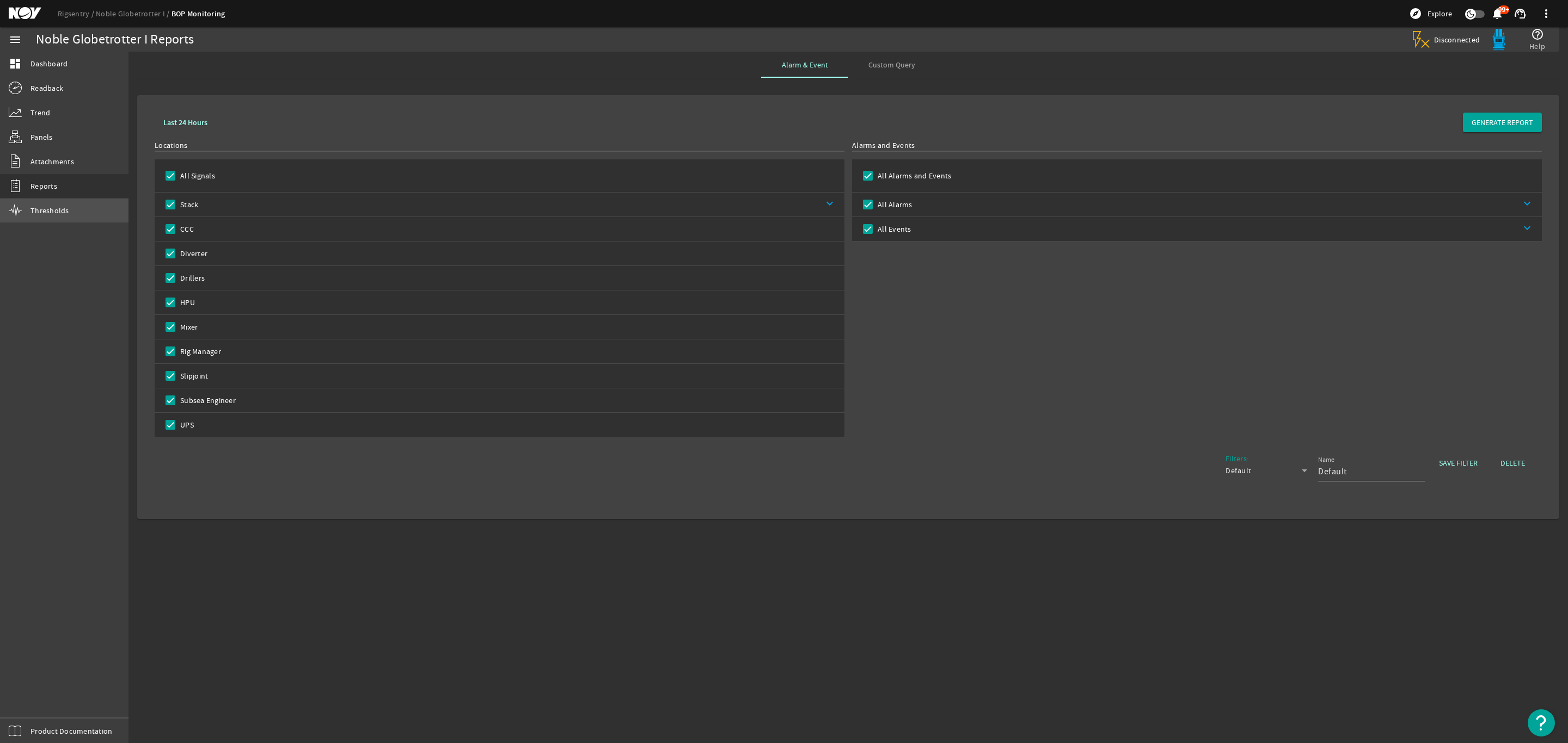
drag, startPoint x: 67, startPoint y: 211, endPoint x: 155, endPoint y: 266, distance: 103.8
click at [66, 211] on span "Thresholds" at bounding box center [50, 210] width 39 height 11
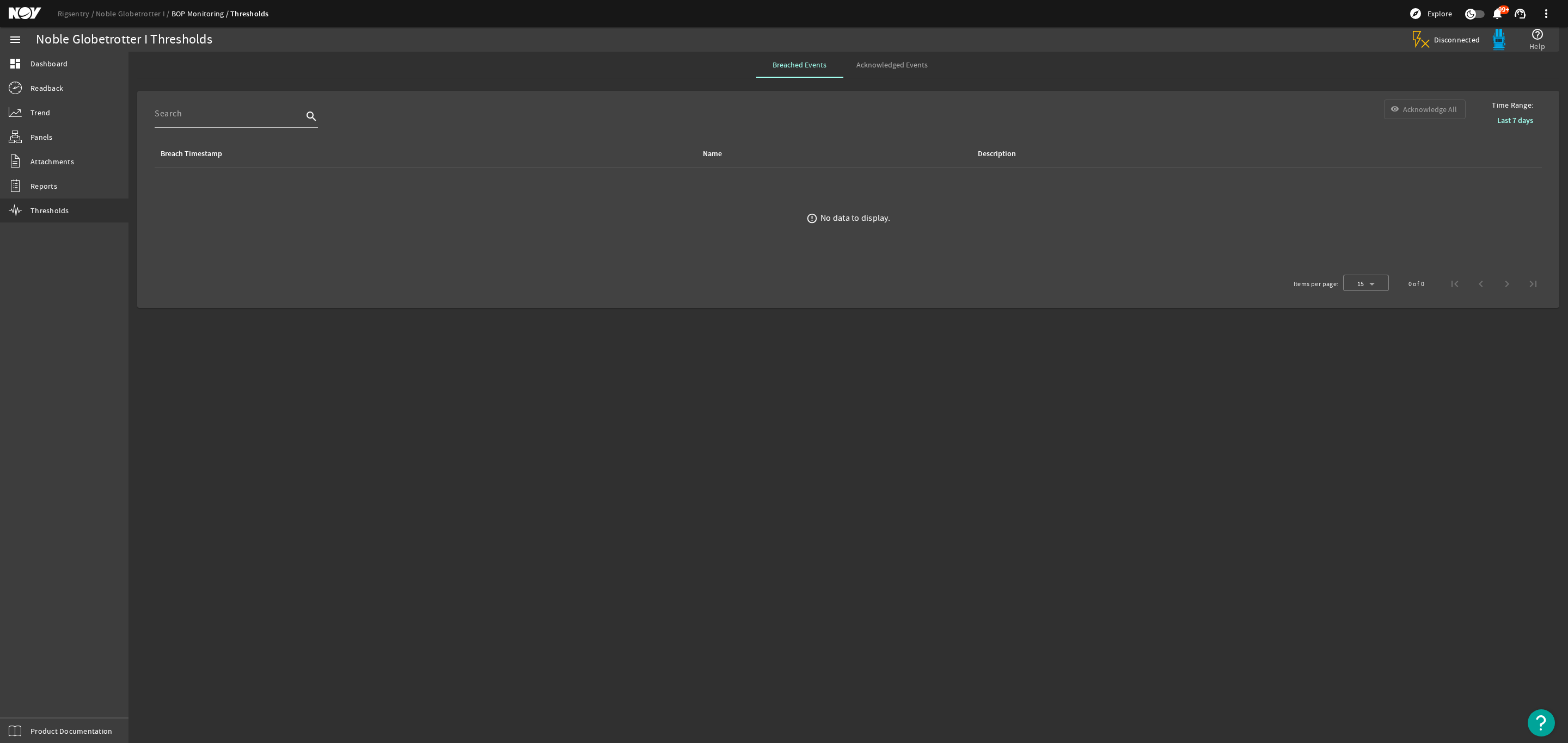
click at [893, 69] on span "Acknowledged Events" at bounding box center [891, 65] width 71 height 26
drag, startPoint x: 953, startPoint y: 575, endPoint x: 918, endPoint y: 554, distance: 40.8
click at [951, 573] on mat-sidenav-content "Noble Globetrotter I Thresholds Disconnected help_outline Help Breached Events …" at bounding box center [848, 398] width 1439 height 692
drag, startPoint x: 1027, startPoint y: 538, endPoint x: 1023, endPoint y: 534, distance: 5.7
click at [1026, 539] on mat-sidenav-content "Noble Globetrotter I Thresholds Disconnected help_outline Help Breached Events …" at bounding box center [848, 398] width 1439 height 692
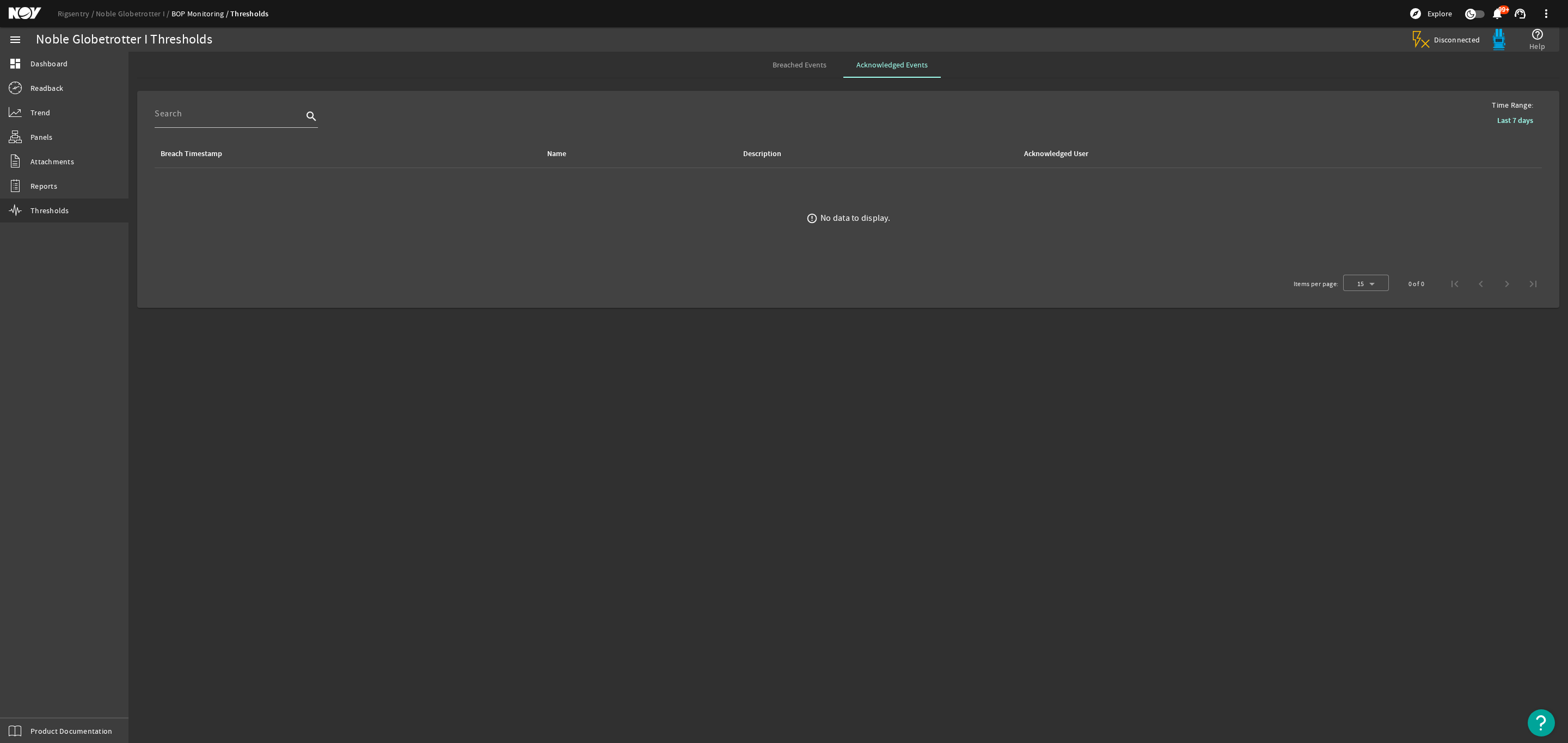
drag, startPoint x: 871, startPoint y: 436, endPoint x: 864, endPoint y: 412, distance: 25.0
click at [872, 437] on mat-sidenav-content "Noble Globetrotter I Thresholds Disconnected help_outline Help Breached Events …" at bounding box center [848, 398] width 1439 height 692
click at [805, 58] on span "Breached Events" at bounding box center [800, 65] width 54 height 26
click at [912, 69] on span "Acknowledged Events" at bounding box center [891, 65] width 71 height 26
click at [45, 184] on span "Reports" at bounding box center [44, 186] width 26 height 11
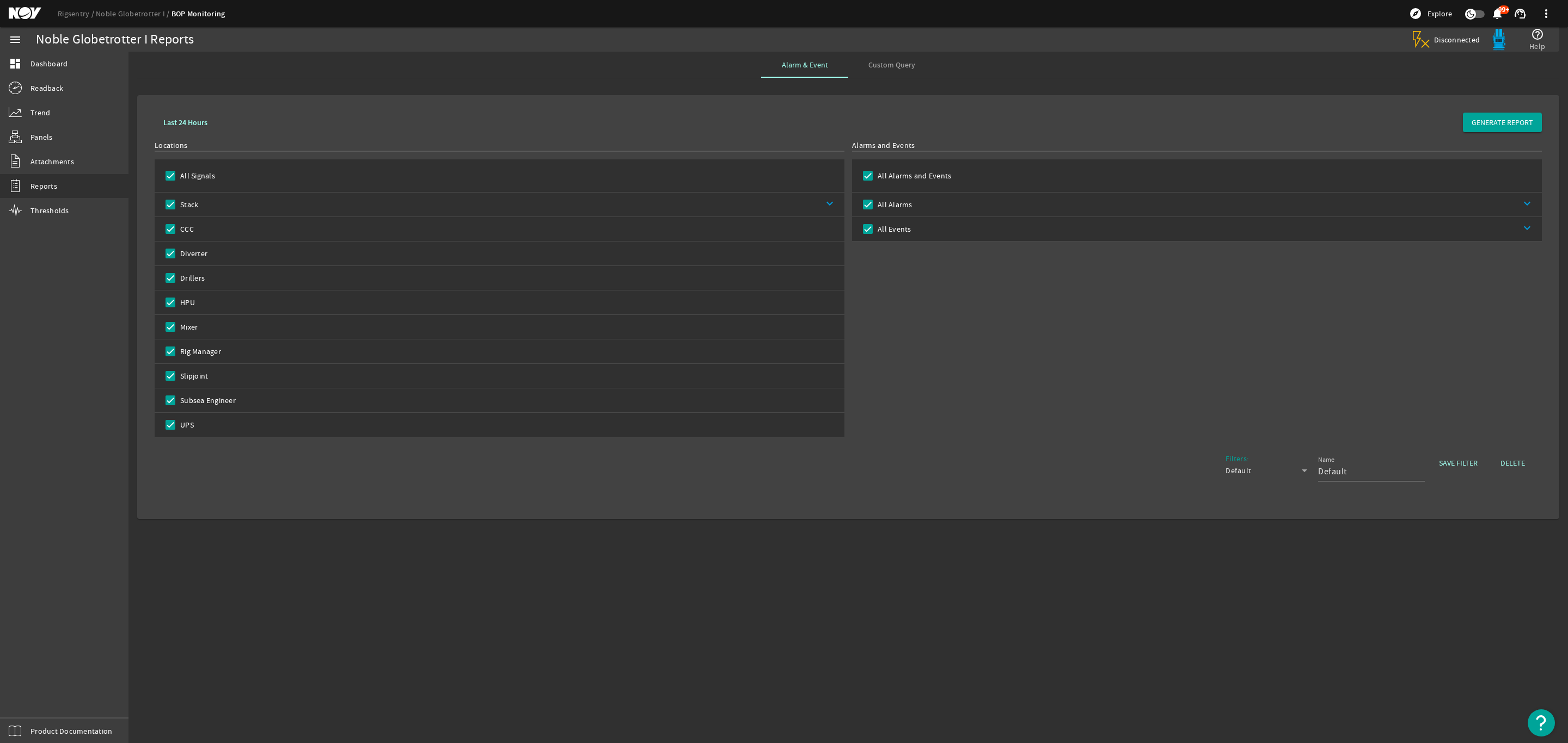
click at [887, 64] on span "Custom Query" at bounding box center [892, 64] width 47 height 7
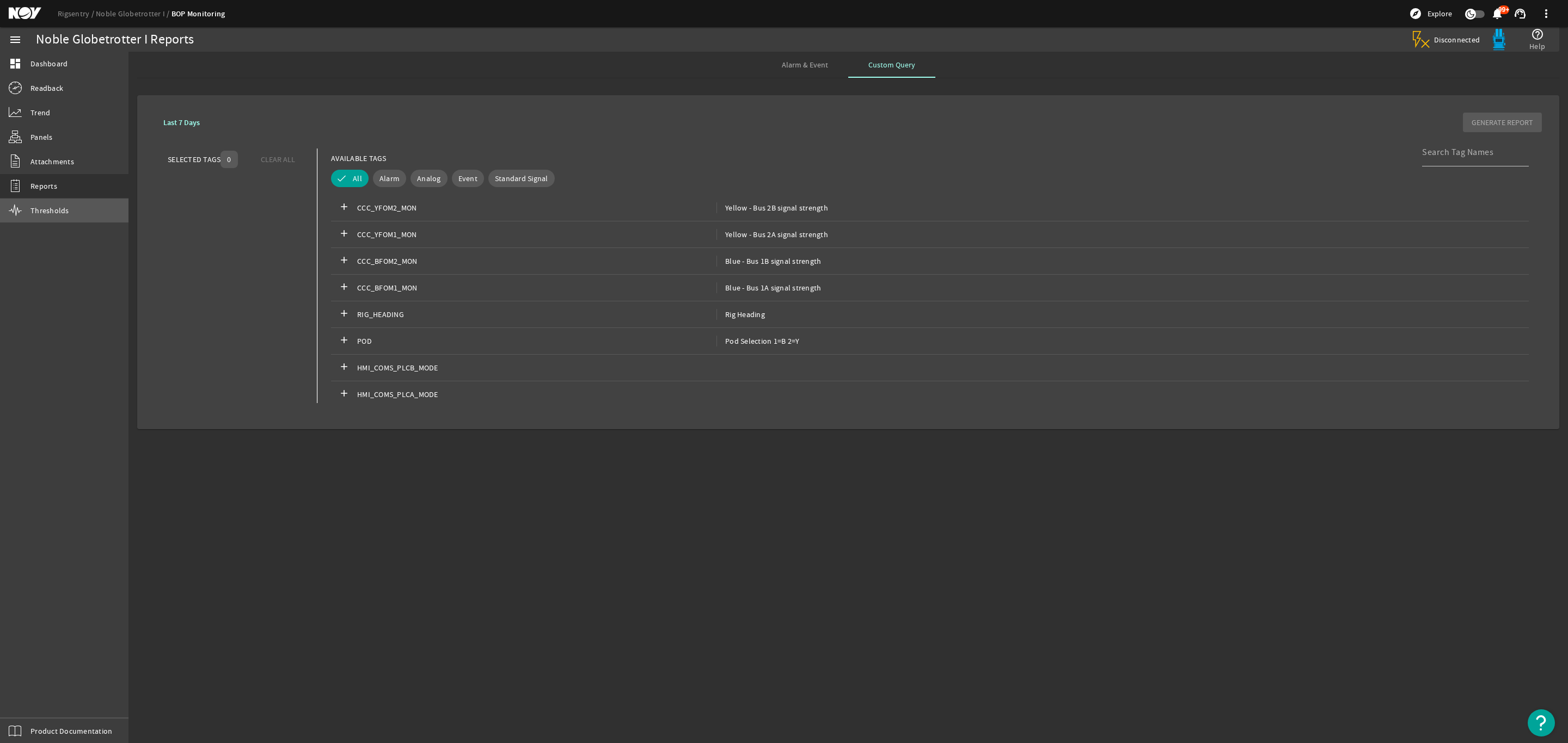
click at [42, 206] on span "Thresholds" at bounding box center [50, 210] width 39 height 11
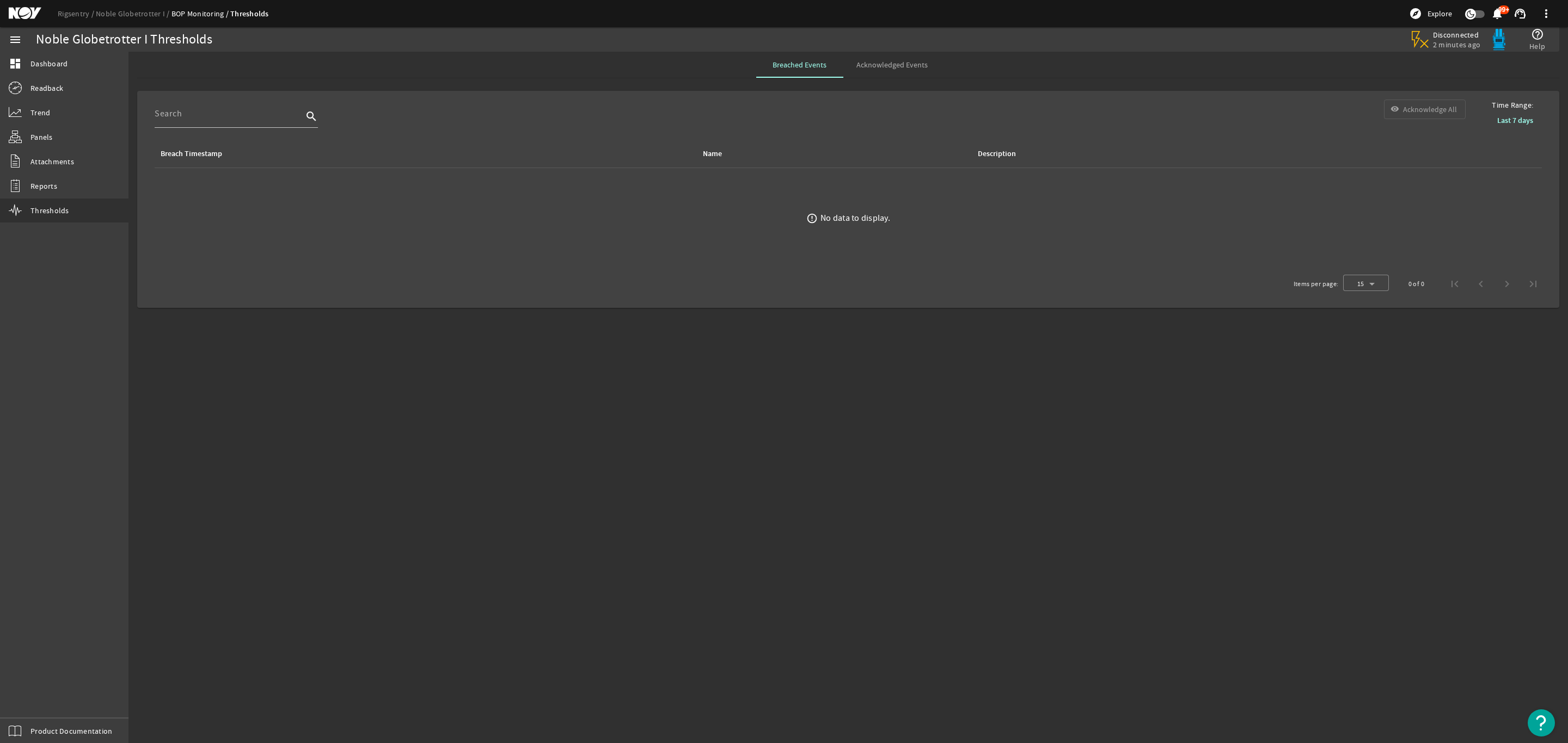
drag, startPoint x: 1434, startPoint y: 105, endPoint x: 1447, endPoint y: 111, distance: 14.3
click at [1433, 105] on div "search visibility Acknowledge All" at bounding box center [809, 119] width 1328 height 40
click at [1442, 112] on div "search visibility Acknowledge All" at bounding box center [809, 119] width 1328 height 40
drag, startPoint x: 1442, startPoint y: 112, endPoint x: 248, endPoint y: 256, distance: 1202.7
click at [1440, 112] on div "search visibility Acknowledge All" at bounding box center [809, 119] width 1328 height 40
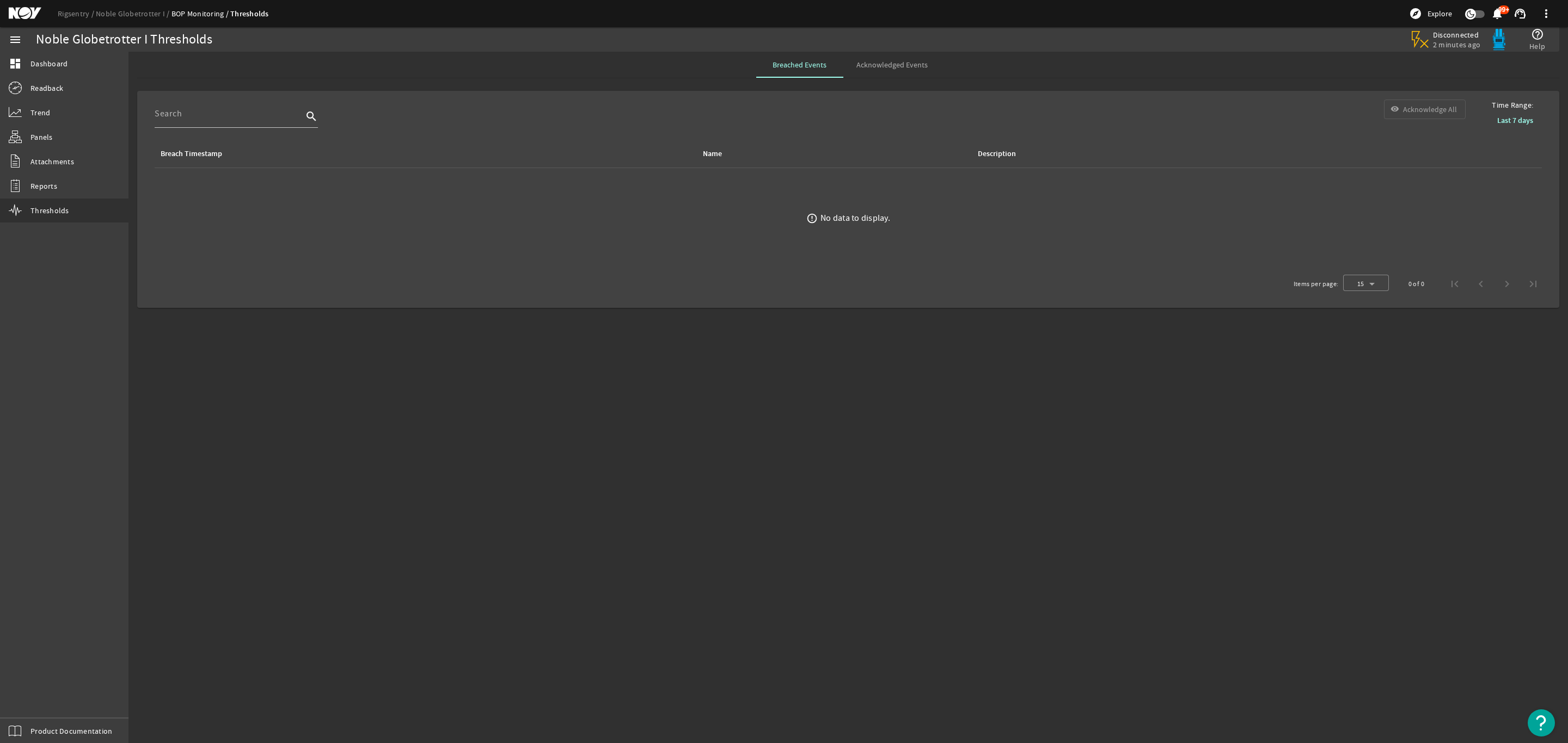
click at [346, 162] on th "Breach Timestamp" at bounding box center [425, 154] width 542 height 29
drag, startPoint x: 302, startPoint y: 269, endPoint x: 283, endPoint y: 246, distance: 29.8
click at [299, 269] on div "Items per page: 15 0 of 0" at bounding box center [847, 284] width 1404 height 31
click at [190, 148] on div "Breach Timestamp" at bounding box center [191, 154] width 61 height 12
click at [954, 366] on mat-sidenav-content "Noble Globetrotter I Thresholds Disconnected 2 minutes ago help_outline Help Br…" at bounding box center [848, 398] width 1439 height 692
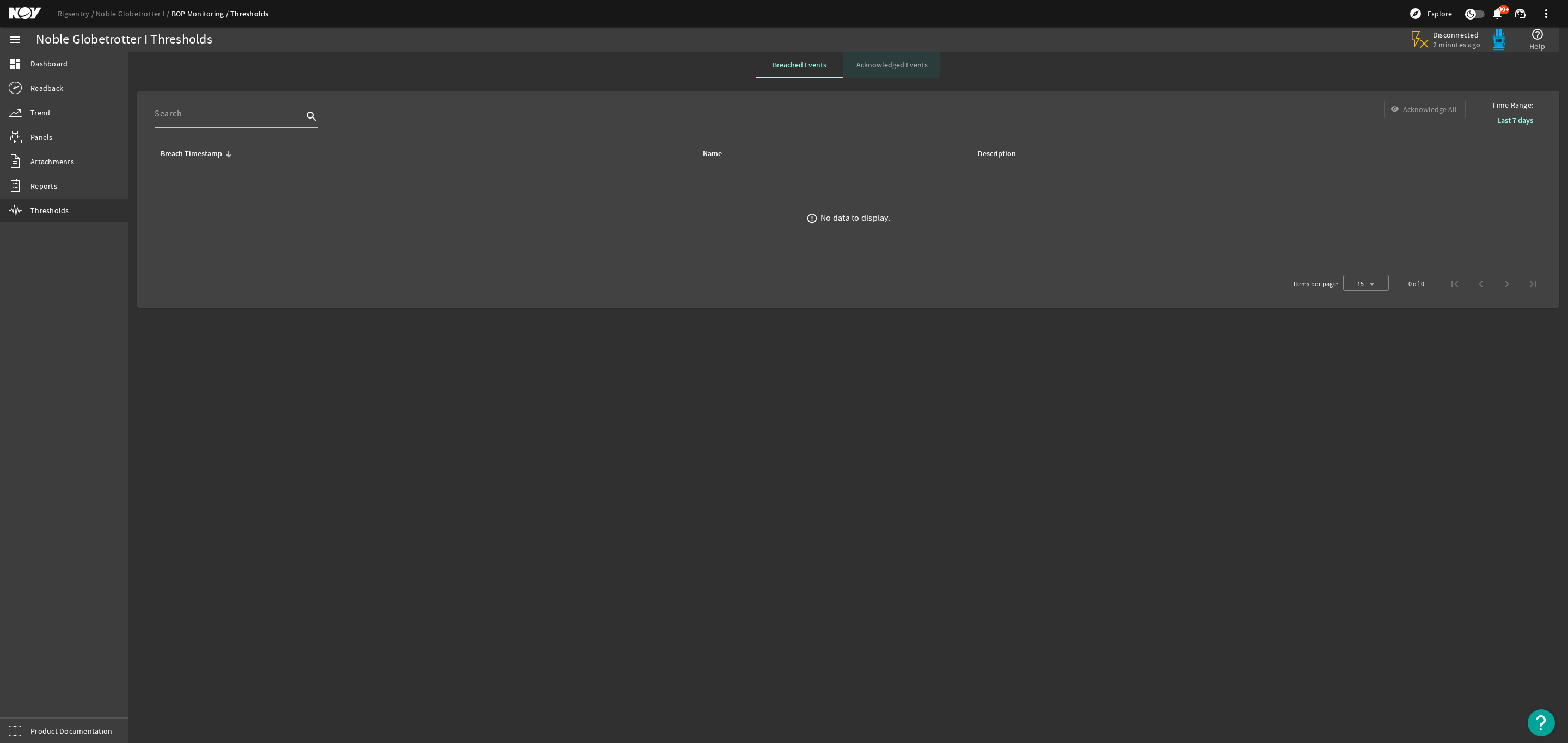
click at [888, 65] on span "Acknowledged Events" at bounding box center [891, 64] width 71 height 7
click at [805, 63] on span "Breached Events" at bounding box center [800, 64] width 54 height 7
click at [1431, 105] on div "search visibility Acknowledge All" at bounding box center [809, 119] width 1328 height 40
click at [1436, 112] on div "search visibility Acknowledge All" at bounding box center [809, 119] width 1328 height 40
click at [230, 108] on input at bounding box center [228, 114] width 148 height 13
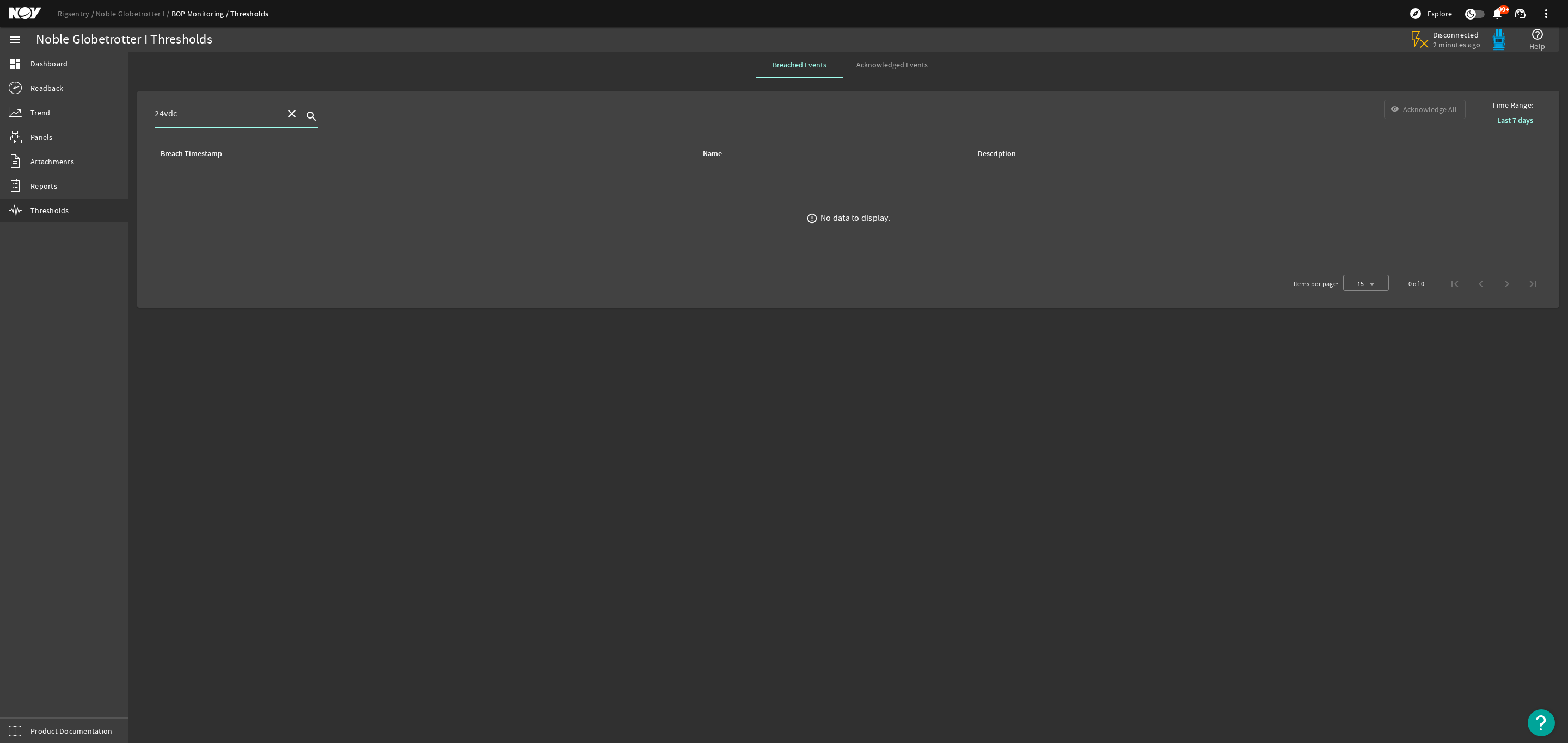
type input "24vdc"
click at [72, 207] on link "Thresholds" at bounding box center [64, 211] width 129 height 24
drag, startPoint x: 768, startPoint y: 335, endPoint x: 749, endPoint y: 325, distance: 21.5
click at [765, 331] on mat-sidenav-content "Noble Globetrotter I Thresholds Disconnected 2 minutes ago help_outline Help Br…" at bounding box center [848, 398] width 1439 height 692
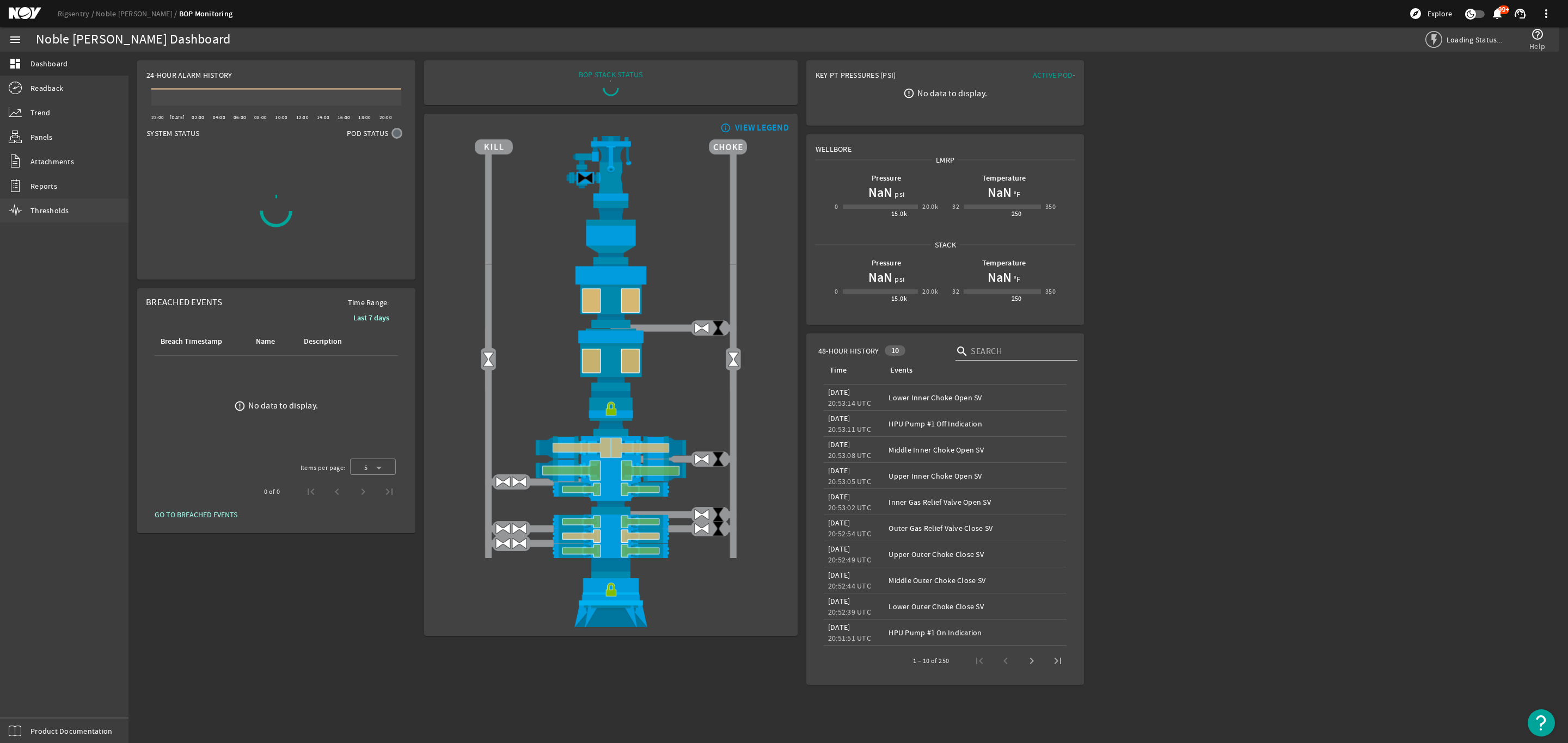
click at [59, 212] on span "Thresholds" at bounding box center [50, 210] width 39 height 11
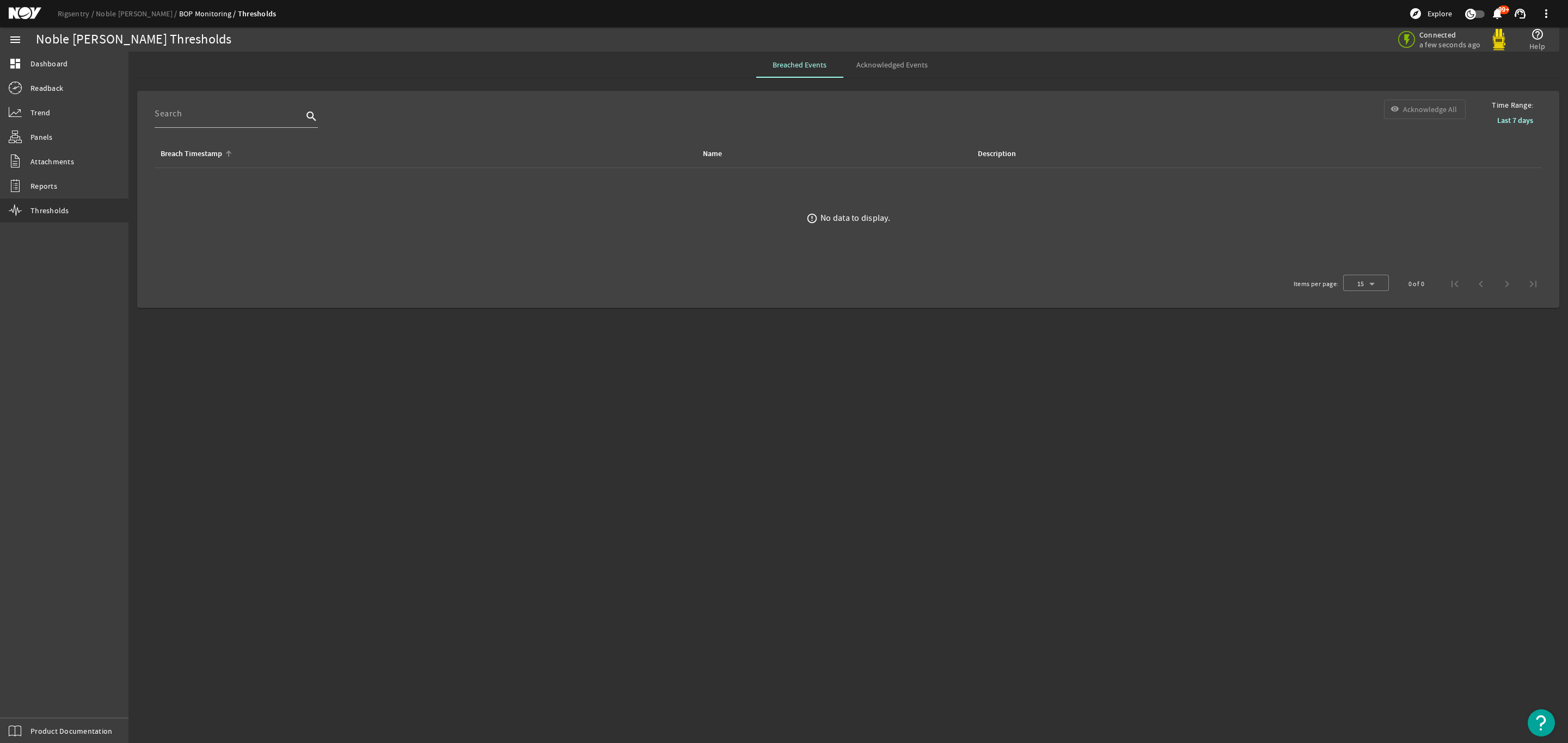
drag, startPoint x: 195, startPoint y: 152, endPoint x: 249, endPoint y: 148, distance: 54.1
click at [195, 152] on div "Breach Timestamp" at bounding box center [191, 154] width 61 height 12
click at [804, 69] on span "Breached Events" at bounding box center [800, 64] width 54 height 7
click at [890, 78] on span "Acknowledged Events" at bounding box center [891, 65] width 71 height 26
click at [836, 221] on div "No data to display." at bounding box center [855, 218] width 70 height 11
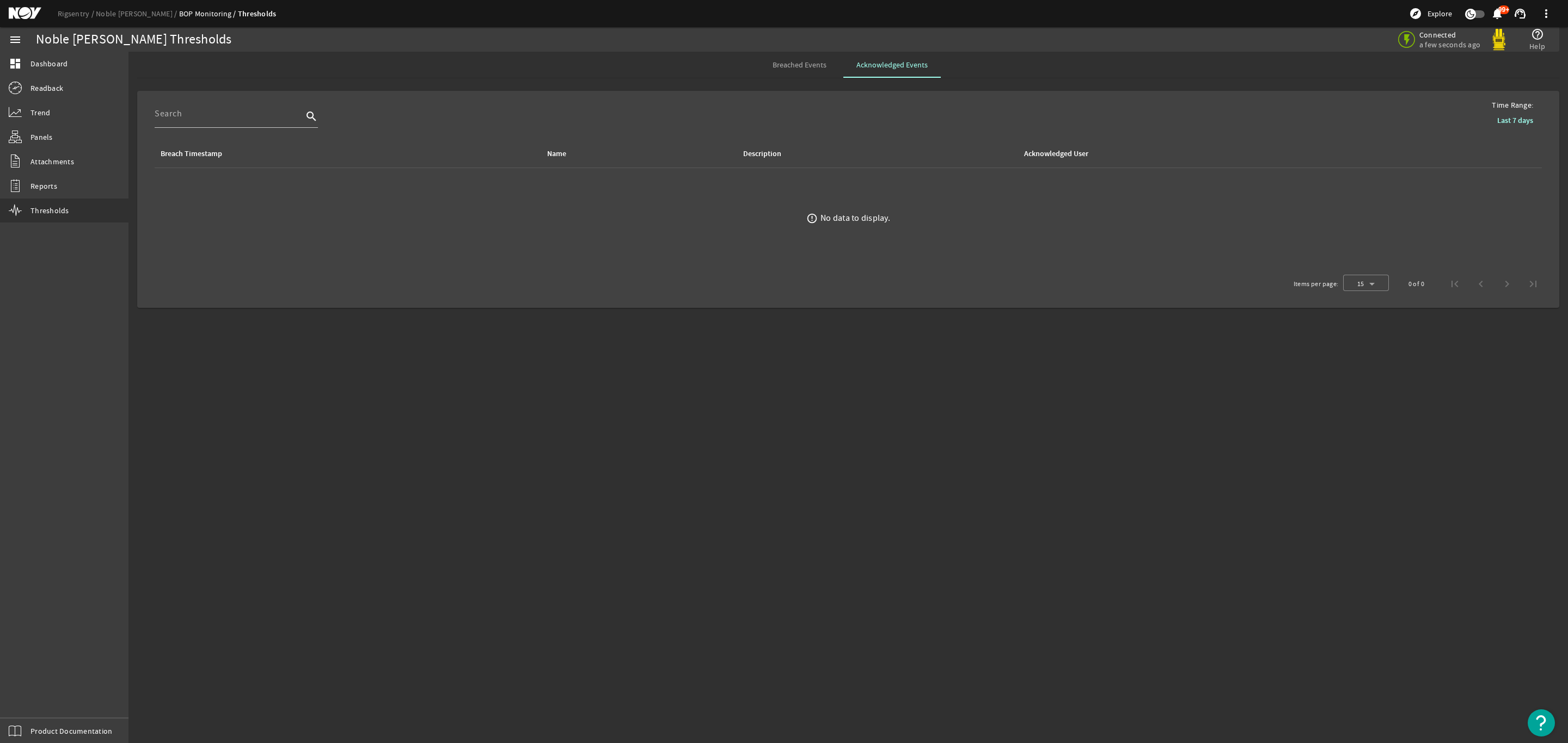
click at [877, 217] on div "No data to display." at bounding box center [855, 218] width 70 height 11
click at [875, 216] on div "No data to display." at bounding box center [855, 218] width 70 height 11
drag, startPoint x: 800, startPoint y: 67, endPoint x: 800, endPoint y: 75, distance: 8.0
click at [800, 70] on span "Breached Events" at bounding box center [800, 65] width 54 height 26
click at [204, 149] on div "Breach Timestamp" at bounding box center [191, 154] width 61 height 12
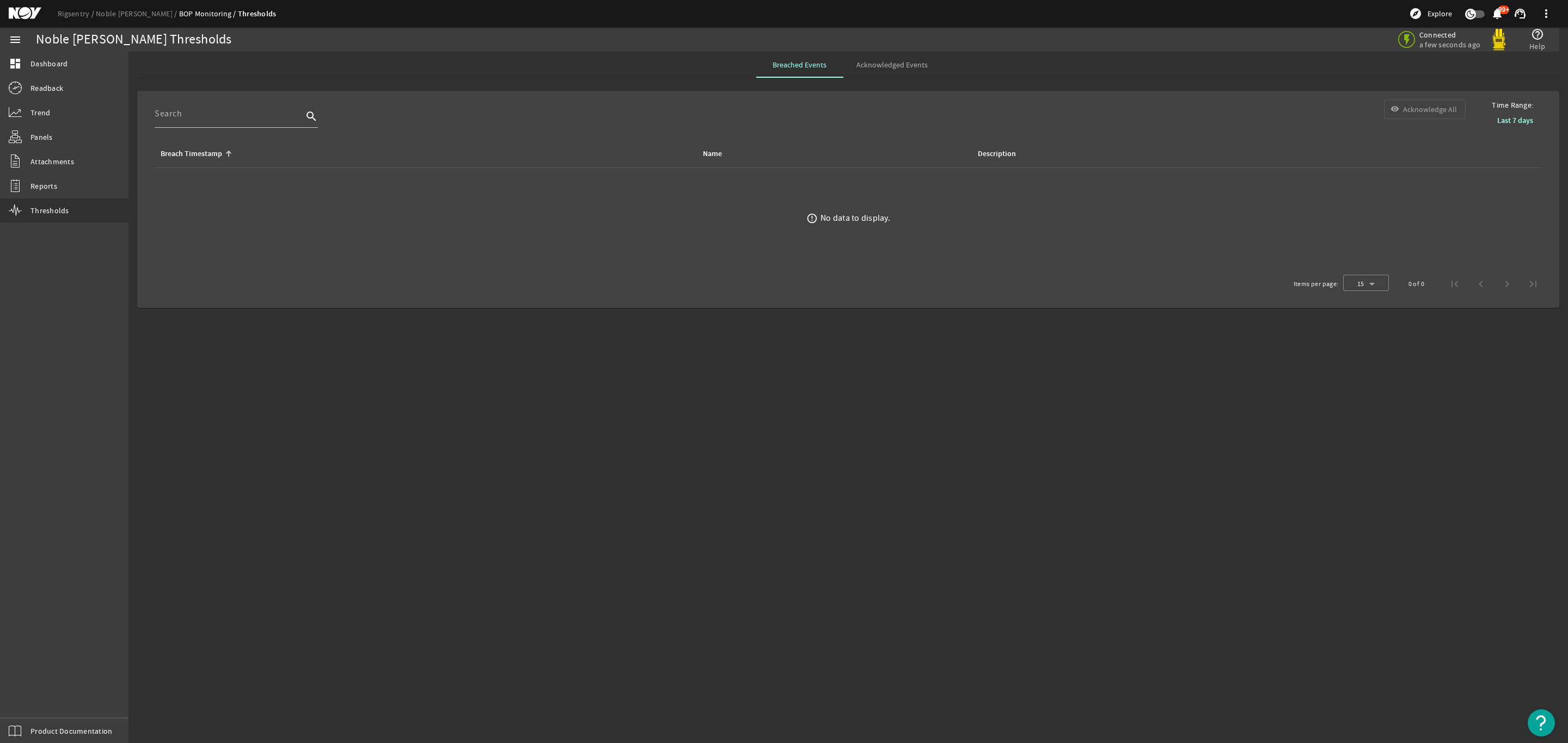
click at [209, 154] on div "Breach Timestamp" at bounding box center [191, 154] width 61 height 12
drag, startPoint x: 536, startPoint y: 167, endPoint x: 521, endPoint y: 155, distance: 19.2
click at [534, 165] on th "Breach Timestamp" at bounding box center [425, 154] width 542 height 29
drag, startPoint x: 50, startPoint y: 184, endPoint x: 91, endPoint y: 176, distance: 41.8
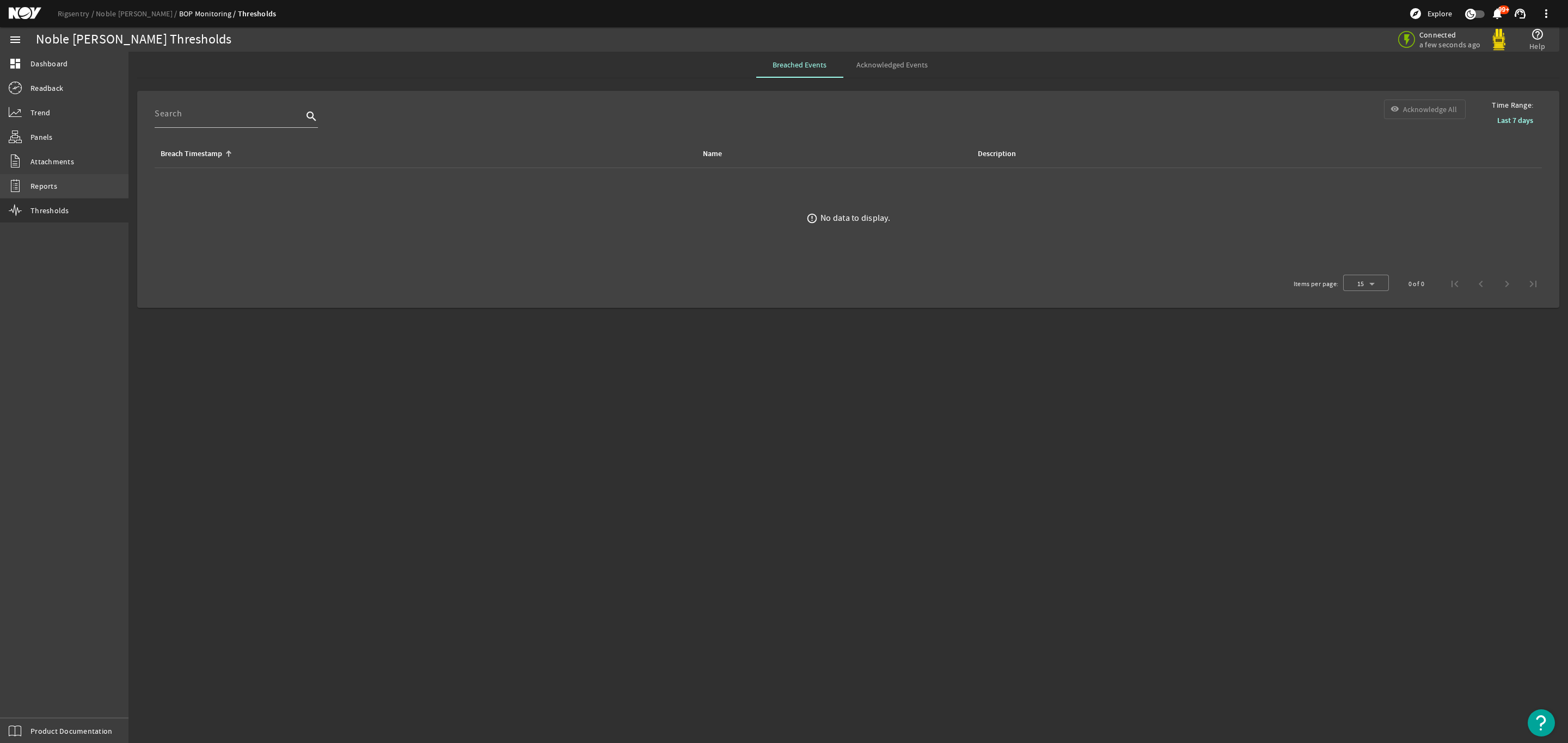
click at [50, 184] on span "Reports" at bounding box center [44, 186] width 26 height 11
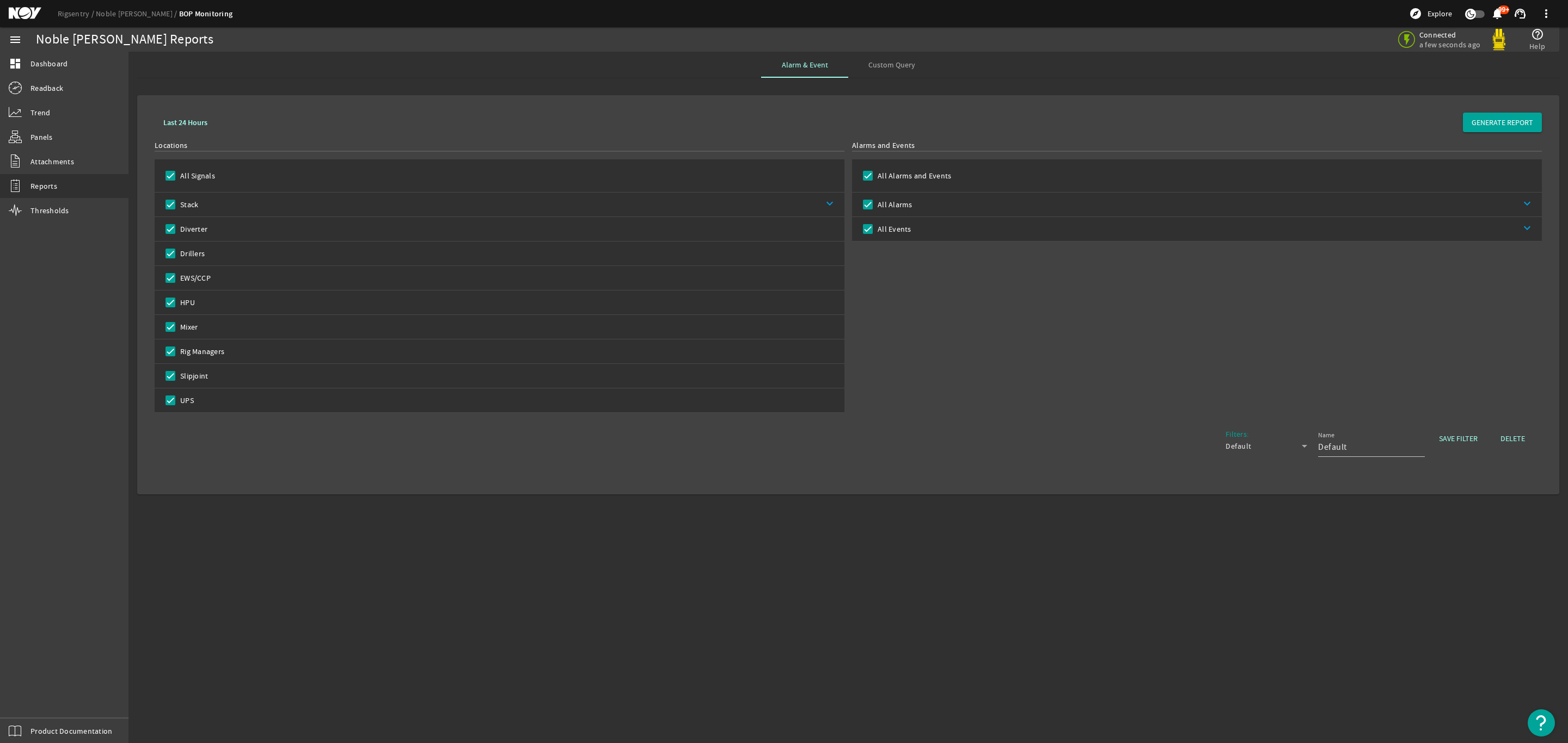
drag, startPoint x: 64, startPoint y: 205, endPoint x: 135, endPoint y: 198, distance: 71.3
click at [64, 205] on span "Thresholds" at bounding box center [50, 210] width 39 height 11
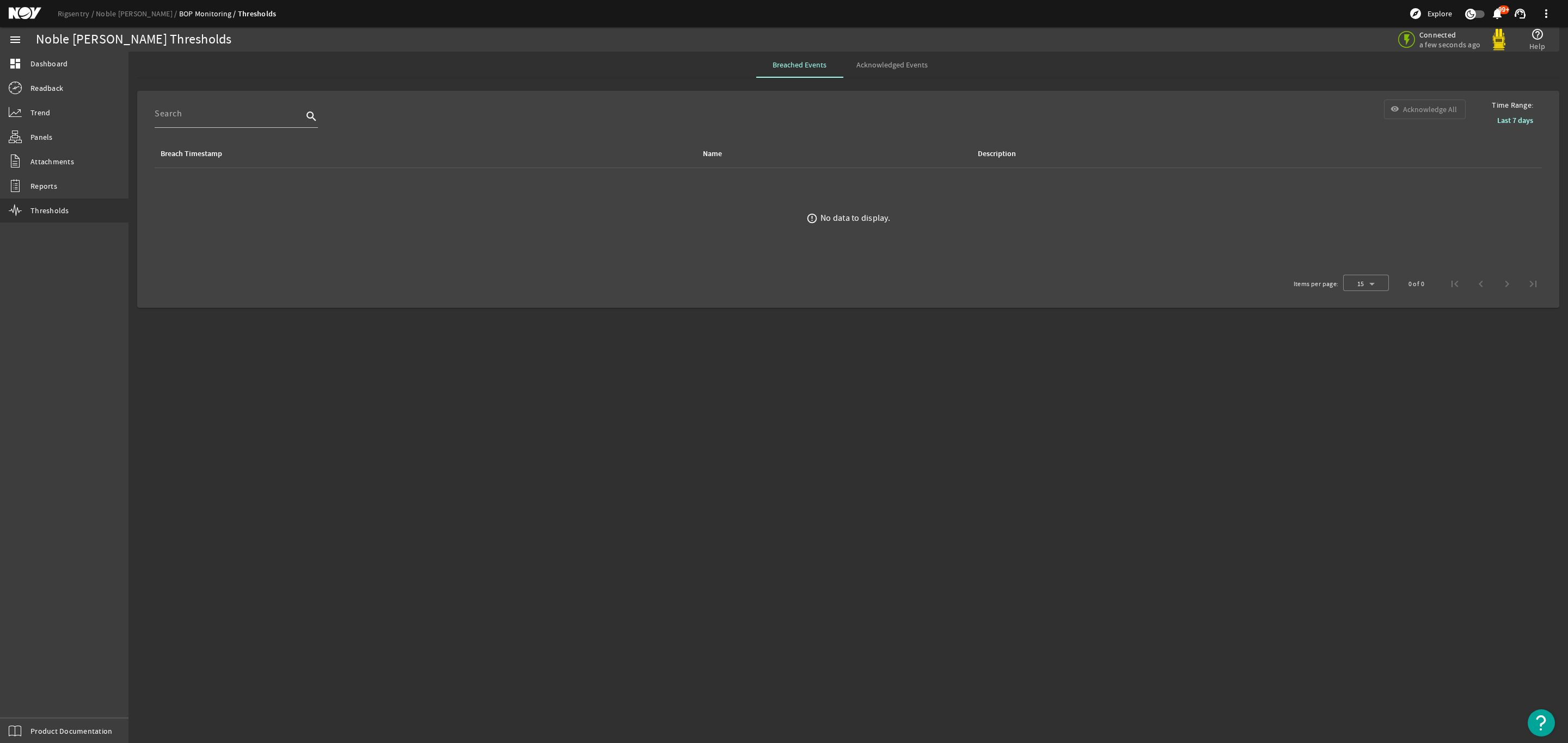
drag, startPoint x: 920, startPoint y: 99, endPoint x: 773, endPoint y: 61, distance: 151.8
click at [920, 98] on mat-card "Time Range: Last 7 days search visibility Acknowledge All Breach Timestamp Name…" at bounding box center [847, 199] width 1422 height 217
click at [1075, 72] on div "Breached Events Acknowledged Events" at bounding box center [847, 65] width 1422 height 26
drag, startPoint x: 888, startPoint y: 105, endPoint x: 897, endPoint y: 65, distance: 41.0
click at [888, 105] on div "search visibility Acknowledge All" at bounding box center [809, 119] width 1328 height 40
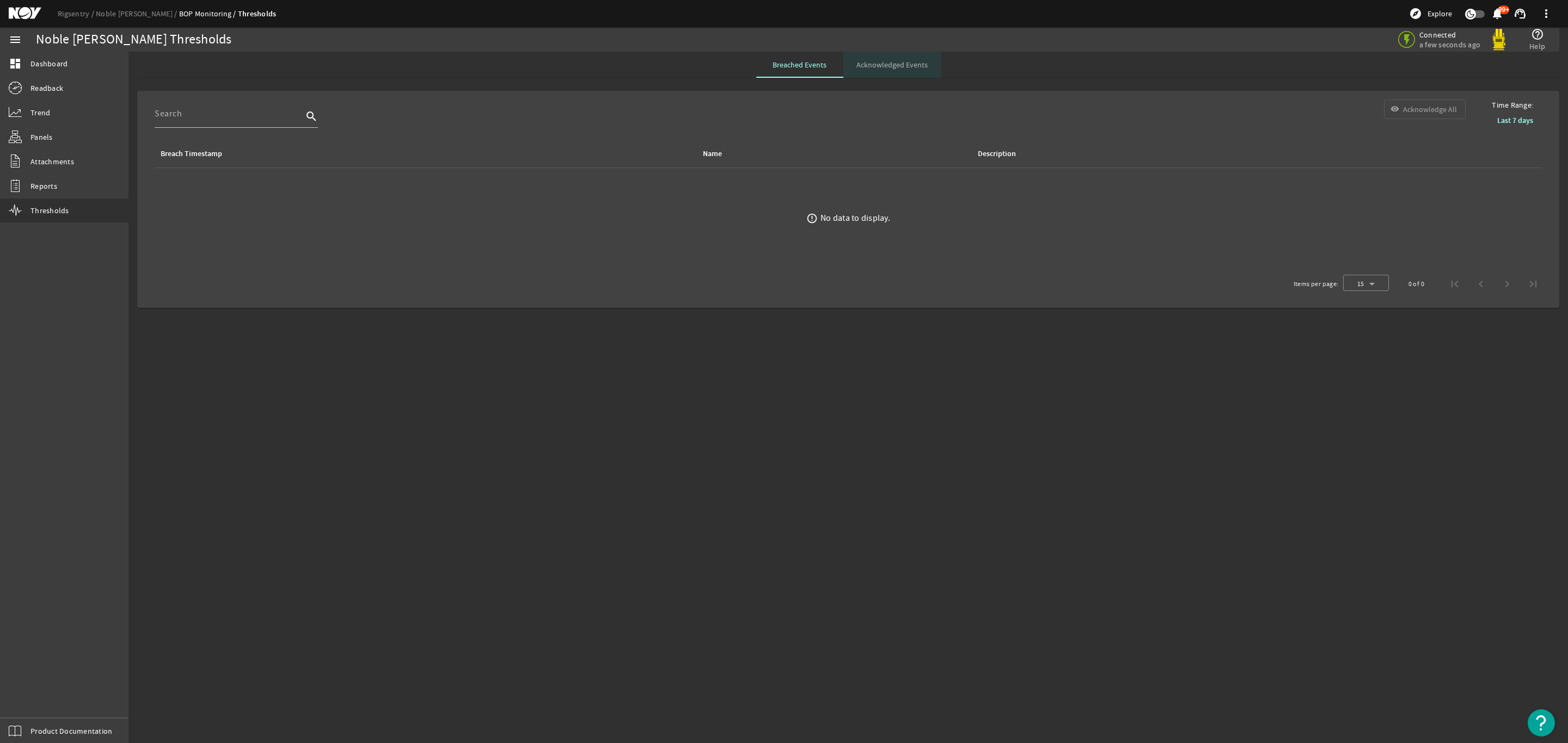
click at [900, 63] on span "Acknowledged Events" at bounding box center [891, 64] width 71 height 7
drag, startPoint x: 1006, startPoint y: 261, endPoint x: 516, endPoint y: 224, distance: 491.4
click at [995, 258] on ds-error-state "error_outline No data to display." at bounding box center [847, 219] width 1404 height 101
click at [1050, 249] on ds-error-state "error_outline No data to display." at bounding box center [847, 219] width 1404 height 101
click at [493, 325] on mat-sidenav-content "Noble Tom Madden Thresholds Connected a few seconds ago help_outline Help Breac…" at bounding box center [848, 398] width 1439 height 692
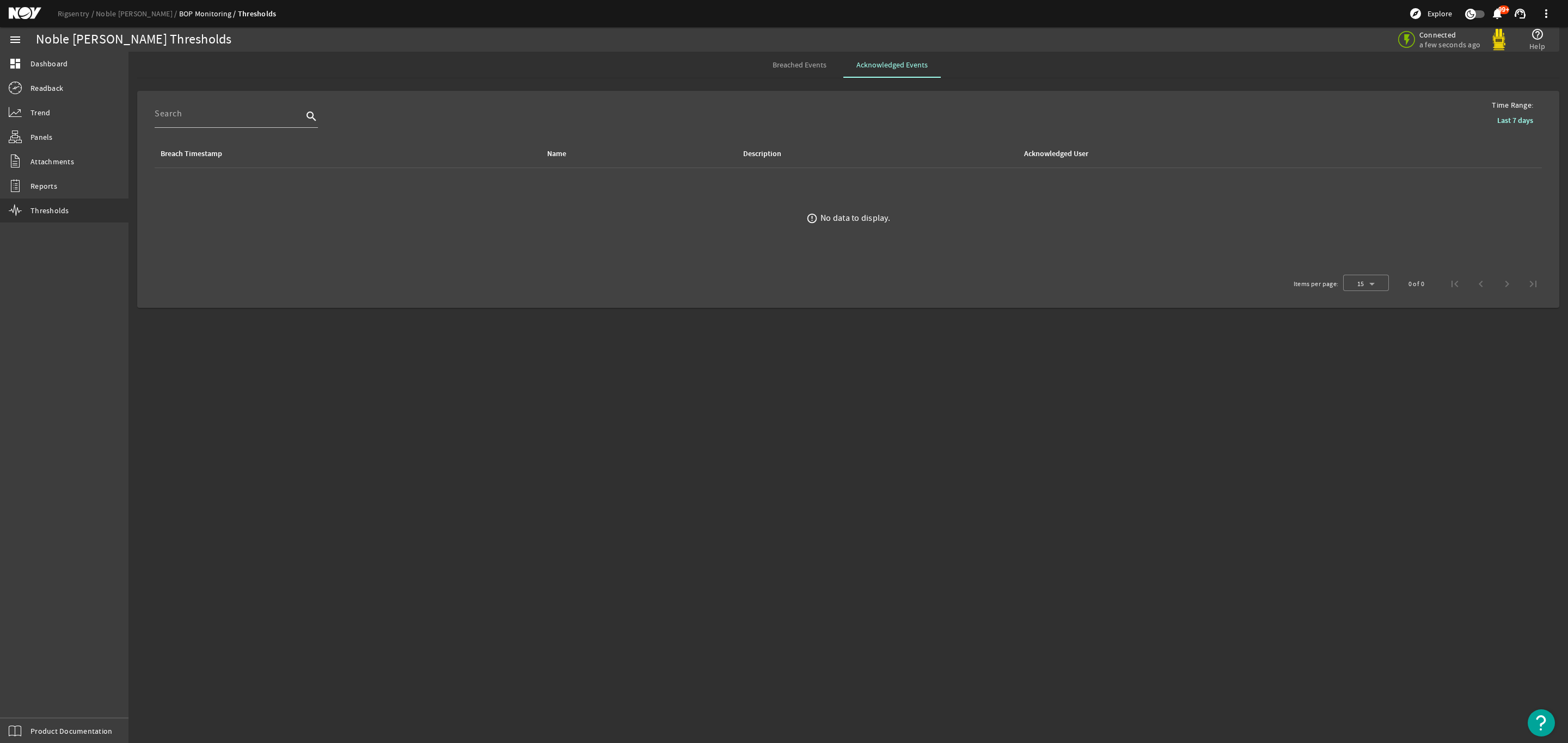
click at [795, 66] on span "Breached Events" at bounding box center [800, 64] width 54 height 7
click at [40, 214] on span "Thresholds" at bounding box center [50, 210] width 39 height 11
click at [926, 67] on div "Acknowledged Events" at bounding box center [891, 65] width 97 height 26
click at [803, 65] on span "Breached Events" at bounding box center [800, 64] width 54 height 7
click at [884, 62] on span "Acknowledged Events" at bounding box center [891, 64] width 71 height 7
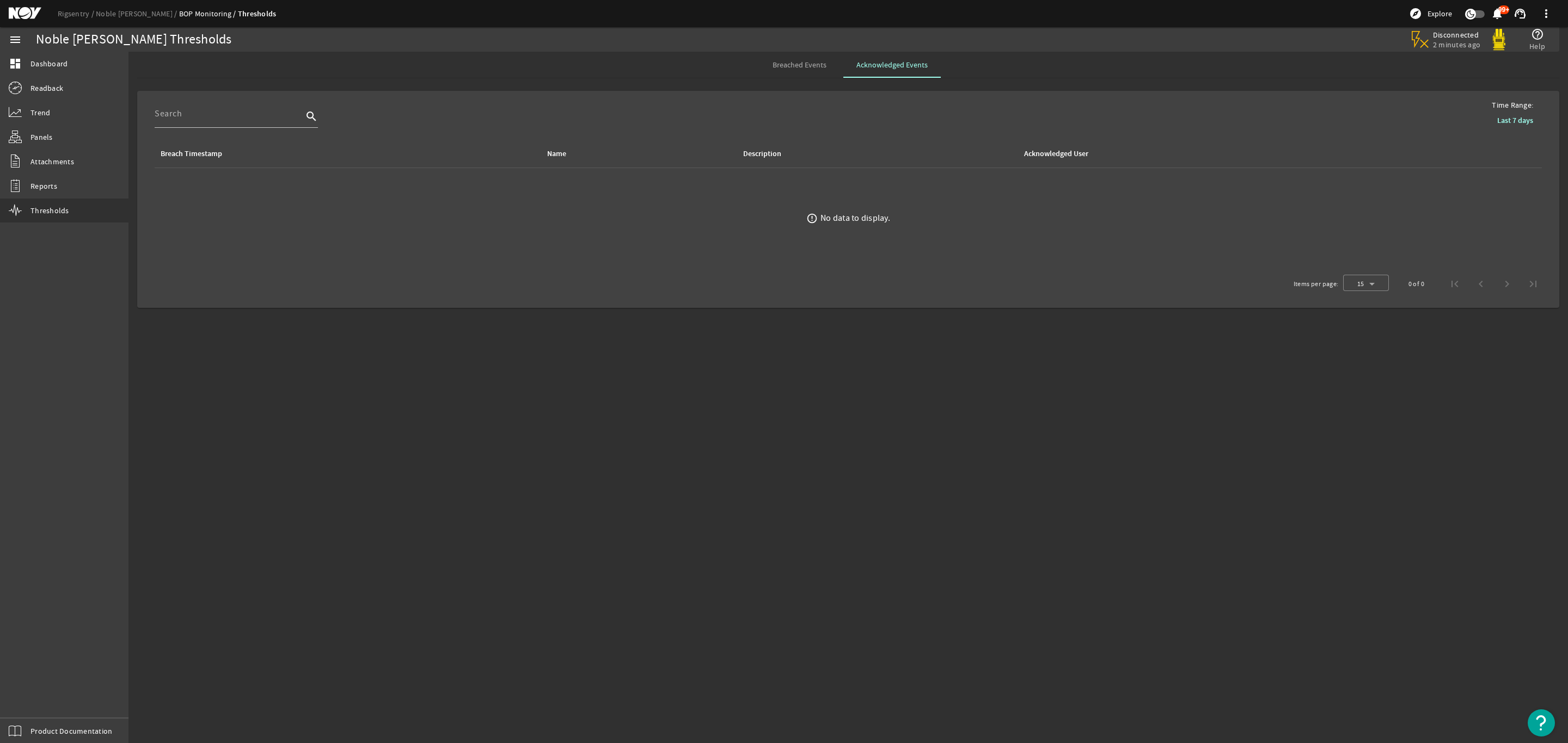
drag, startPoint x: 33, startPoint y: 12, endPoint x: 50, endPoint y: 10, distance: 17.1
click at [33, 12] on mat-icon at bounding box center [33, 14] width 49 height 13
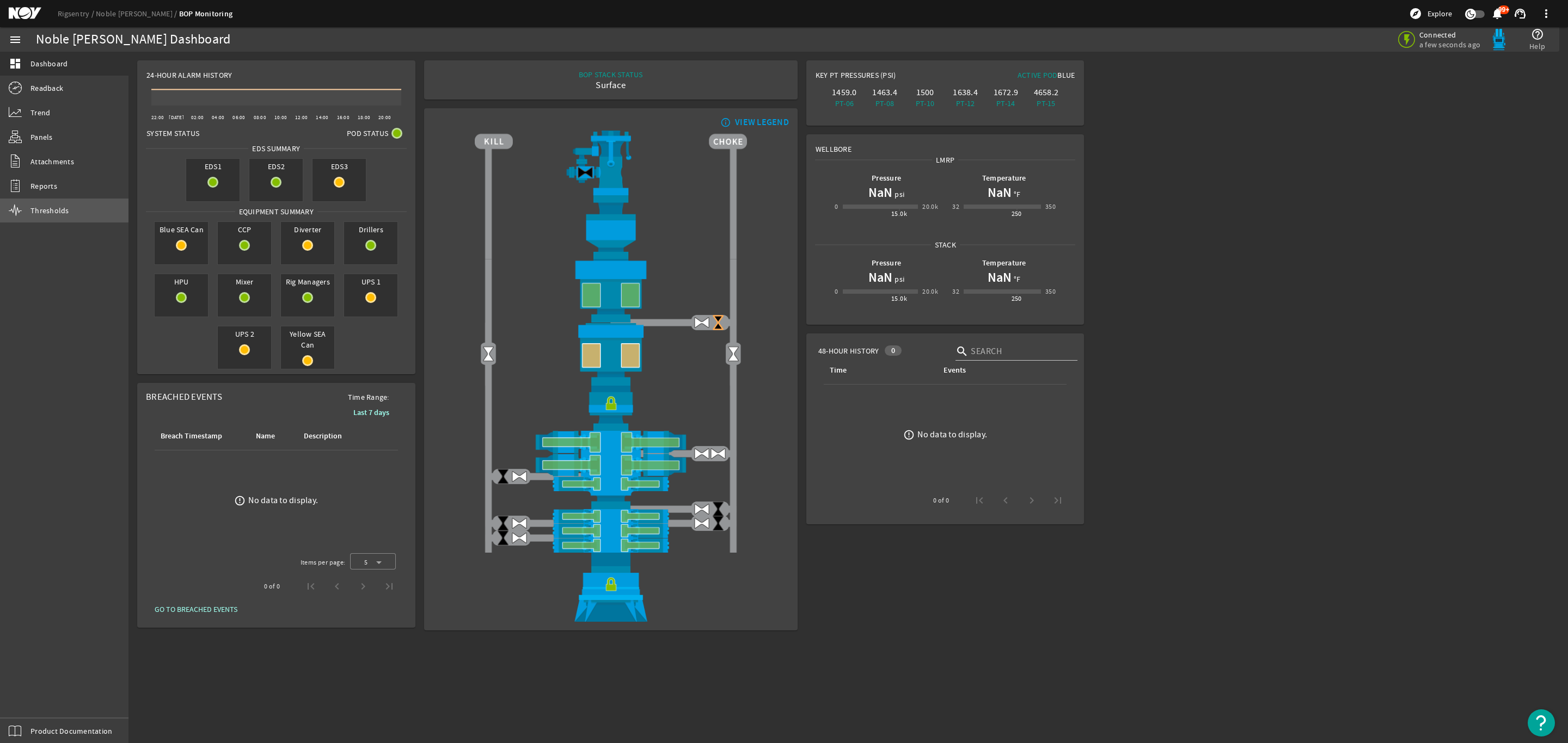
click at [50, 209] on span "Thresholds" at bounding box center [50, 210] width 39 height 11
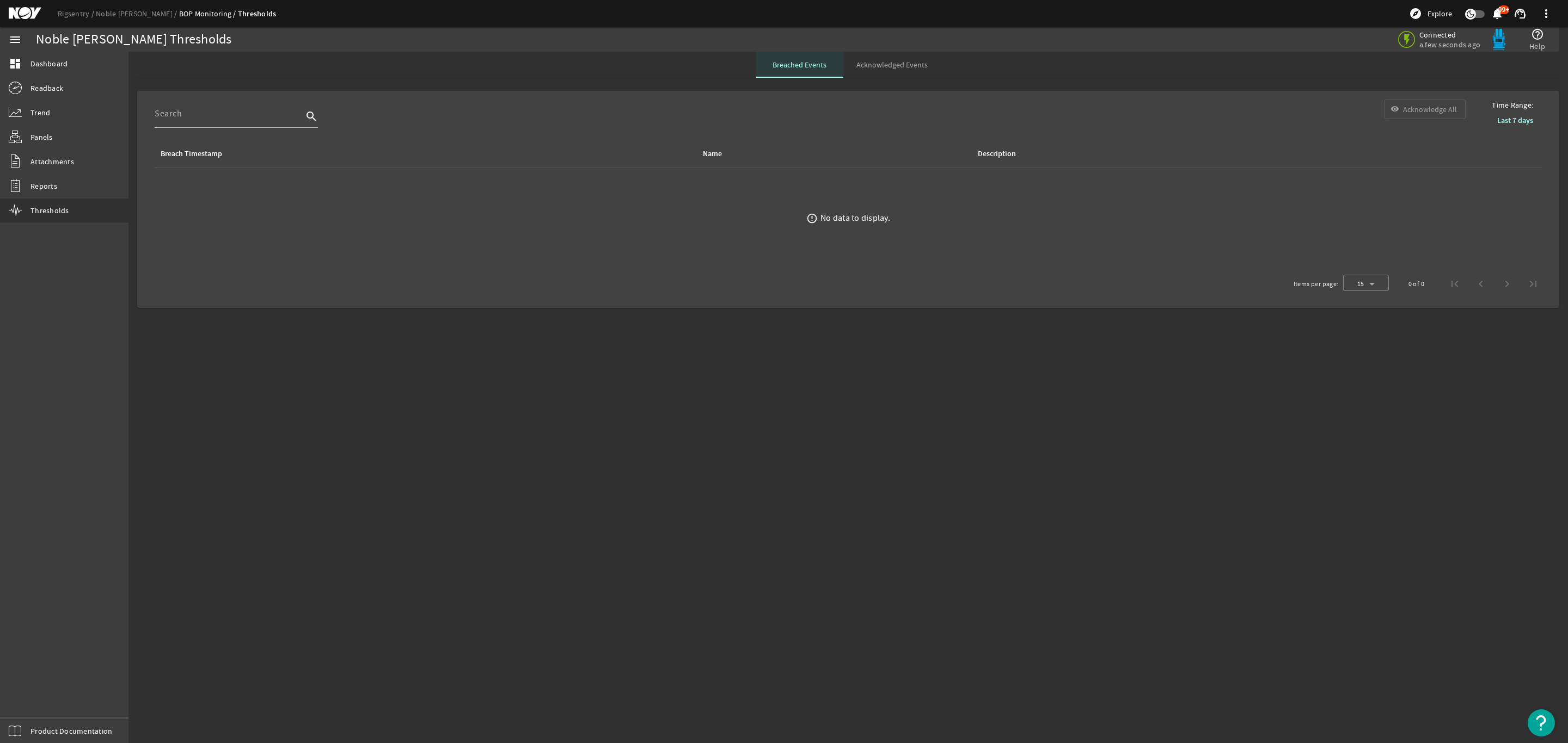
drag, startPoint x: 800, startPoint y: 66, endPoint x: 867, endPoint y: 59, distance: 67.4
click at [800, 66] on span "Breached Events" at bounding box center [800, 64] width 54 height 7
click at [913, 64] on span "Acknowledged Events" at bounding box center [891, 64] width 71 height 7
click at [820, 64] on span "Breached Events" at bounding box center [800, 64] width 54 height 7
click at [1512, 116] on b "Last 7 days" at bounding box center [1515, 121] width 36 height 10
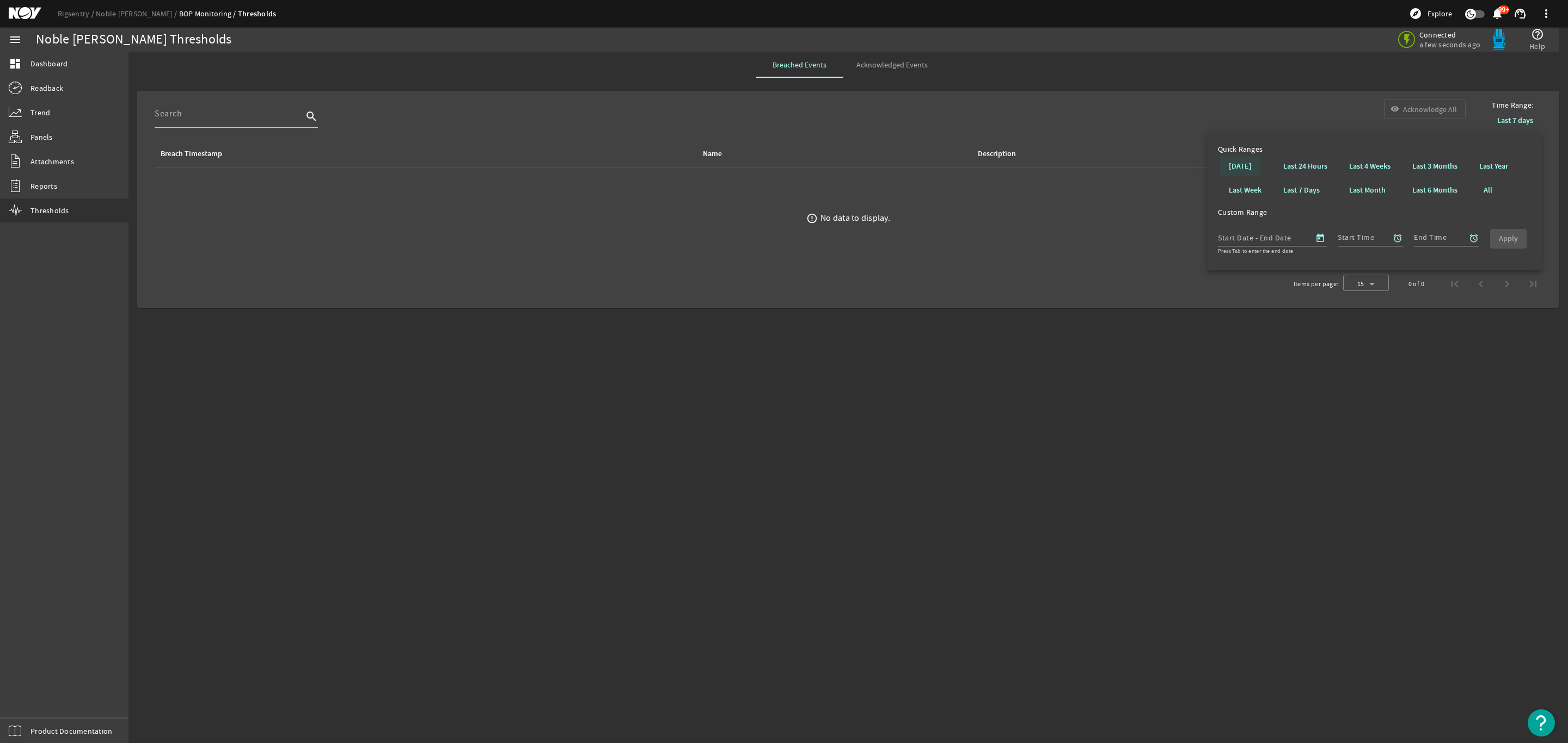
click at [1250, 164] on b "[DATE]" at bounding box center [1239, 166] width 23 height 11
drag, startPoint x: 1527, startPoint y: 116, endPoint x: 1517, endPoint y: 118, distance: 10.2
click at [1523, 116] on b "[DATE]" at bounding box center [1521, 121] width 23 height 10
click at [1243, 105] on div "search visibility Acknowledge All" at bounding box center [809, 119] width 1328 height 40
click at [1219, 120] on div "search visibility Acknowledge All" at bounding box center [809, 119] width 1328 height 40
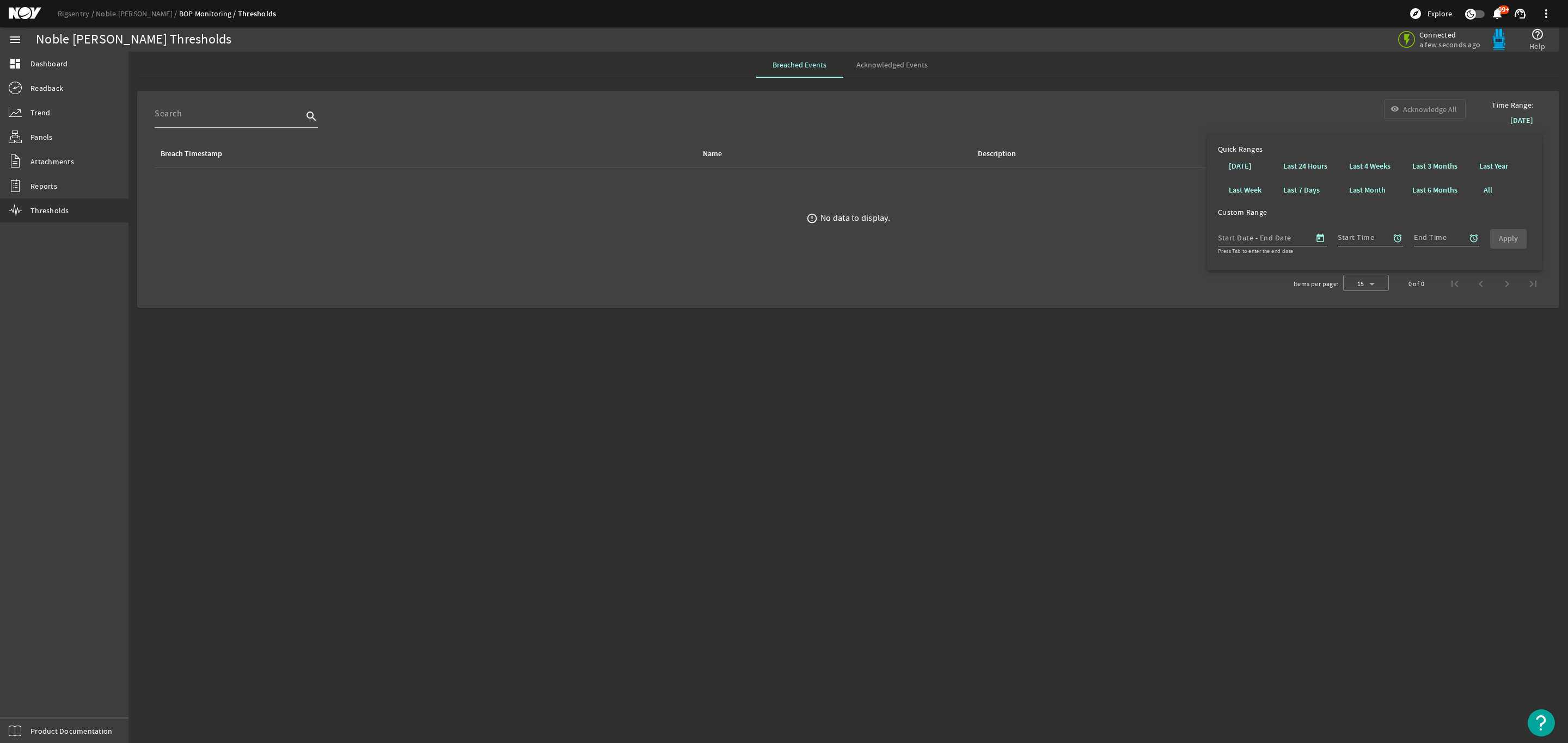
click at [1094, 105] on div "search visibility Acknowledge All" at bounding box center [809, 119] width 1328 height 40
click at [888, 63] on span "Acknowledged Events" at bounding box center [891, 64] width 71 height 7
click at [794, 69] on span "Breached Events" at bounding box center [800, 64] width 54 height 7
click at [896, 67] on span "Acknowledged Events" at bounding box center [891, 64] width 71 height 7
click at [809, 69] on span "Breached Events" at bounding box center [800, 64] width 54 height 7
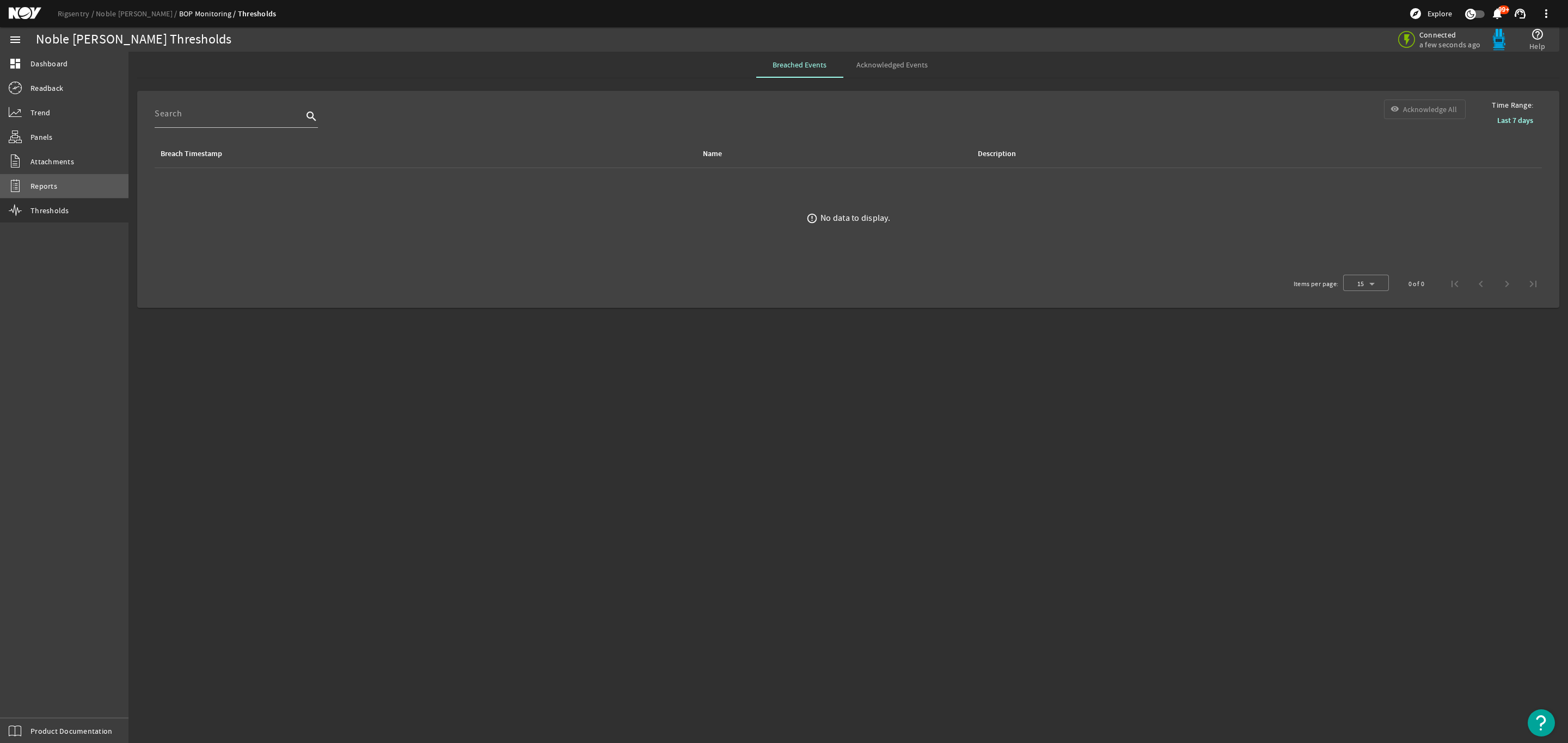
click at [61, 176] on link "Reports" at bounding box center [64, 186] width 129 height 24
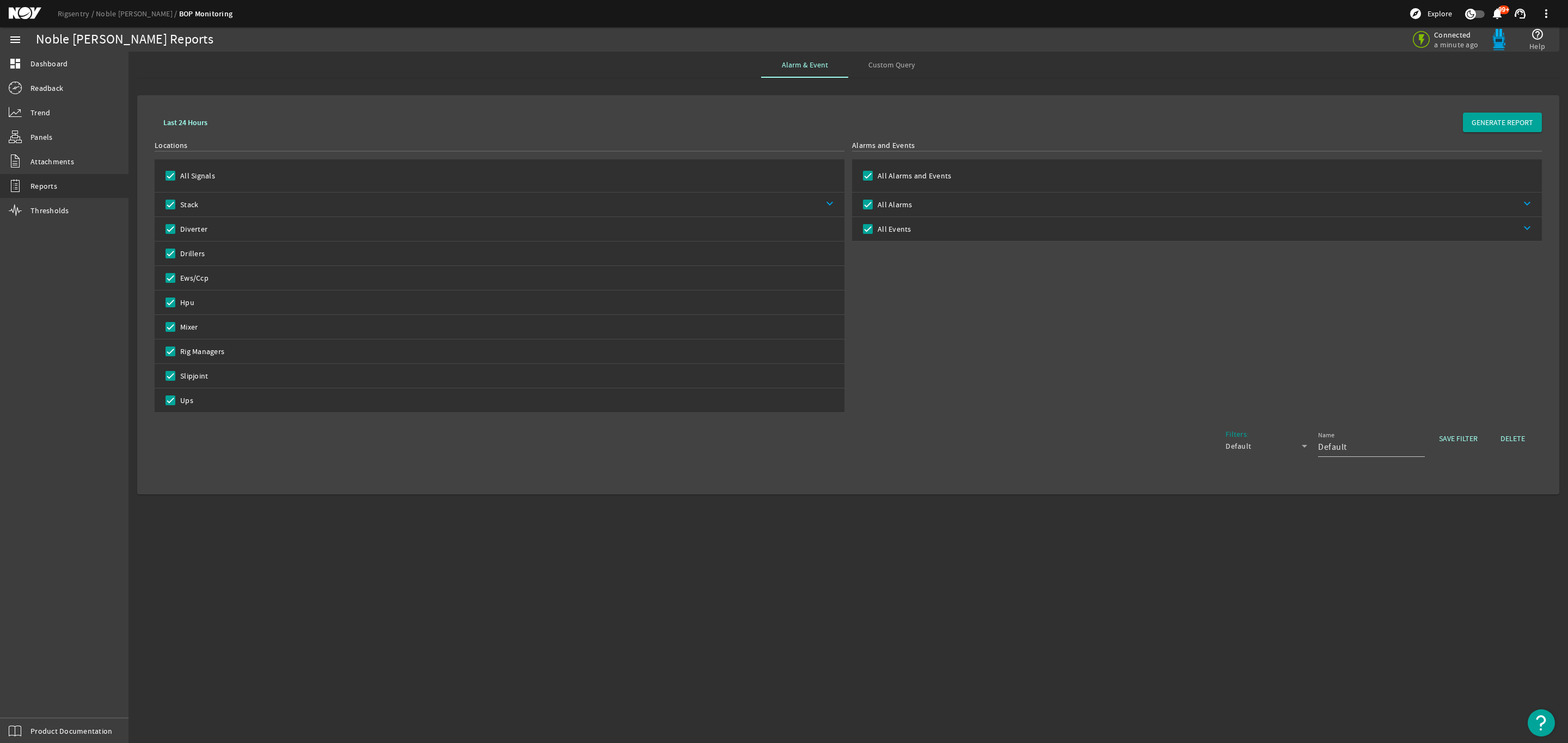
click at [944, 77] on div "Alarm & Event Custom Query" at bounding box center [847, 65] width 1422 height 26
drag, startPoint x: 897, startPoint y: 70, endPoint x: 926, endPoint y: 67, distance: 29.2
click at [896, 70] on span "Custom Query" at bounding box center [892, 65] width 47 height 26
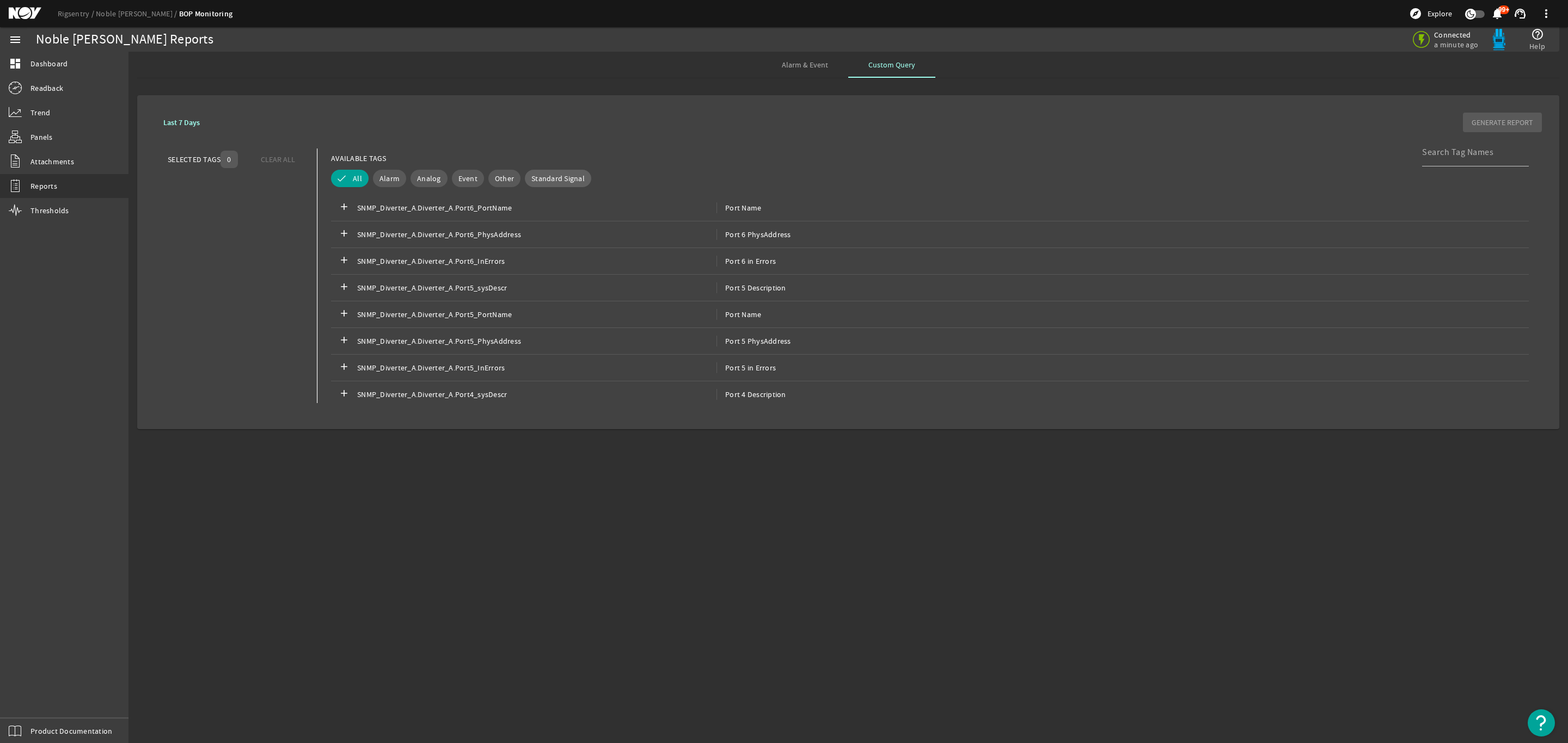
click at [547, 176] on span "Standard Signal" at bounding box center [558, 178] width 53 height 11
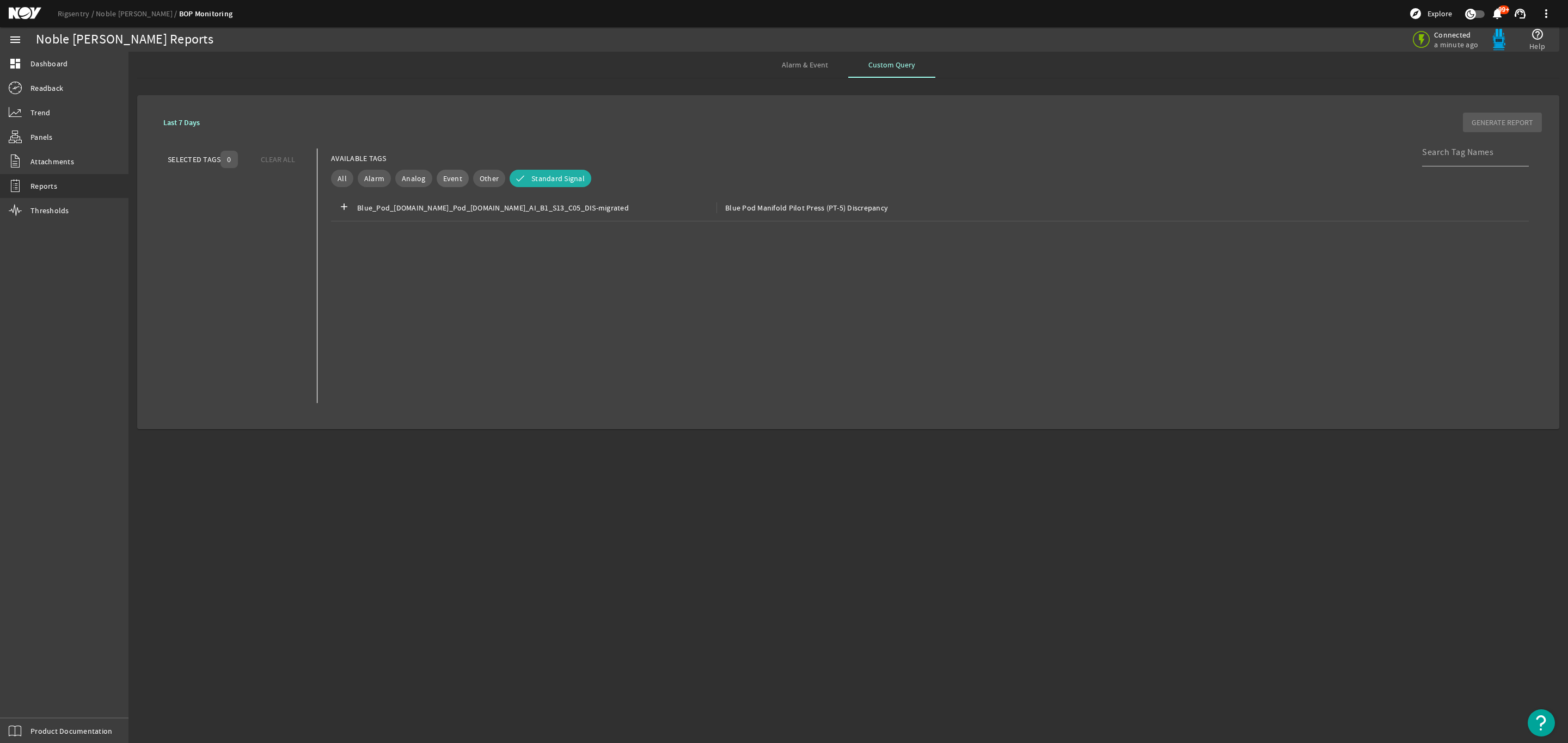
click at [484, 181] on span "Other" at bounding box center [489, 178] width 19 height 11
click at [445, 181] on span "Event" at bounding box center [453, 178] width 19 height 11
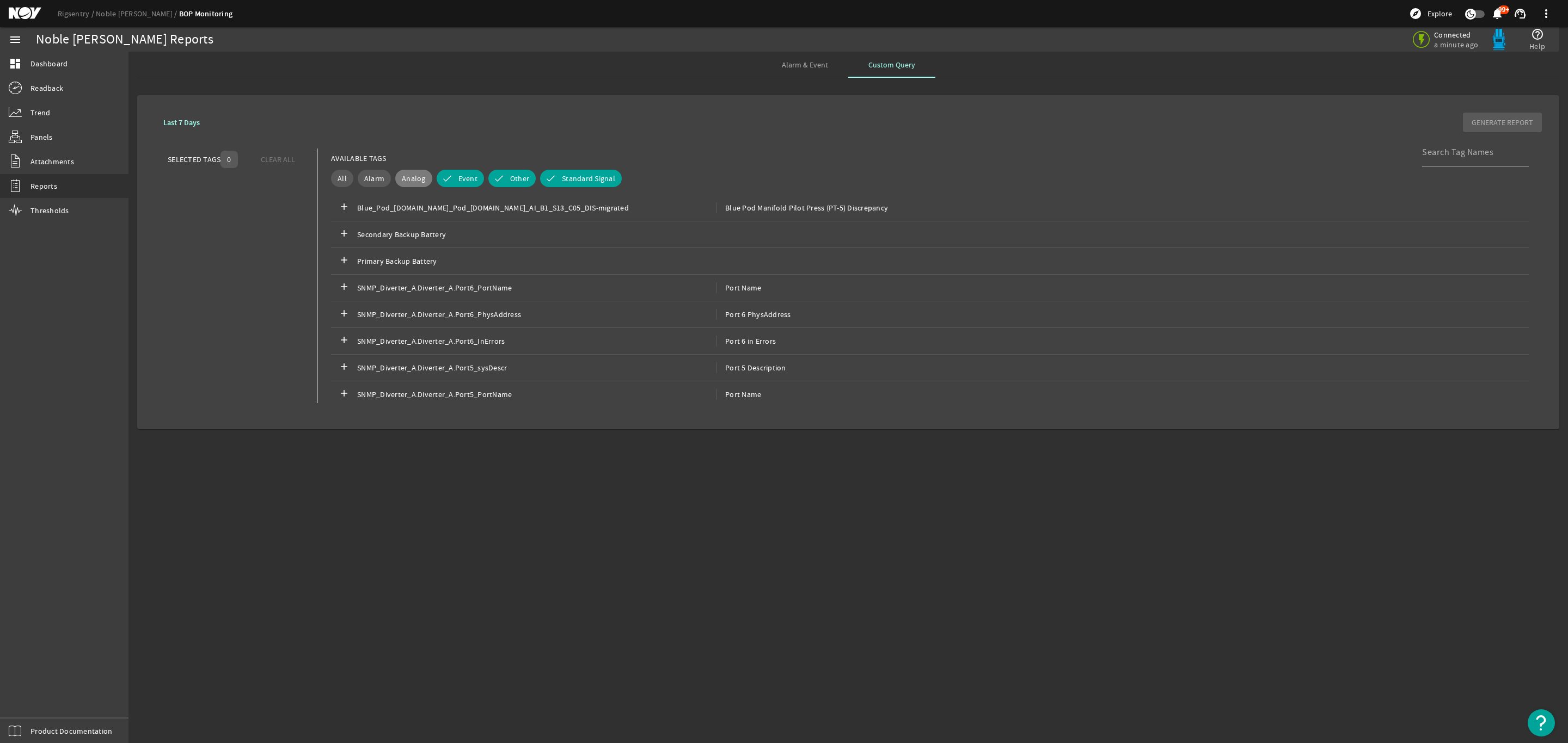
click at [420, 183] on span "Analog" at bounding box center [413, 178] width 24 height 11
click at [374, 181] on span "Alarm" at bounding box center [375, 178] width 20 height 11
click at [320, 181] on div "AVAILABLE TAGS All Alarm Analog Event Other Standard Signal add Blue_Pod_1.Blue…" at bounding box center [923, 276] width 1211 height 254
click at [335, 181] on button "All" at bounding box center [342, 178] width 23 height 18
drag, startPoint x: 681, startPoint y: 550, endPoint x: 678, endPoint y: 545, distance: 5.8
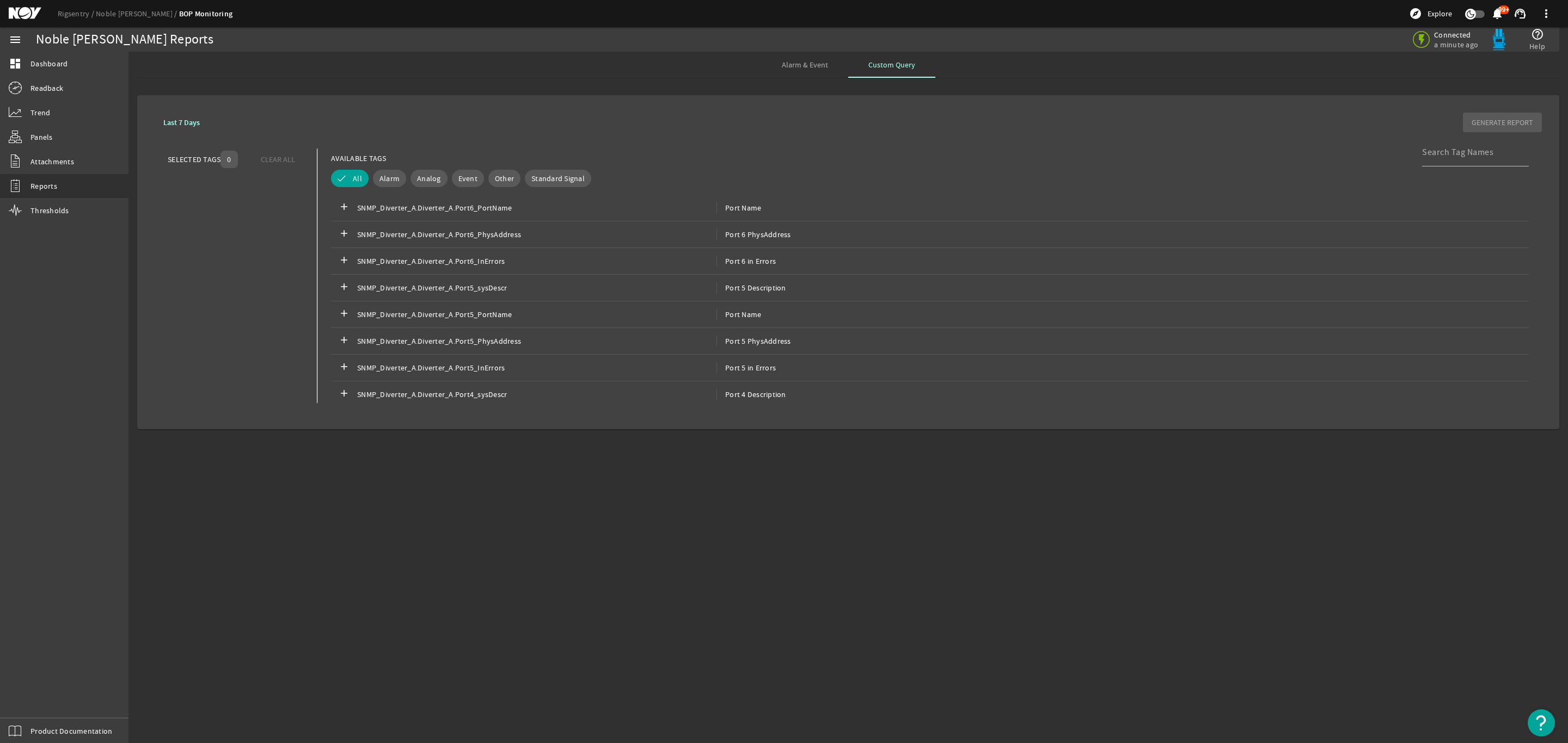
click at [678, 547] on mat-sidenav-content "Noble Don Taylor Reports Connected a minute ago help_outline Help Alarm & Event…" at bounding box center [848, 398] width 1439 height 692
click at [42, 212] on span "Thresholds" at bounding box center [50, 210] width 39 height 11
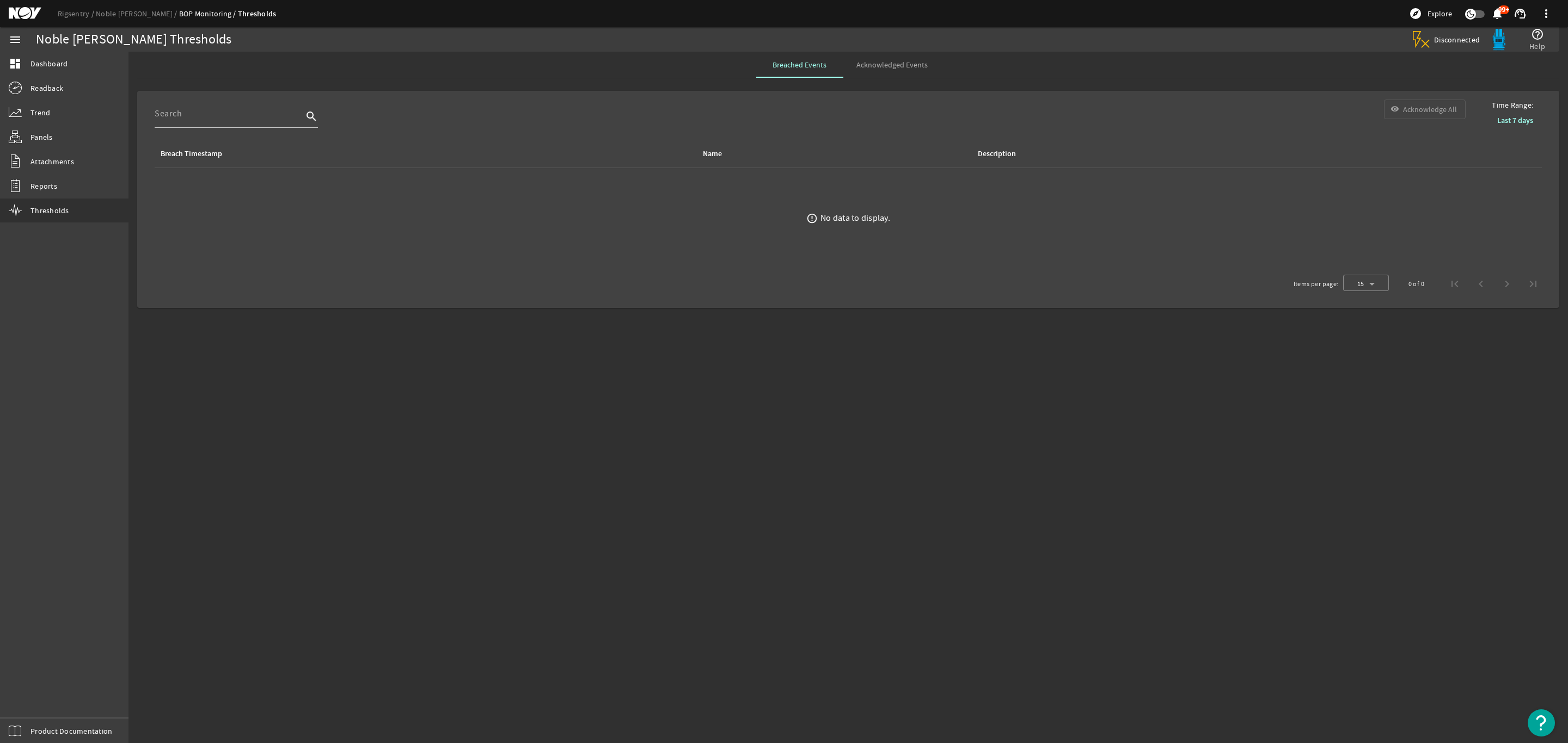
click at [847, 212] on ds-error-state "error_outline No data to display." at bounding box center [847, 219] width 1404 height 101
drag, startPoint x: 852, startPoint y: 221, endPoint x: 851, endPoint y: 214, distance: 7.1
click at [851, 221] on div "No data to display." at bounding box center [855, 218] width 70 height 11
click at [852, 213] on div "No data to display." at bounding box center [855, 218] width 70 height 11
click at [895, 72] on span "Acknowledged Events" at bounding box center [891, 65] width 71 height 26
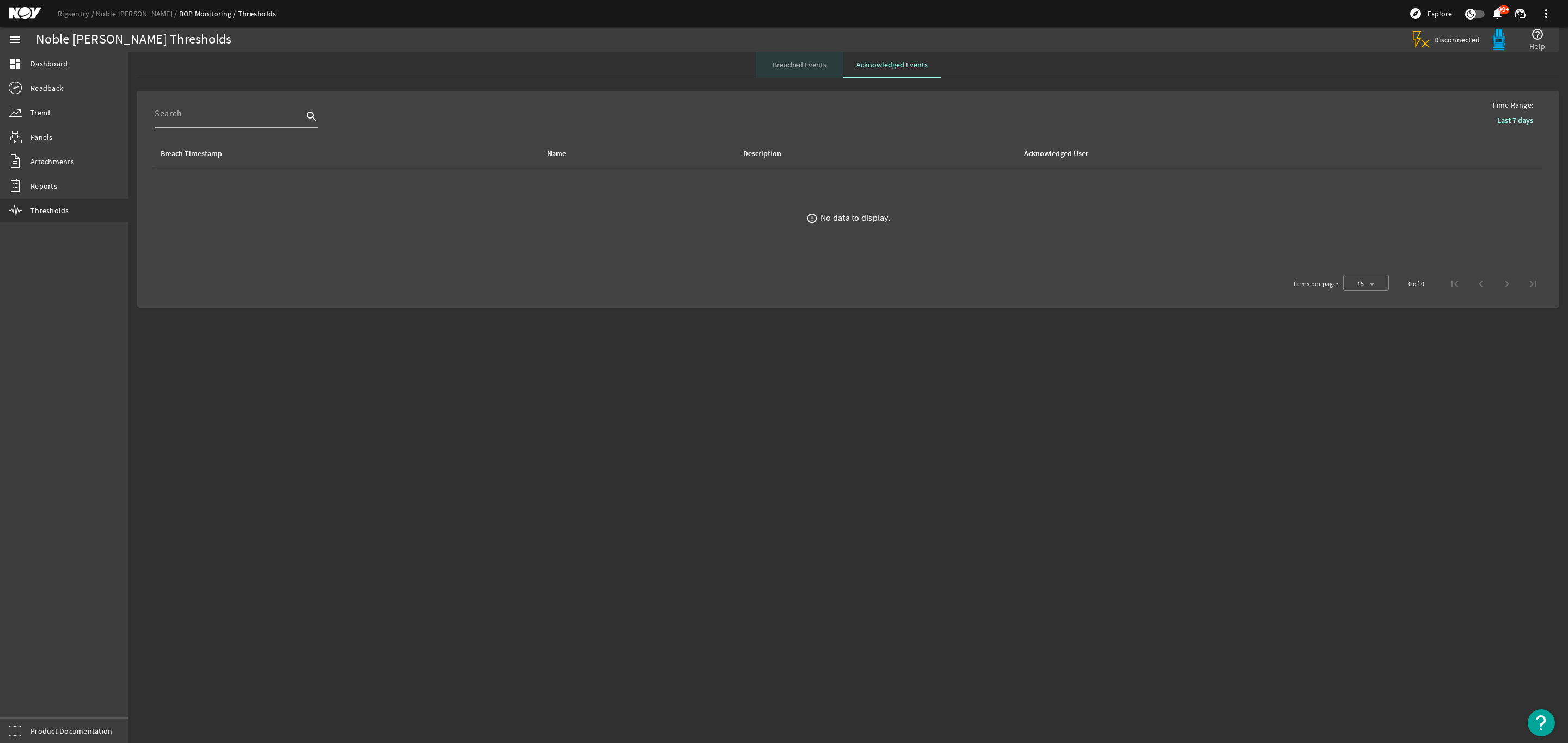
click at [805, 64] on span "Breached Events" at bounding box center [800, 64] width 54 height 7
click at [897, 64] on span "Acknowledged Events" at bounding box center [891, 64] width 71 height 7
click at [1002, 428] on mat-sidenav-content "Noble Don Taylor Thresholds Disconnected help_outline Help Breached Events Ackn…" at bounding box center [848, 398] width 1439 height 692
click at [1176, 75] on div "Breached Events Acknowledged Events" at bounding box center [847, 65] width 1422 height 26
drag, startPoint x: 863, startPoint y: 486, endPoint x: 650, endPoint y: 597, distance: 240.2
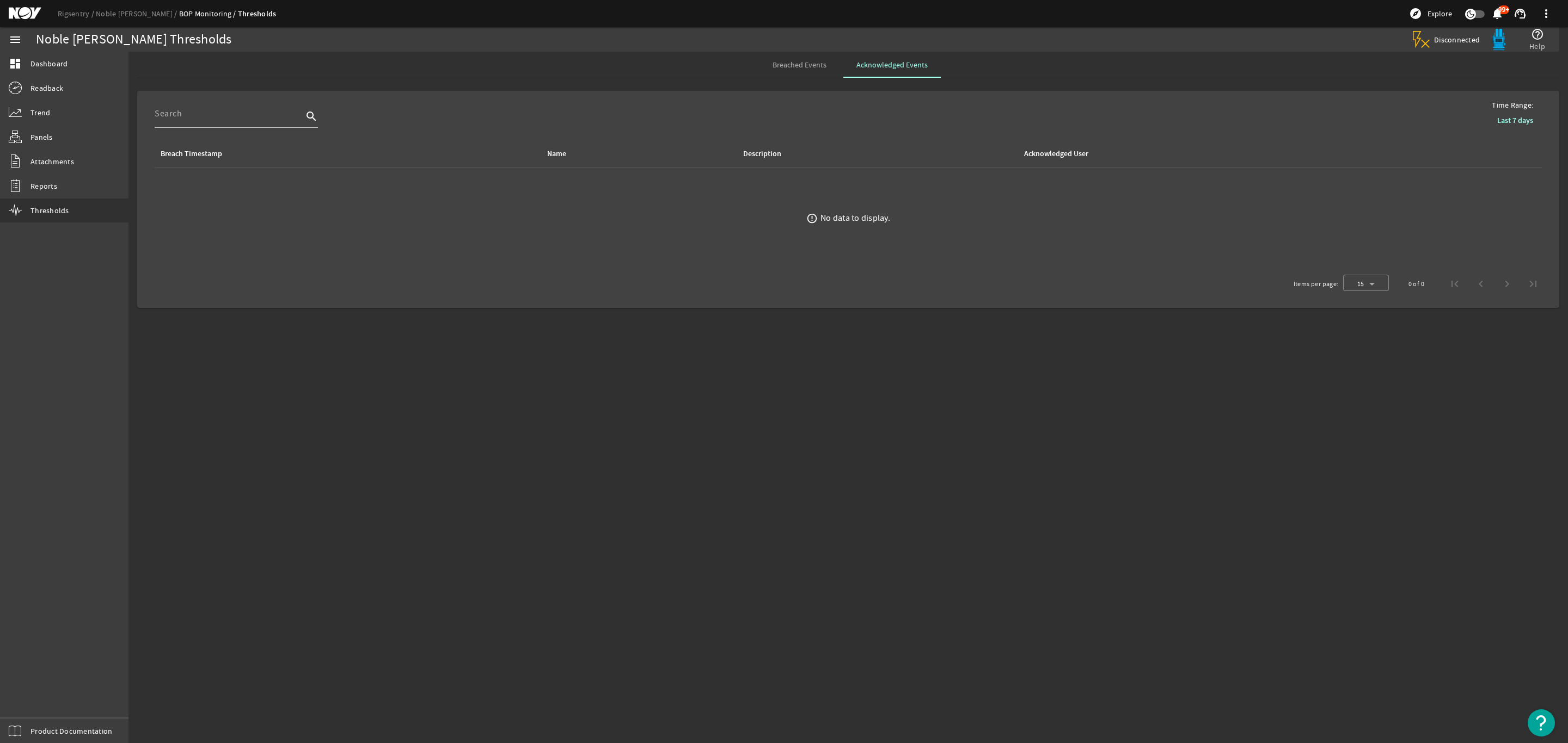
click at [864, 486] on mat-sidenav-content "Noble Don Taylor Thresholds Disconnected help_outline Help Breached Events Ackn…" at bounding box center [848, 398] width 1439 height 692
click at [972, 526] on mat-sidenav-content "Noble Don Taylor Thresholds Connected a few seconds ago help_outline Help Breac…" at bounding box center [848, 398] width 1439 height 692
click at [1192, 485] on mat-sidenav-content "Noble Don Taylor Thresholds Connected a few seconds ago help_outline Help Breac…" at bounding box center [848, 398] width 1439 height 692
click at [986, 415] on mat-sidenav-content "Noble Don Taylor Thresholds Connected a few seconds ago help_outline Help Breac…" at bounding box center [848, 398] width 1439 height 692
click at [907, 519] on mat-sidenav-content "Noble Don Taylor Thresholds Connected a few seconds ago help_outline Help Breac…" at bounding box center [848, 398] width 1439 height 692
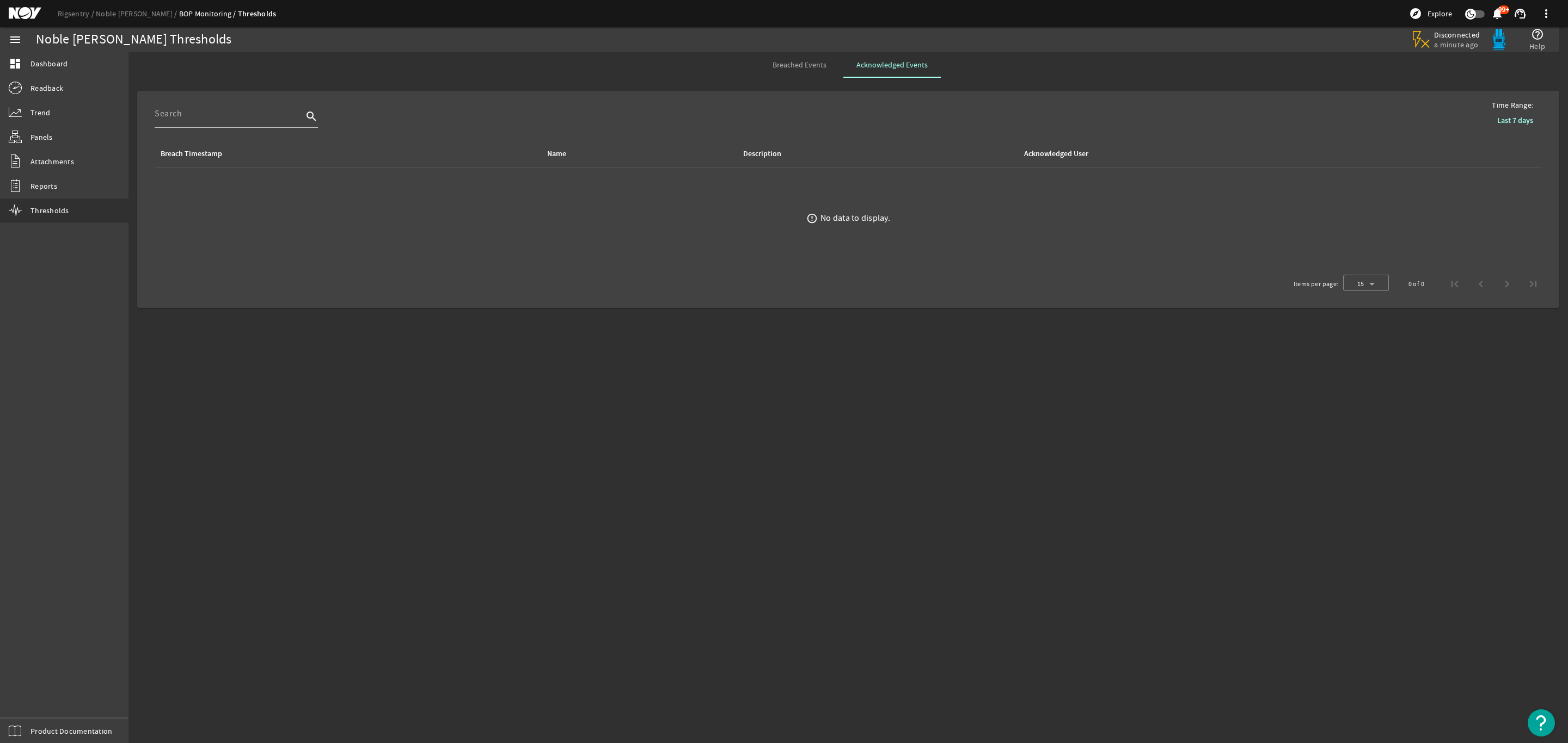
click at [1234, 609] on mat-sidenav-content "Noble Don Taylor Thresholds Disconnected a minute ago help_outline Help Breache…" at bounding box center [848, 398] width 1439 height 692
click at [710, 418] on mat-sidenav-content "Noble Don Taylor Thresholds Disconnected a minute ago help_outline Help Breache…" at bounding box center [848, 398] width 1439 height 692
drag, startPoint x: 632, startPoint y: 354, endPoint x: 637, endPoint y: 344, distance: 11.2
click at [637, 358] on mat-sidenav-content "Noble Don Taylor Thresholds Connected a minute ago help_outline Help Breached E…" at bounding box center [848, 398] width 1439 height 692
